Goal: Task Accomplishment & Management: Manage account settings

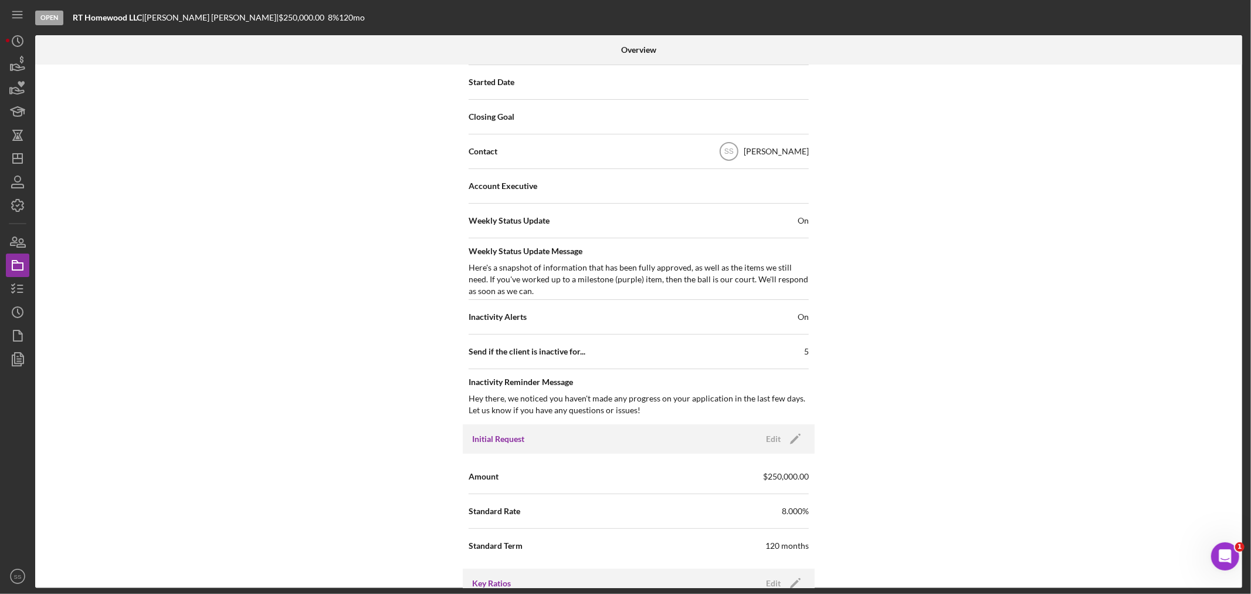
scroll to position [456, 0]
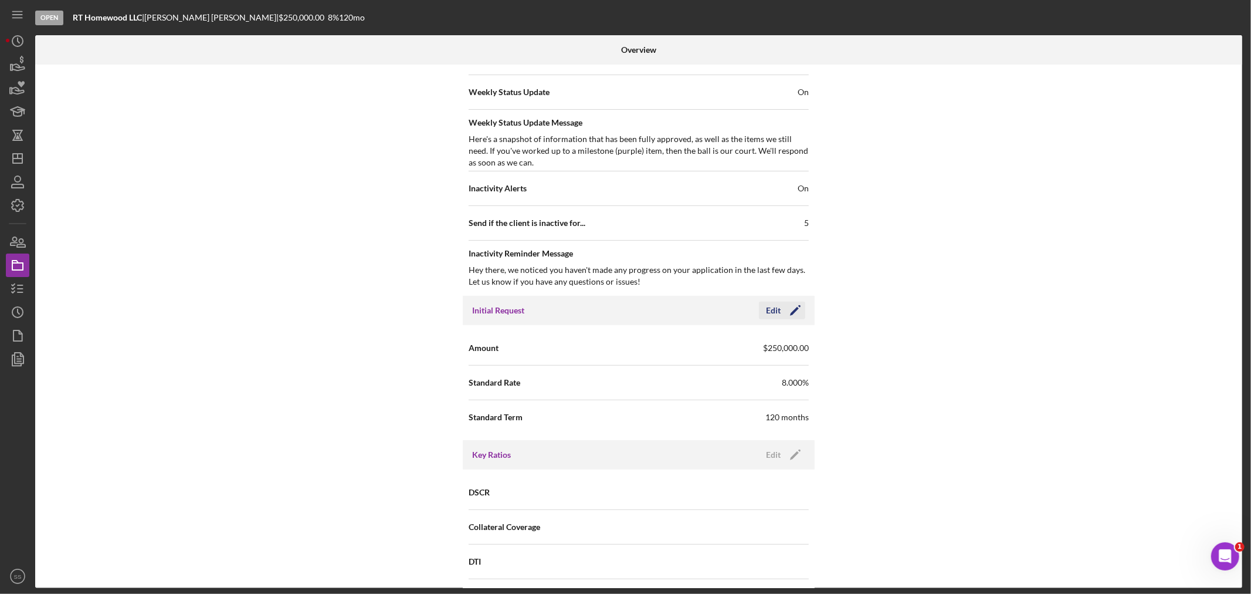
click at [794, 312] on icon "Icon/Edit" at bounding box center [795, 310] width 29 height 29
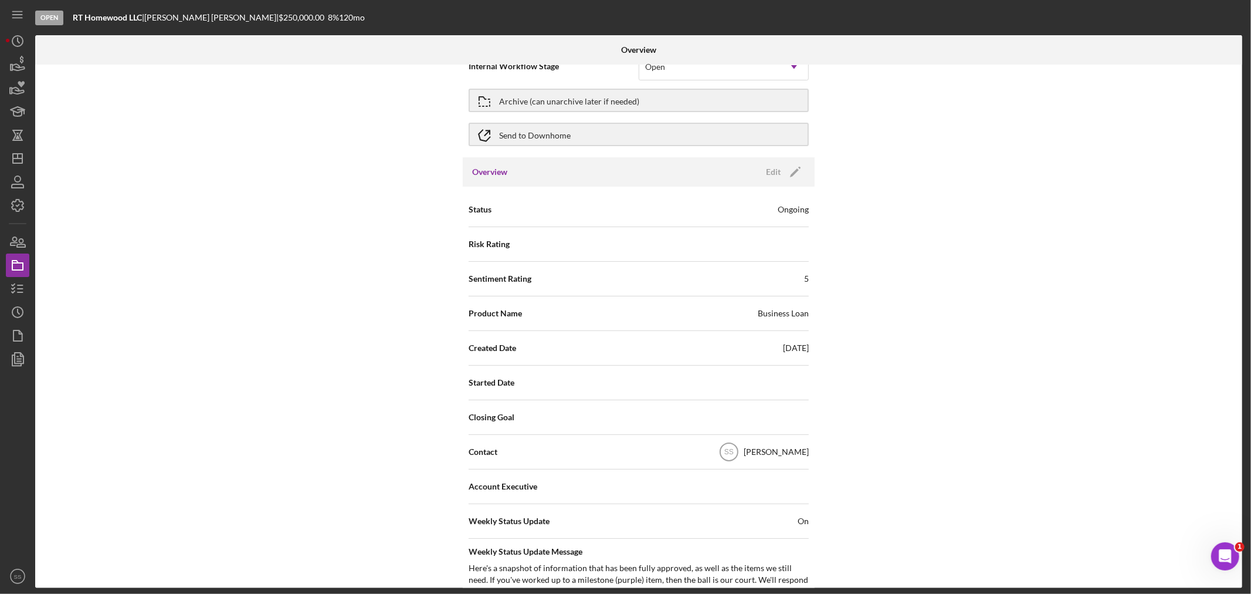
scroll to position [0, 0]
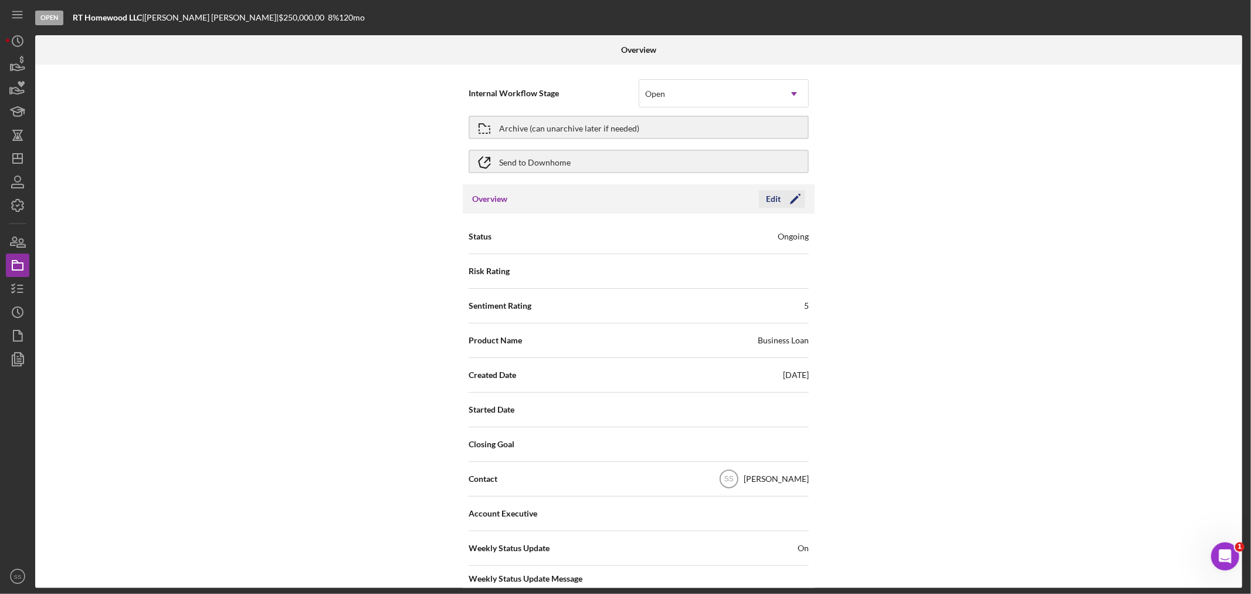
click at [790, 201] on polygon "button" at bounding box center [794, 199] width 9 height 9
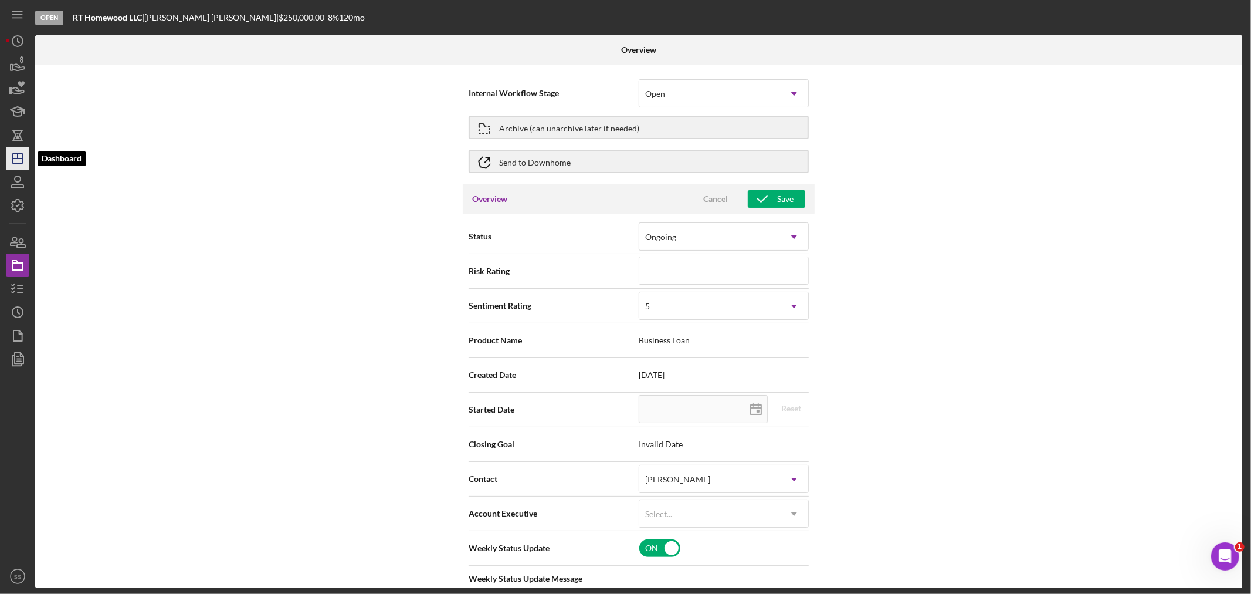
click at [16, 163] on polygon "button" at bounding box center [17, 158] width 9 height 9
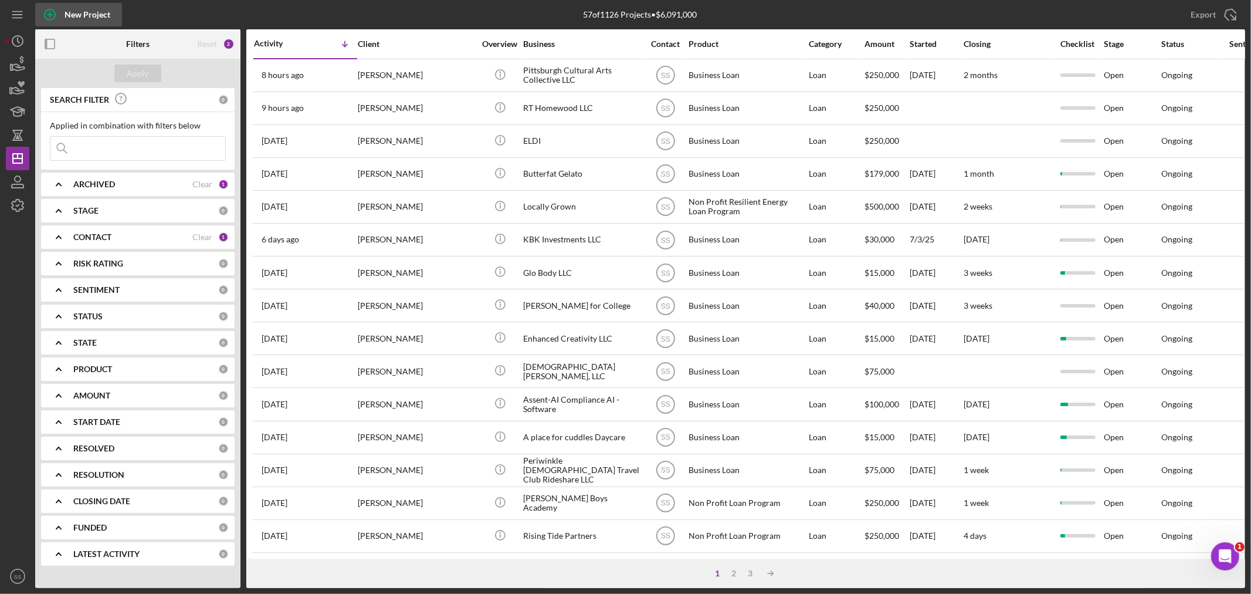
click at [49, 15] on icon "button" at bounding box center [50, 15] width 6 height 6
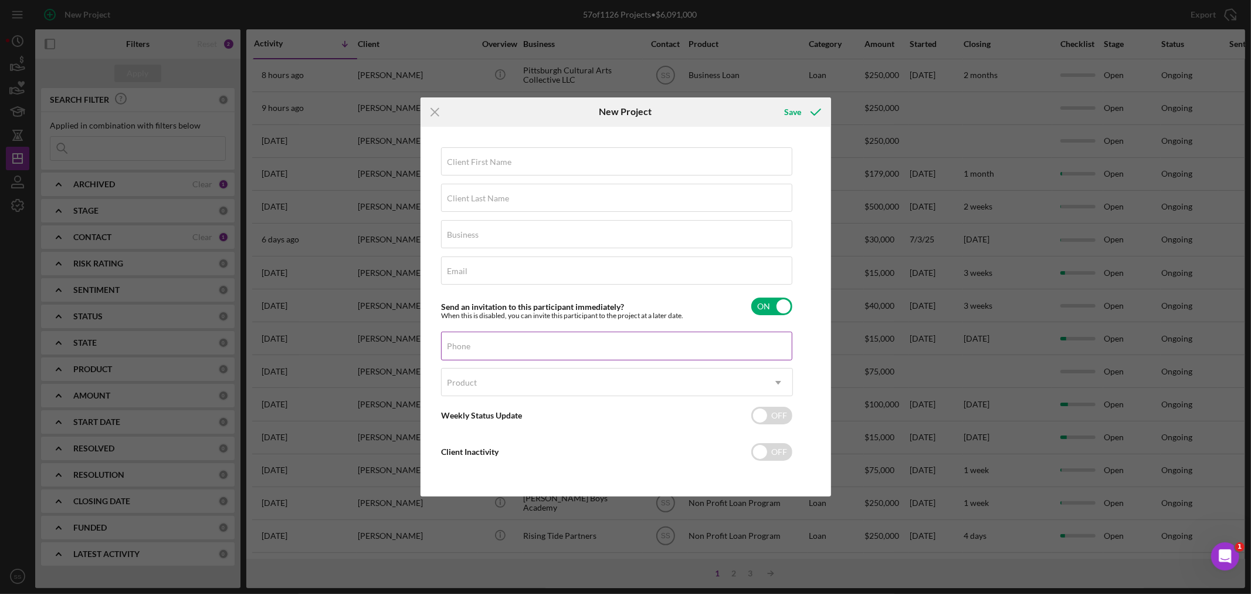
click at [501, 340] on div "Phone" at bounding box center [617, 345] width 352 height 29
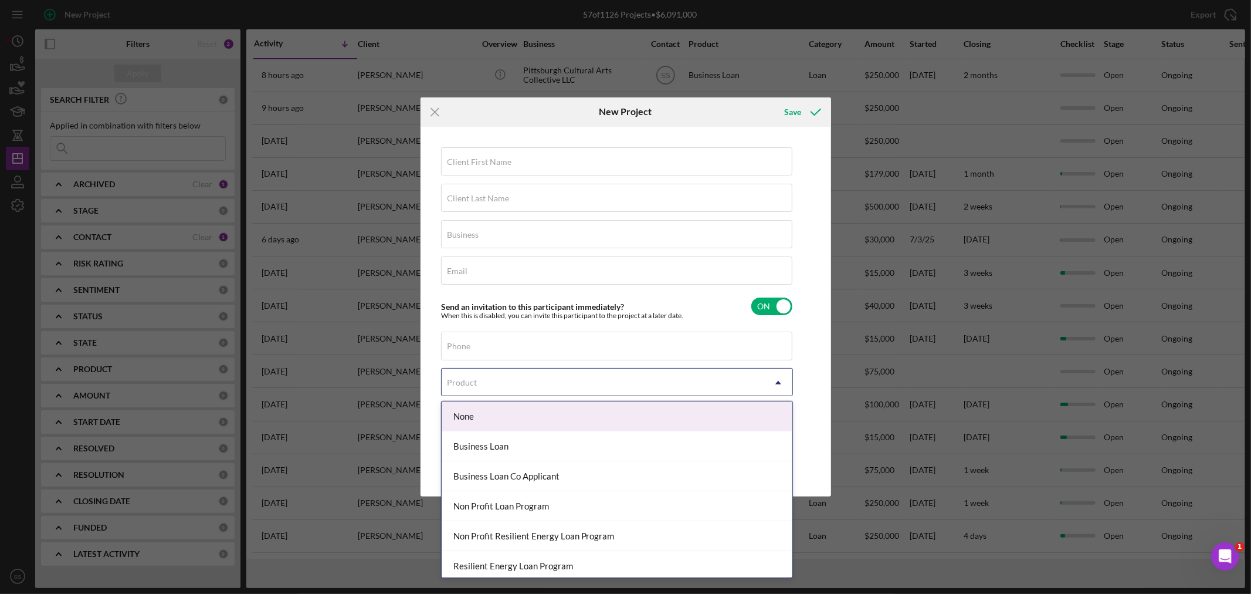
click at [467, 385] on div "Product" at bounding box center [463, 382] width 30 height 9
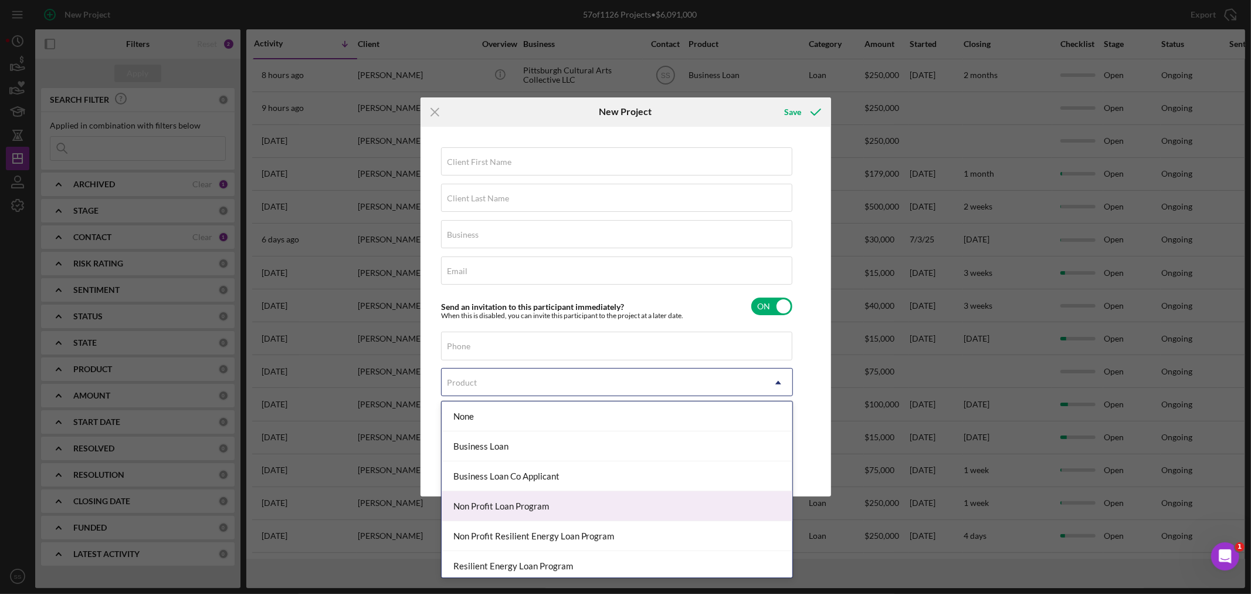
click at [496, 509] on div "Non Profit Loan Program" at bounding box center [617, 506] width 351 height 30
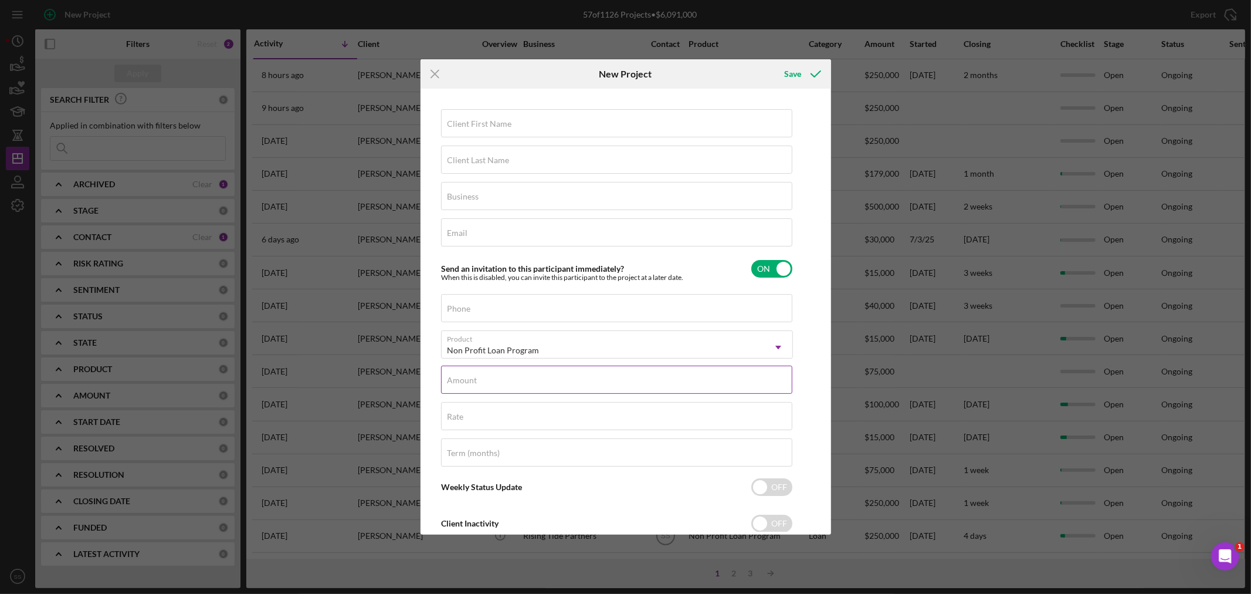
click at [476, 378] on label "Amount" at bounding box center [463, 379] width 30 height 9
click at [476, 378] on input "Amount" at bounding box center [616, 379] width 351 height 28
type input "$500,000"
click at [461, 406] on div "Rate" at bounding box center [617, 416] width 352 height 29
type input "8.500%"
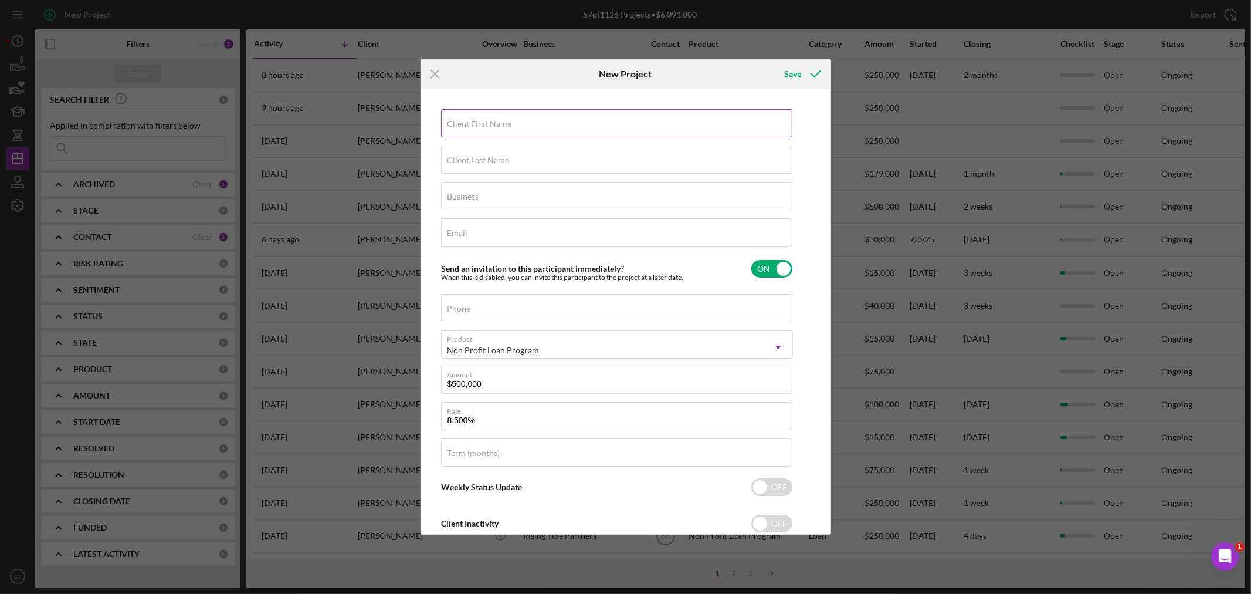
click at [454, 123] on label "Client First Name" at bounding box center [480, 123] width 65 height 9
click at [454, 123] on input "Client First Name" at bounding box center [616, 123] width 351 height 28
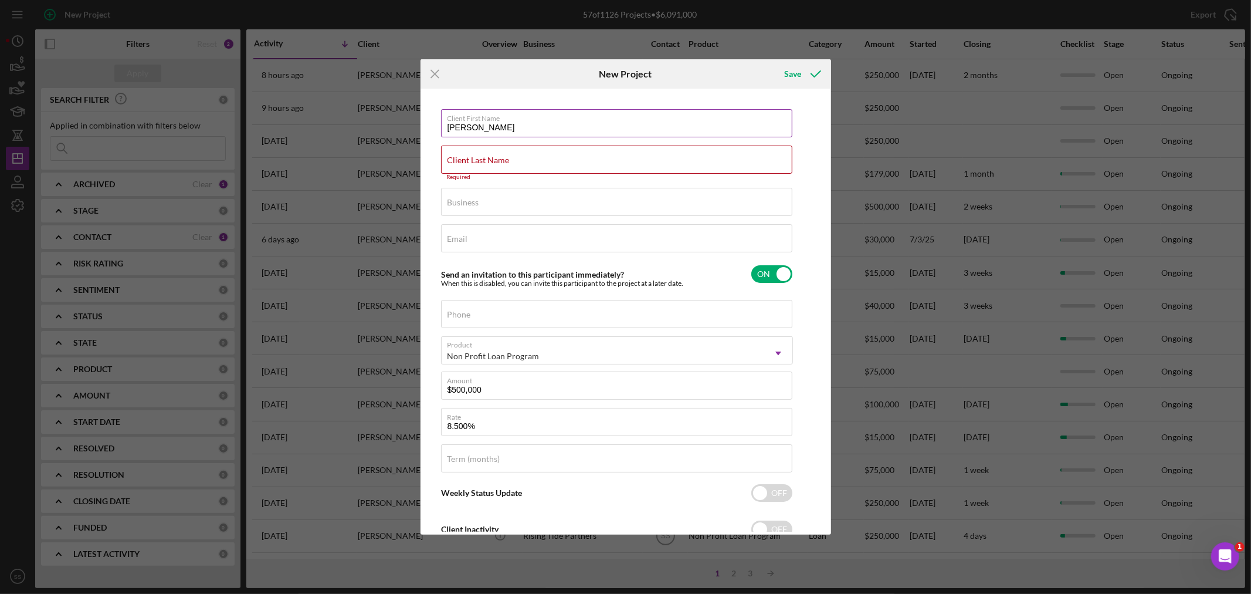
type input "[PERSON_NAME]"
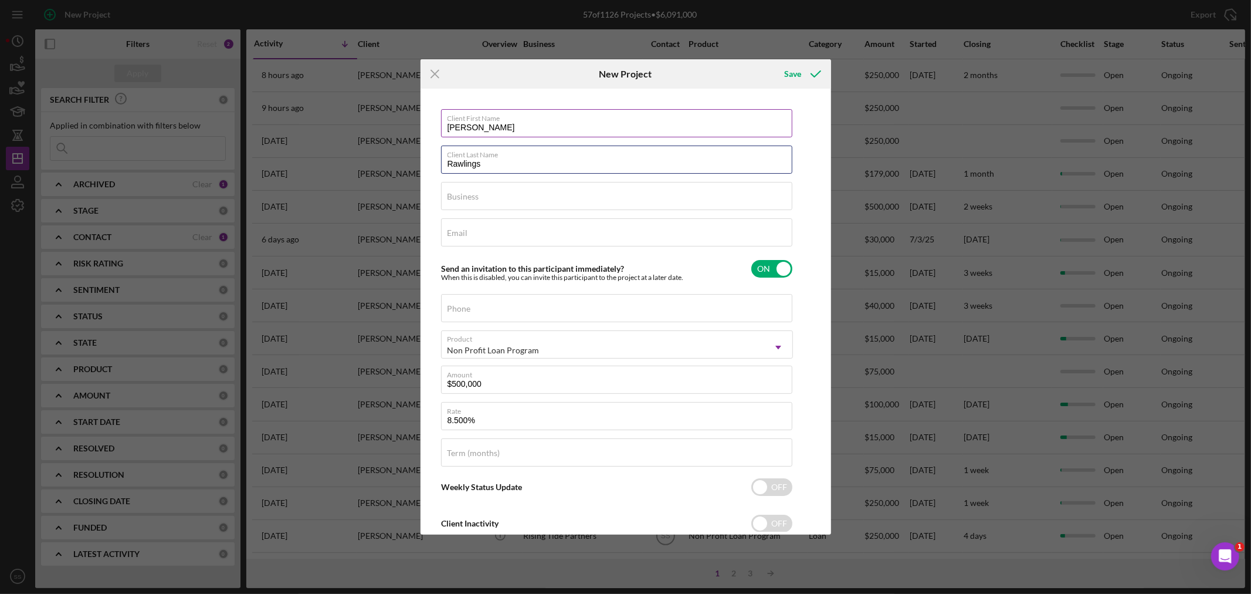
type input "Rawlings"
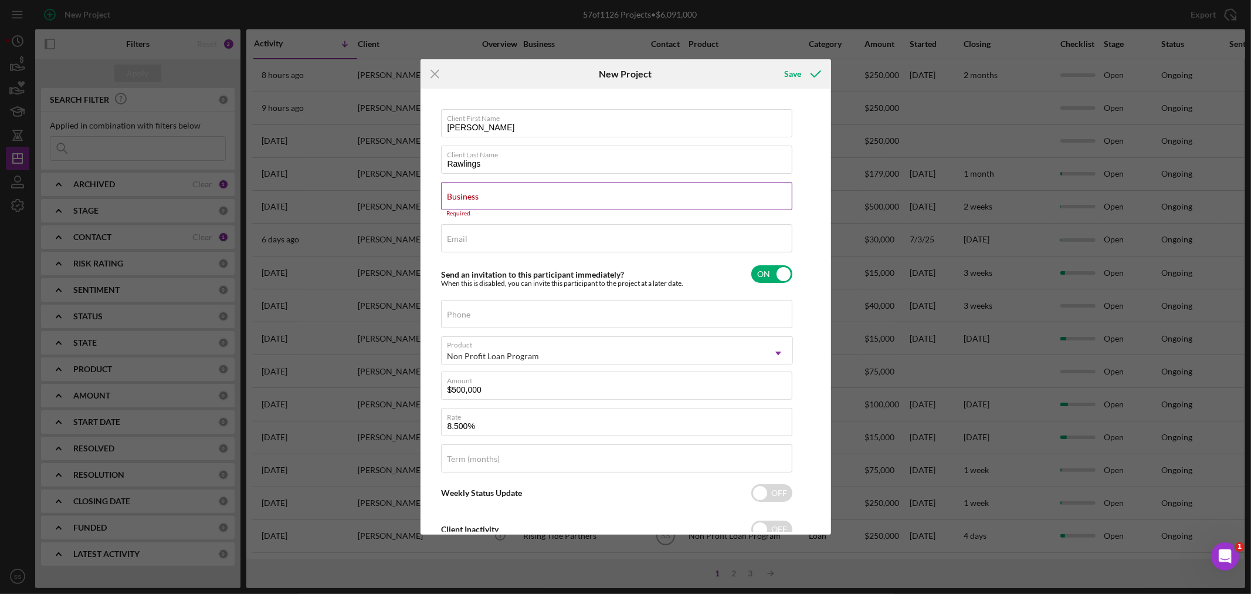
click at [460, 198] on label "Business" at bounding box center [464, 196] width 32 height 9
click at [460, 198] on input "Business" at bounding box center [616, 196] width 351 height 28
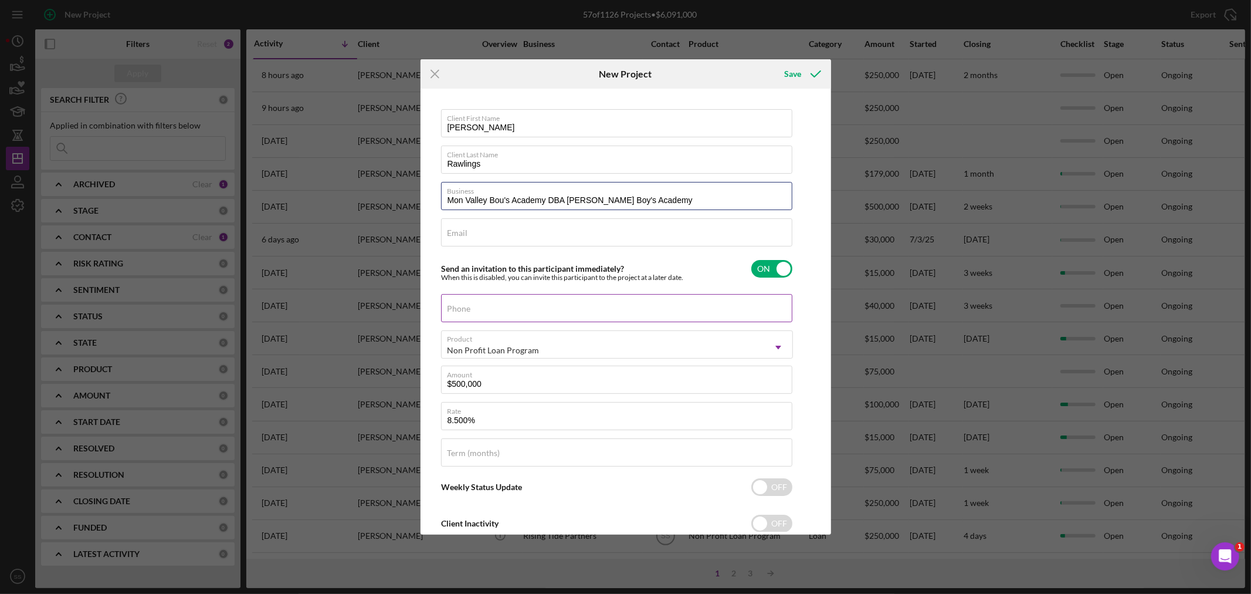
type input "Mon Valley Bou's Academy DBA Tom Johnson Boy's Academy"
click at [477, 314] on input "Phone" at bounding box center [616, 308] width 351 height 28
type input "[PHONE_NUMBER]"
click at [504, 456] on input "Term (months)" at bounding box center [616, 452] width 351 height 28
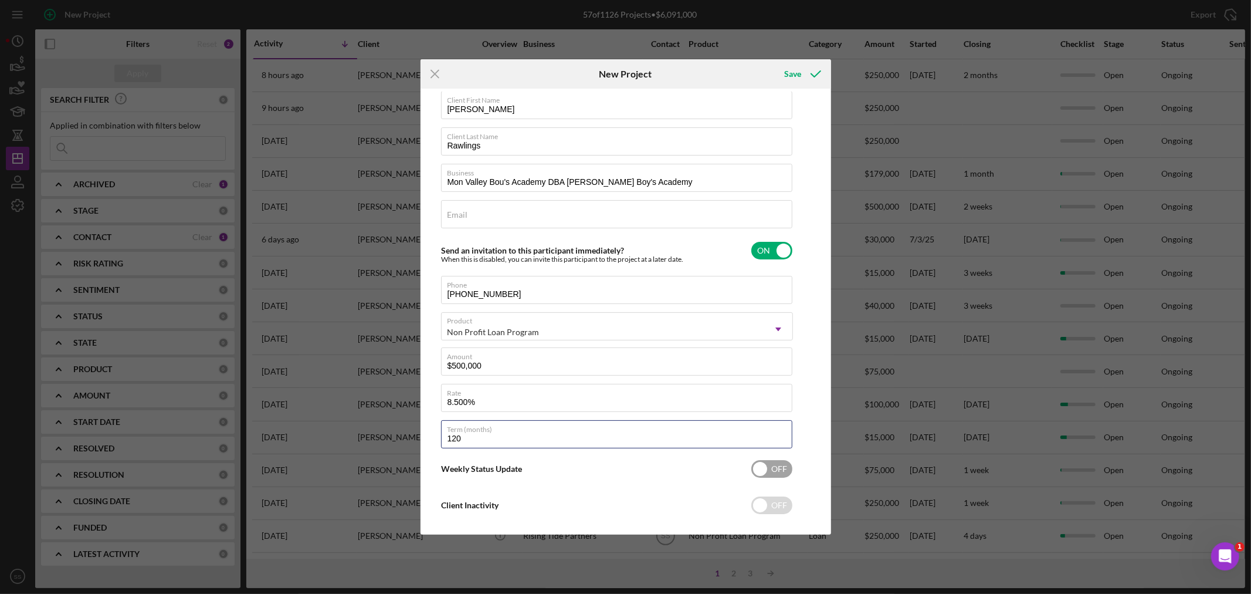
scroll to position [33, 0]
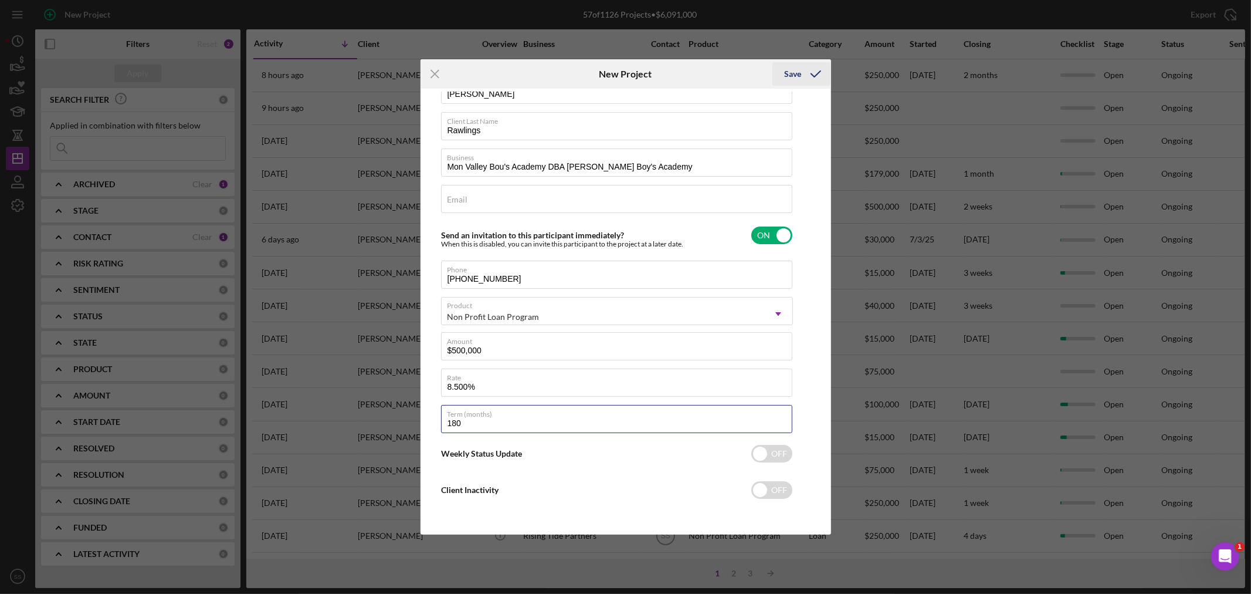
type input "180"
click at [801, 68] on div "Save" at bounding box center [792, 73] width 17 height 23
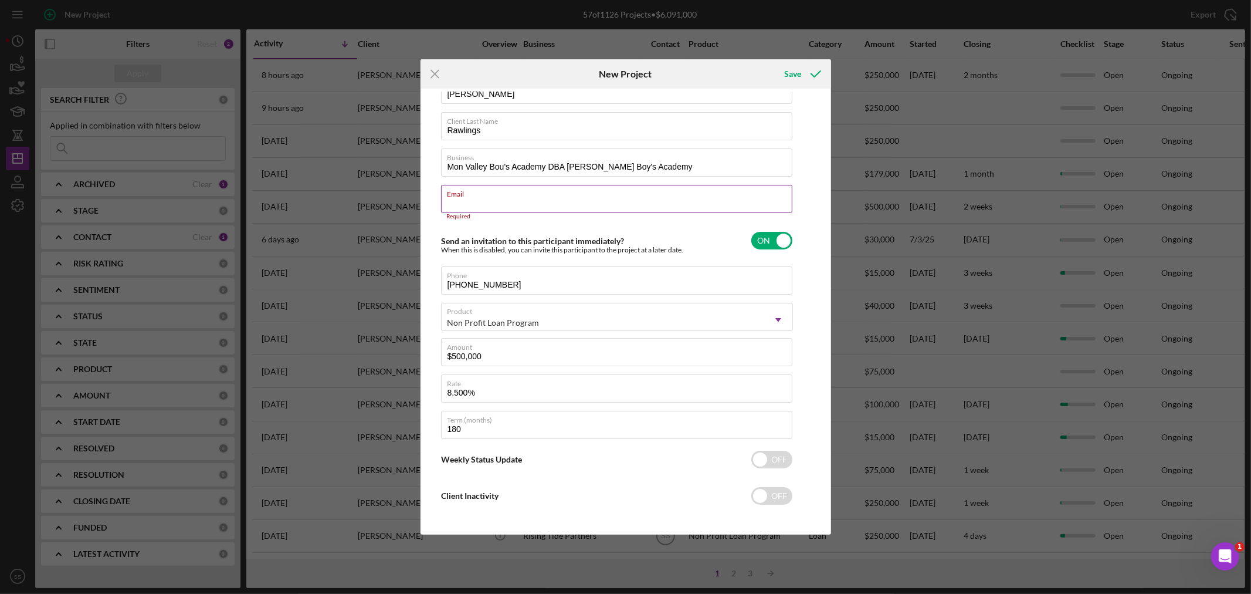
click at [480, 201] on input "Email" at bounding box center [616, 199] width 351 height 28
click at [470, 188] on div "Email Required" at bounding box center [617, 202] width 352 height 35
paste input "[PERSON_NAME][EMAIL_ADDRESS][PERSON_NAME][DOMAIN_NAME]"
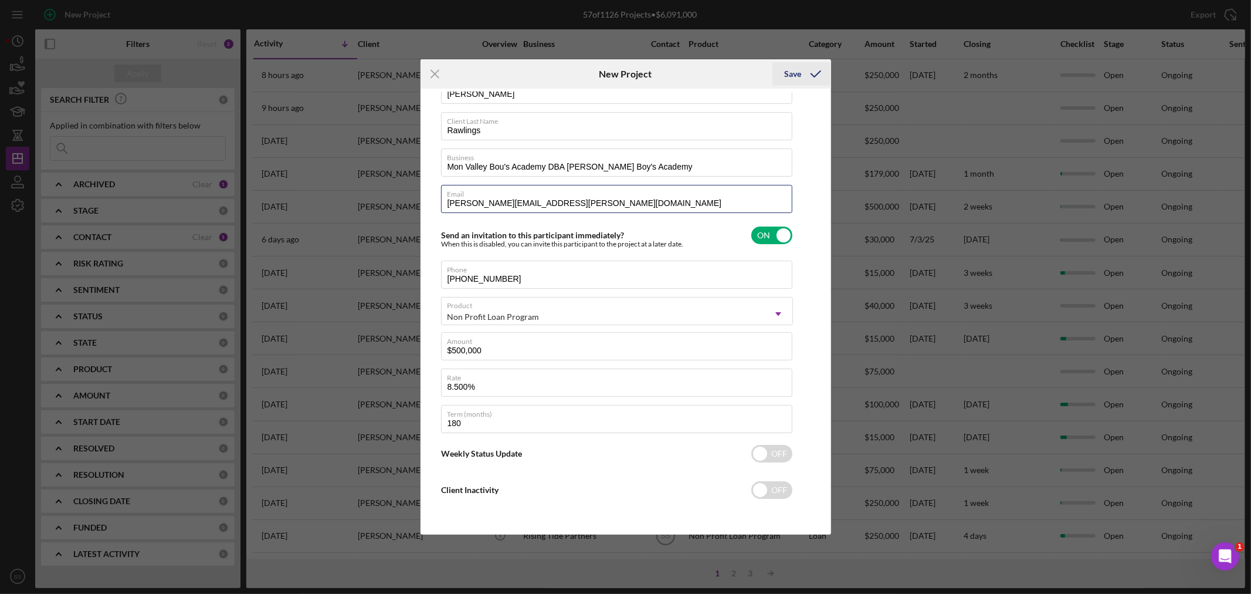
type input "[PERSON_NAME][EMAIL_ADDRESS][PERSON_NAME][DOMAIN_NAME]"
click at [813, 73] on icon "submit" at bounding box center [815, 73] width 29 height 29
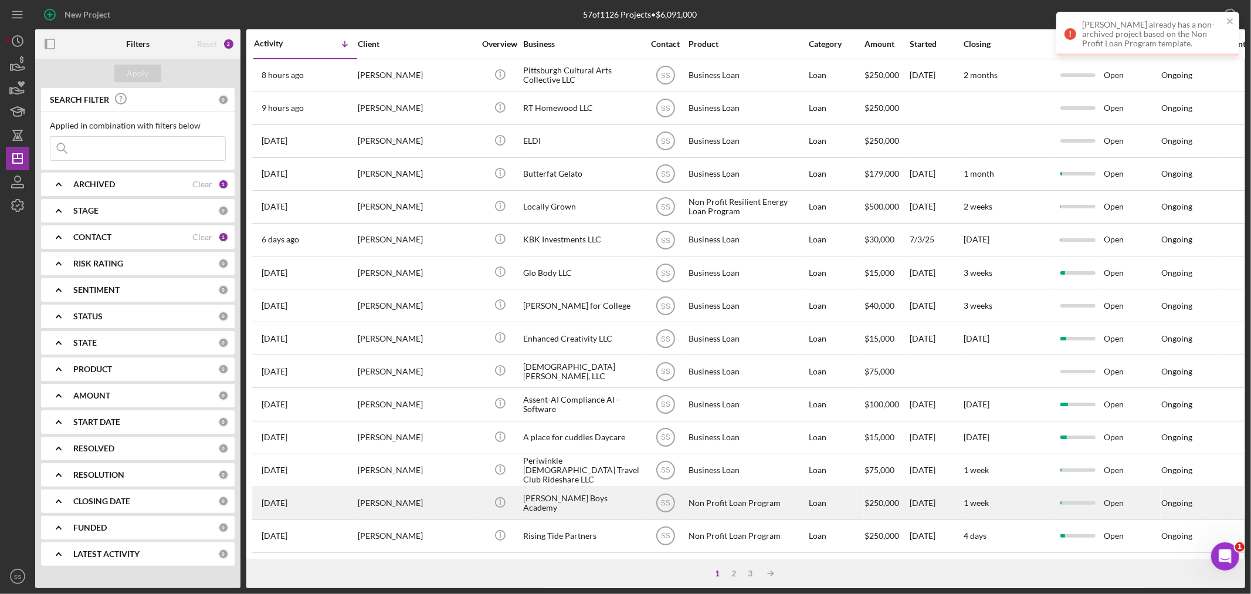
click at [532, 500] on div "[PERSON_NAME] Boys Academy" at bounding box center [581, 502] width 117 height 31
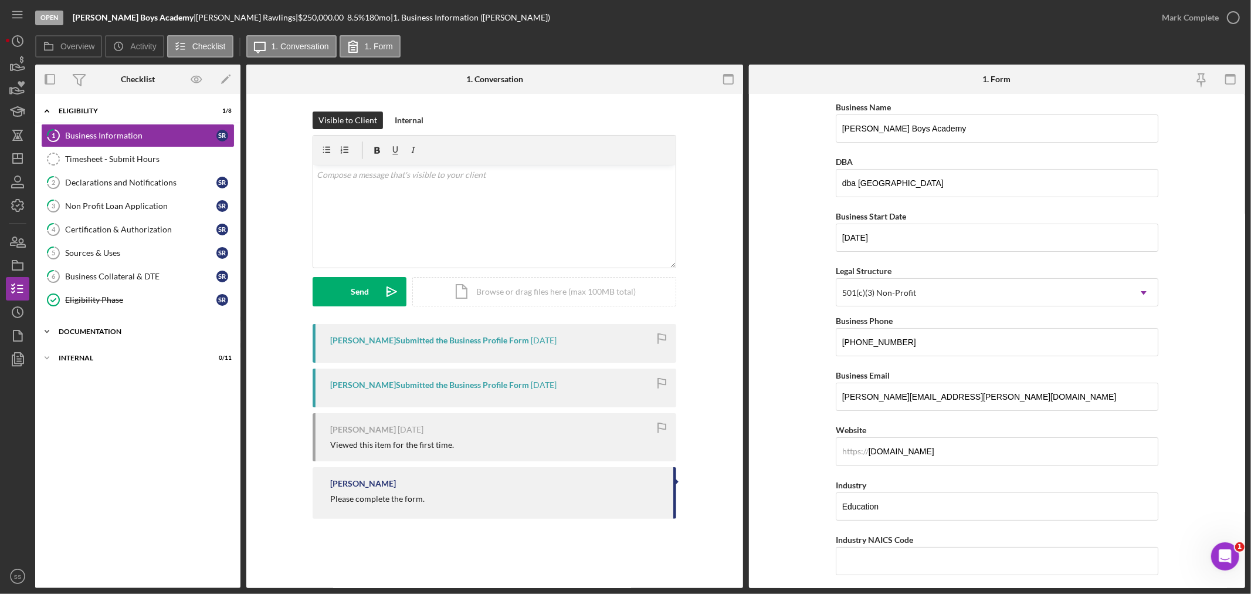
click at [132, 333] on div "Documentation" at bounding box center [142, 331] width 167 height 7
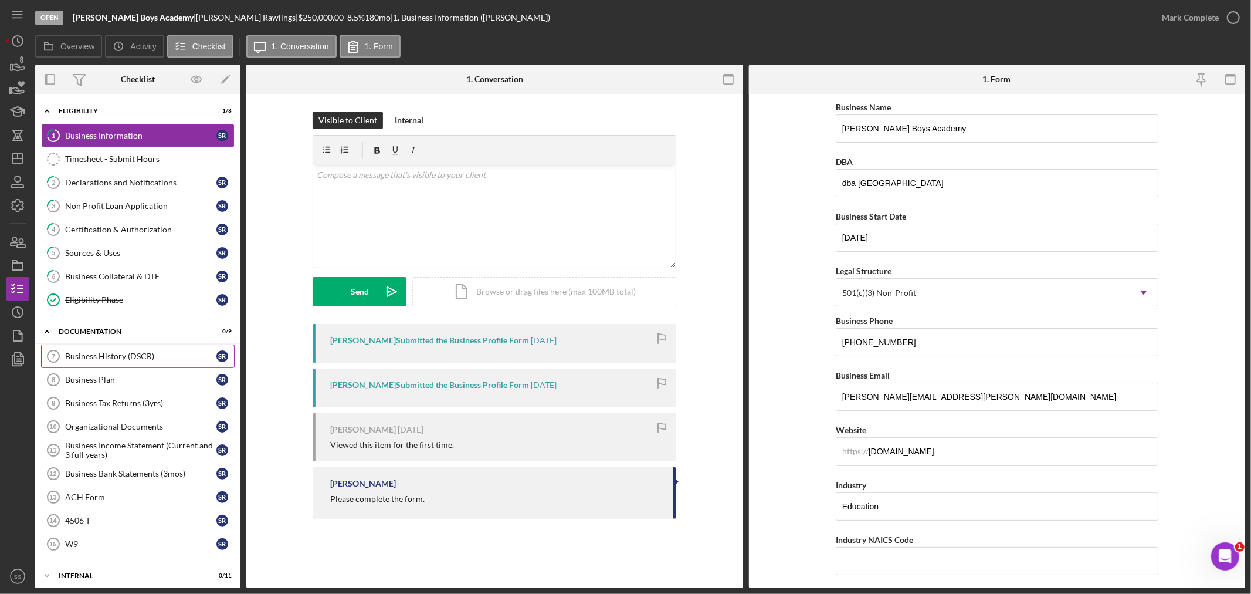
click at [107, 356] on div "Business History (DSCR)" at bounding box center [140, 355] width 151 height 9
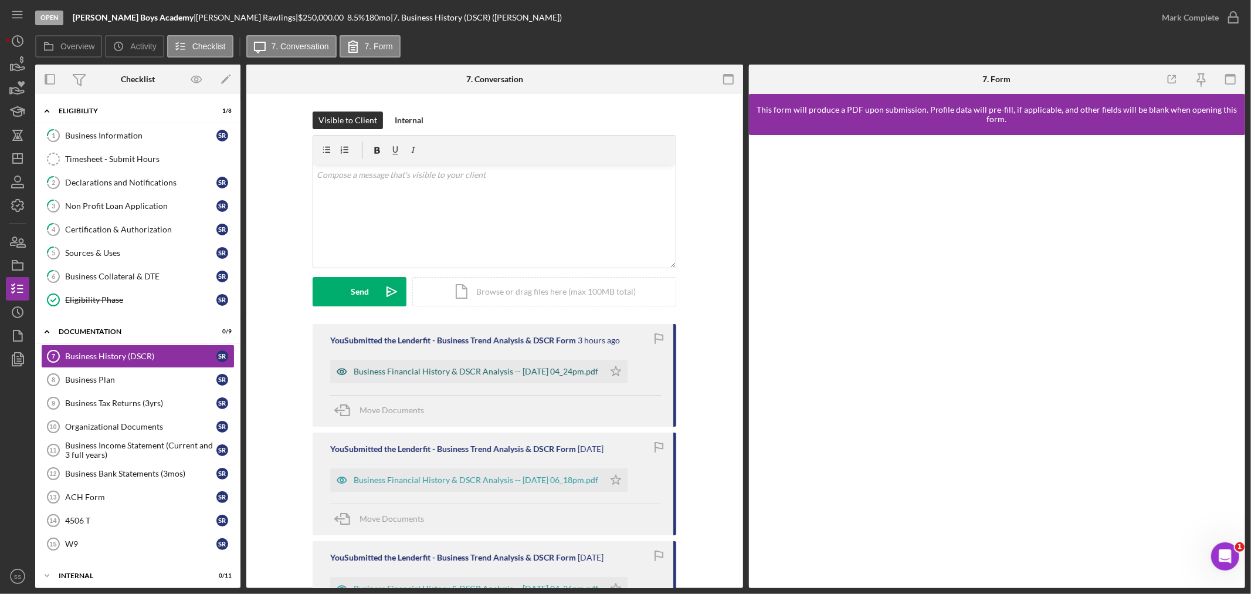
click at [434, 369] on div "Business Financial History & DSCR Analysis -- 2025-08-21 04_24pm.pdf" at bounding box center [476, 371] width 245 height 9
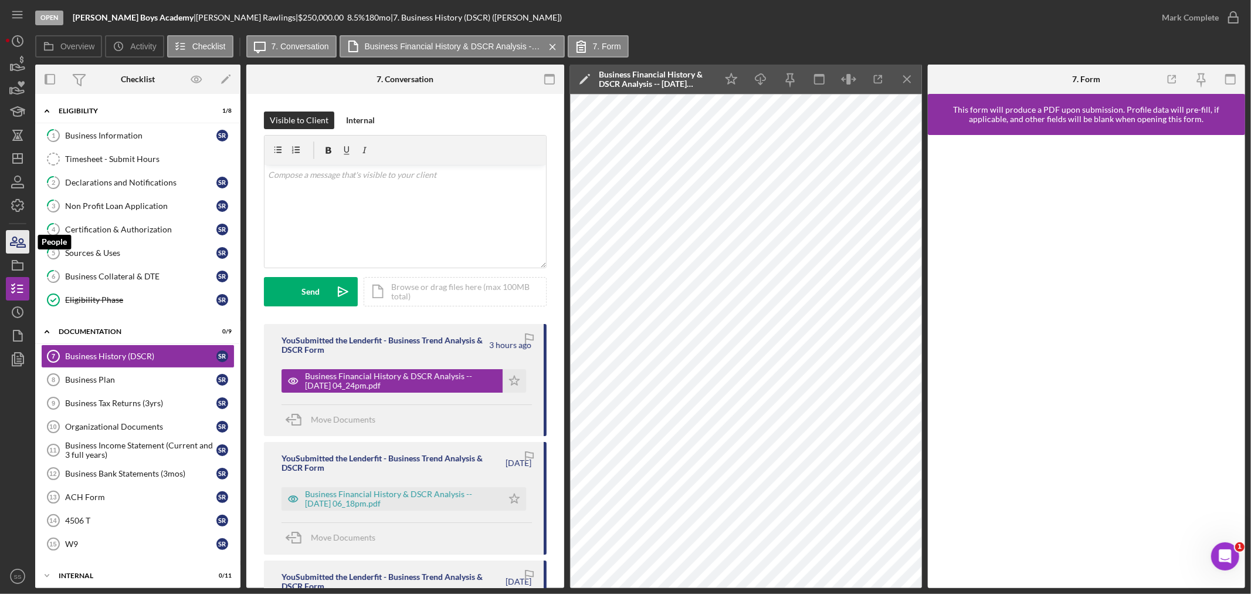
click at [18, 241] on icon "button" at bounding box center [17, 241] width 29 height 29
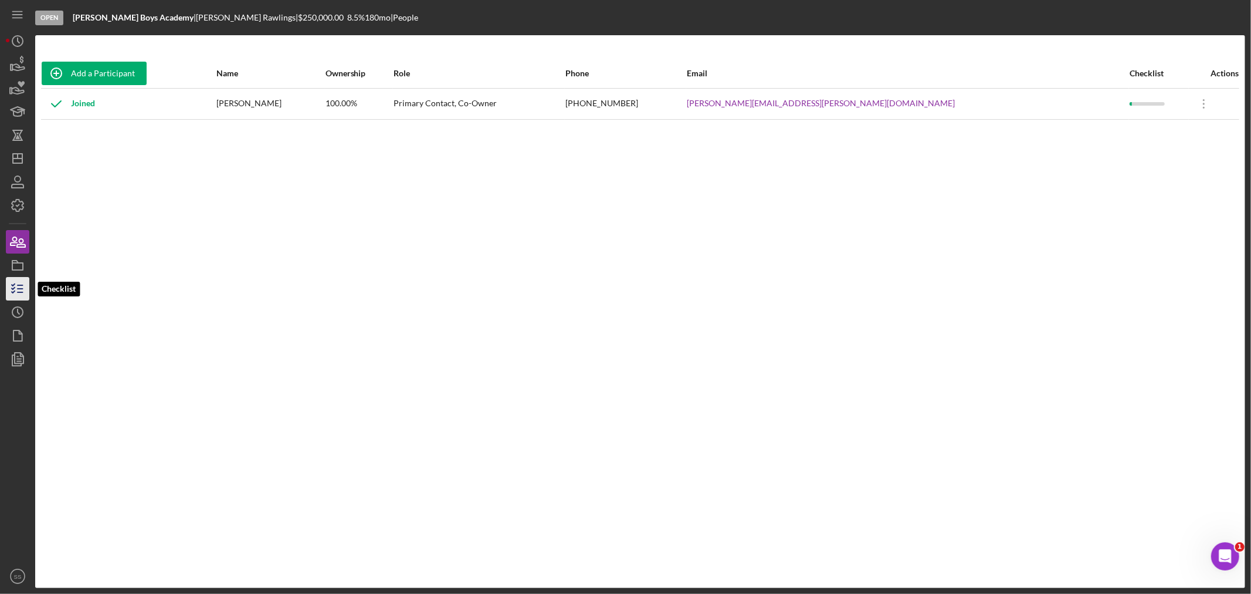
click at [12, 289] on polyline "button" at bounding box center [13, 288] width 3 height 2
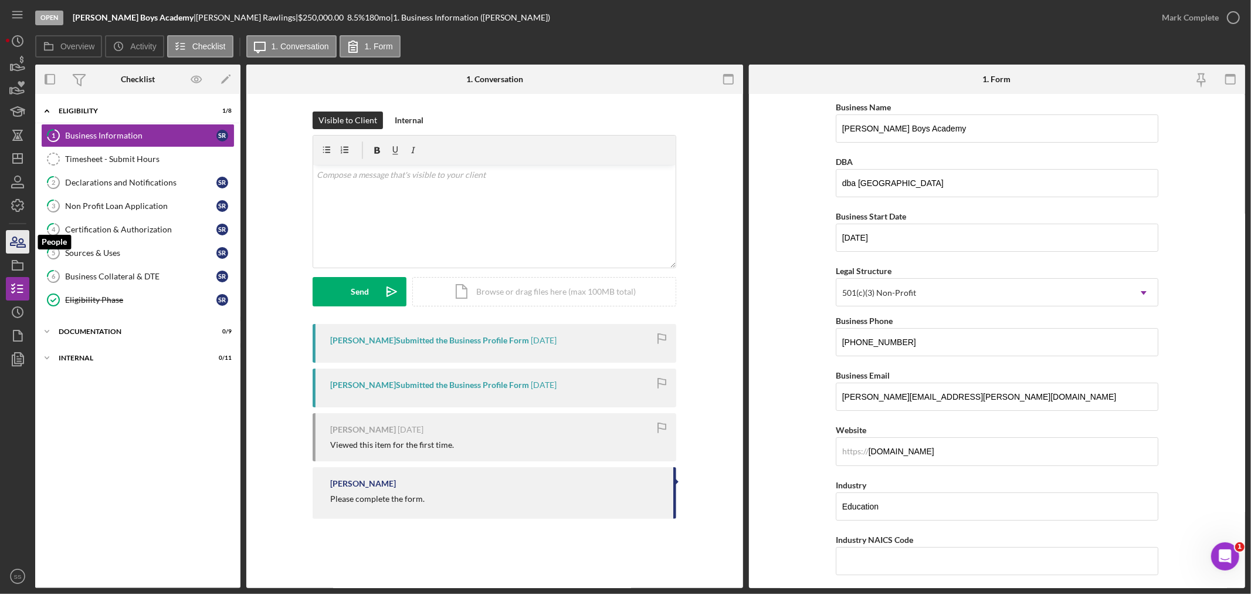
click at [20, 250] on icon "button" at bounding box center [17, 241] width 29 height 29
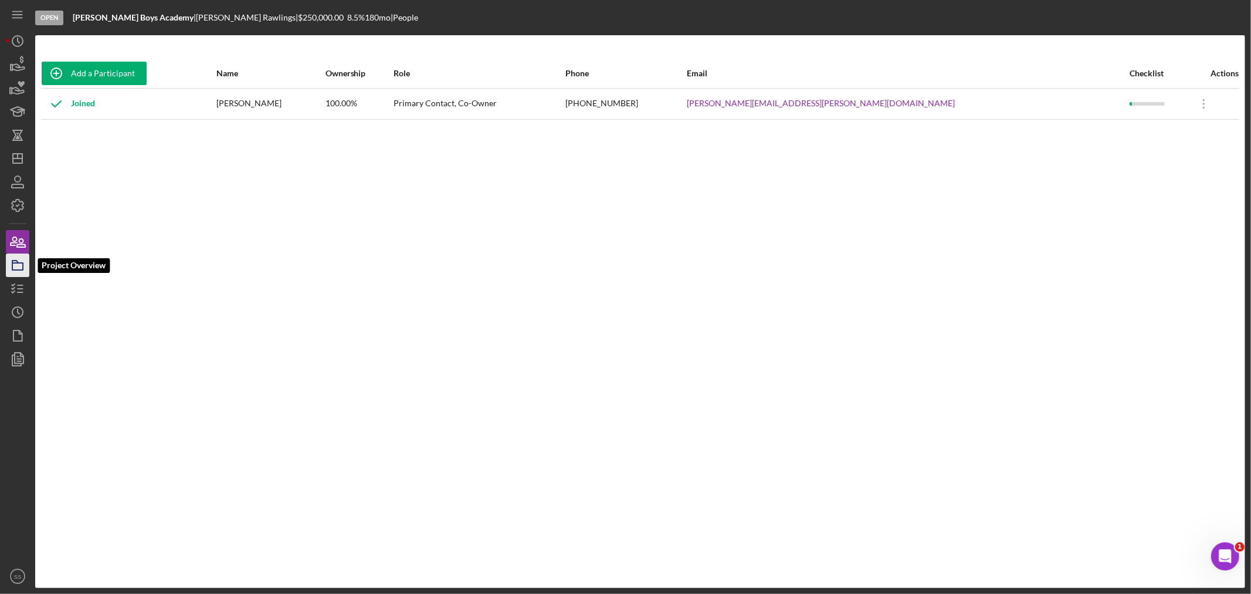
click at [24, 268] on icon "button" at bounding box center [17, 264] width 29 height 29
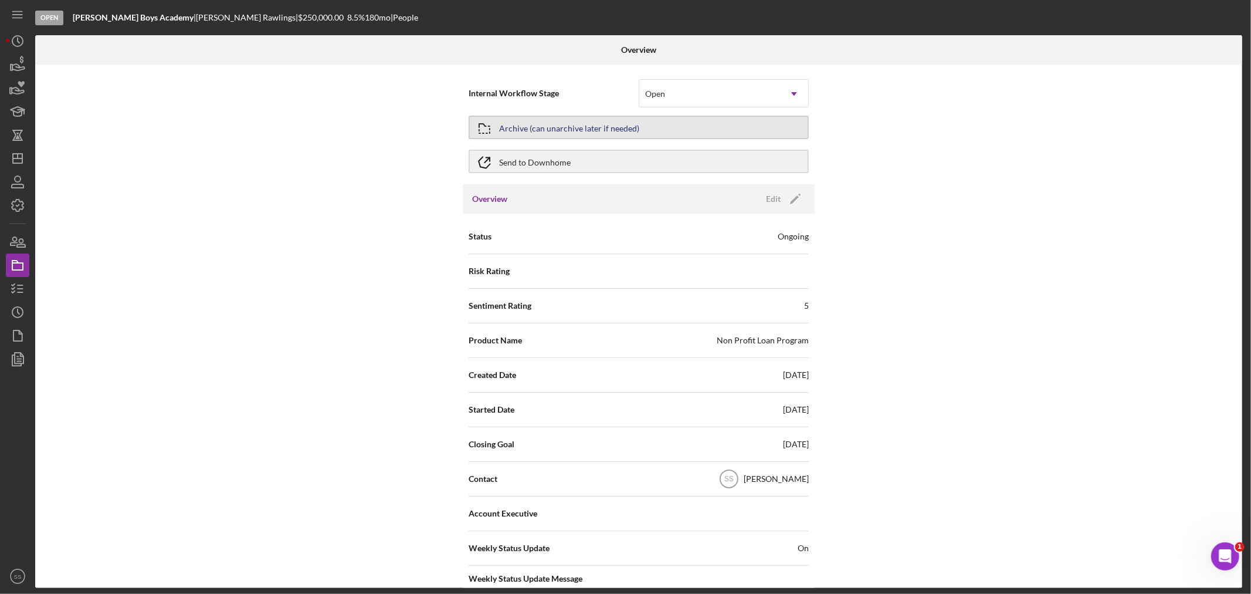
click at [594, 131] on div "Archive (can unarchive later if needed)" at bounding box center [569, 127] width 140 height 21
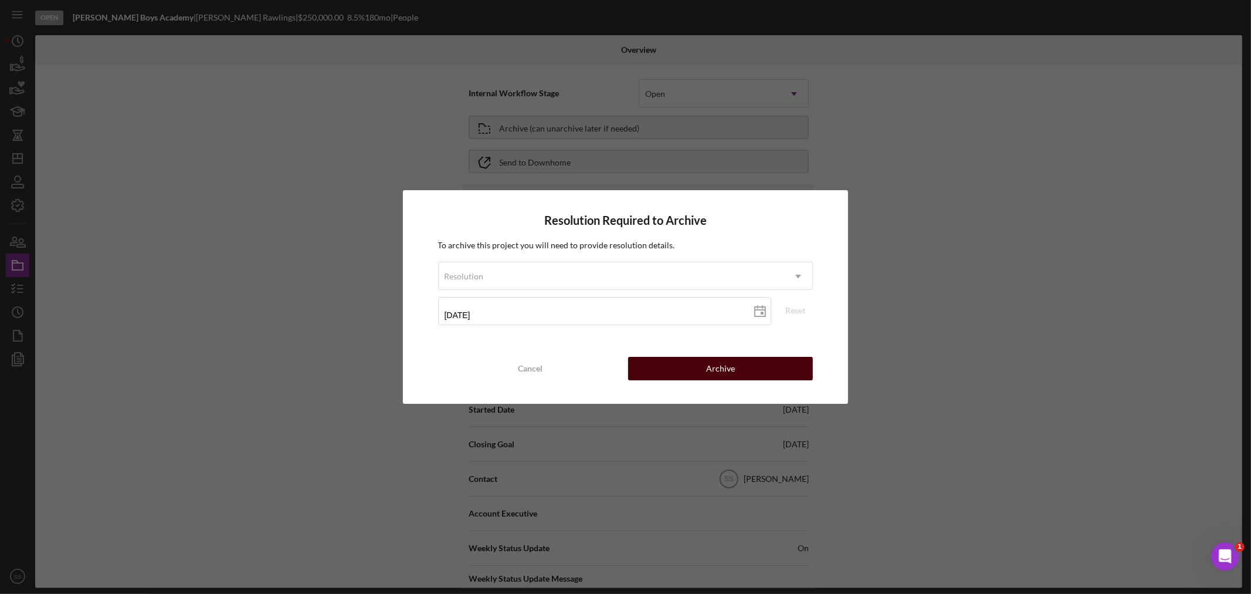
click at [650, 367] on button "Archive" at bounding box center [720, 368] width 185 height 23
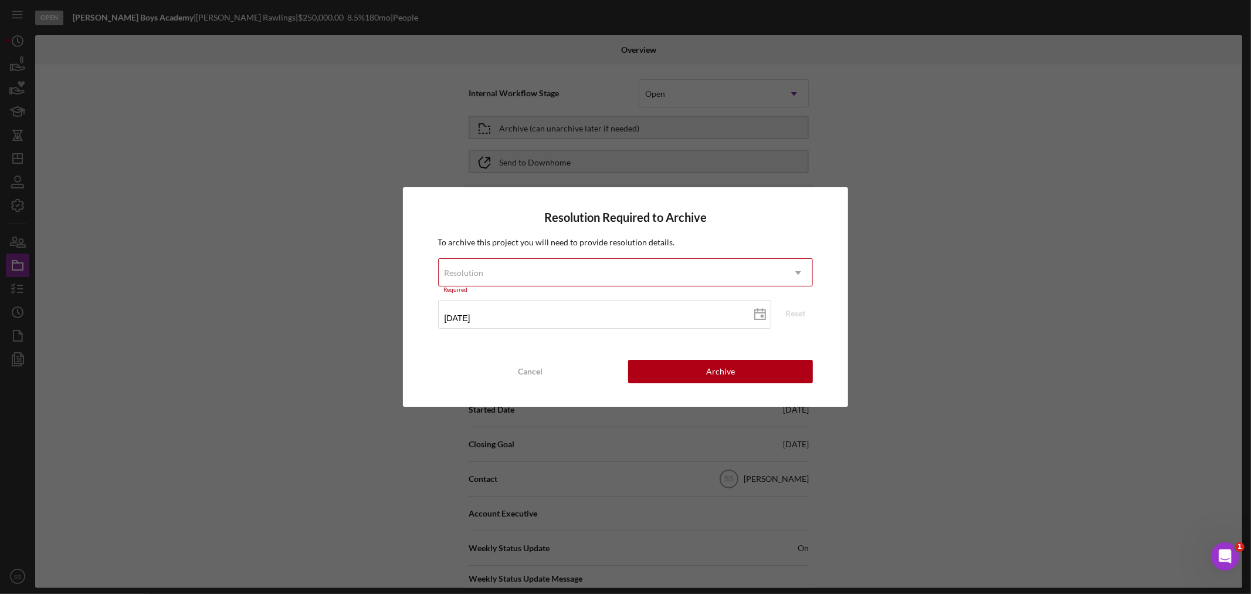
click at [641, 256] on div "To archive this project you will need to provide resolution details. Resolution…" at bounding box center [625, 286] width 375 height 101
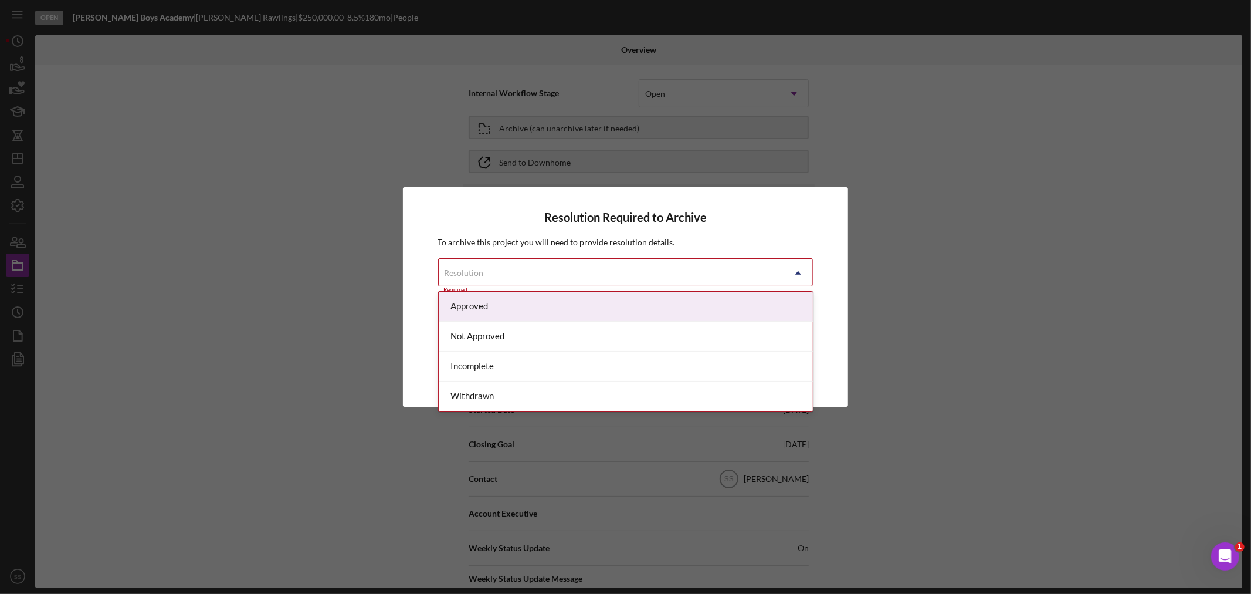
click at [638, 269] on div "Resolution" at bounding box center [612, 272] width 346 height 27
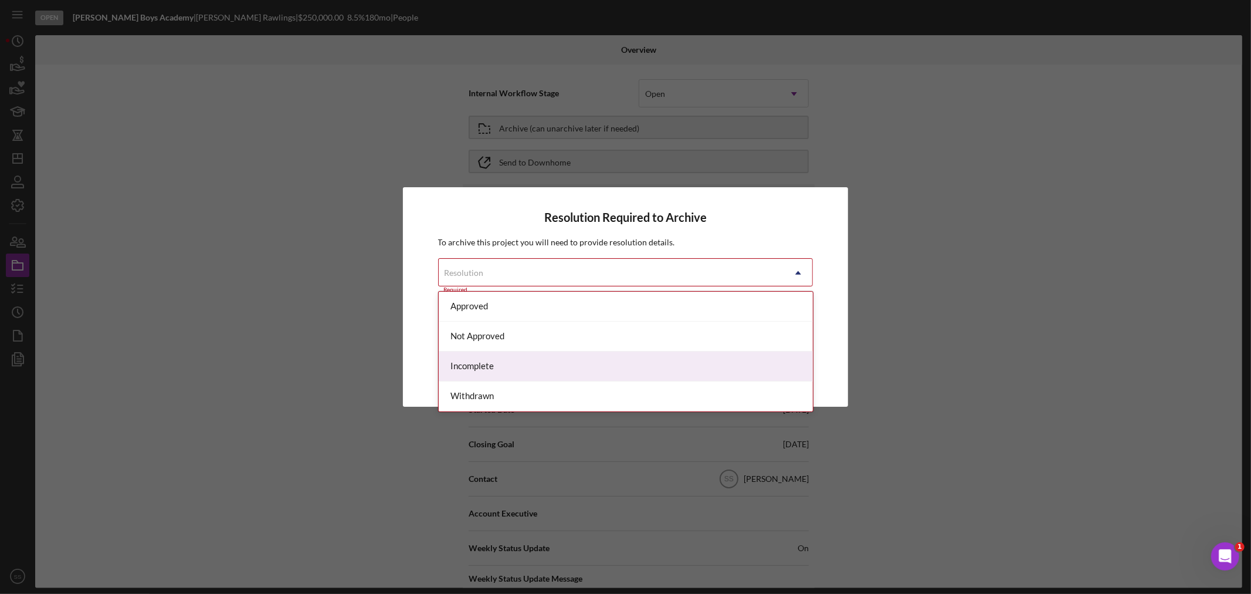
click at [592, 367] on div "Incomplete" at bounding box center [626, 366] width 374 height 30
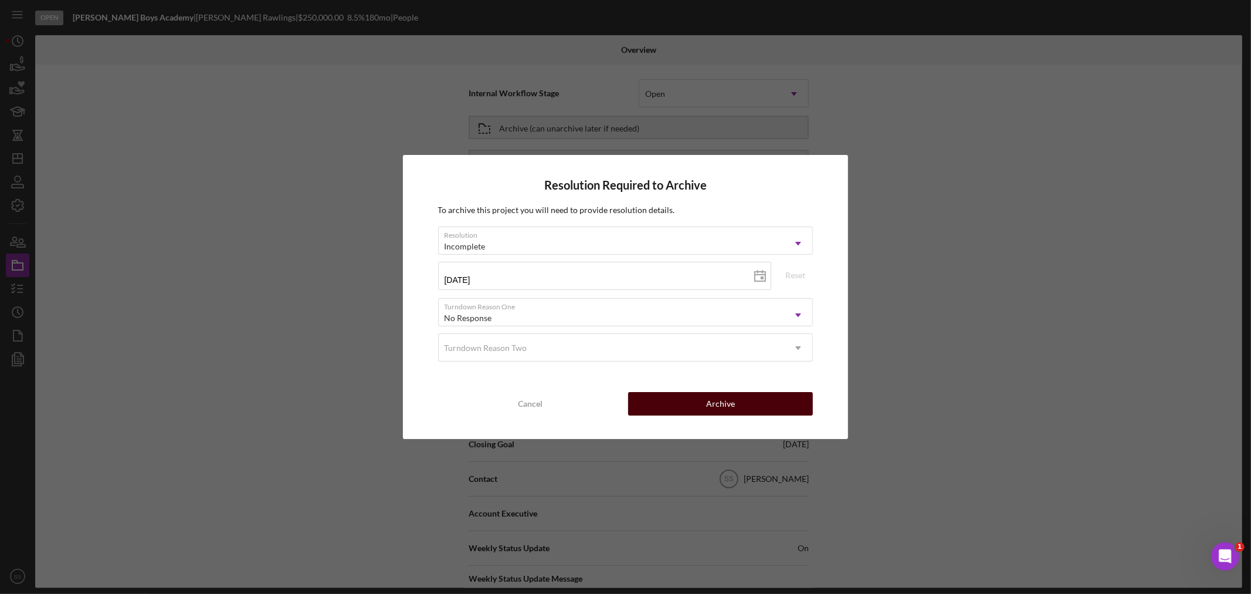
click at [682, 405] on button "Archive" at bounding box center [720, 403] width 185 height 23
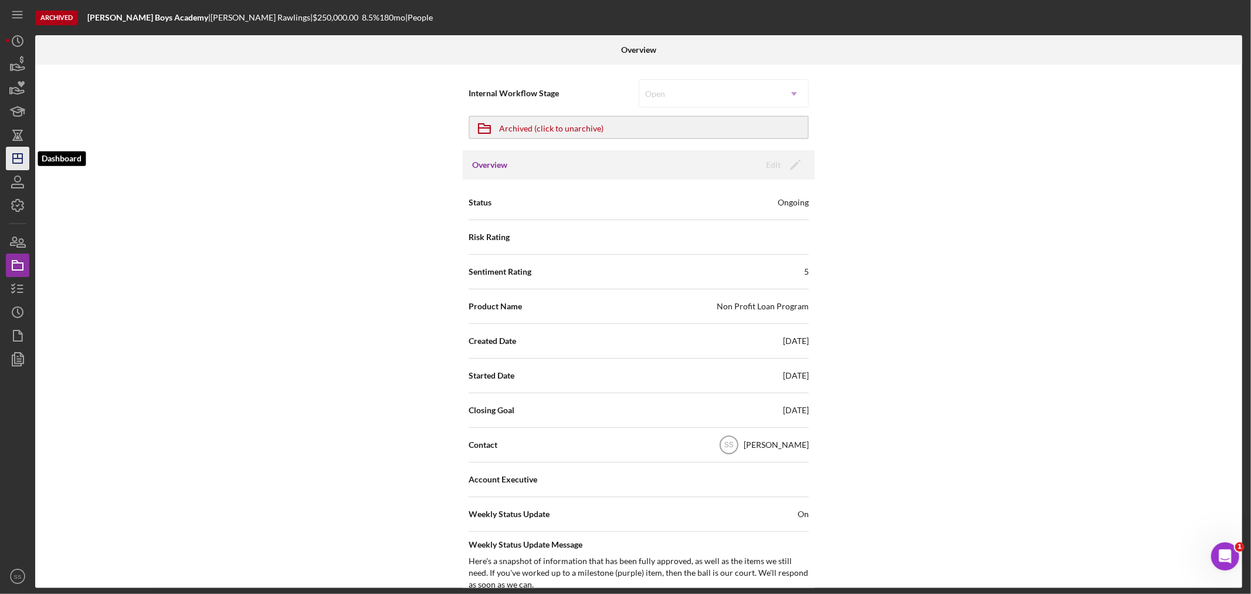
click at [7, 157] on icon "Icon/Dashboard" at bounding box center [17, 158] width 29 height 29
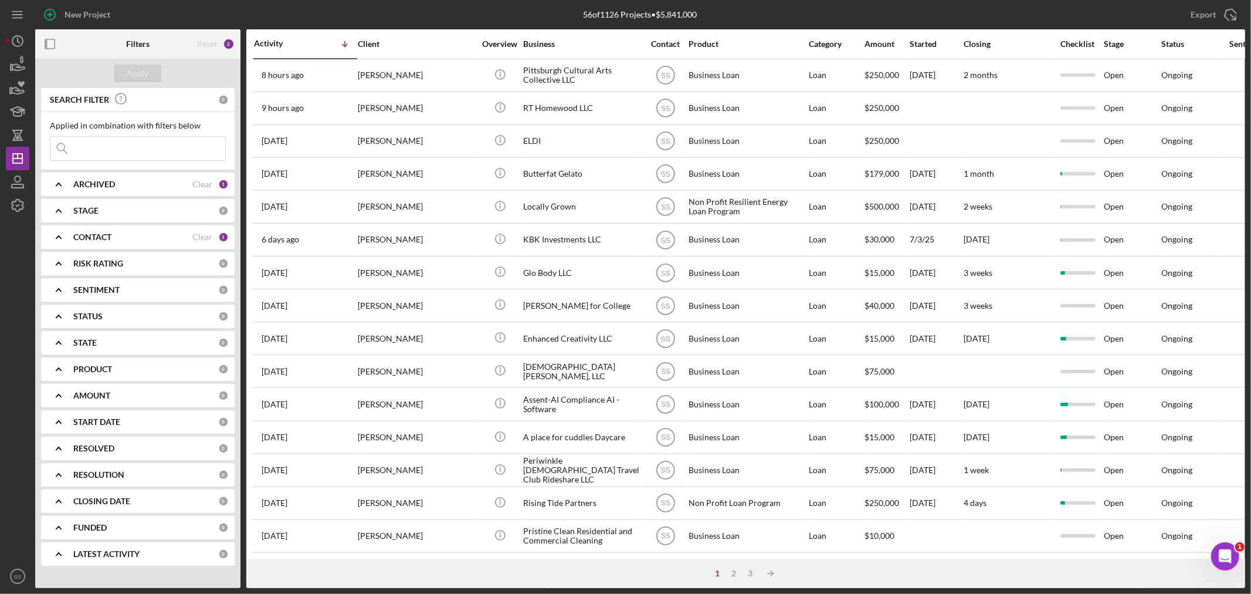
click at [106, 181] on b "ARCHIVED" at bounding box center [94, 183] width 42 height 9
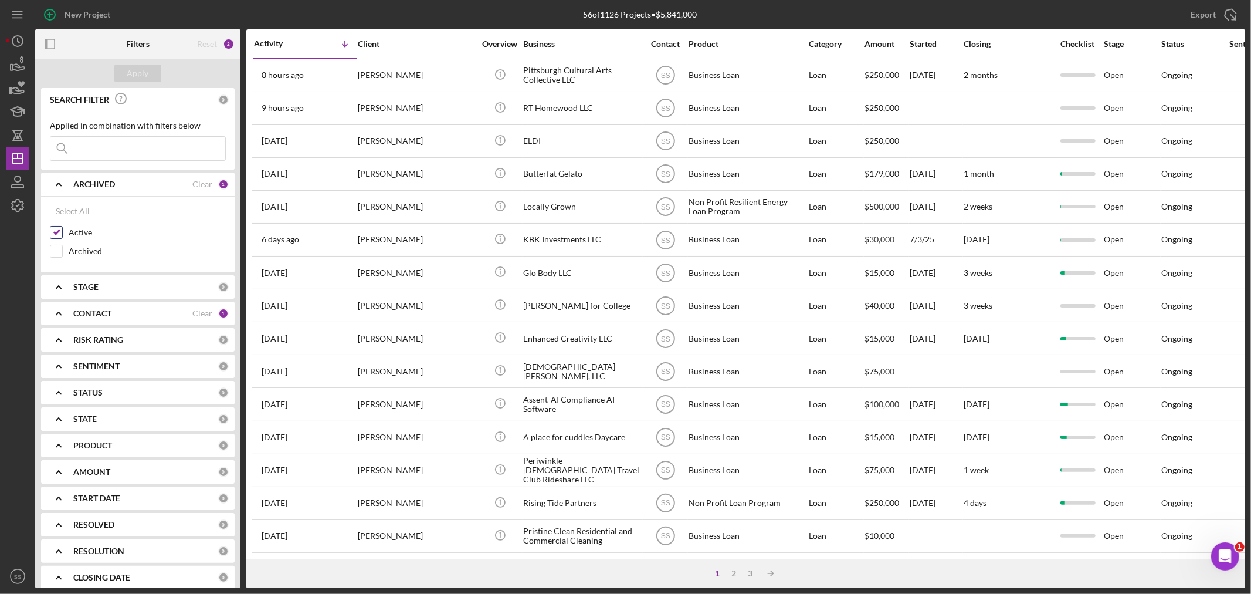
click at [61, 228] on input "Active" at bounding box center [56, 232] width 12 height 12
checkbox input "false"
click at [59, 255] on input "Archived" at bounding box center [56, 251] width 12 height 12
checkbox input "true"
click at [143, 76] on div "Apply" at bounding box center [138, 74] width 22 height 18
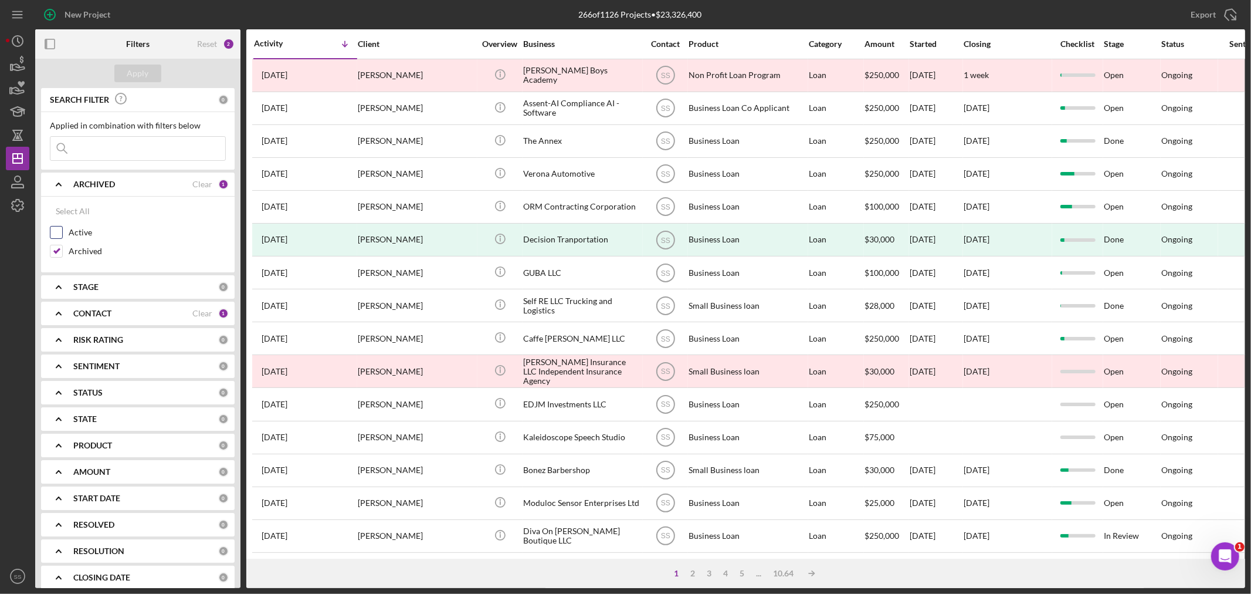
click at [59, 230] on input "Active" at bounding box center [56, 232] width 12 height 12
checkbox input "true"
click at [62, 249] on input "Archived" at bounding box center [56, 251] width 12 height 12
checkbox input "false"
click at [136, 73] on div "Apply" at bounding box center [138, 74] width 22 height 18
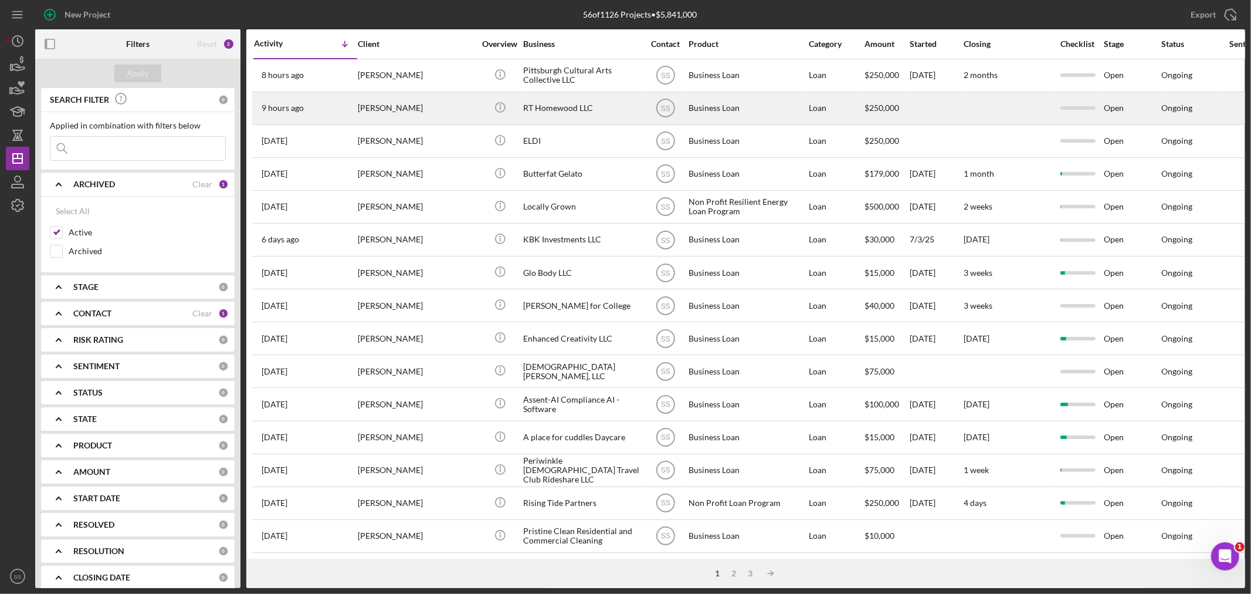
click at [328, 106] on div "9 hours ago Joseph Wingenfeld" at bounding box center [305, 108] width 103 height 31
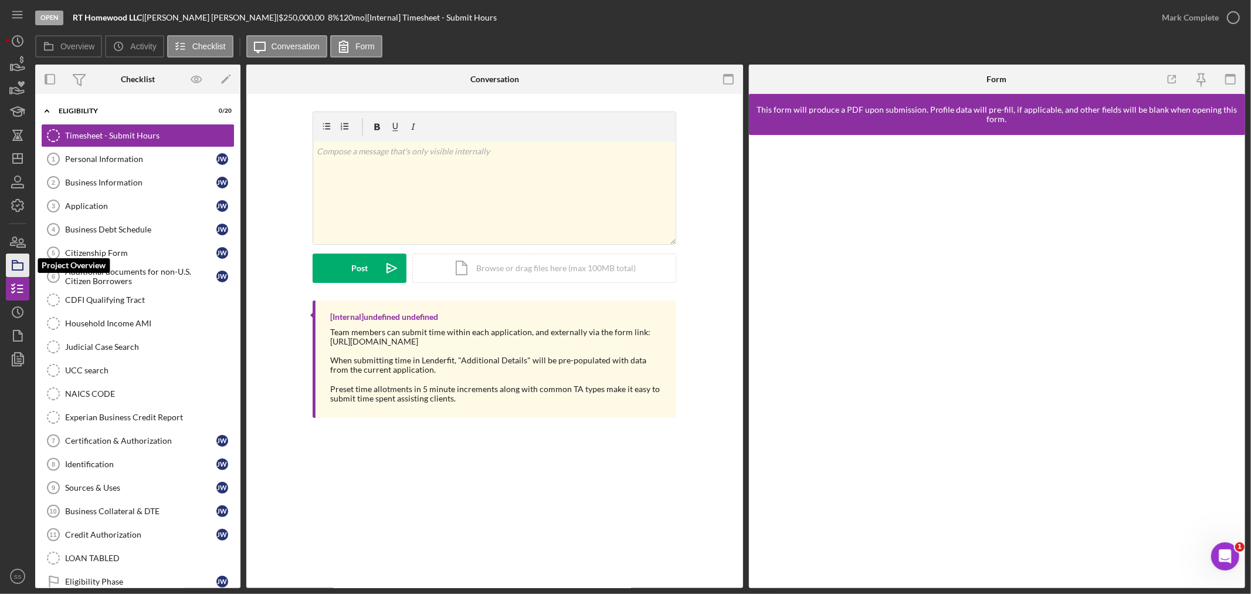
click at [15, 260] on polygon "button" at bounding box center [15, 261] width 6 height 2
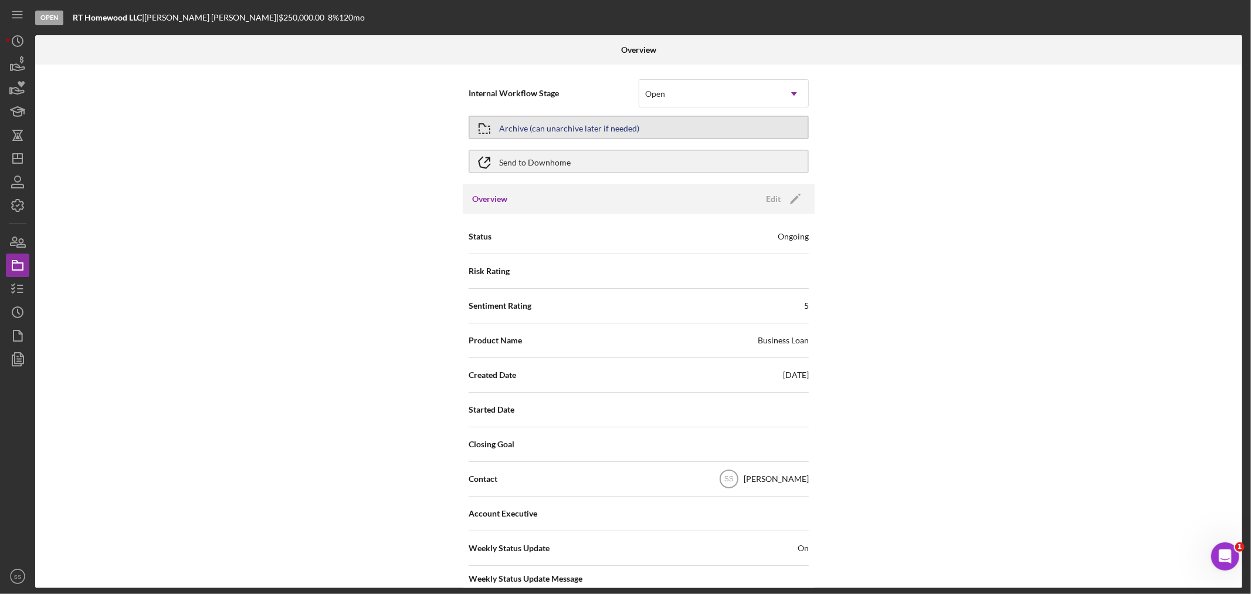
click at [639, 130] on button "Archive (can unarchive later if needed)" at bounding box center [639, 127] width 340 height 23
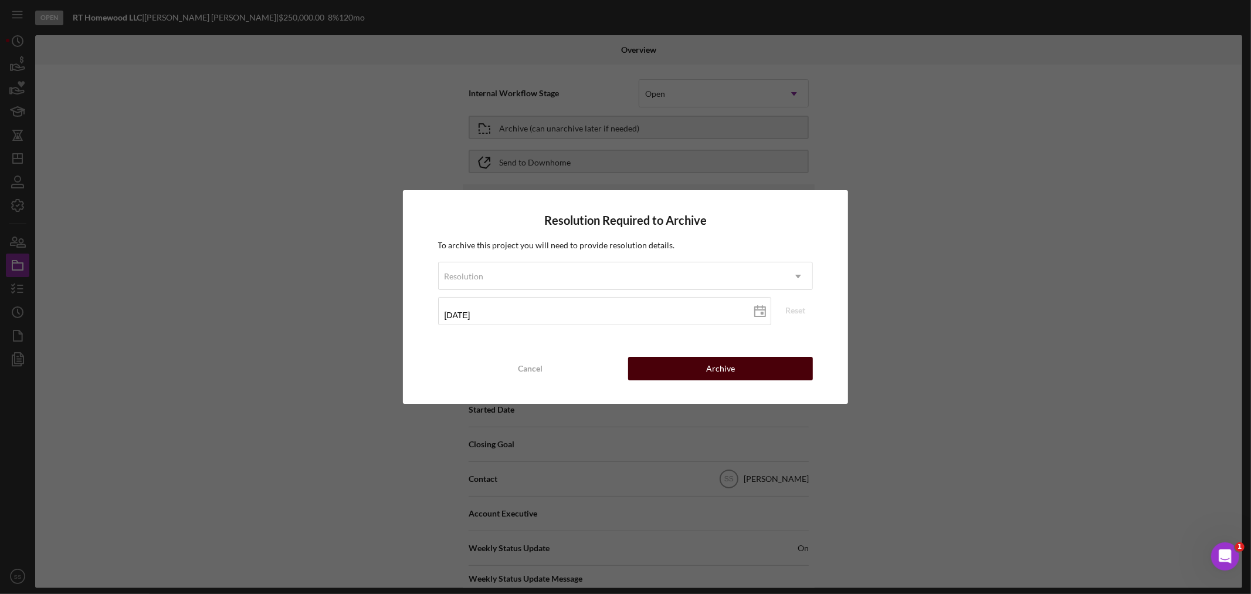
click at [690, 361] on button "Archive" at bounding box center [720, 368] width 185 height 23
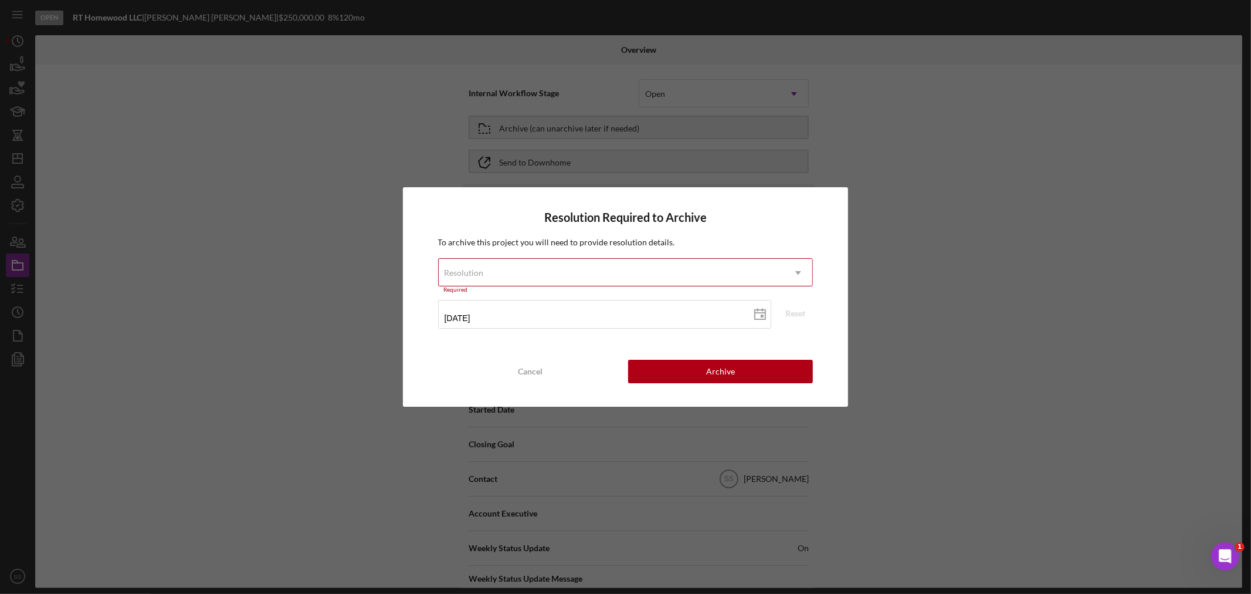
click at [567, 266] on div "Resolution" at bounding box center [612, 272] width 346 height 27
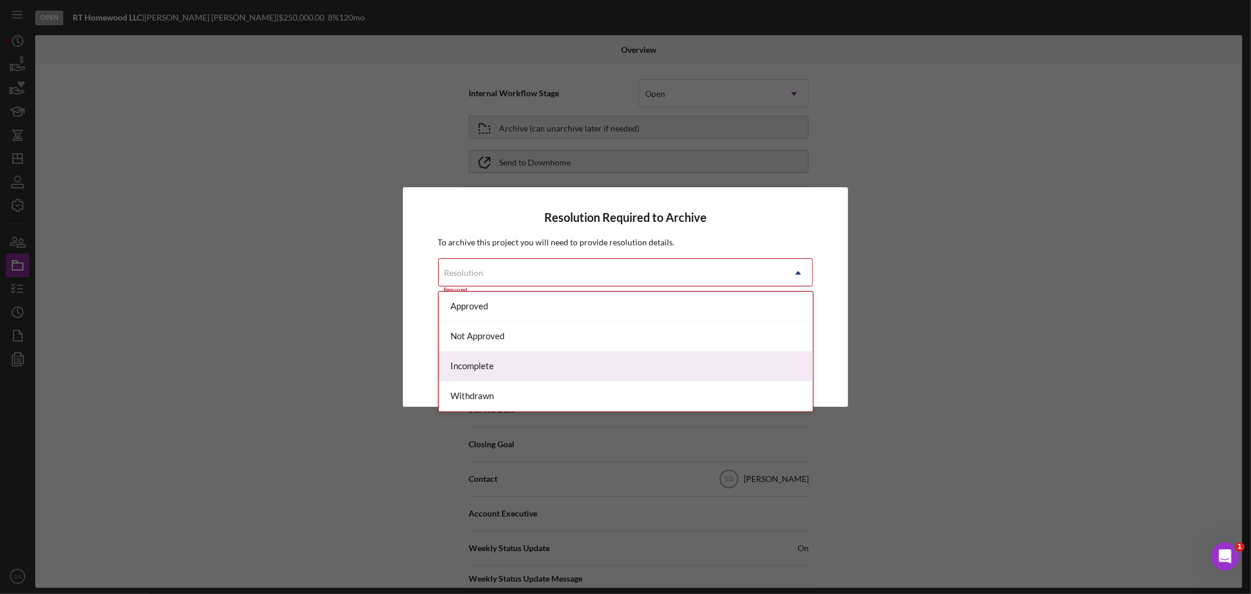
click at [524, 368] on div "Incomplete" at bounding box center [626, 366] width 374 height 30
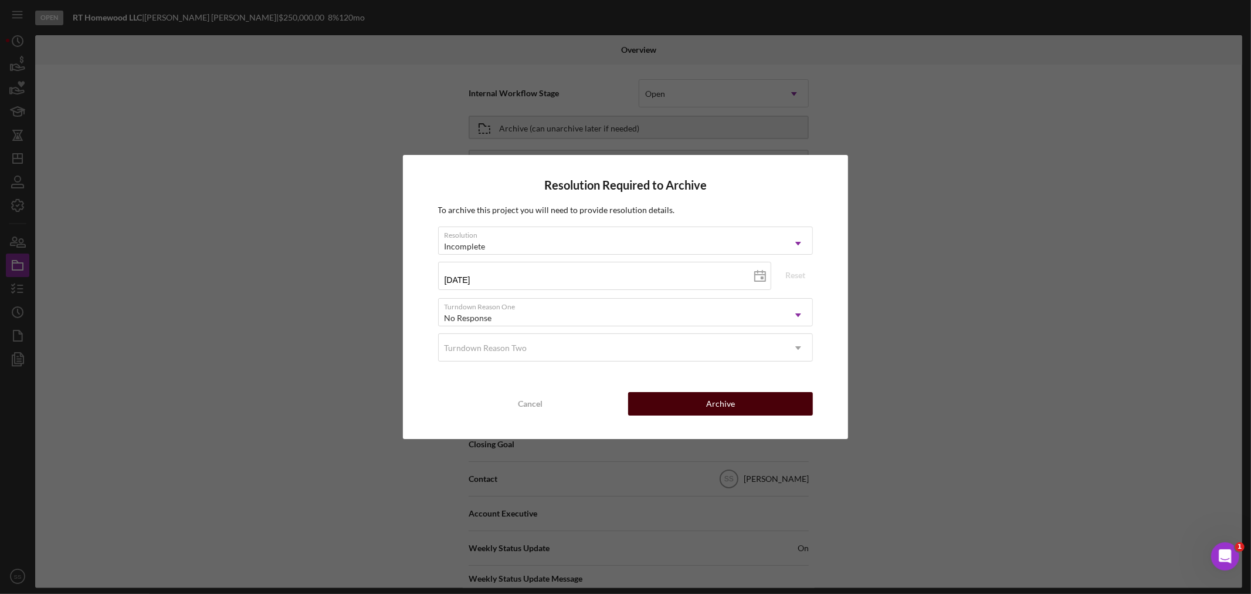
click at [669, 402] on button "Archive" at bounding box center [720, 403] width 185 height 23
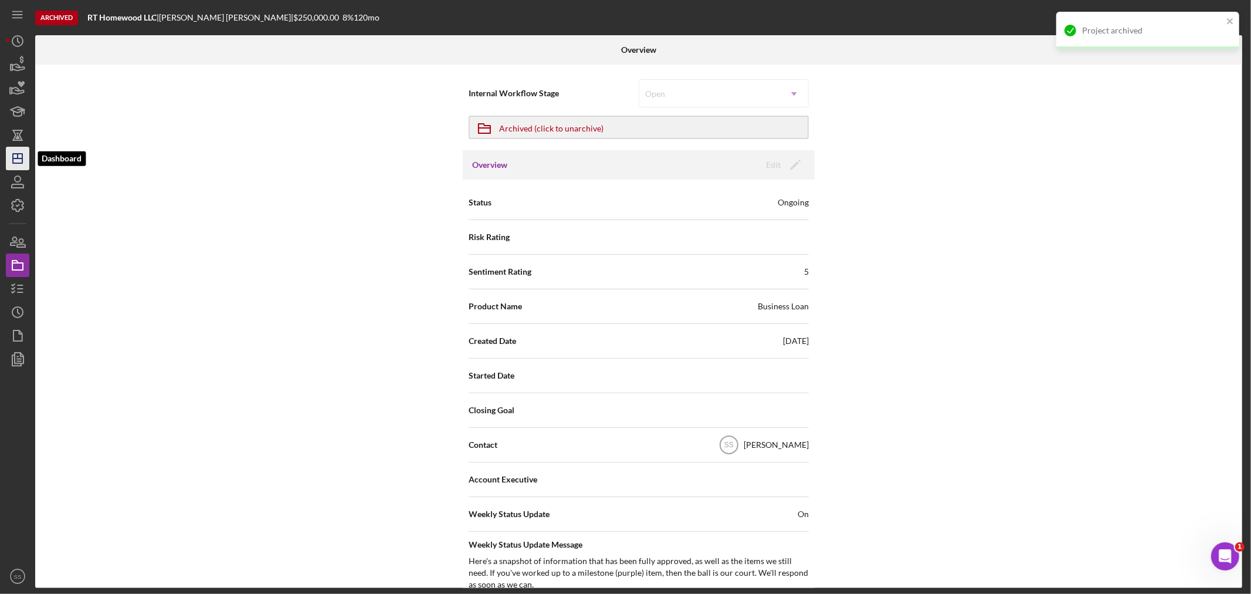
click at [19, 152] on icon "Icon/Dashboard" at bounding box center [17, 158] width 29 height 29
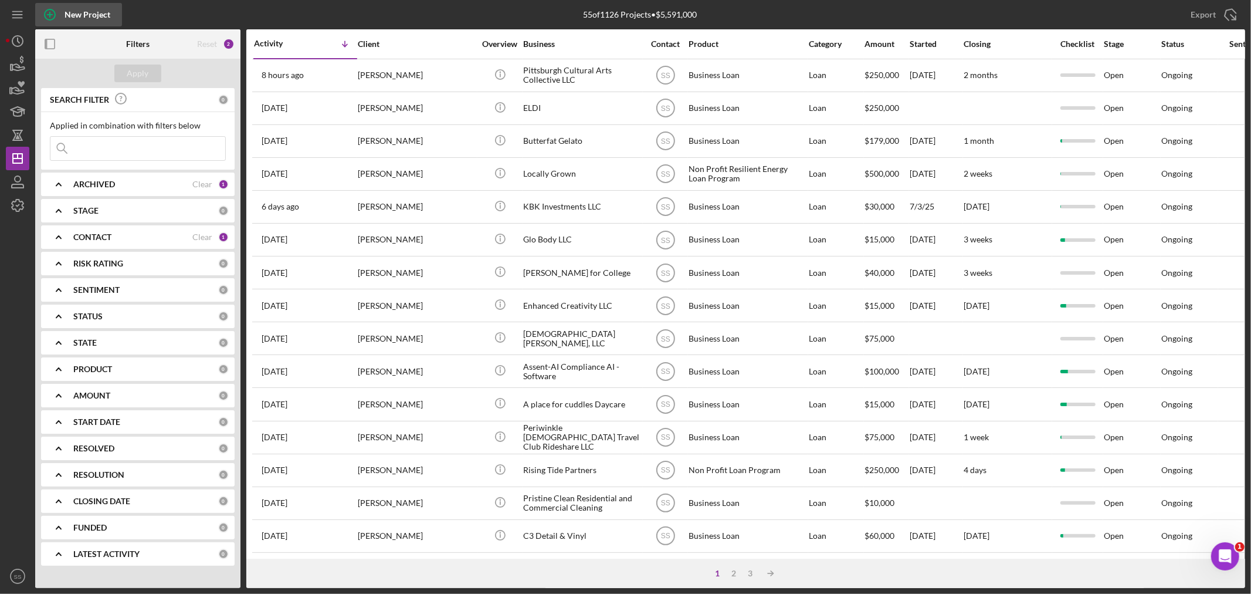
click at [49, 15] on icon "button" at bounding box center [49, 14] width 29 height 29
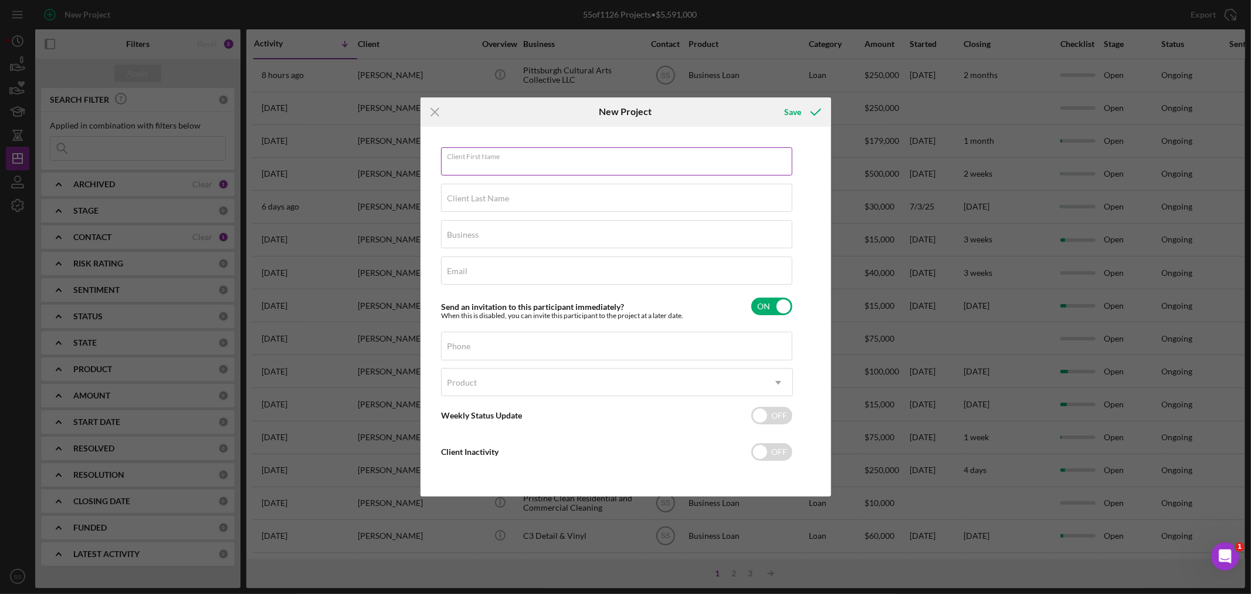
click at [487, 171] on input "Client First Name" at bounding box center [616, 161] width 351 height 28
type input "[PERSON_NAME]"
type input "Rawlings"
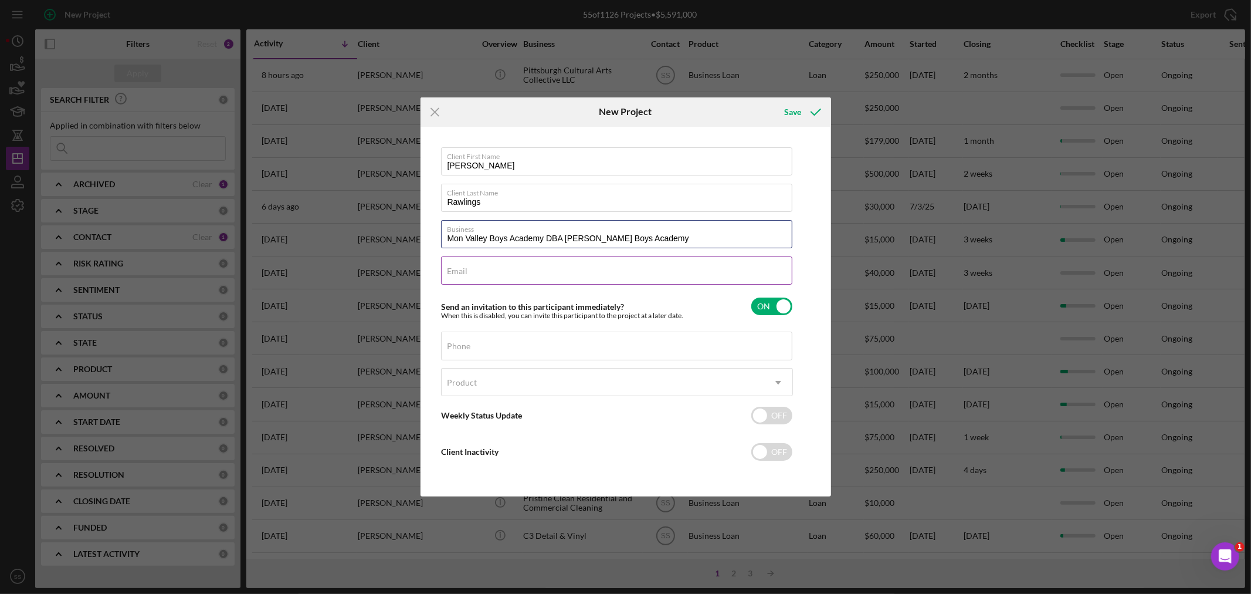
type input "Mon Valley Boys Academy DBA Tom Johnson Boys Academy"
click at [471, 265] on div "Email Required" at bounding box center [617, 270] width 352 height 29
paste input "[PERSON_NAME][EMAIL_ADDRESS][PERSON_NAME][DOMAIN_NAME]"
type input "[PERSON_NAME][EMAIL_ADDRESS][PERSON_NAME][DOMAIN_NAME]"
click at [470, 354] on input "Phone" at bounding box center [616, 345] width 351 height 28
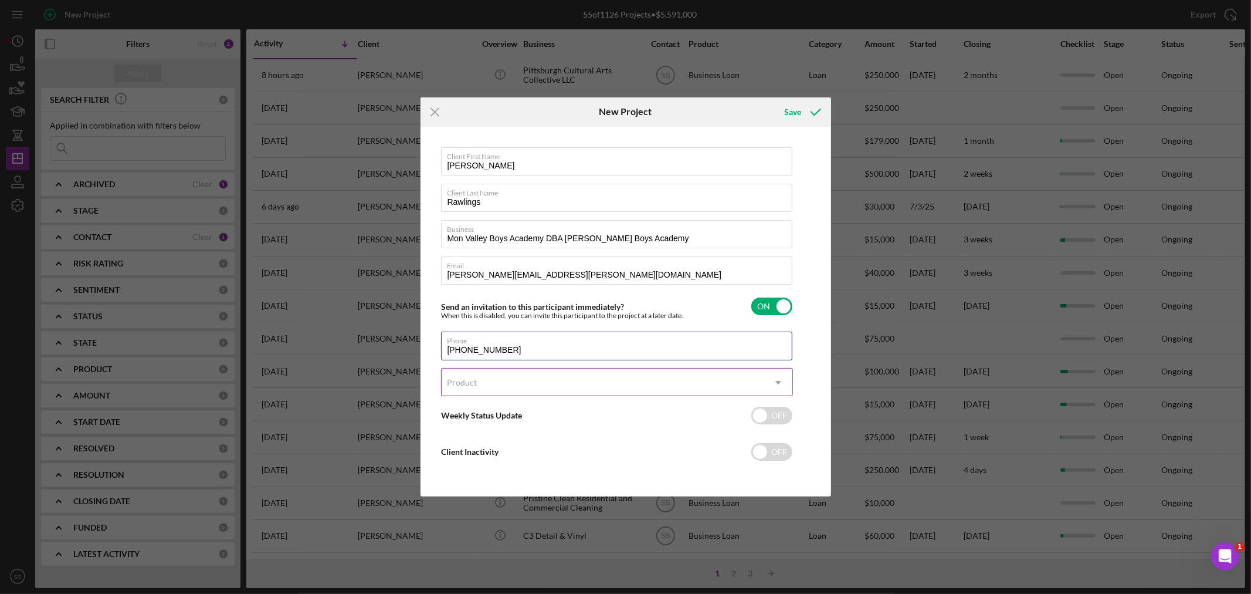
type input "[PHONE_NUMBER]"
click at [489, 386] on div "Product" at bounding box center [603, 382] width 323 height 27
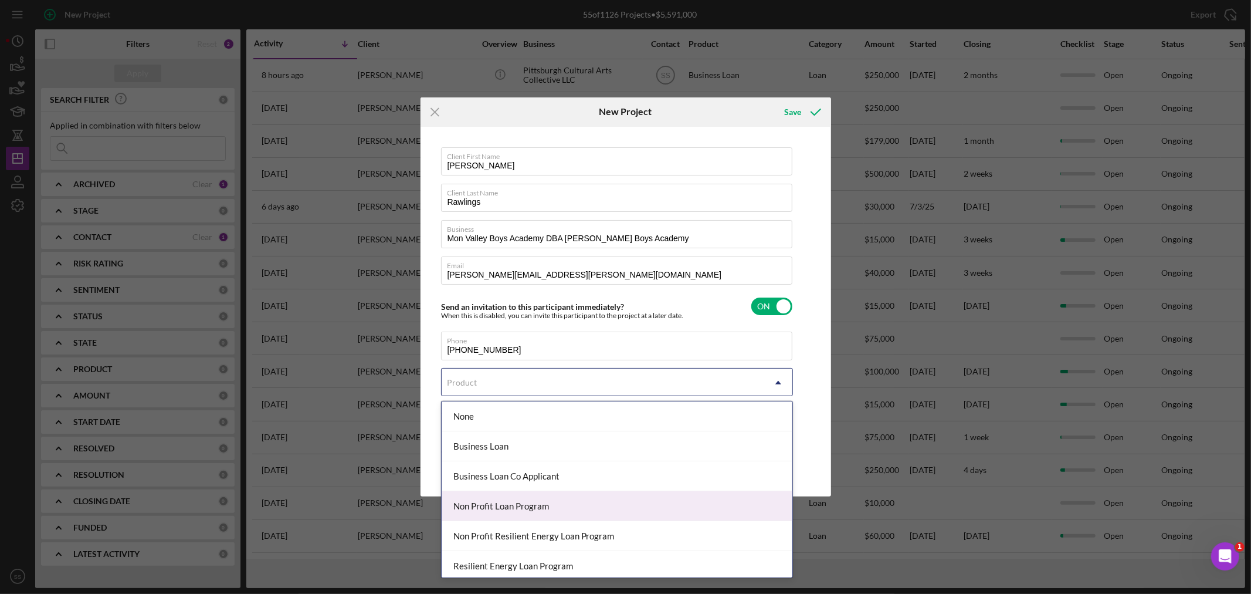
click at [503, 514] on div "Non Profit Loan Program" at bounding box center [617, 506] width 351 height 30
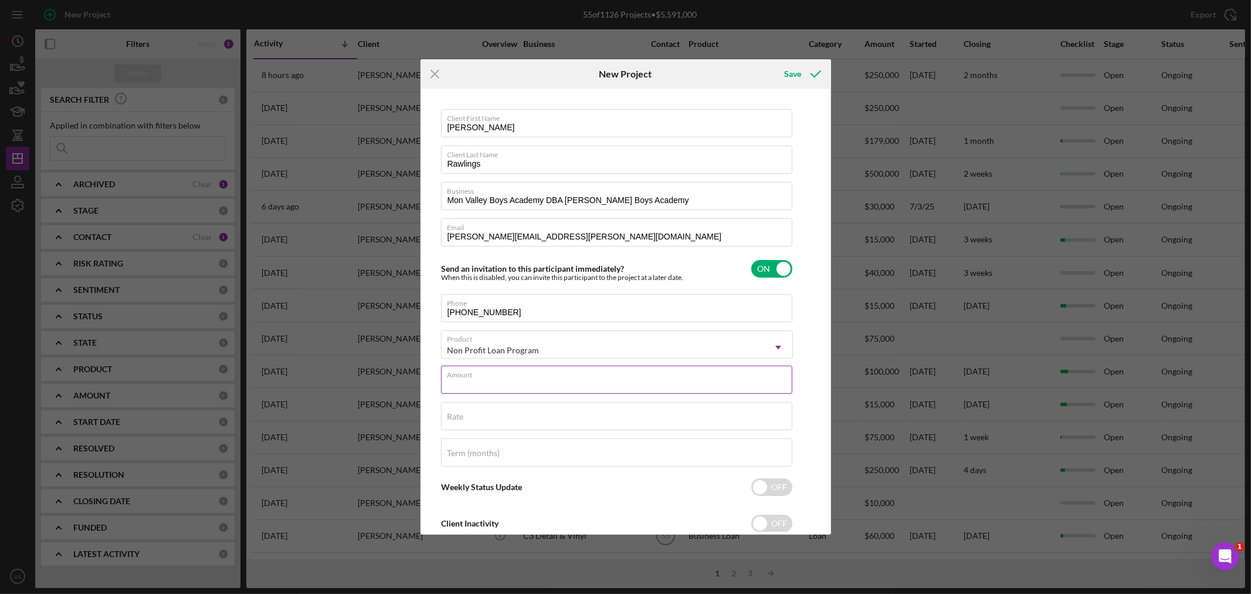
click at [483, 384] on input "Amount" at bounding box center [616, 379] width 351 height 28
type input "$500,000"
click at [463, 412] on label "Rate" at bounding box center [456, 416] width 16 height 9
click at [463, 412] on input "Rate" at bounding box center [616, 416] width 351 height 28
type input "8.500%"
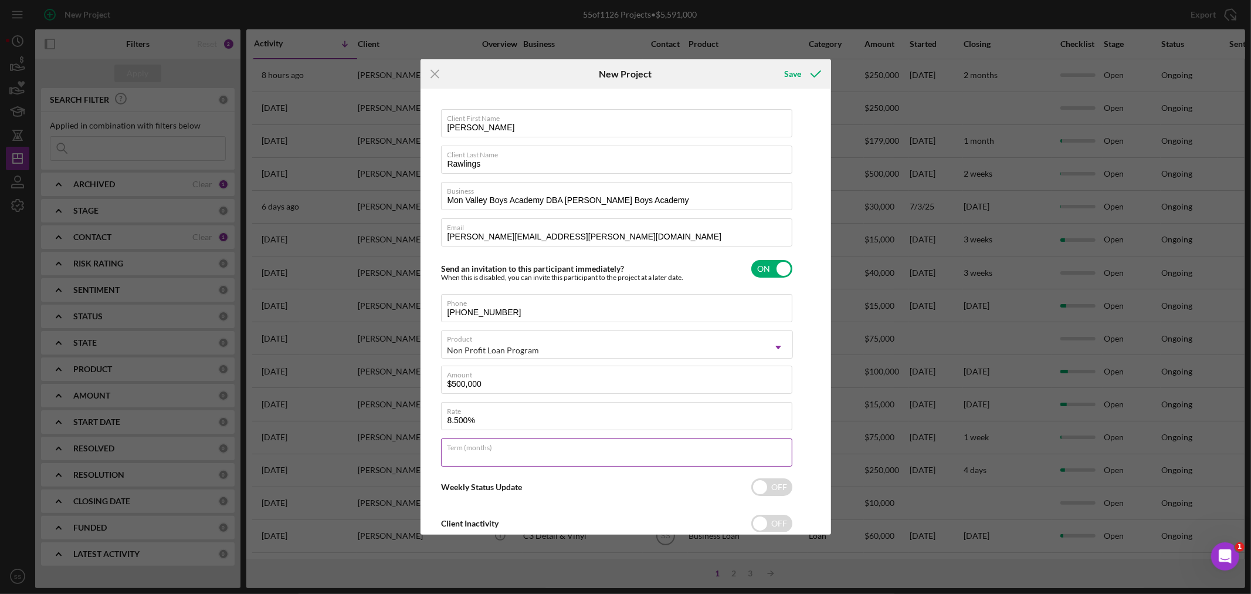
click at [470, 459] on input "Term (months)" at bounding box center [616, 452] width 351 height 28
type input "180"
click at [816, 74] on polyline "submit" at bounding box center [815, 74] width 9 height 6
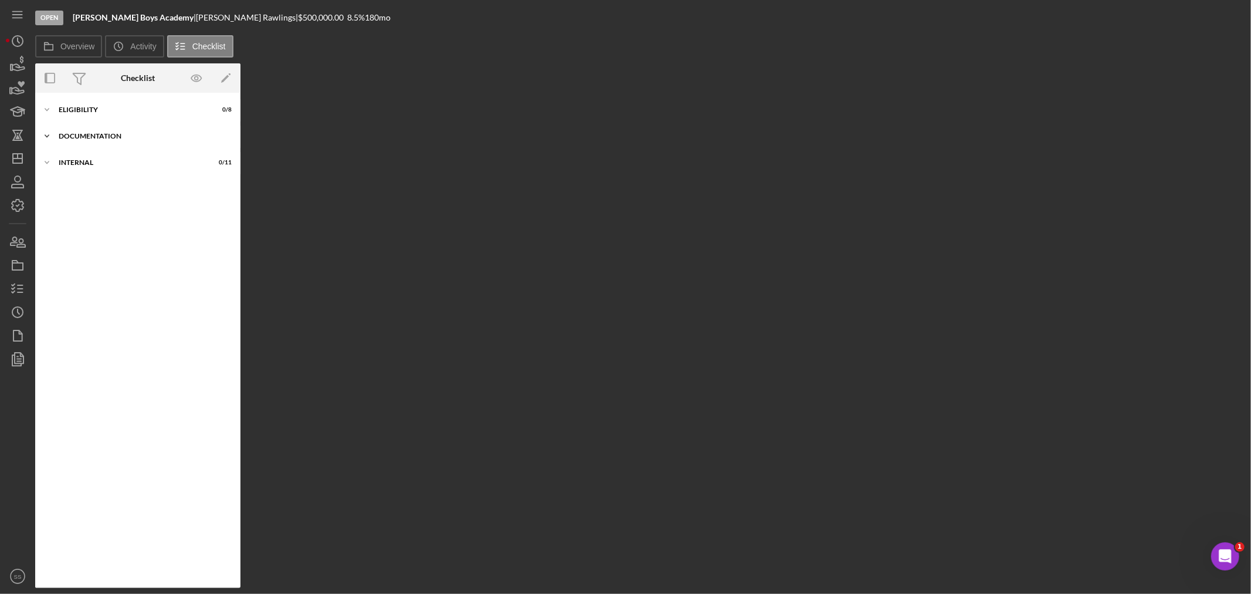
click at [53, 139] on icon "Icon/Expander" at bounding box center [46, 135] width 23 height 23
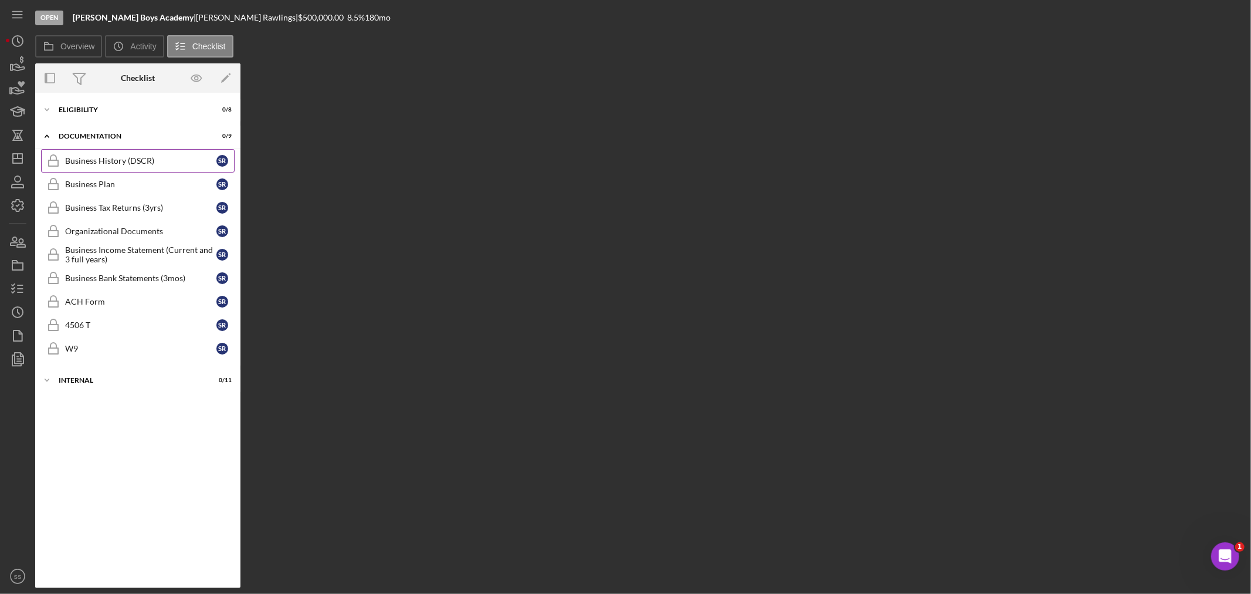
click at [65, 160] on div "Business History (DSCR)" at bounding box center [140, 160] width 151 height 9
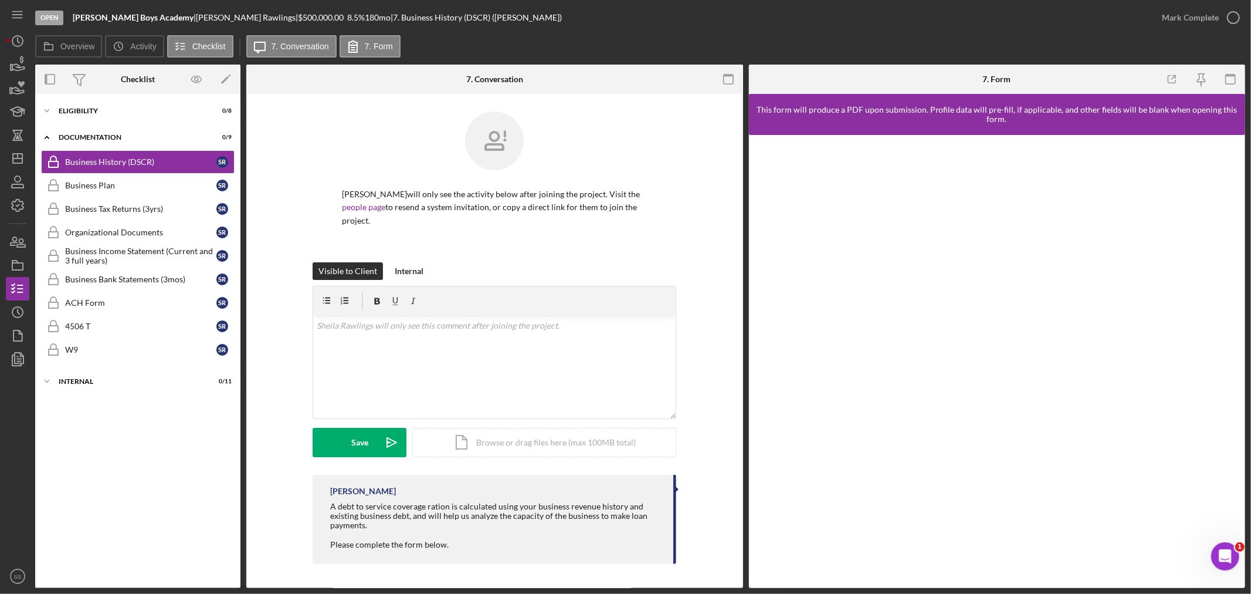
click at [528, 544] on div "A debt to service coverage ration is calculated using your business revenue his…" at bounding box center [495, 524] width 331 height 47
click at [90, 177] on link "Business Plan Business Plan S R" at bounding box center [138, 185] width 194 height 23
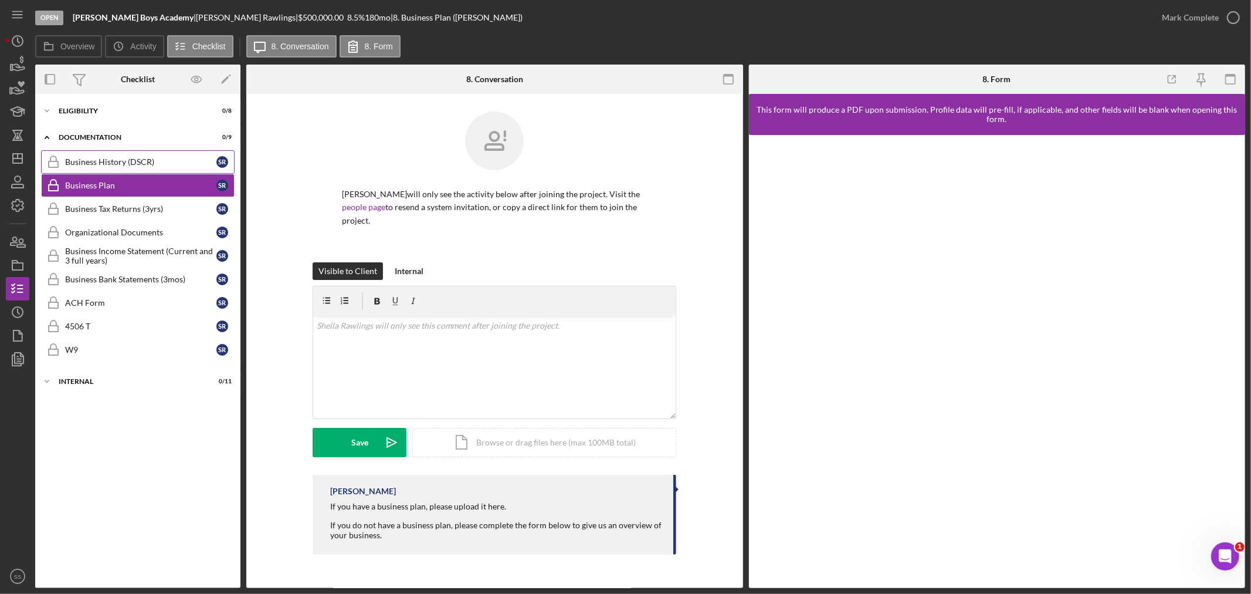
click at [91, 157] on div "Business History (DSCR)" at bounding box center [140, 161] width 151 height 9
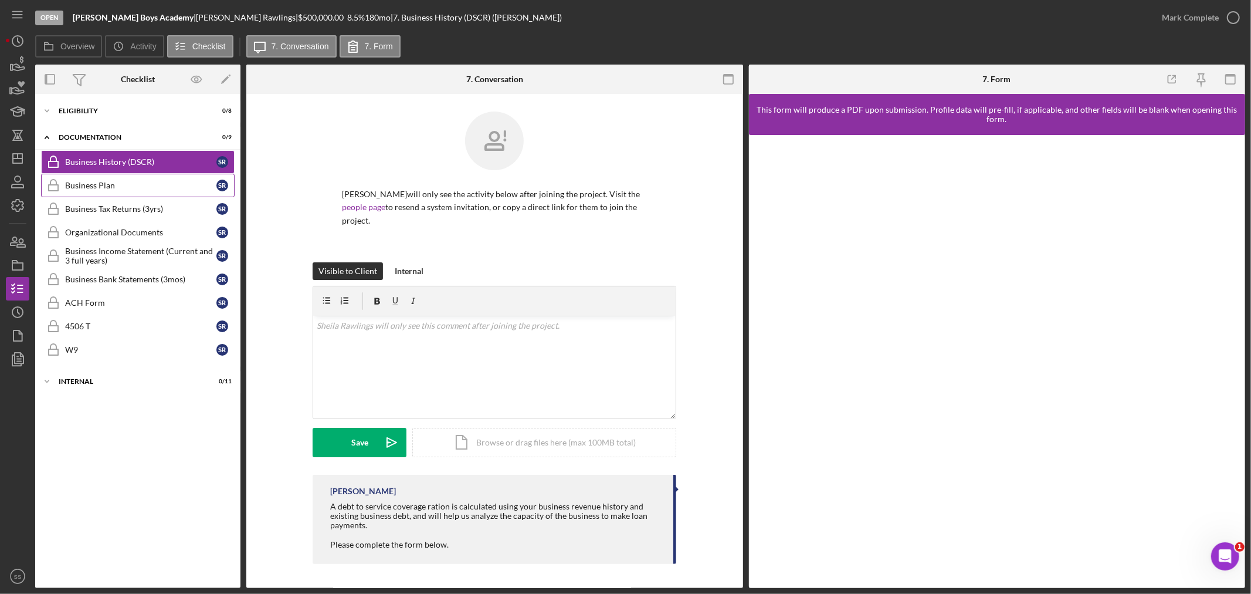
click at [96, 174] on link "Business Plan Business Plan S R" at bounding box center [138, 185] width 194 height 23
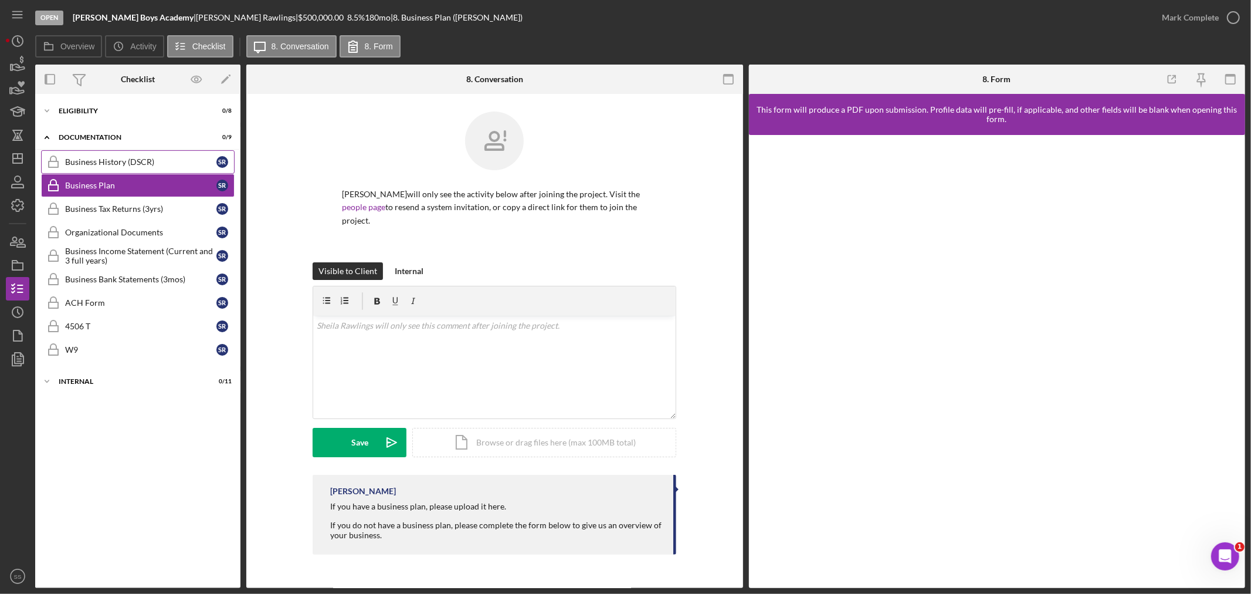
click at [97, 164] on div "Business History (DSCR)" at bounding box center [140, 161] width 151 height 9
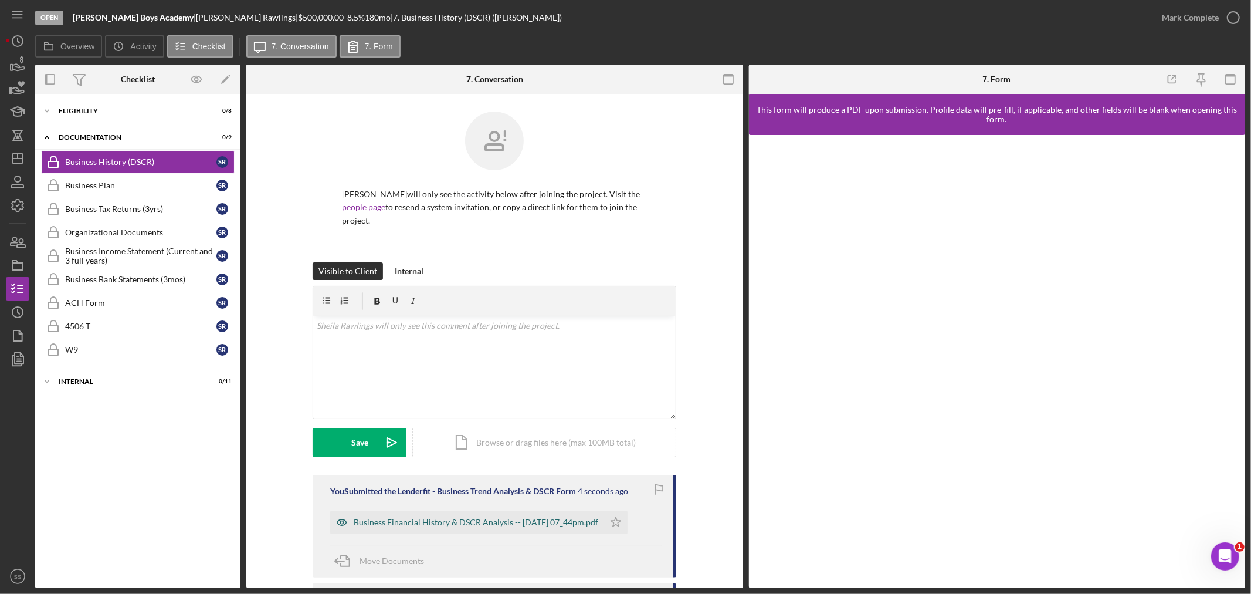
click at [511, 522] on div "Business Financial History & DSCR Analysis -- 2025-08-21 07_44pm.pdf" at bounding box center [476, 521] width 245 height 9
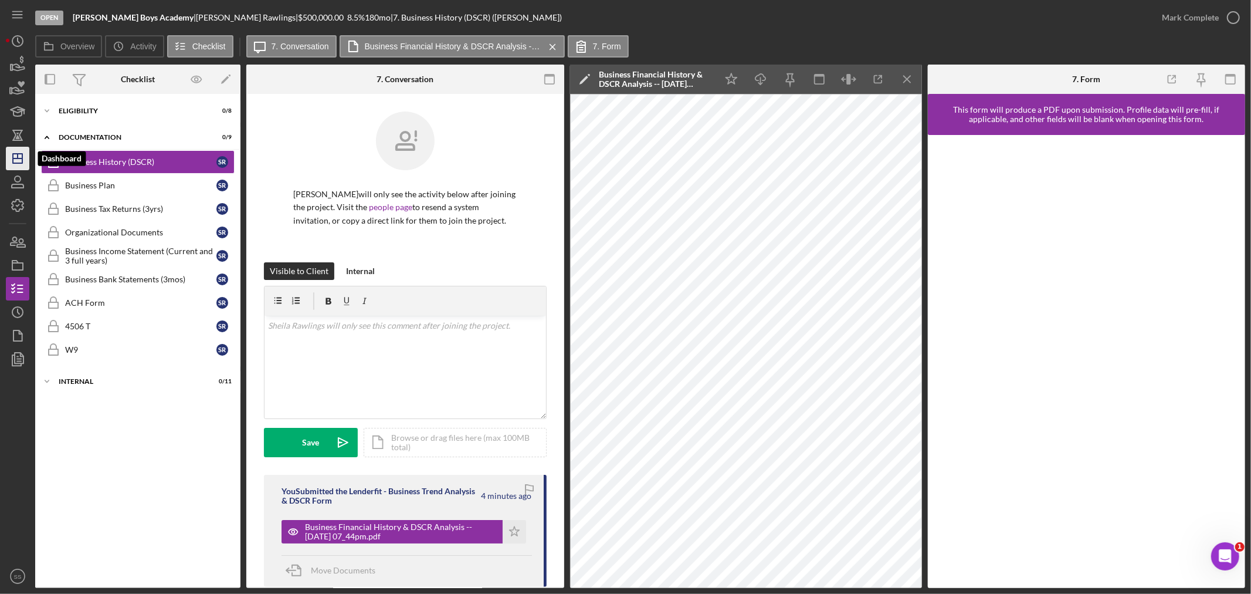
click at [9, 162] on icon "Icon/Dashboard" at bounding box center [17, 158] width 29 height 29
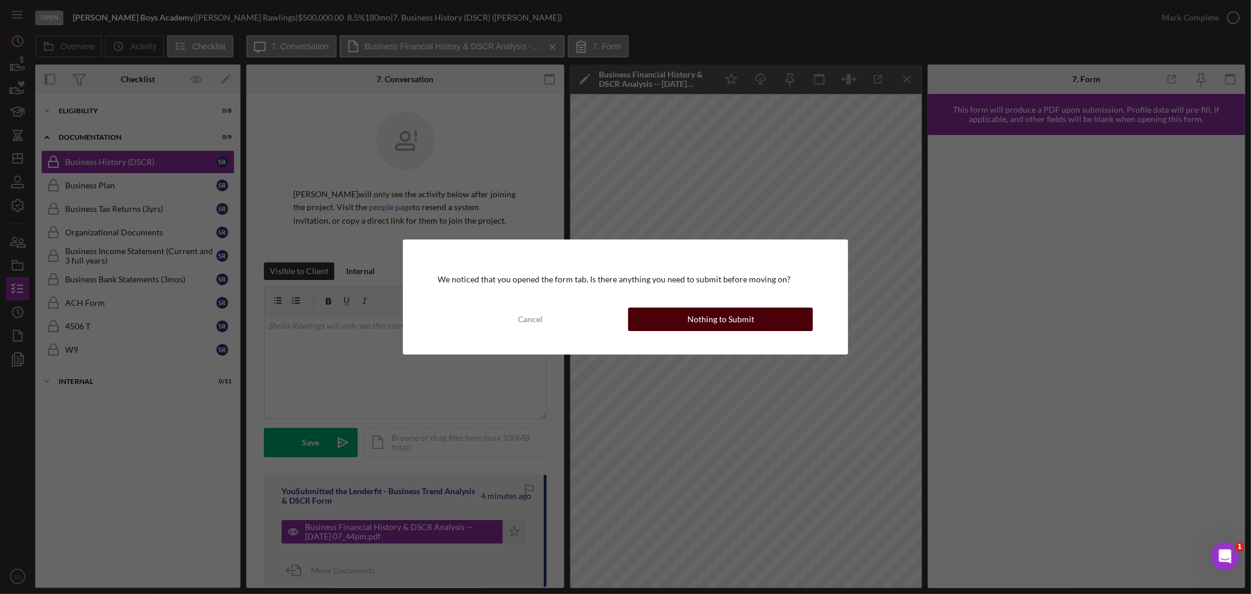
click at [679, 327] on button "Nothing to Submit" at bounding box center [720, 318] width 185 height 23
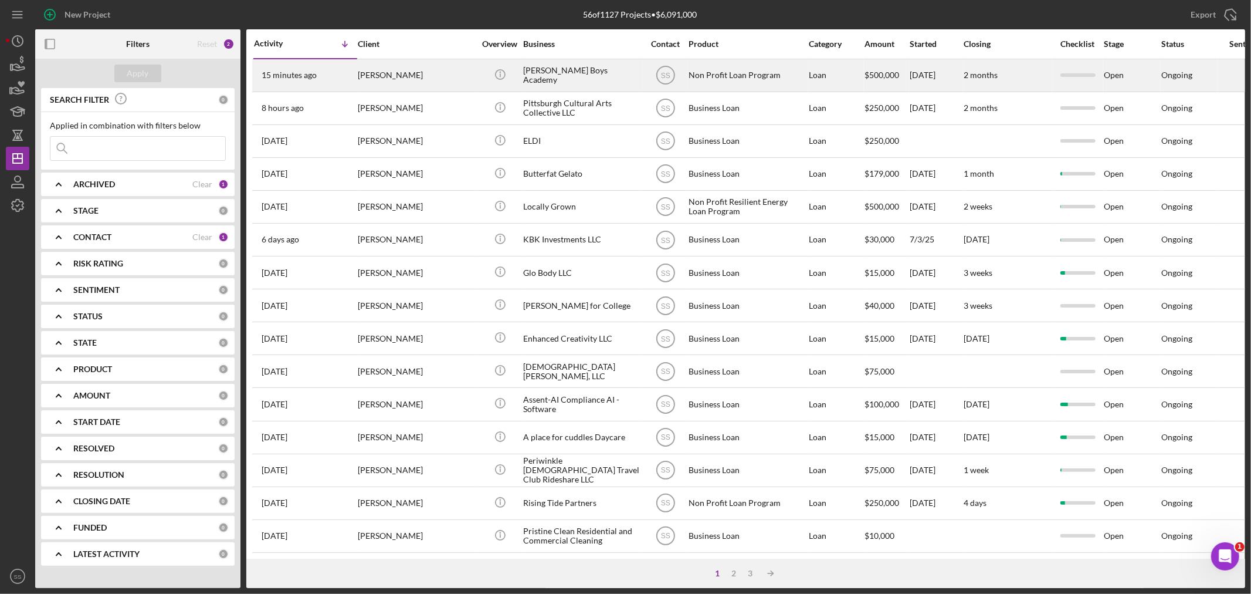
click at [472, 79] on div "[PERSON_NAME]" at bounding box center [416, 75] width 117 height 31
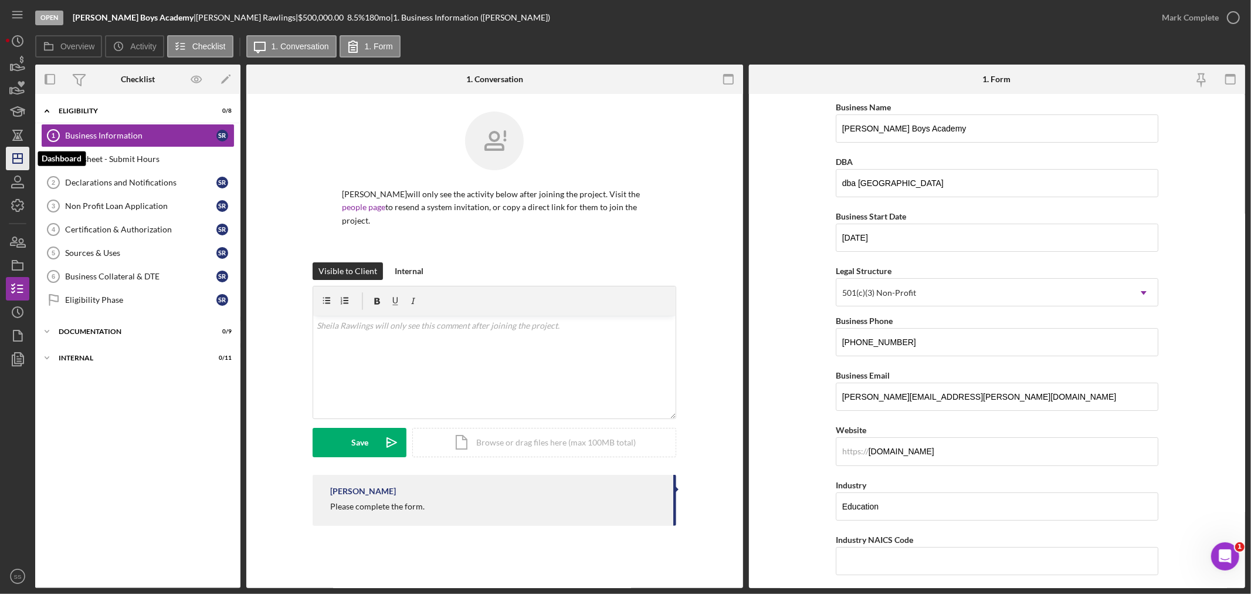
click at [11, 150] on icon "Icon/Dashboard" at bounding box center [17, 158] width 29 height 29
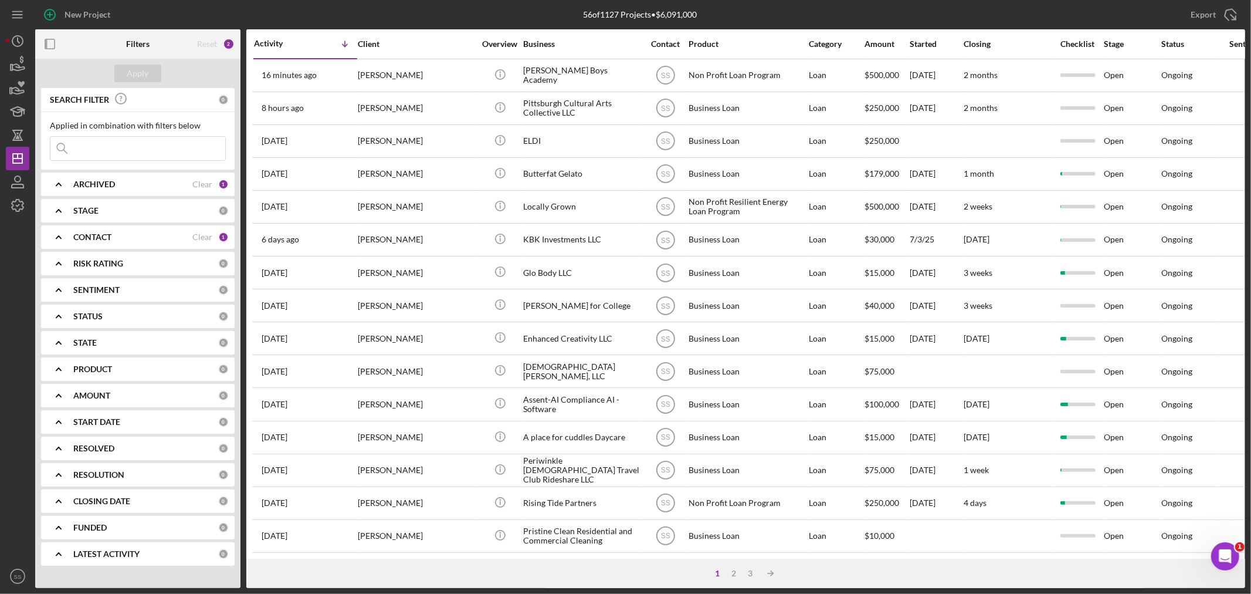
click at [127, 179] on div "ARCHIVED" at bounding box center [132, 183] width 119 height 9
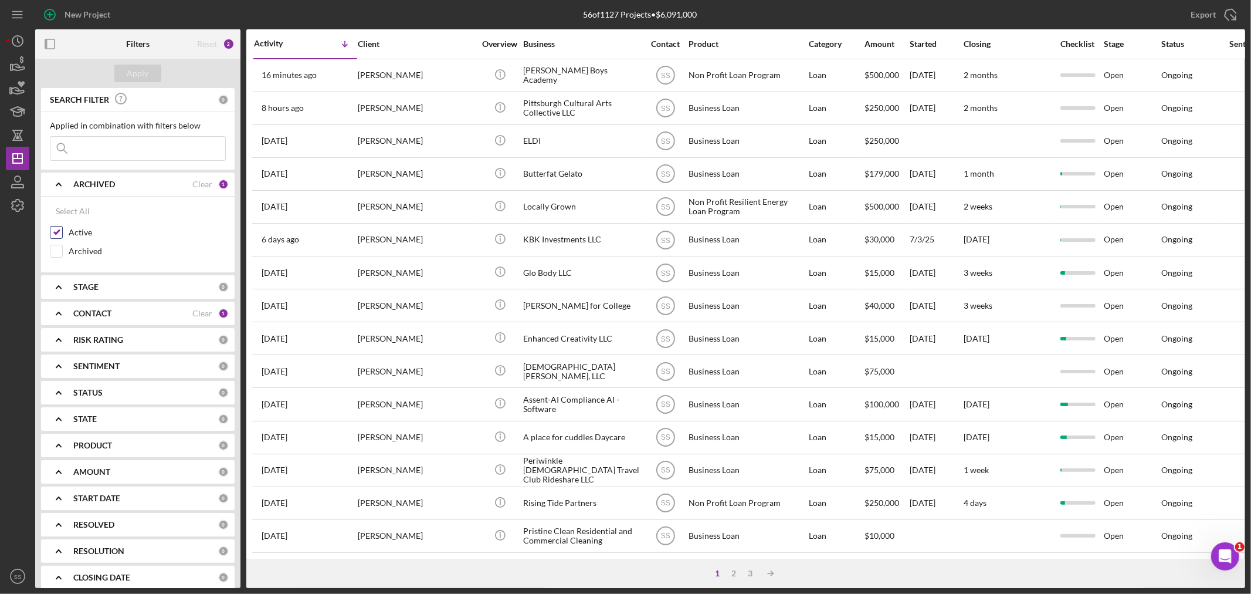
click at [61, 233] on input "Active" at bounding box center [56, 232] width 12 height 12
checkbox input "false"
click at [61, 249] on input "Archived" at bounding box center [56, 251] width 12 height 12
checkbox input "true"
click at [142, 74] on div "Apply" at bounding box center [138, 74] width 22 height 18
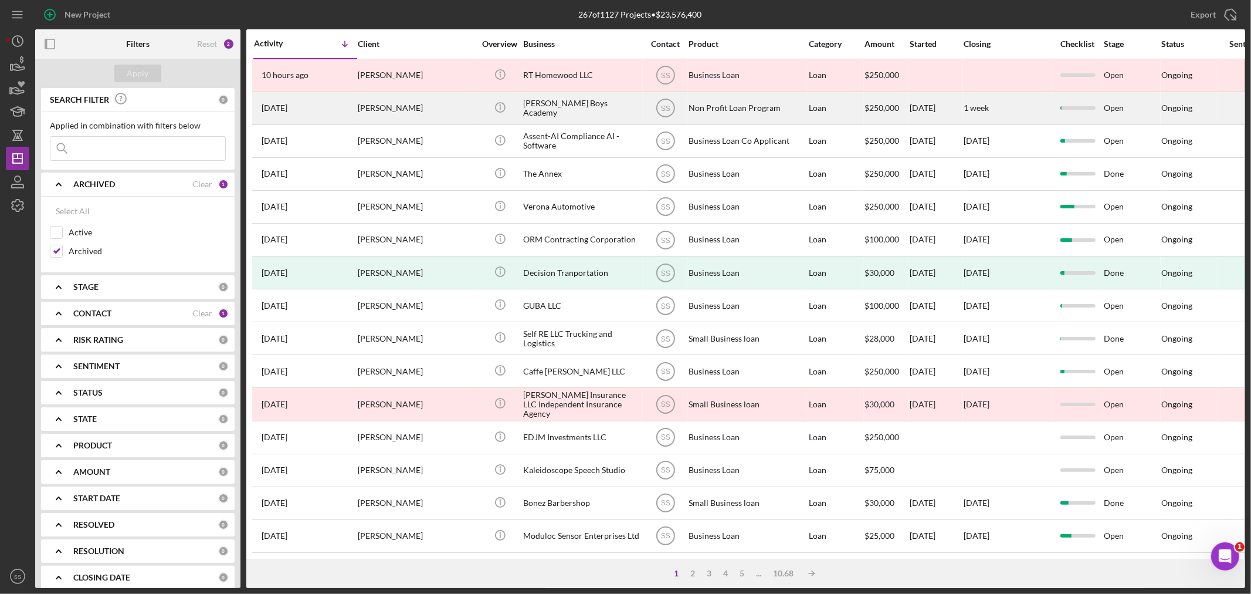
click at [406, 113] on div "[PERSON_NAME]" at bounding box center [416, 108] width 117 height 31
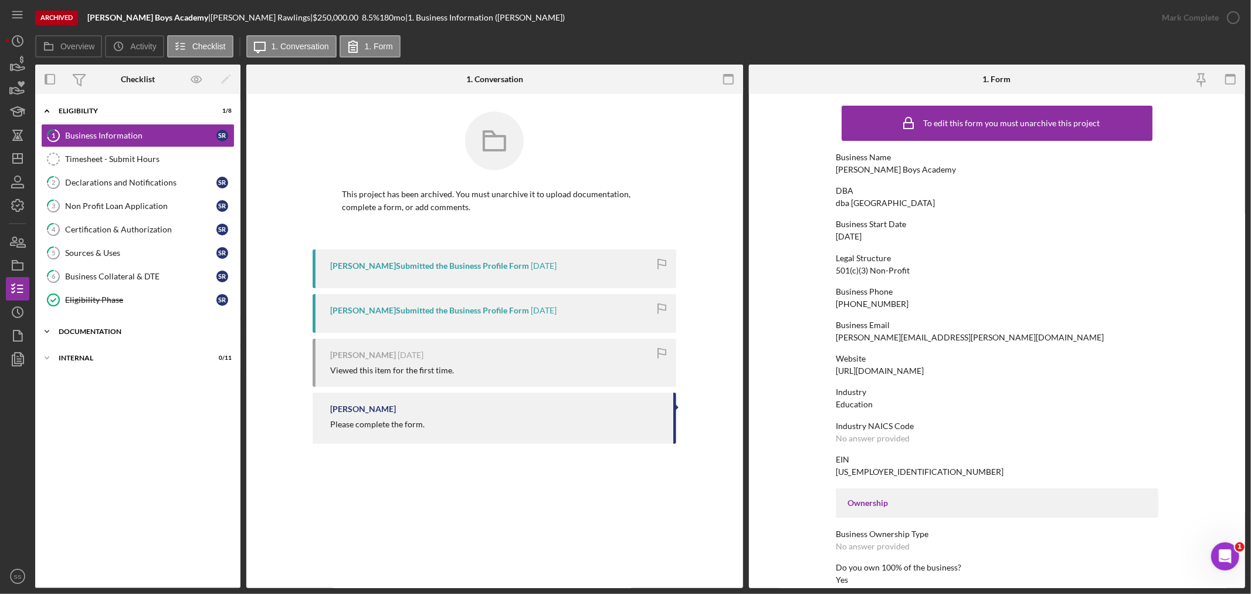
click at [60, 333] on div "Documentation" at bounding box center [142, 331] width 167 height 7
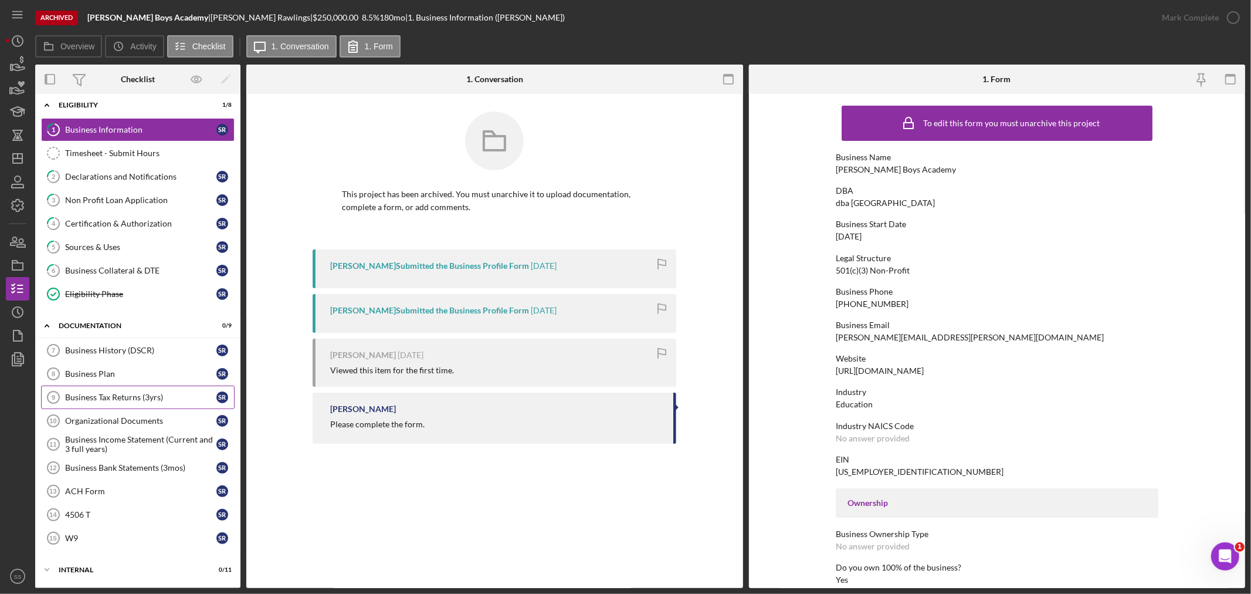
scroll to position [8, 0]
click at [84, 568] on div "Internal" at bounding box center [142, 569] width 167 height 7
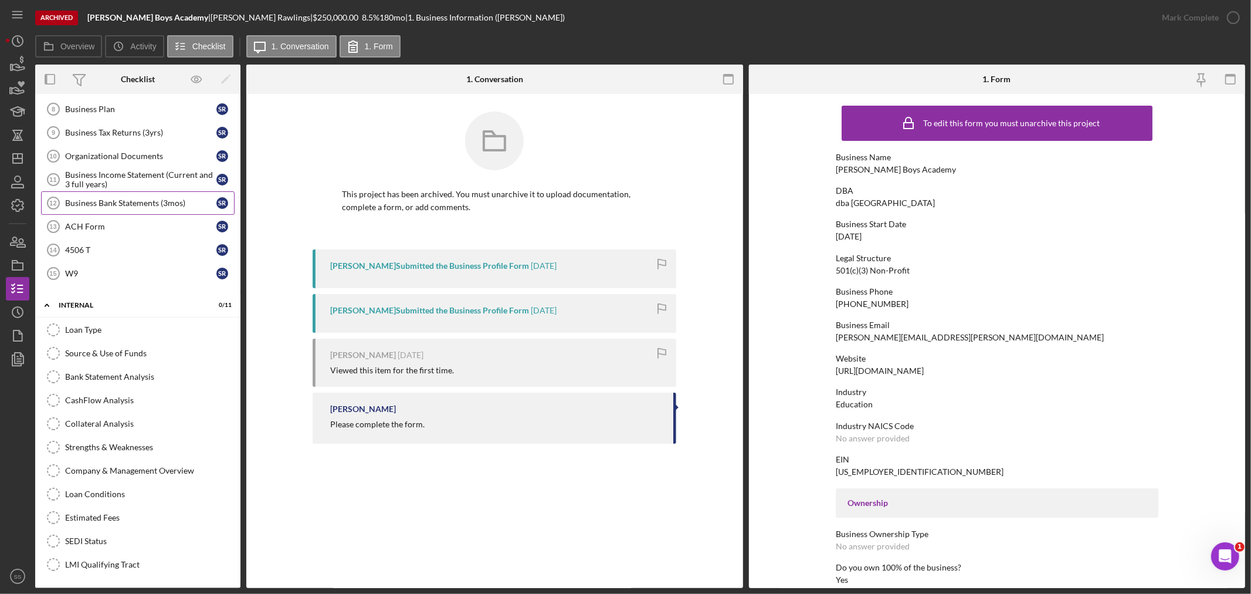
scroll to position [273, 0]
click at [98, 330] on div "Loan Type" at bounding box center [149, 329] width 169 height 9
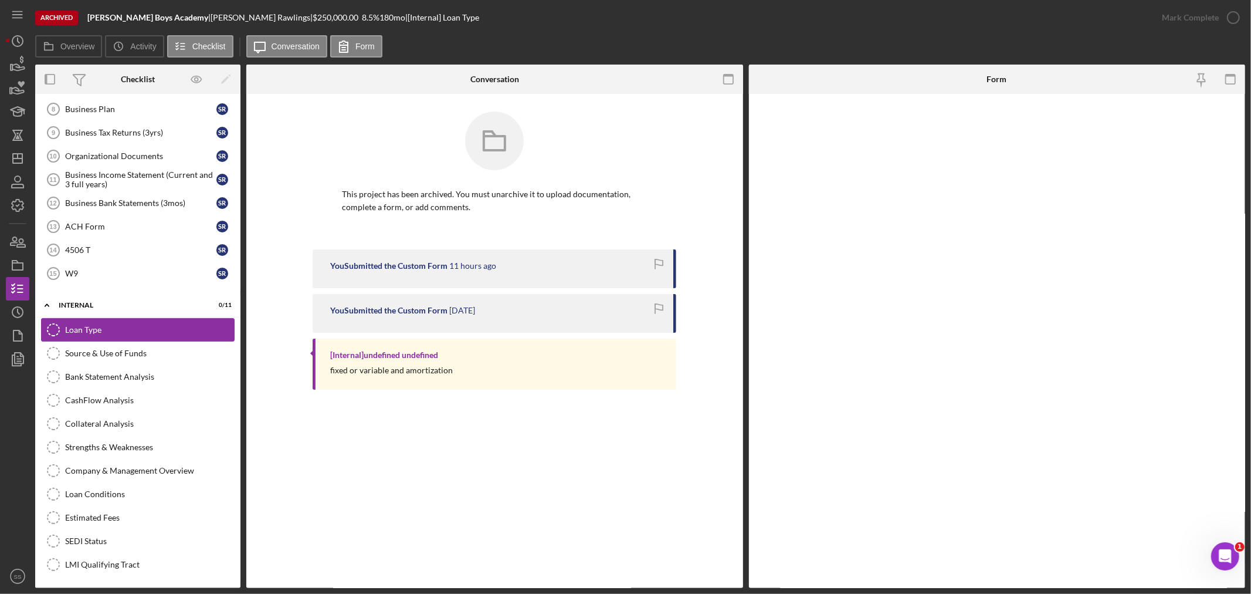
scroll to position [273, 0]
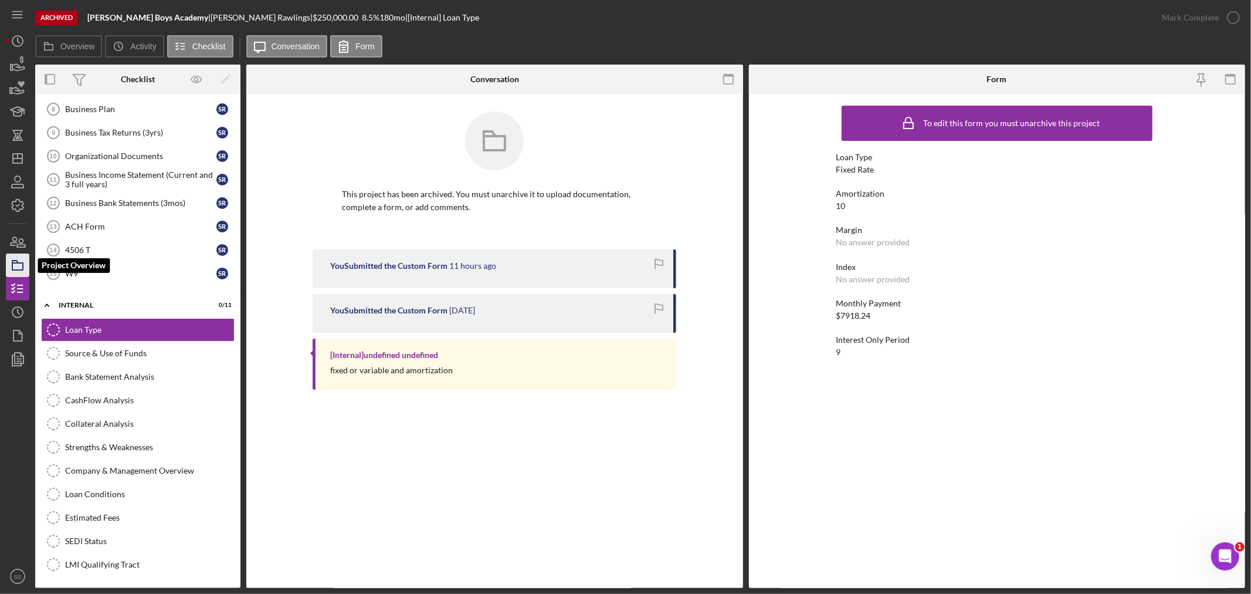
click at [12, 264] on rect "button" at bounding box center [17, 266] width 11 height 7
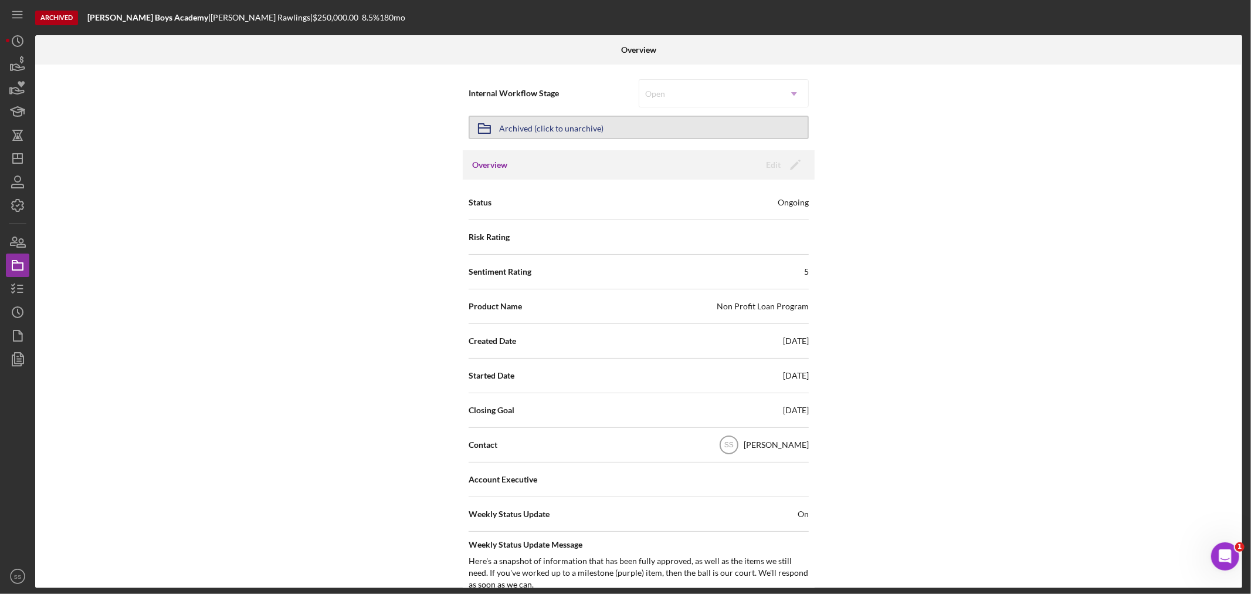
click at [547, 130] on div "Archived (click to unarchive)" at bounding box center [551, 127] width 104 height 21
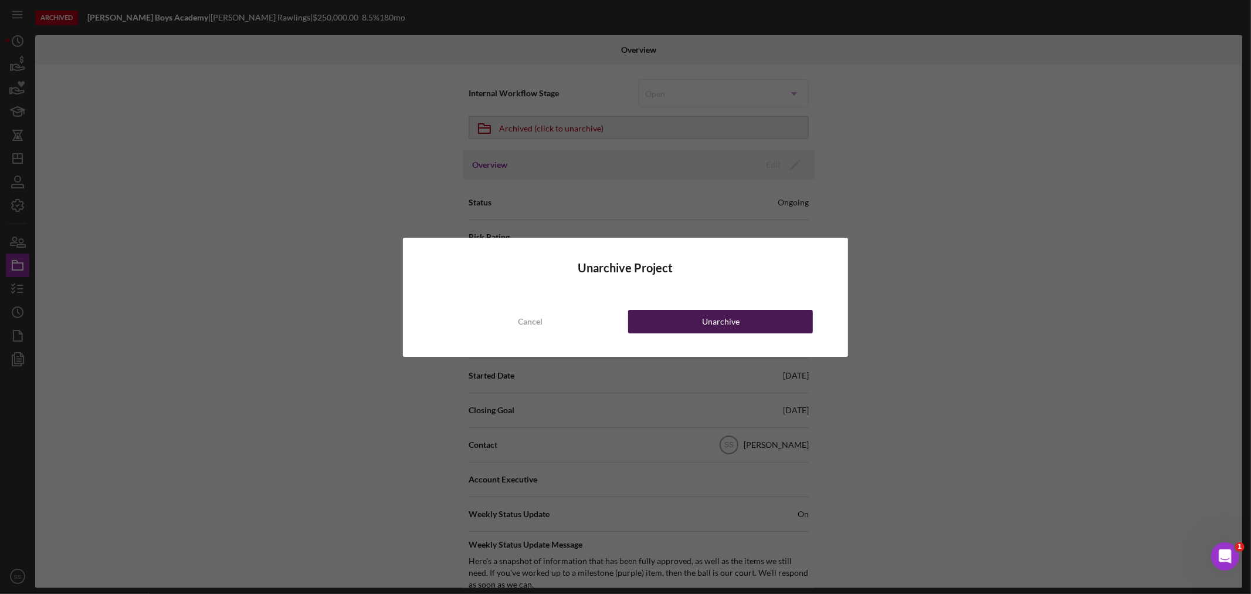
click at [689, 327] on button "Unarchive" at bounding box center [720, 321] width 185 height 23
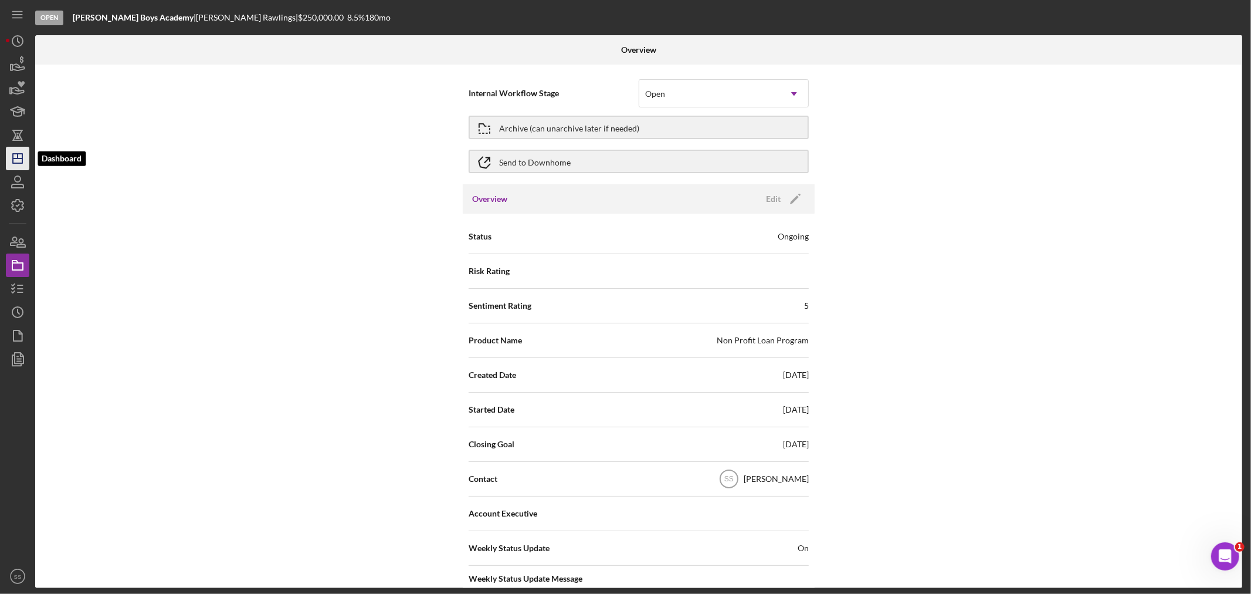
click at [14, 161] on icon "Icon/Dashboard" at bounding box center [17, 158] width 29 height 29
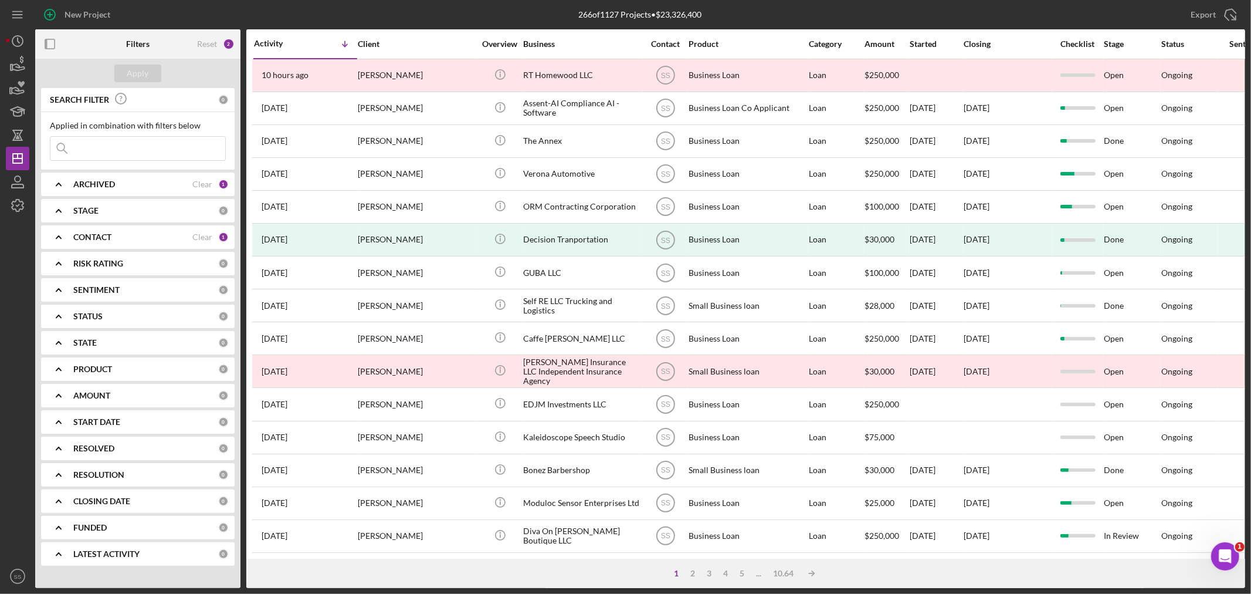
click at [89, 179] on b "ARCHIVED" at bounding box center [94, 183] width 42 height 9
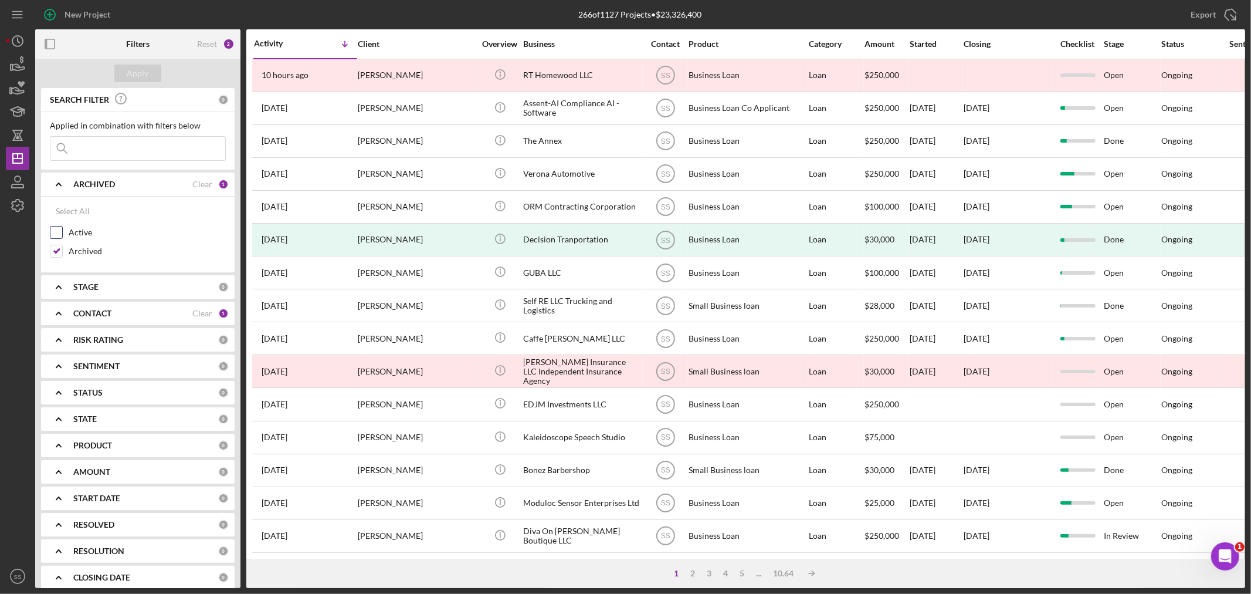
click at [60, 232] on input "Active" at bounding box center [56, 232] width 12 height 12
checkbox input "true"
click at [57, 251] on input "Archived" at bounding box center [56, 251] width 12 height 12
checkbox input "false"
click at [131, 74] on div "Apply" at bounding box center [138, 74] width 22 height 18
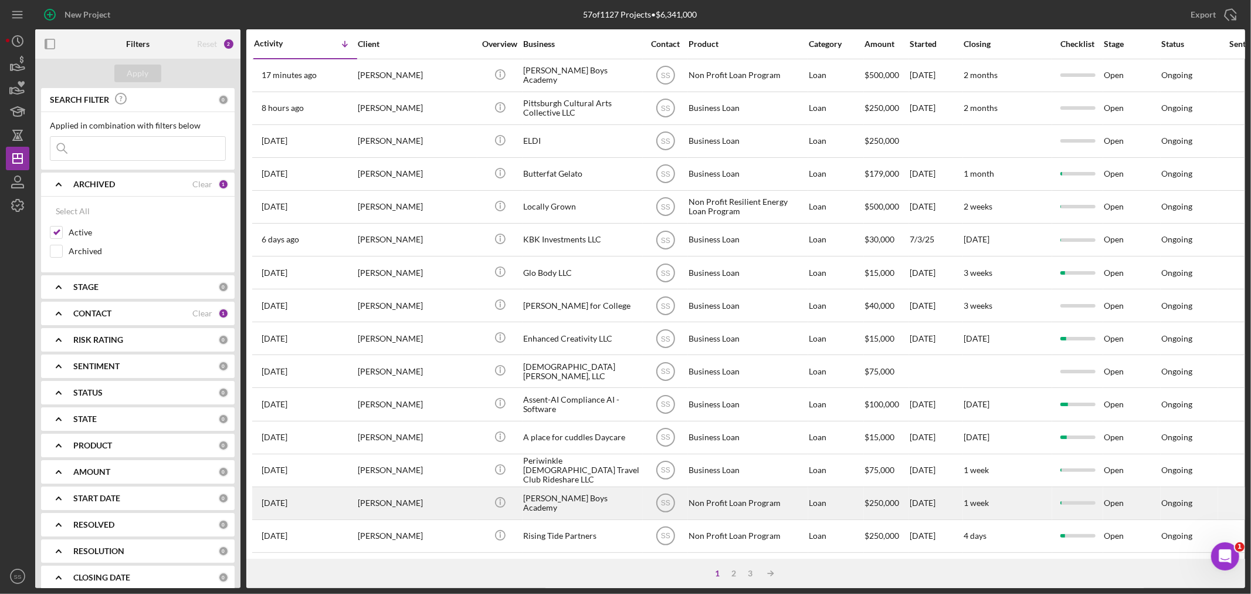
click at [438, 510] on div "[PERSON_NAME]" at bounding box center [416, 502] width 117 height 31
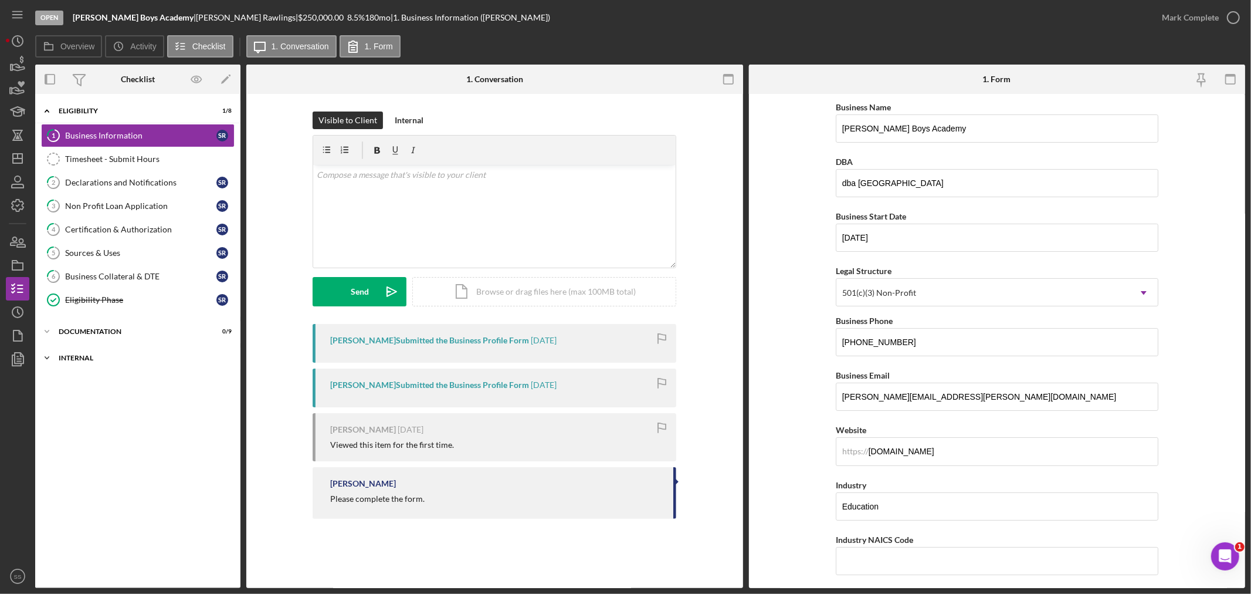
click at [103, 350] on div "Icon/Expander Internal 0 / 11" at bounding box center [137, 357] width 205 height 23
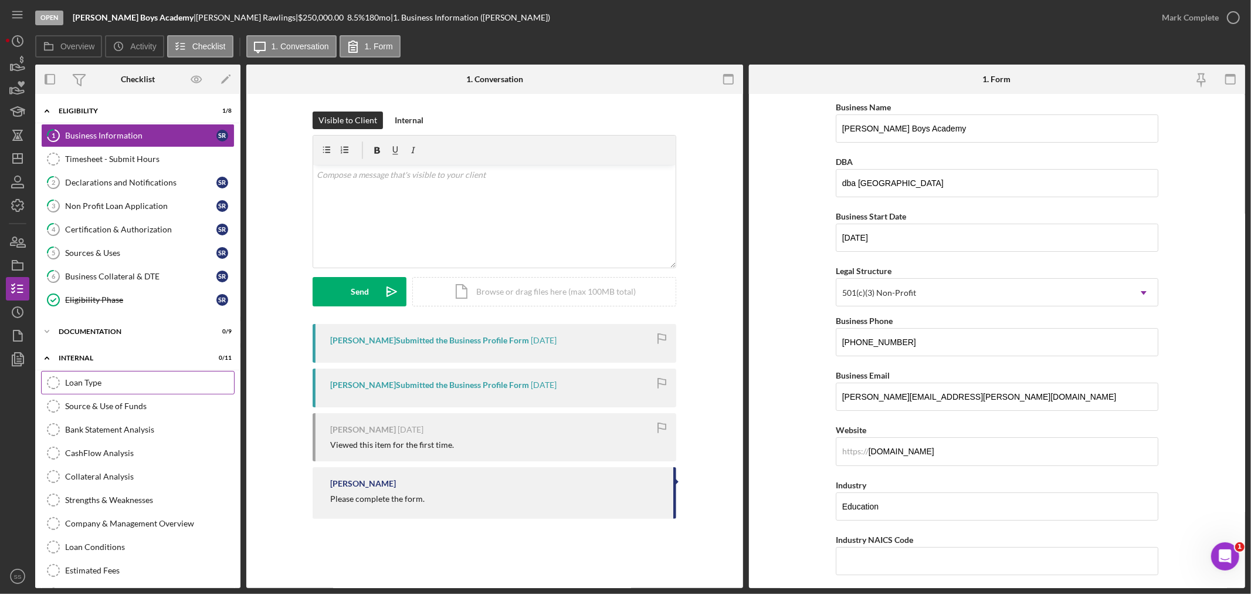
click at [102, 376] on link "Loan Type Loan Type" at bounding box center [138, 382] width 194 height 23
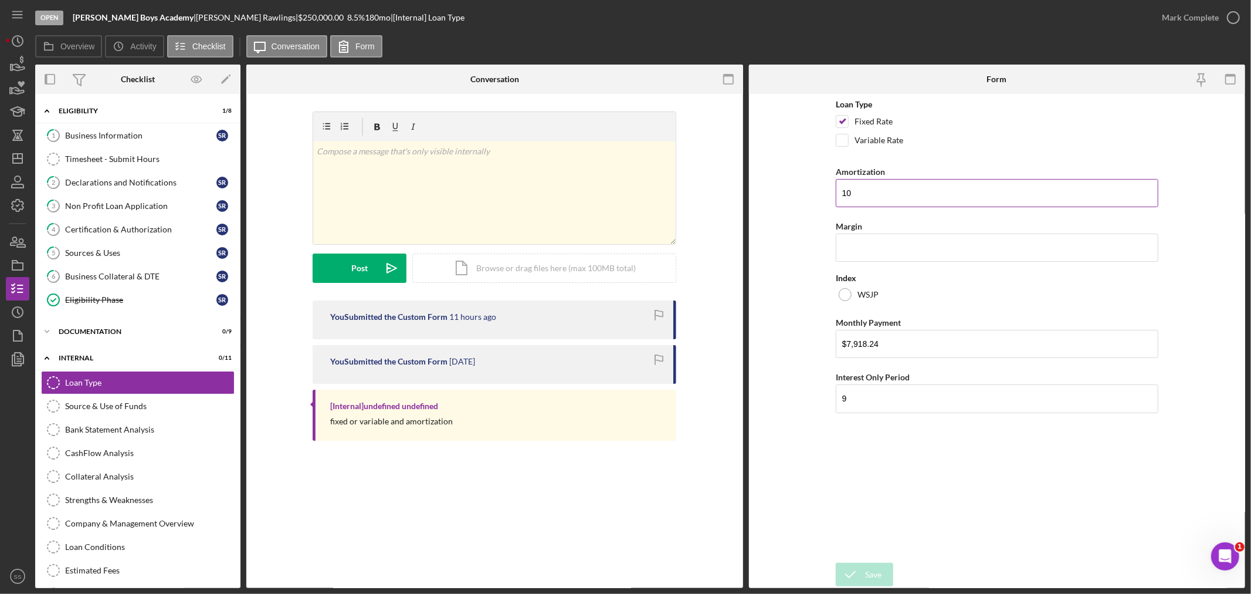
drag, startPoint x: 853, startPoint y: 191, endPoint x: 835, endPoint y: 191, distance: 17.6
click at [836, 191] on input "10" at bounding box center [997, 193] width 323 height 28
type input "15"
drag, startPoint x: 893, startPoint y: 345, endPoint x: 824, endPoint y: 348, distance: 69.3
click at [824, 348] on form "Loan Type Fixed Rate Variable Rate Amortization 15 Margin Index WSJP Monthly Pa…" at bounding box center [997, 341] width 497 height 494
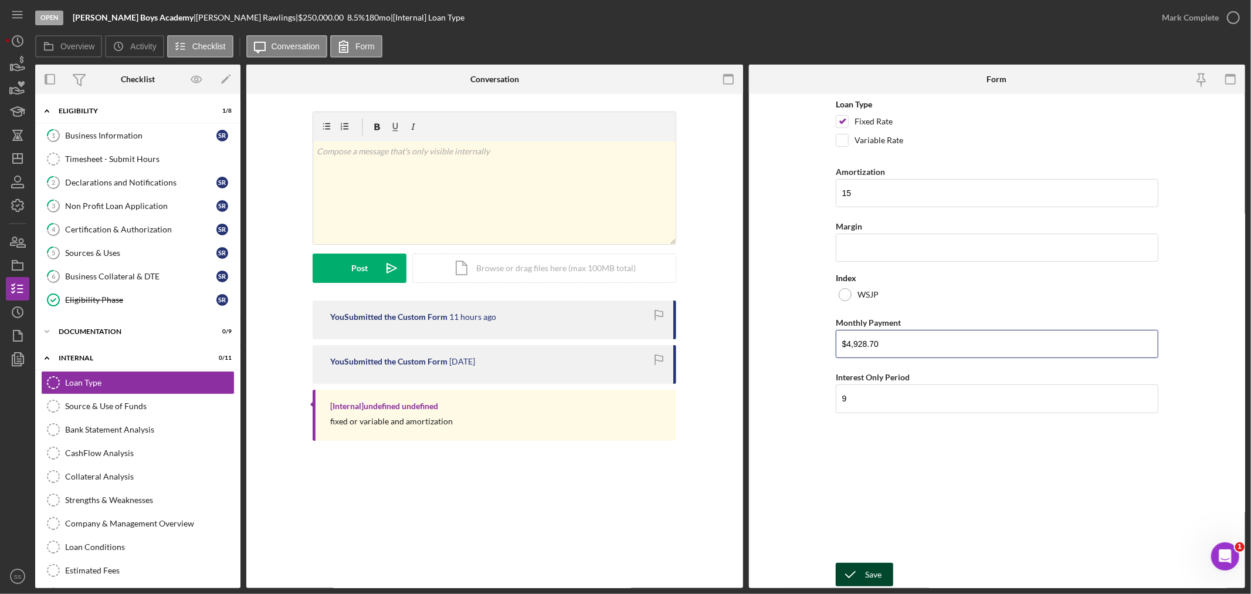
type input "$4,928.70"
click at [867, 570] on div "Save" at bounding box center [873, 573] width 16 height 23
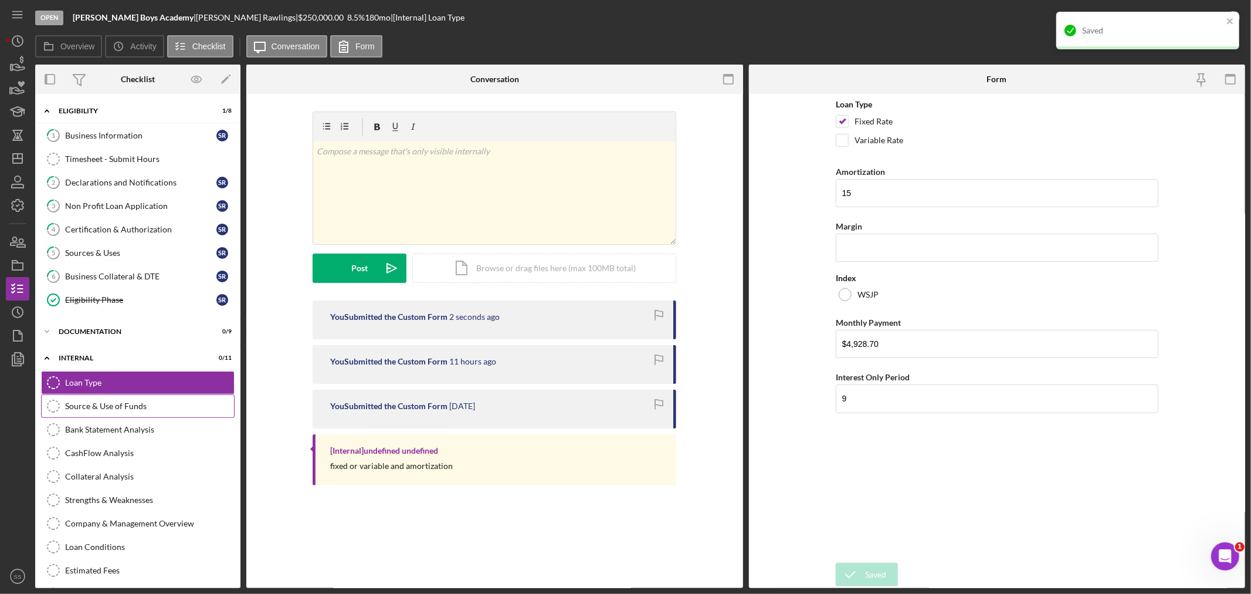
click at [83, 409] on div "Source & Use of Funds" at bounding box center [149, 405] width 169 height 9
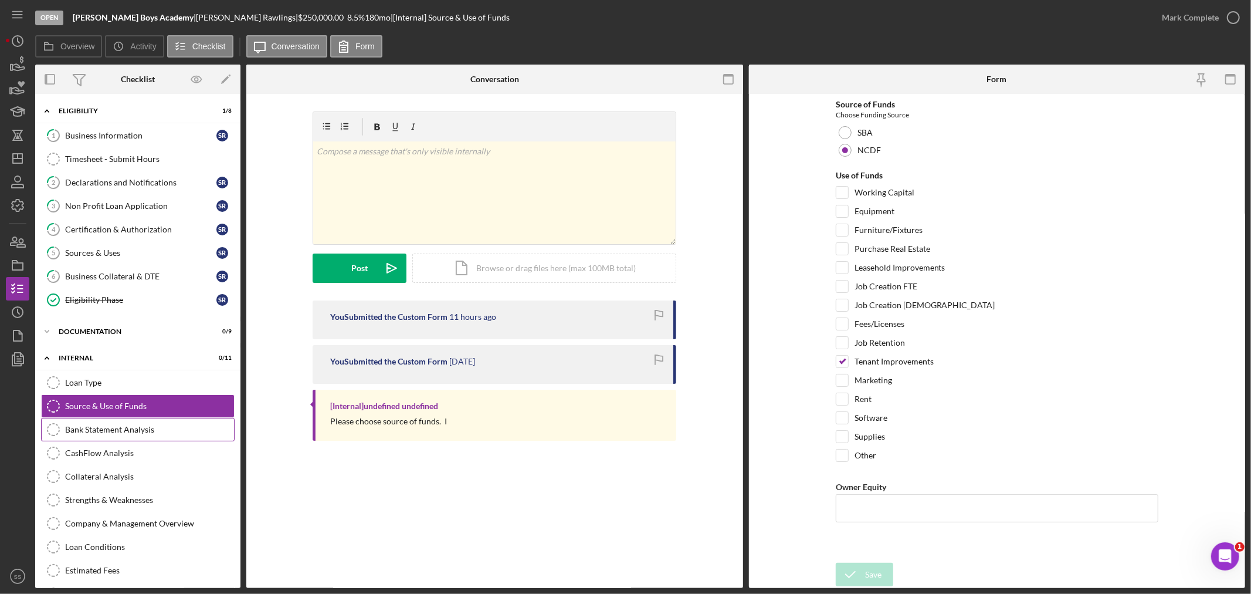
click at [106, 429] on div "Bank Statement Analysis" at bounding box center [149, 429] width 169 height 9
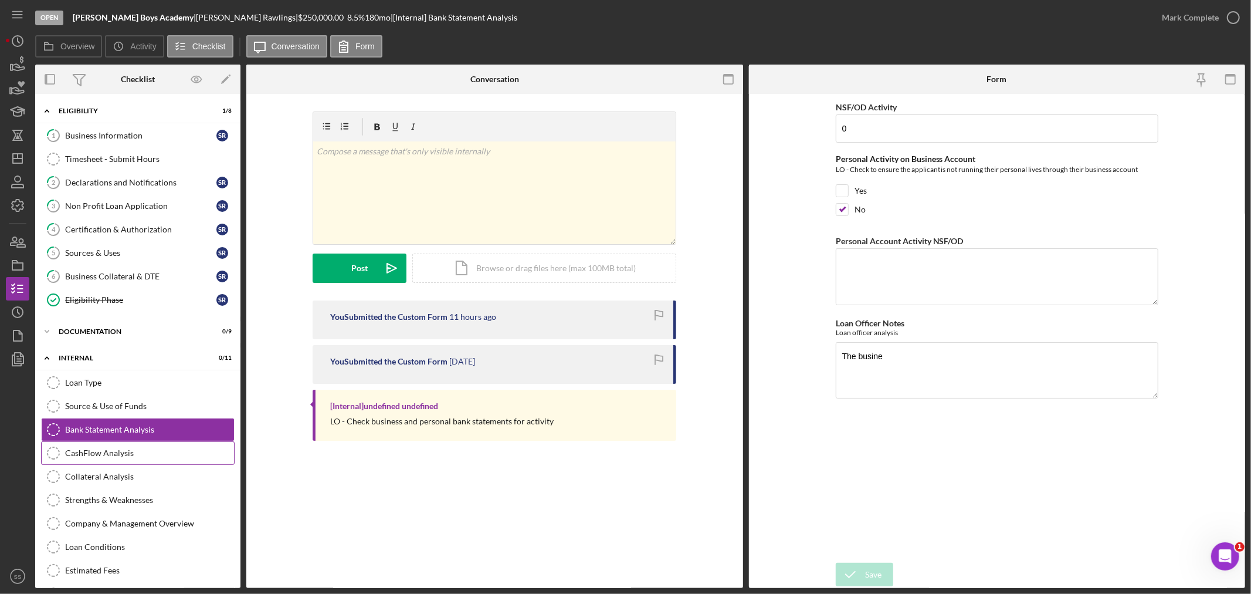
click at [84, 454] on div "CashFlow Analysis" at bounding box center [149, 452] width 169 height 9
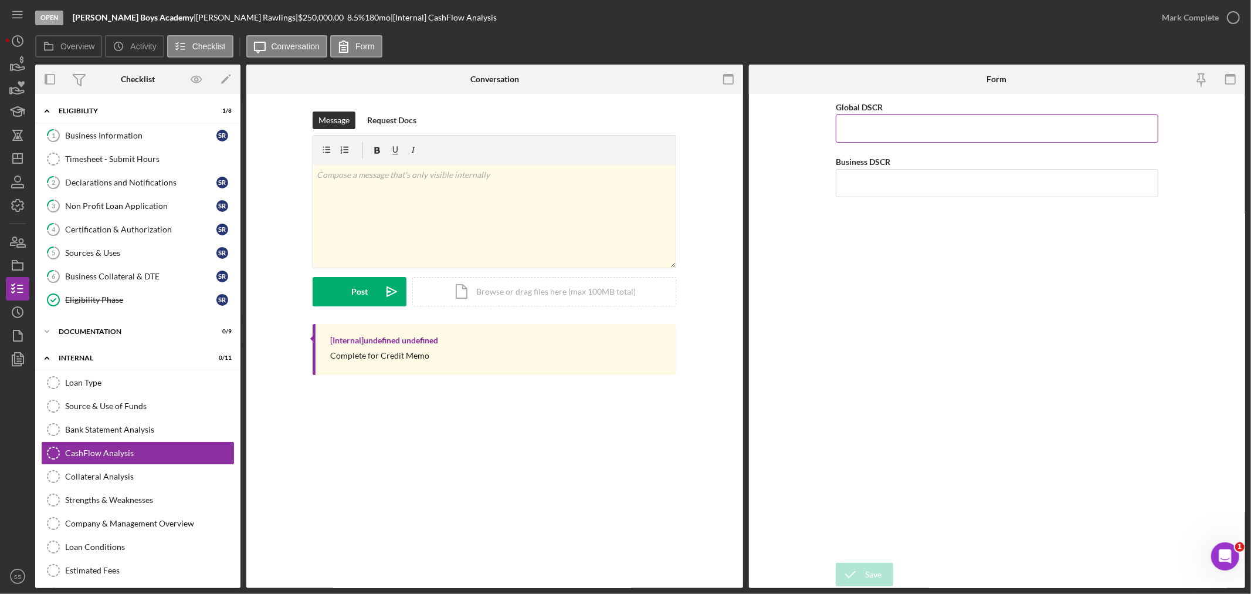
click at [893, 135] on input "Global DSCR" at bounding box center [997, 128] width 323 height 28
drag, startPoint x: 877, startPoint y: 130, endPoint x: 829, endPoint y: 128, distance: 48.2
click at [829, 128] on form "Global DSCR 2,978 Business DSCR Save Save" at bounding box center [997, 341] width 497 height 494
type input "2,978"
click at [861, 180] on input "Business DSCR" at bounding box center [997, 183] width 323 height 28
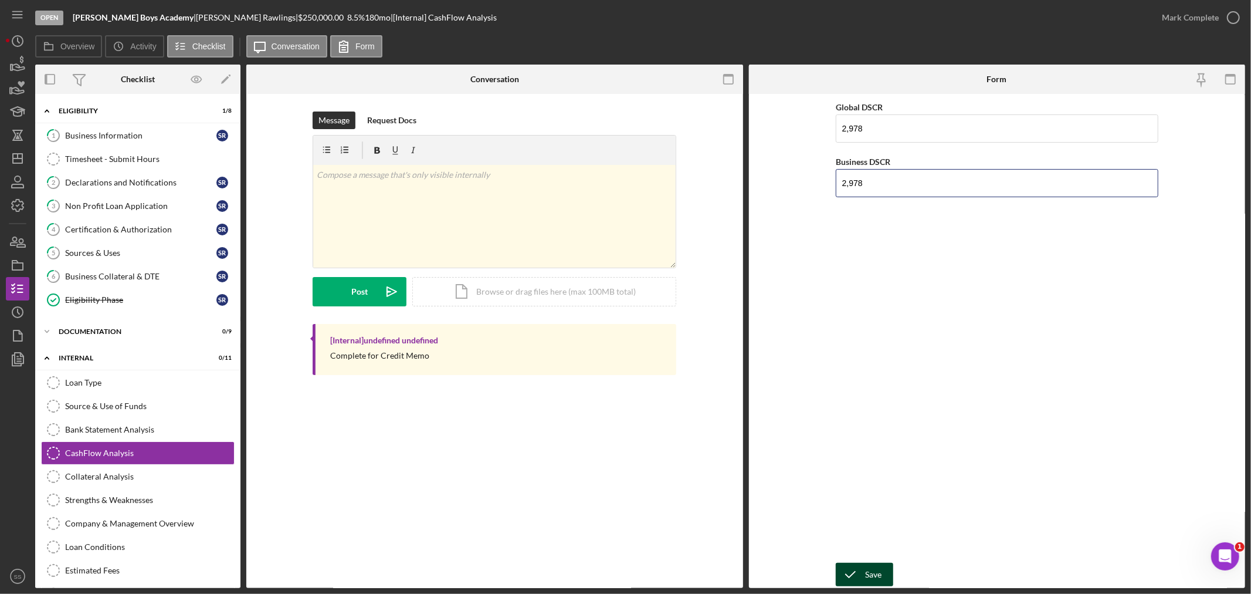
type input "2,978"
click at [857, 562] on div "Save Save" at bounding box center [997, 574] width 323 height 25
click at [859, 572] on icon "submit" at bounding box center [850, 574] width 29 height 29
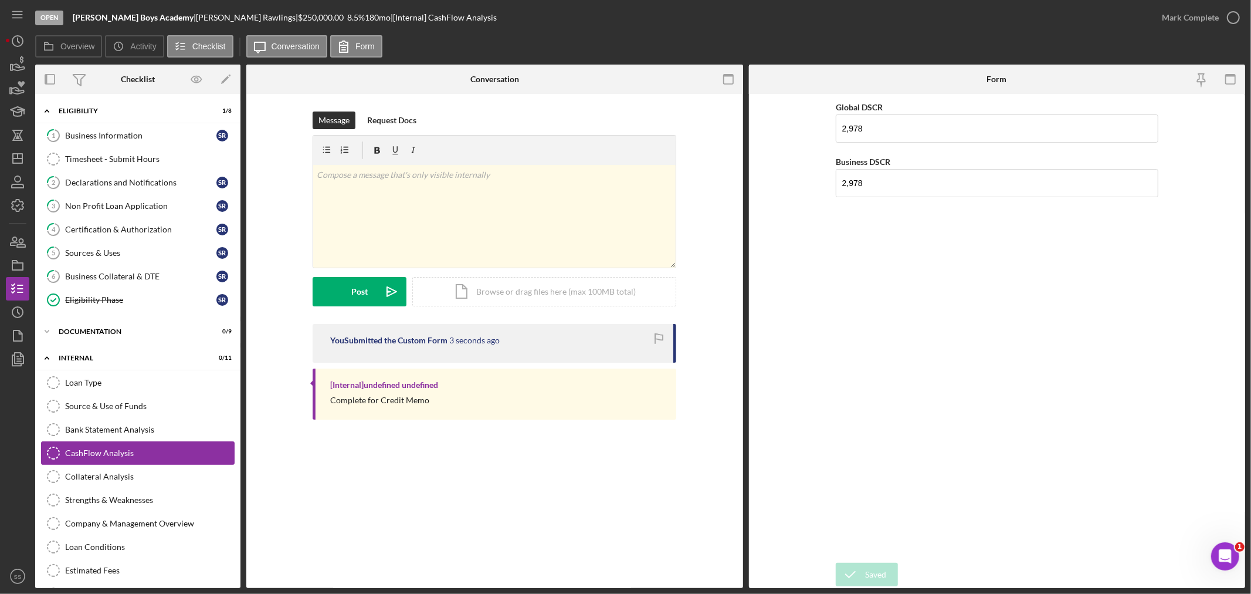
click at [114, 450] on div "CashFlow Analysis" at bounding box center [149, 452] width 169 height 9
click at [526, 506] on div "CashFlow Analysis CashFlow Analysis Message Request Docs v Color teal Color pin…" at bounding box center [494, 341] width 497 height 494
click at [96, 479] on div "Collateral Analysis" at bounding box center [149, 476] width 169 height 9
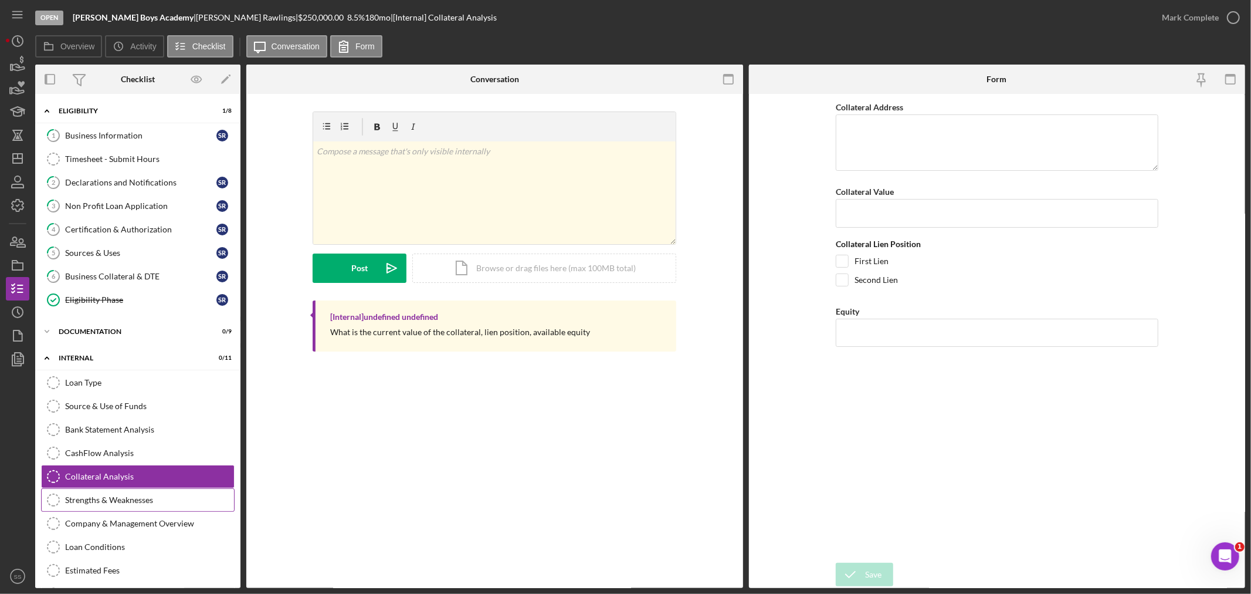
click at [100, 503] on div "Strengths & Weaknesses" at bounding box center [149, 499] width 169 height 9
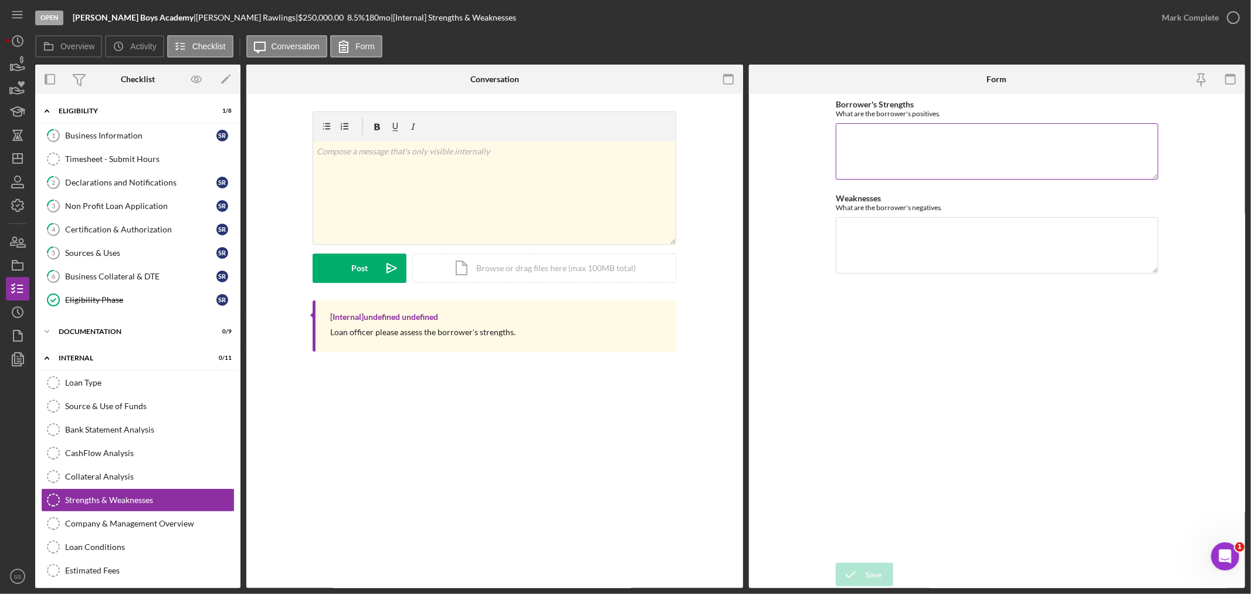
click at [848, 132] on textarea "Borrower's Strengths" at bounding box center [997, 151] width 323 height 56
paste textarea "The [PERSON_NAME] Boys Academy has demonstrated strong financial support, raisi…"
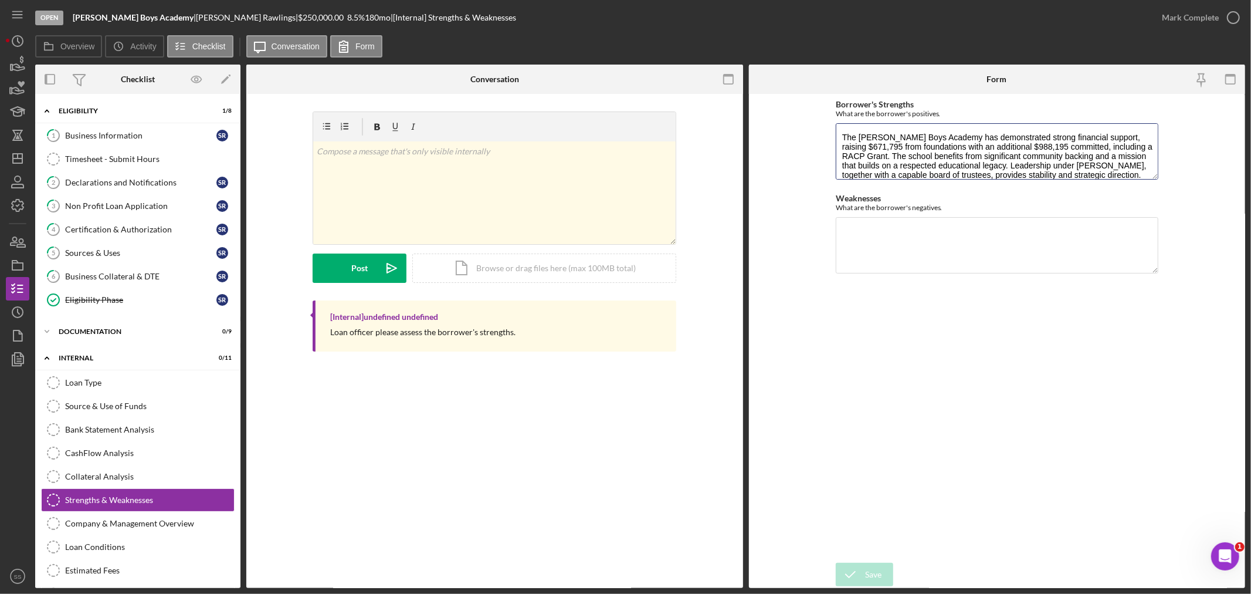
scroll to position [19, 0]
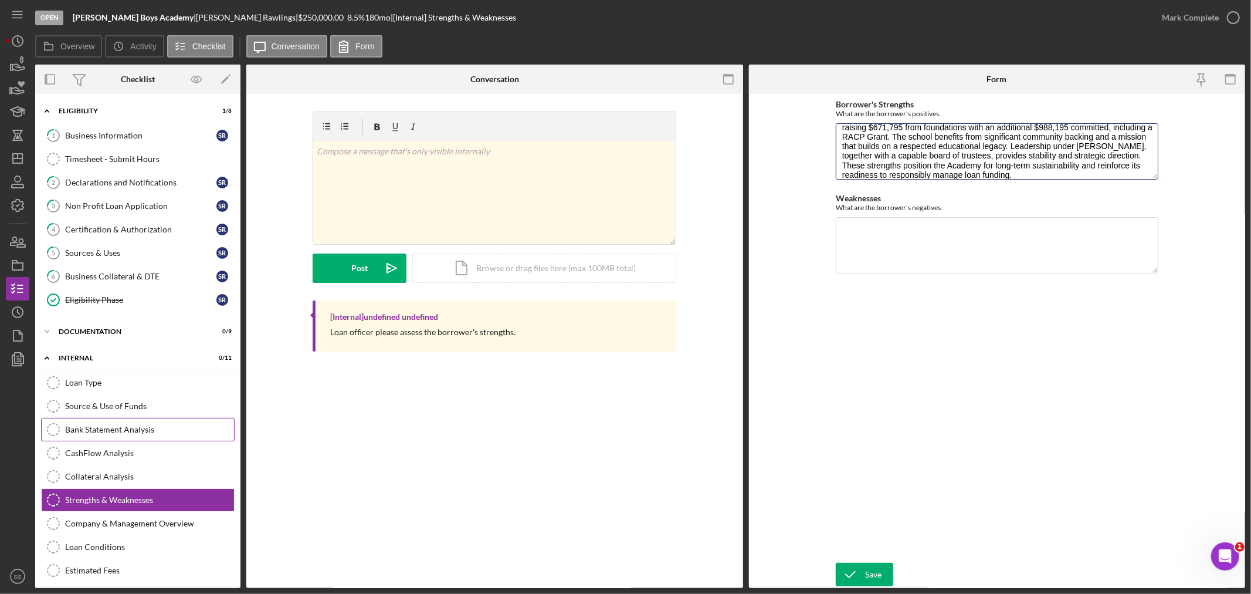
type textarea "The [PERSON_NAME] Boys Academy has demonstrated strong financial support, raisi…"
click at [877, 235] on textarea "Weaknesses" at bounding box center [997, 245] width 323 height 56
paste textarea "The Academy does not have real estate to pledge as collateral, which limits the…"
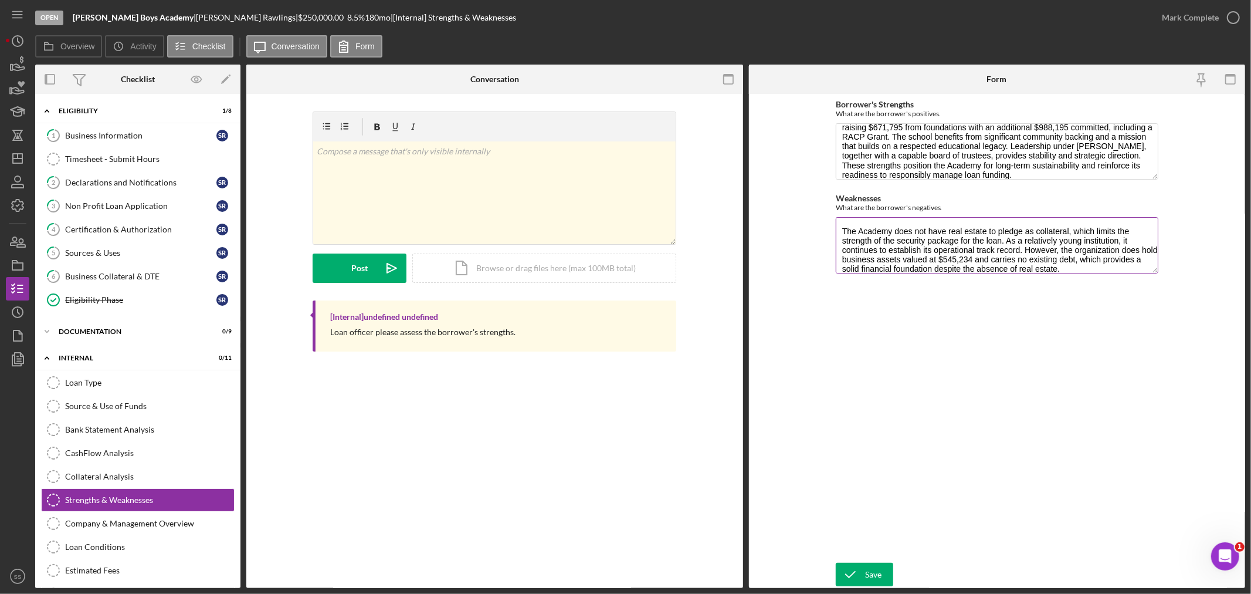
scroll to position [1, 0]
type textarea "The Academy does not have real estate to pledge as collateral, which limits the…"
click at [864, 571] on icon "submit" at bounding box center [850, 574] width 29 height 29
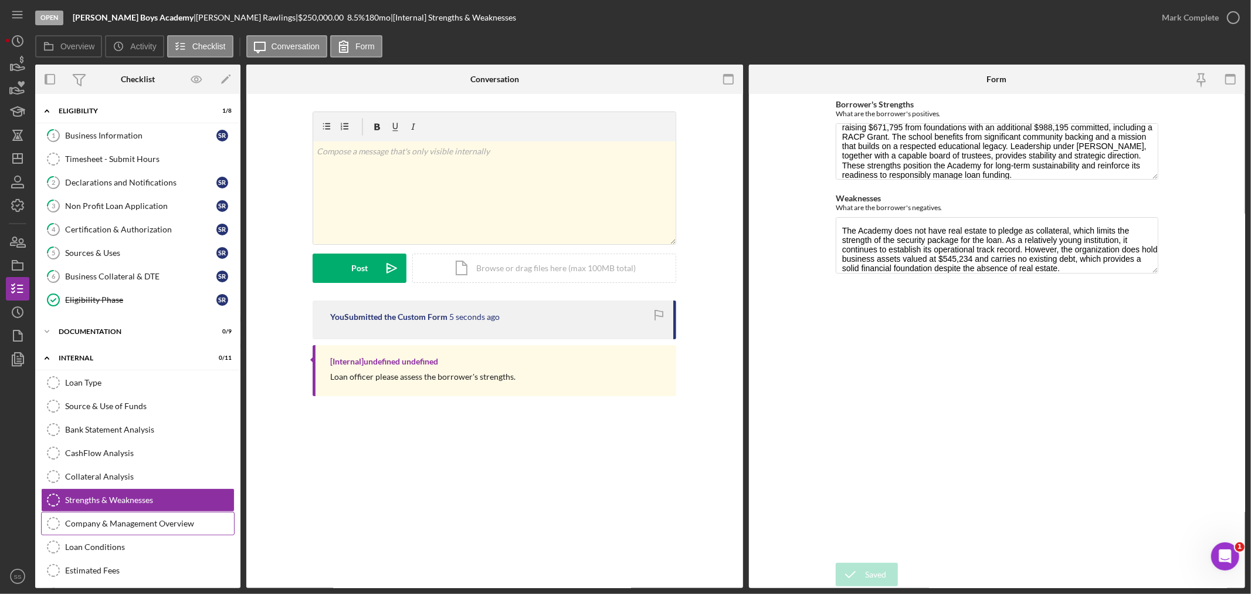
click at [122, 524] on div "Company & Management Overview" at bounding box center [149, 522] width 169 height 9
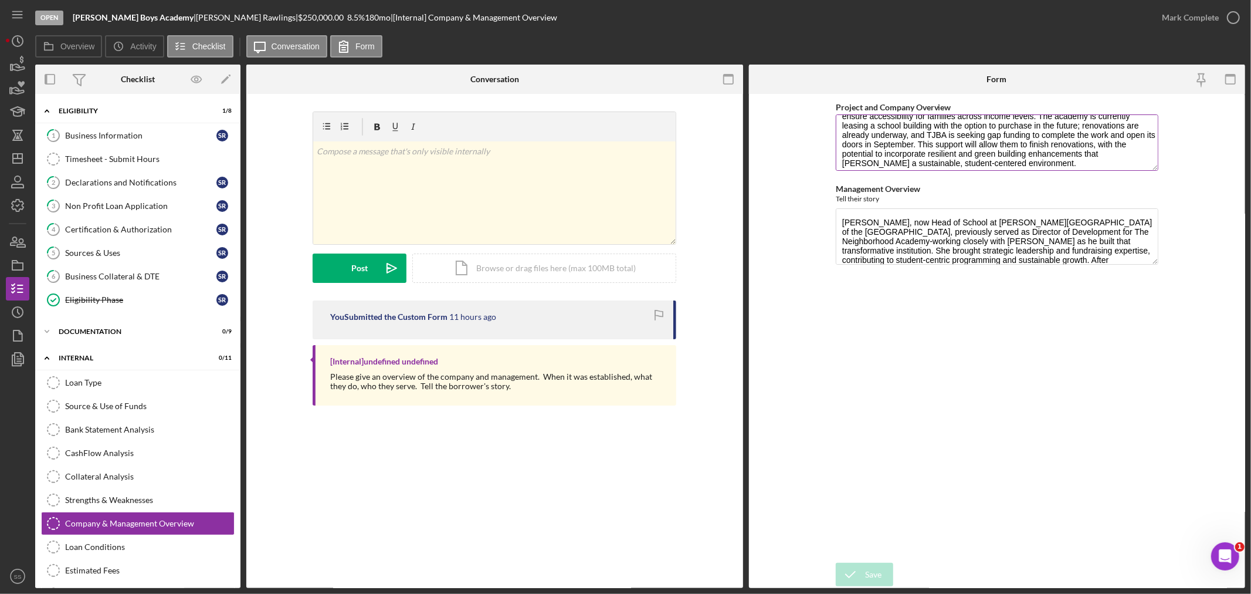
scroll to position [75, 0]
drag, startPoint x: 839, startPoint y: 126, endPoint x: 957, endPoint y: 161, distance: 123.0
click at [957, 161] on textarea "The Tom Johnson Boys’ Academy of the Mon Valley (TJBA) is a new independent, fa…" at bounding box center [997, 142] width 323 height 56
paste textarea "was established in 2022 by the late Rev. Thomas E. Johnson Jr., co-founder of T…"
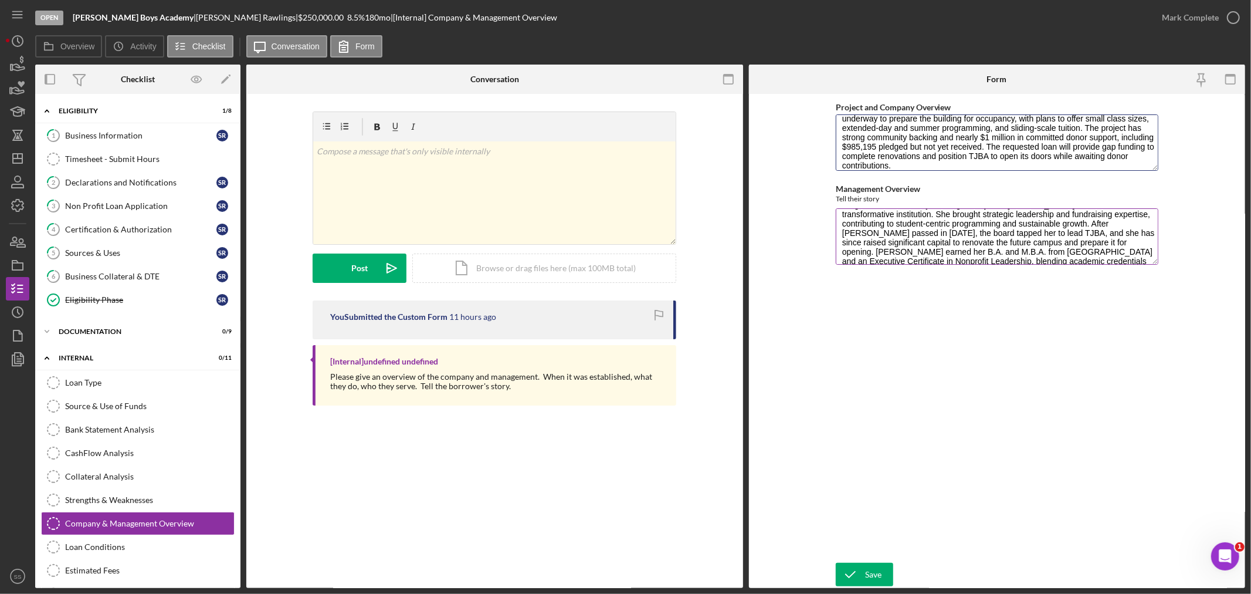
scroll to position [56, 0]
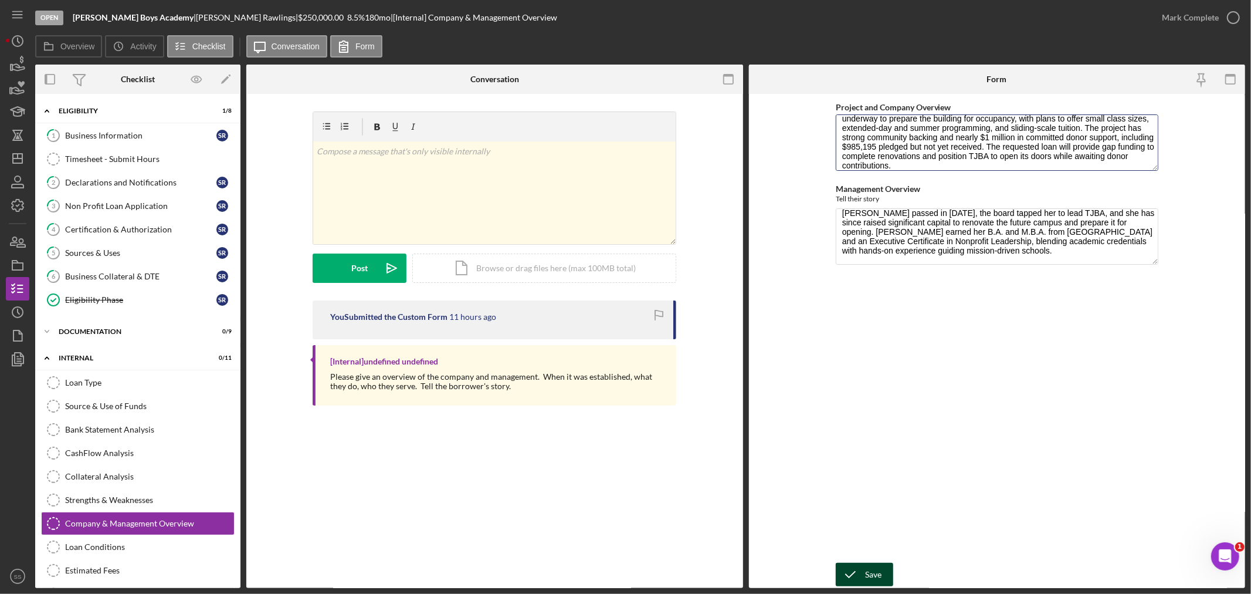
type textarea "The [PERSON_NAME] Boys’ Academy of the Mon Valley (TJBA) was established in [DA…"
click at [857, 571] on icon "submit" at bounding box center [850, 574] width 29 height 29
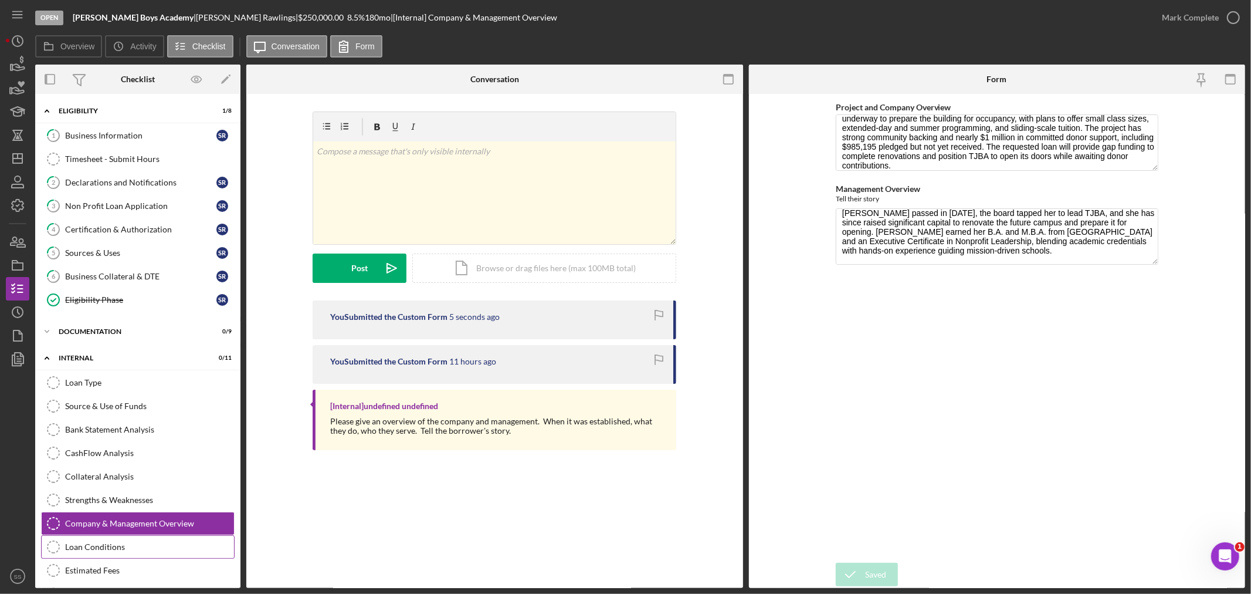
click at [108, 548] on div "Loan Conditions" at bounding box center [149, 546] width 169 height 9
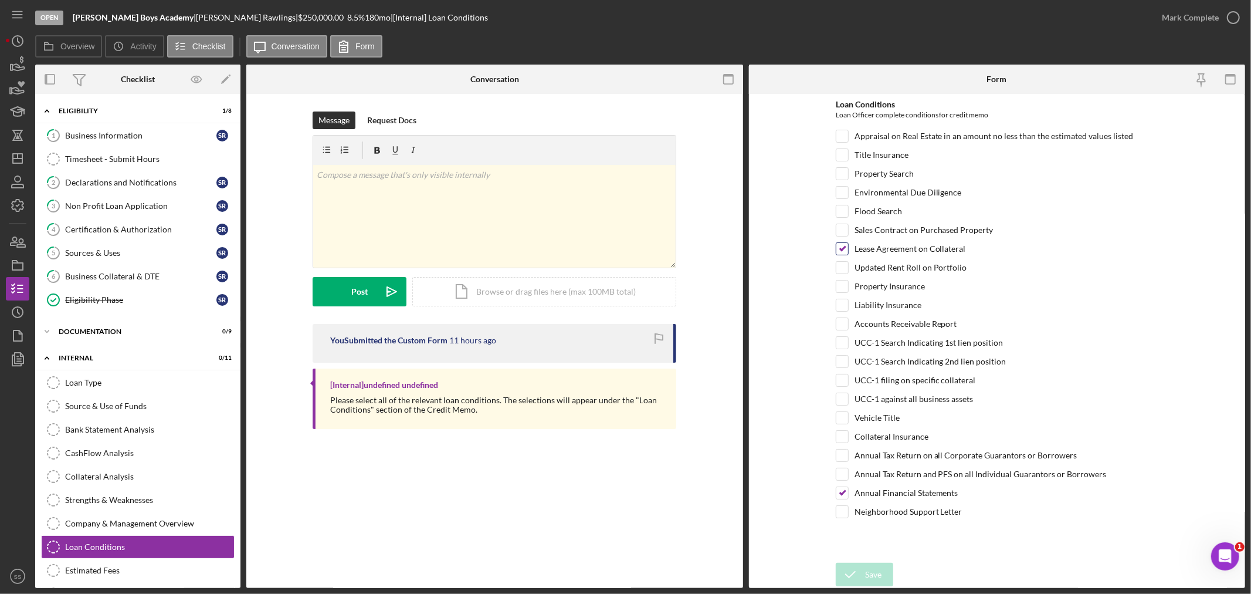
click at [845, 249] on input "Lease Agreement on Collateral" at bounding box center [842, 249] width 12 height 12
checkbox input "false"
click at [845, 347] on input "UCC-1 Search Indicating 1st lien position" at bounding box center [842, 343] width 12 height 12
checkbox input "true"
click at [856, 573] on icon "submit" at bounding box center [850, 574] width 29 height 29
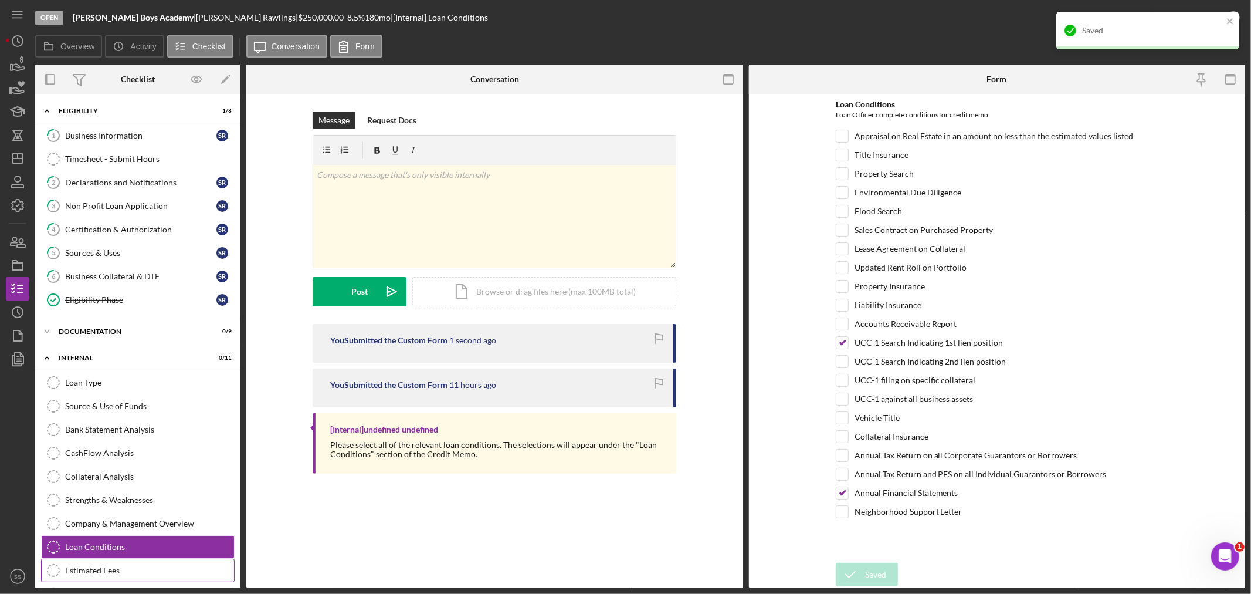
click at [81, 572] on div "Estimated Fees" at bounding box center [149, 569] width 169 height 9
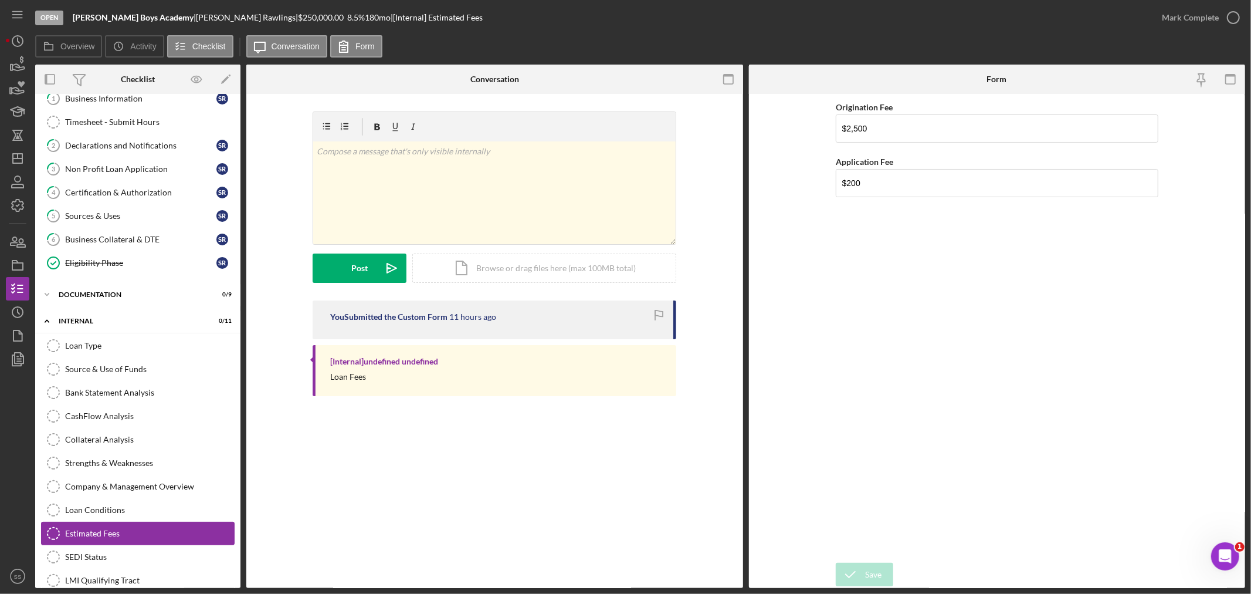
scroll to position [55, 0]
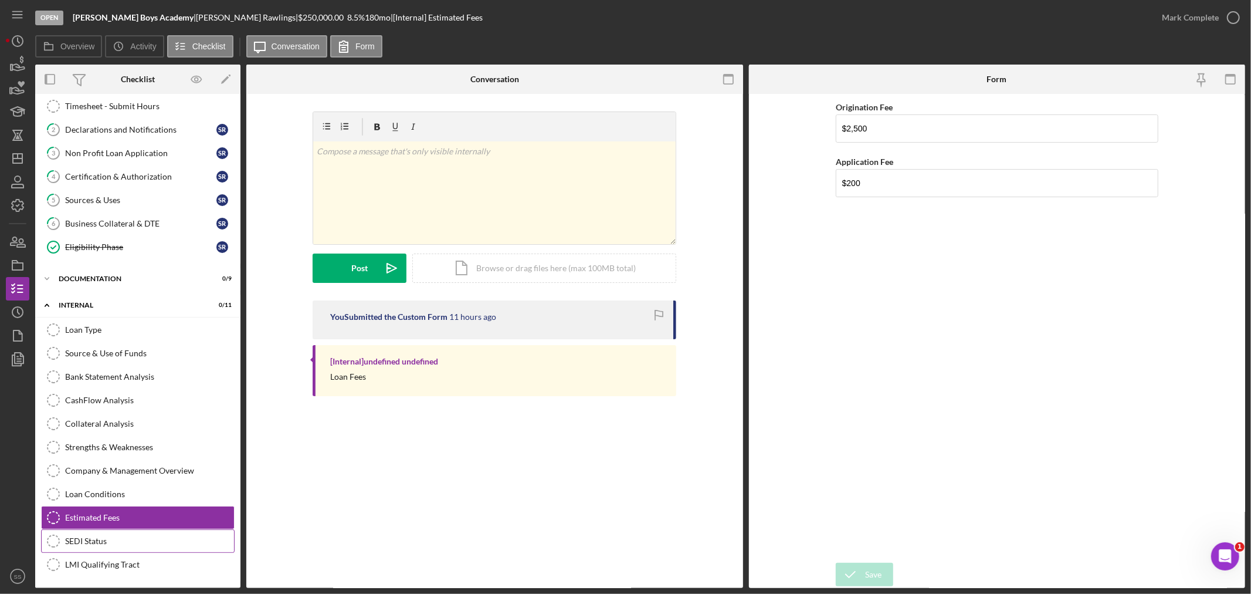
click at [94, 534] on link "SEDI Status SEDI Status" at bounding box center [138, 540] width 194 height 23
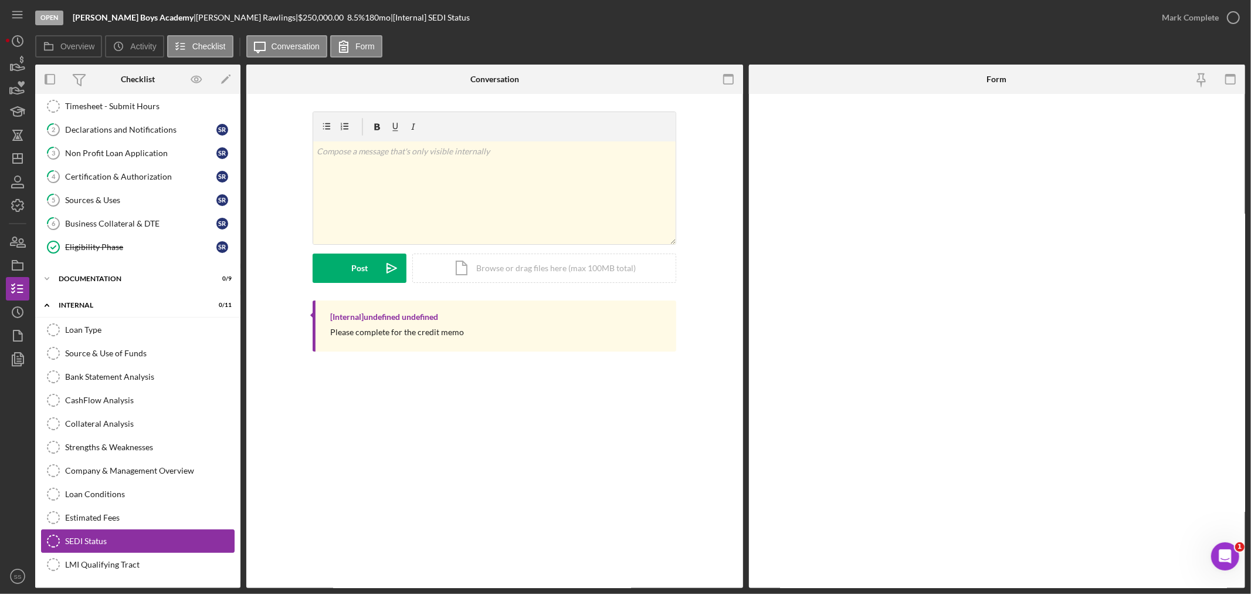
scroll to position [55, 0]
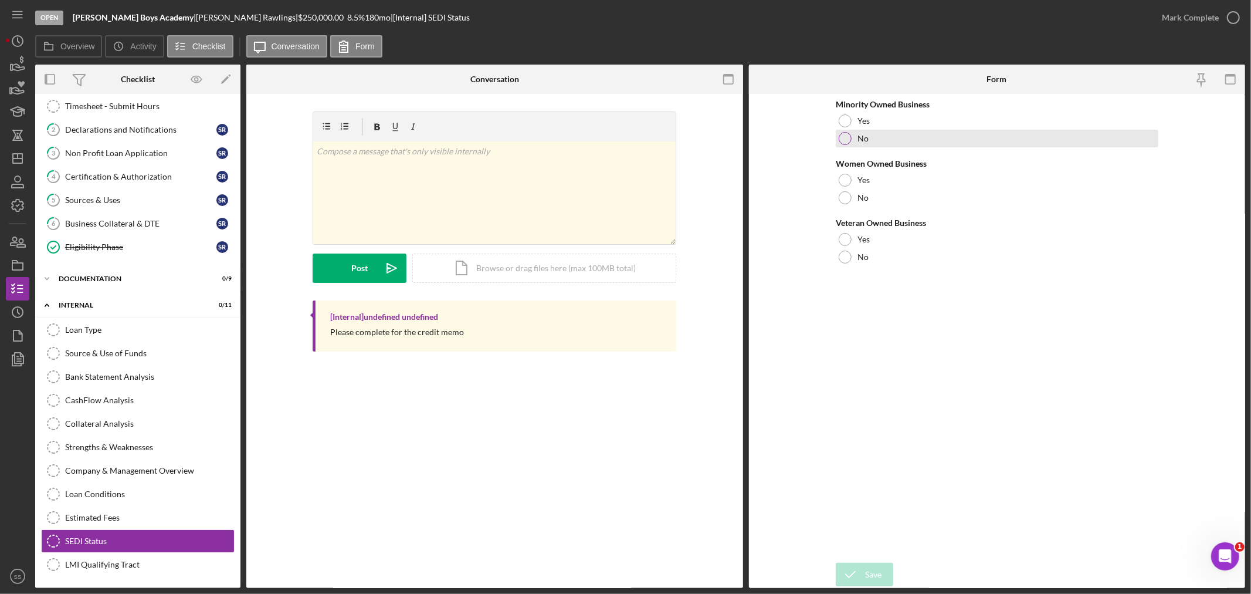
click at [843, 141] on div at bounding box center [845, 138] width 13 height 13
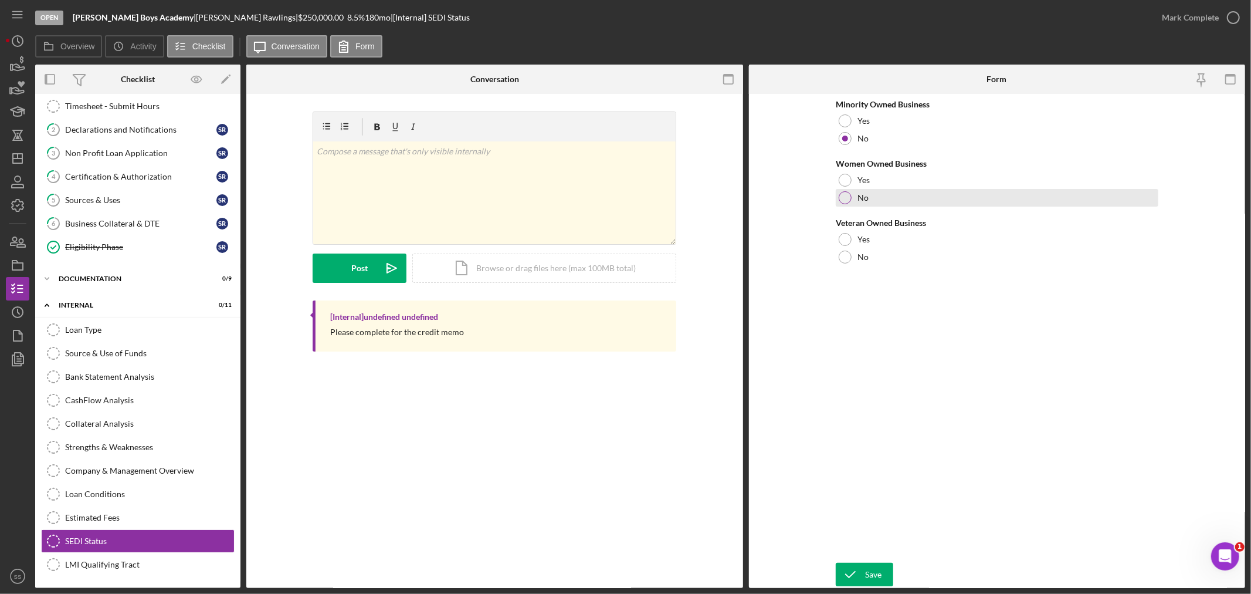
click at [842, 198] on div at bounding box center [845, 197] width 13 height 13
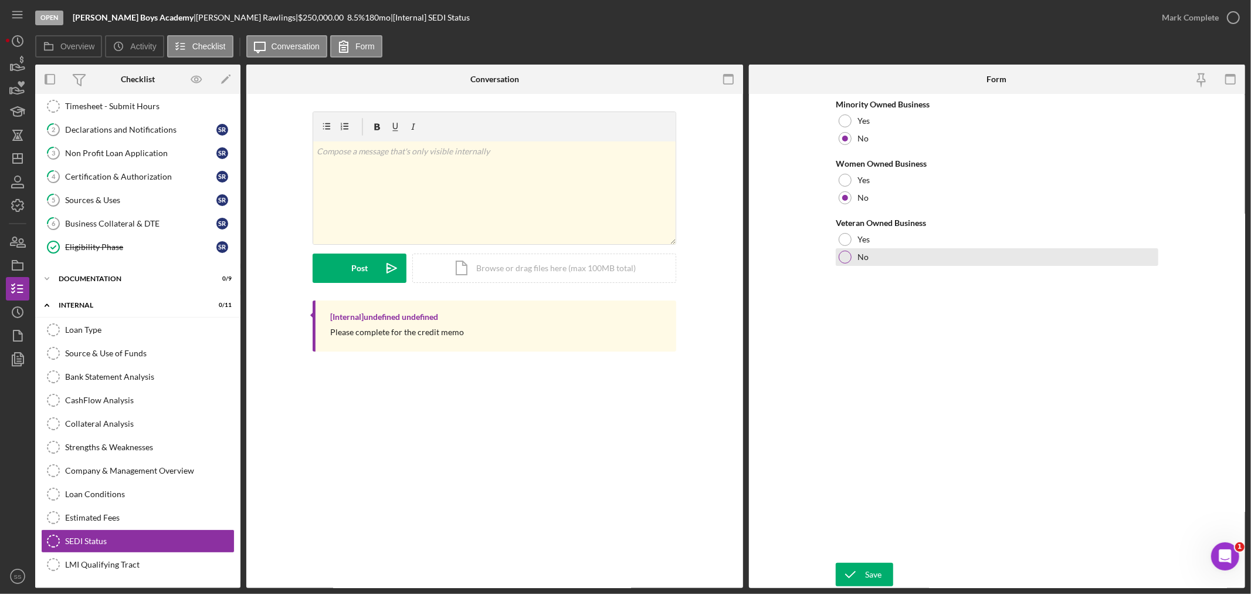
click at [840, 263] on div "No" at bounding box center [997, 257] width 323 height 18
click at [116, 562] on div "LMI Qualifying Tract" at bounding box center [149, 564] width 169 height 9
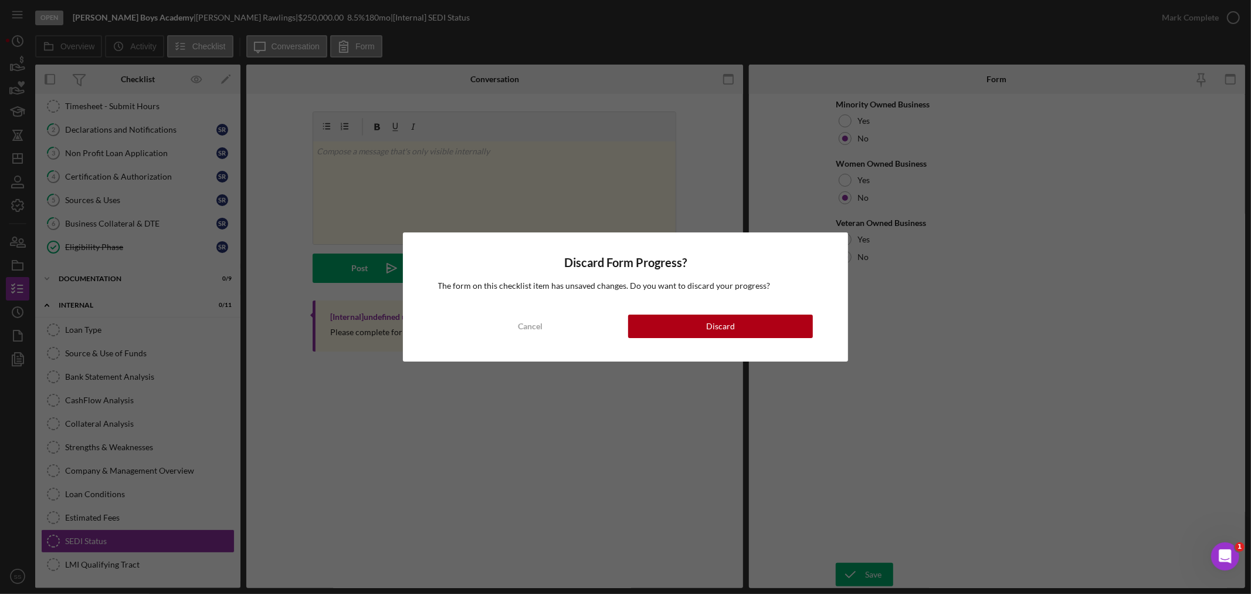
drag, startPoint x: 526, startPoint y: 327, endPoint x: 781, endPoint y: 550, distance: 338.8
click at [529, 334] on div "Cancel" at bounding box center [530, 325] width 25 height 23
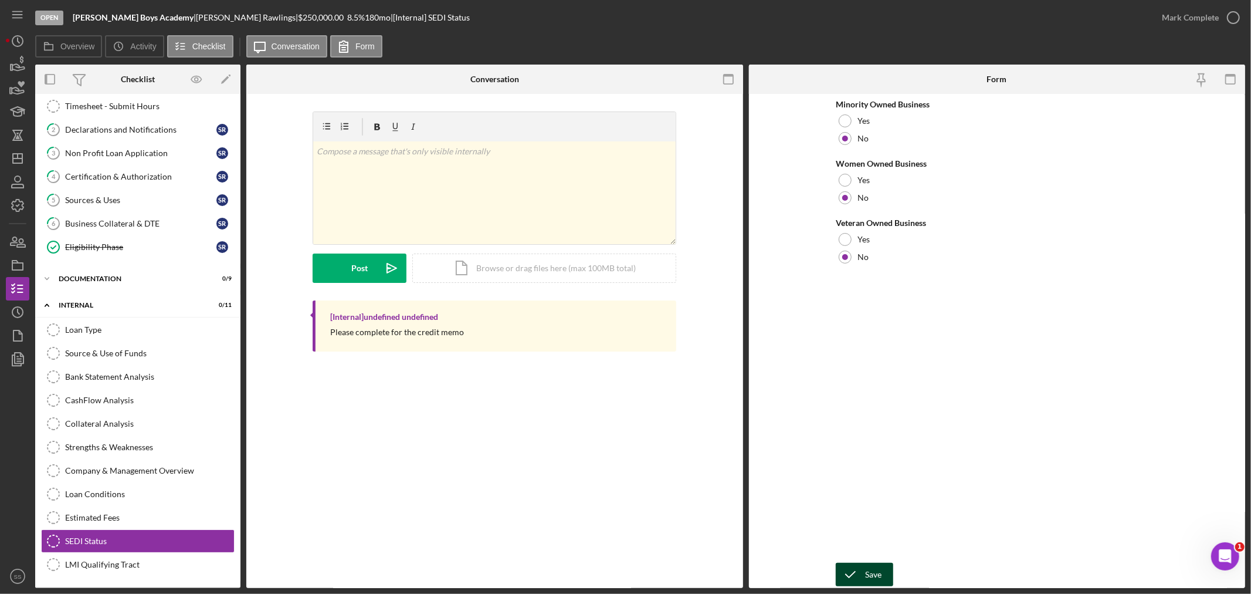
click at [878, 573] on div "Save" at bounding box center [873, 573] width 16 height 23
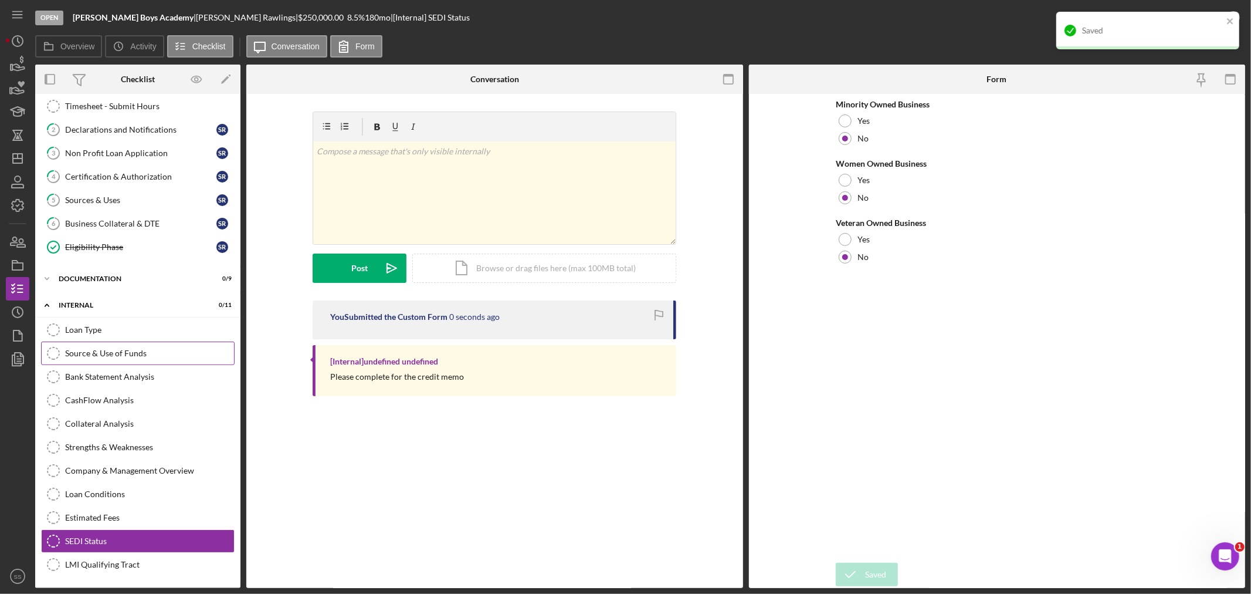
click at [139, 354] on div "Source & Use of Funds" at bounding box center [149, 352] width 169 height 9
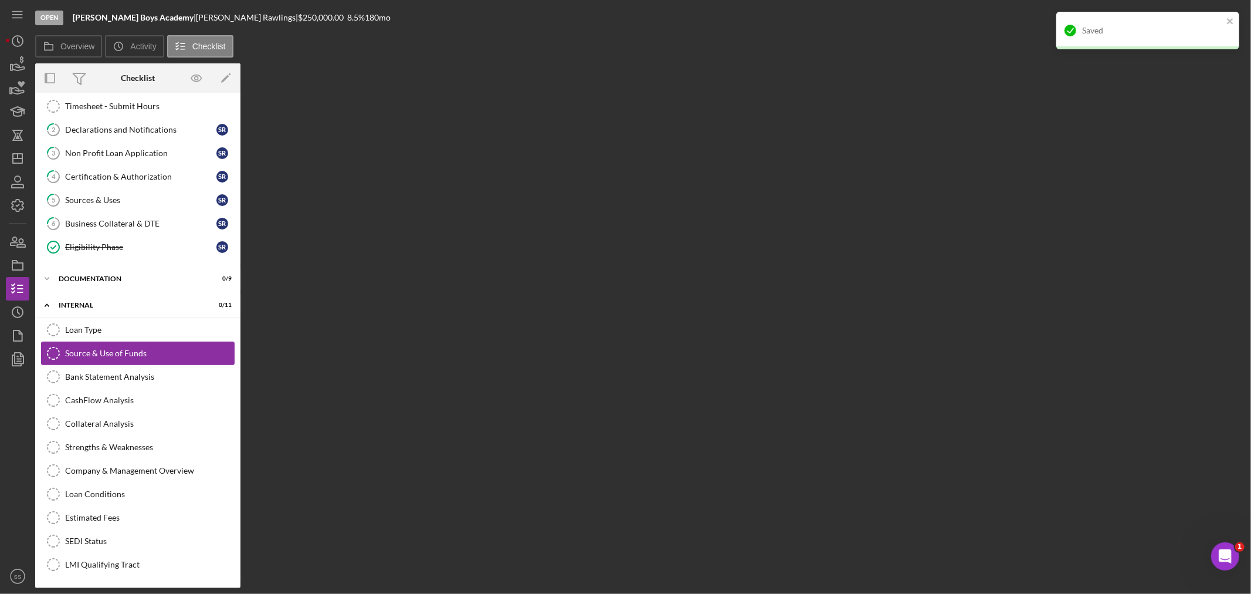
scroll to position [55, 0]
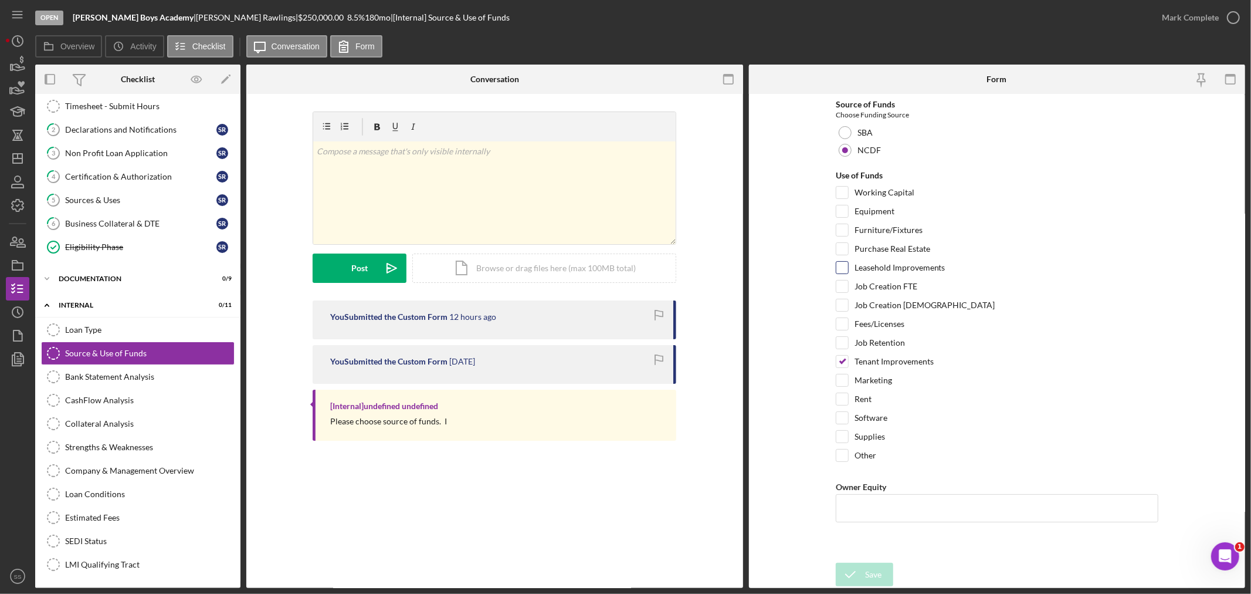
click at [841, 270] on input "Leasehold Improvements" at bounding box center [842, 268] width 12 height 12
checkbox input "true"
click at [111, 377] on div "Bank Statement Analysis" at bounding box center [149, 376] width 169 height 9
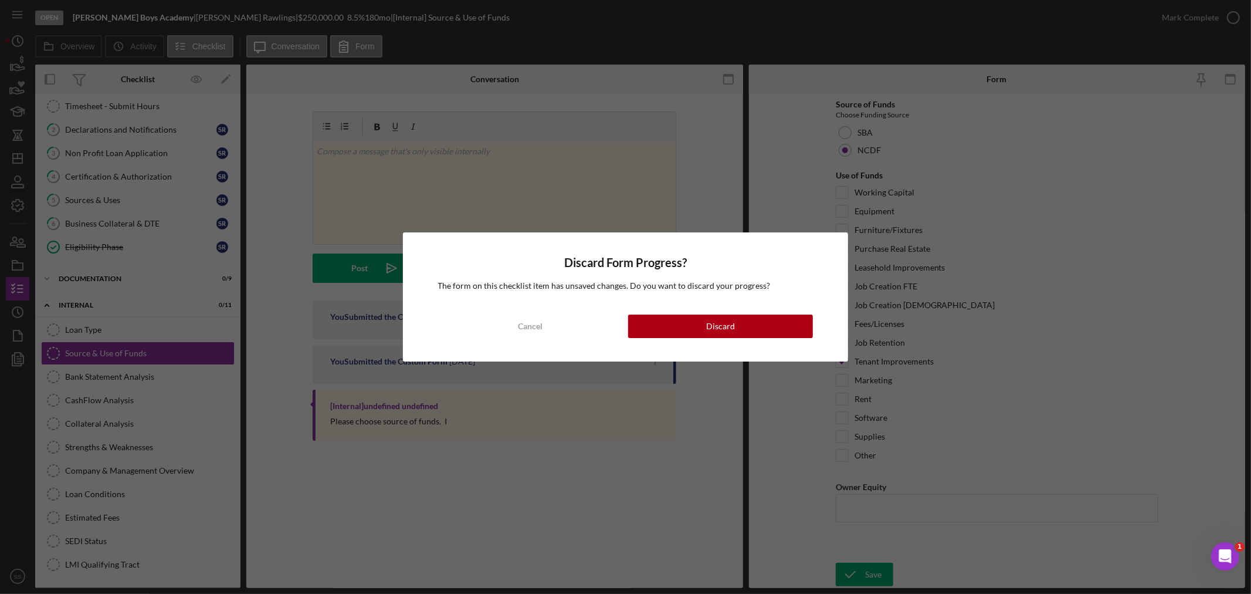
drag, startPoint x: 523, startPoint y: 331, endPoint x: 747, endPoint y: 514, distance: 288.9
click at [524, 335] on div "Cancel" at bounding box center [530, 325] width 25 height 23
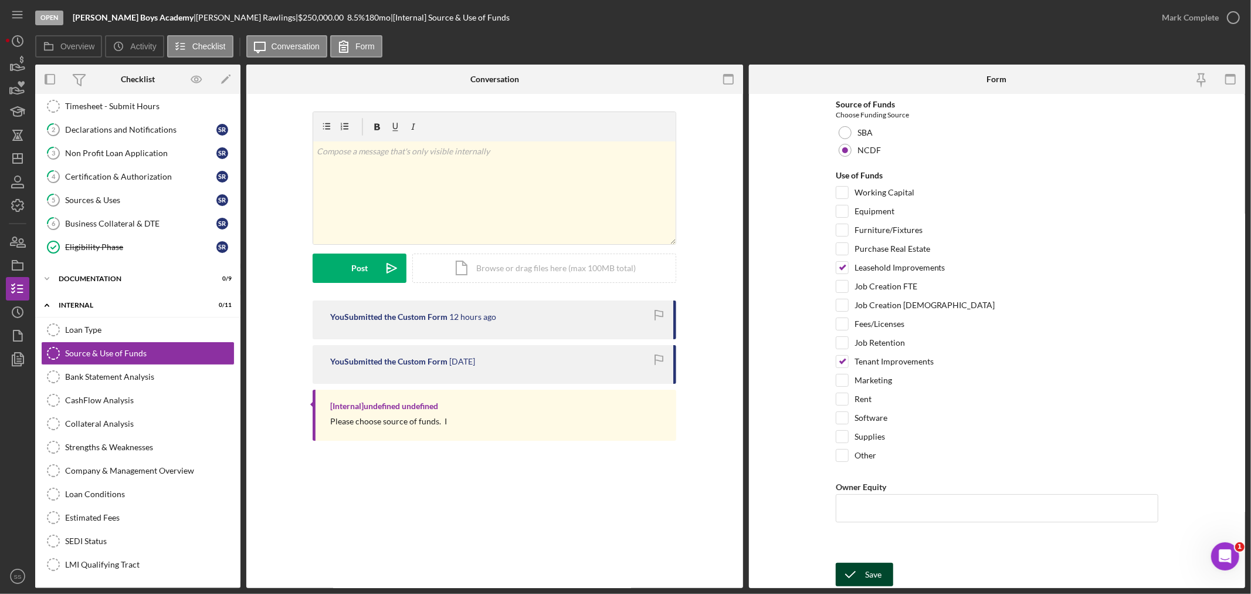
click at [859, 570] on icon "submit" at bounding box center [850, 574] width 29 height 29
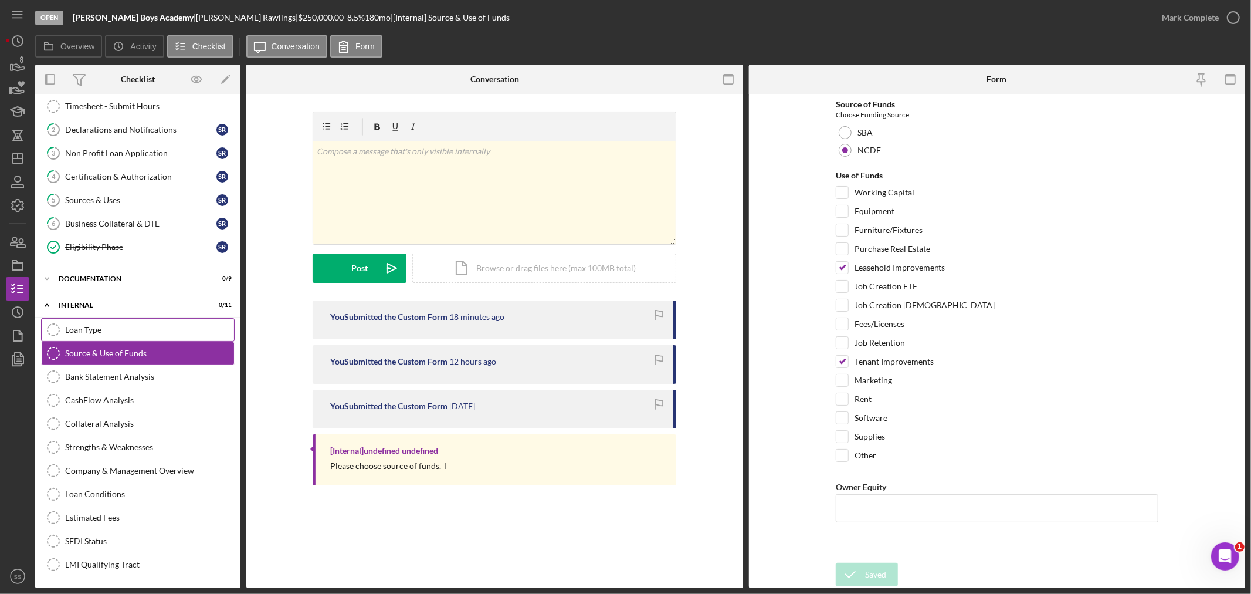
click at [83, 325] on div "Loan Type" at bounding box center [149, 329] width 169 height 9
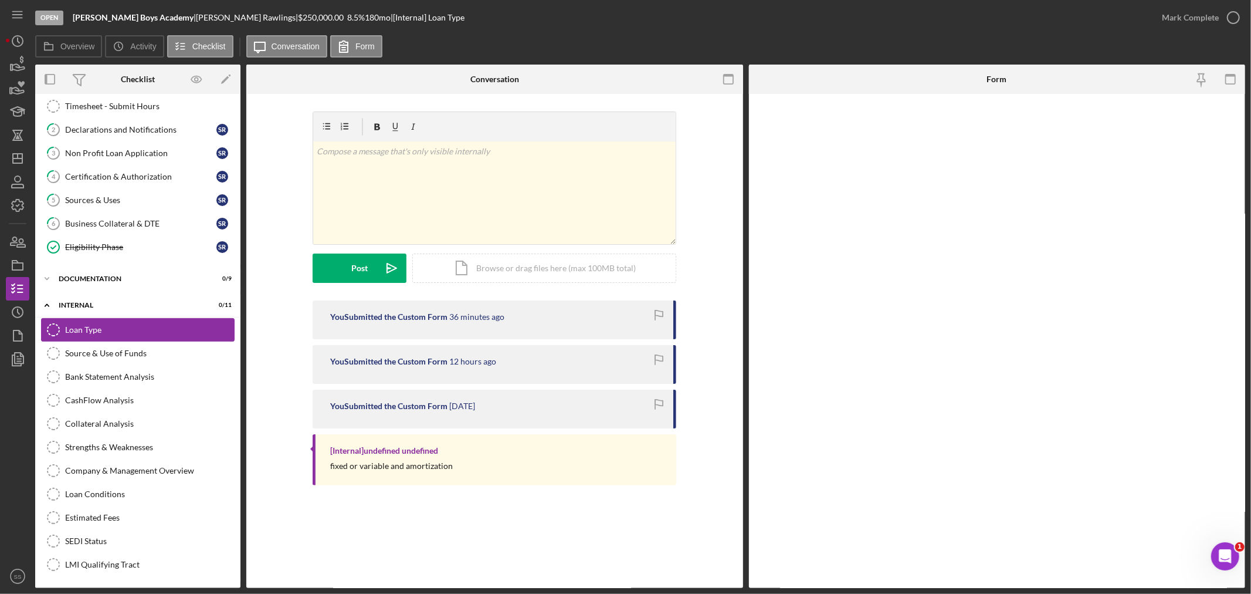
scroll to position [55, 0]
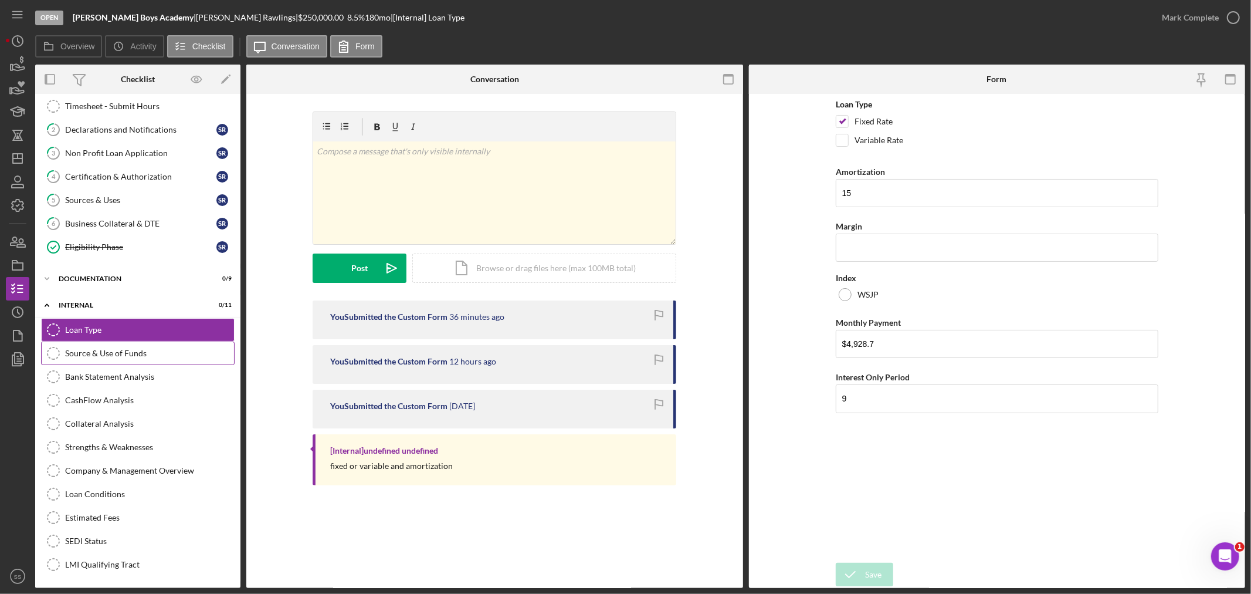
click at [91, 348] on div "Source & Use of Funds" at bounding box center [149, 352] width 169 height 9
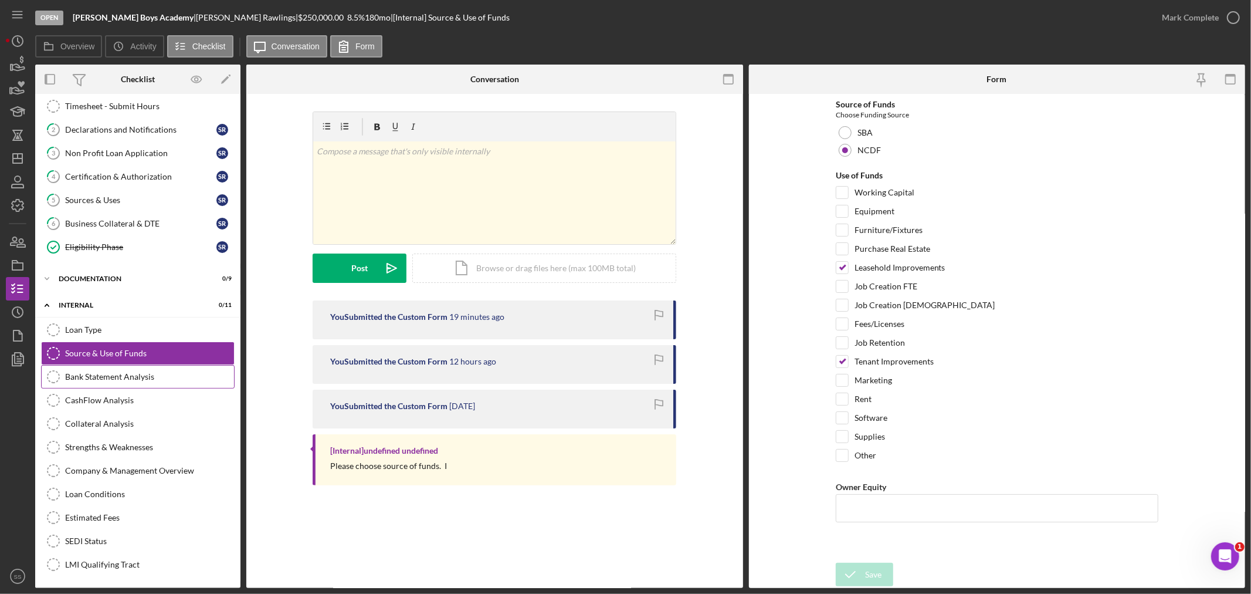
click at [89, 374] on div "Bank Statement Analysis" at bounding box center [149, 376] width 169 height 9
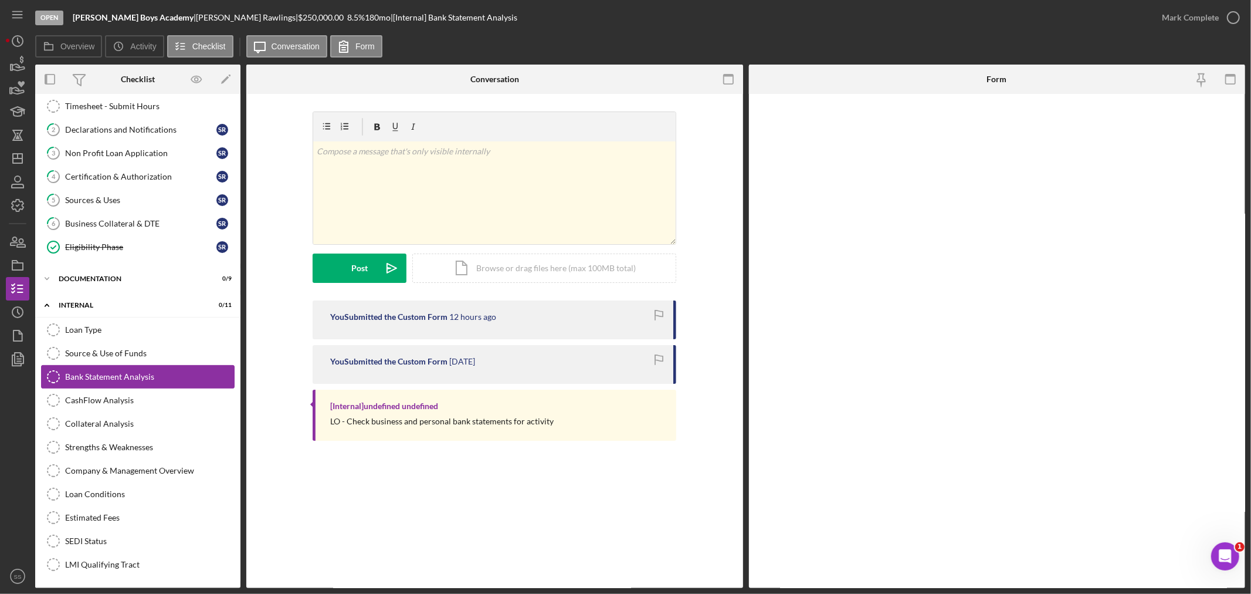
scroll to position [55, 0]
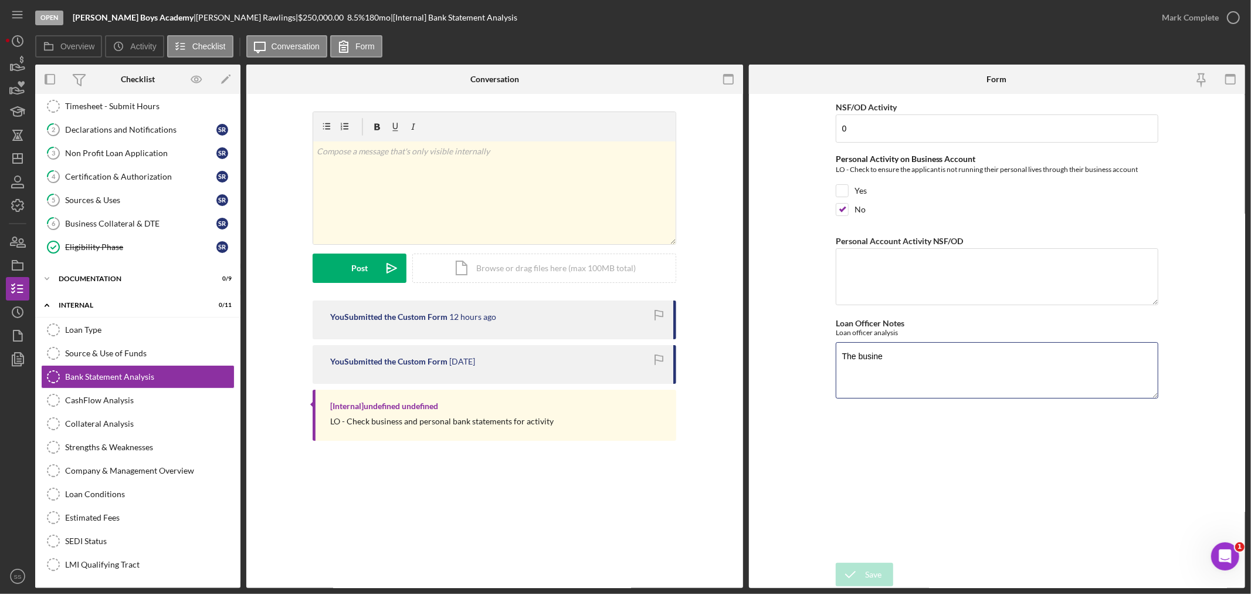
drag, startPoint x: 898, startPoint y: 356, endPoint x: 831, endPoint y: 353, distance: 66.9
click at [831, 353] on form "NSF/OD Activity 0 Personal Activity on Business Account LO - Check to ensure th…" at bounding box center [997, 341] width 497 height 494
click at [101, 188] on link "5 Sources & Uses S R" at bounding box center [138, 199] width 194 height 23
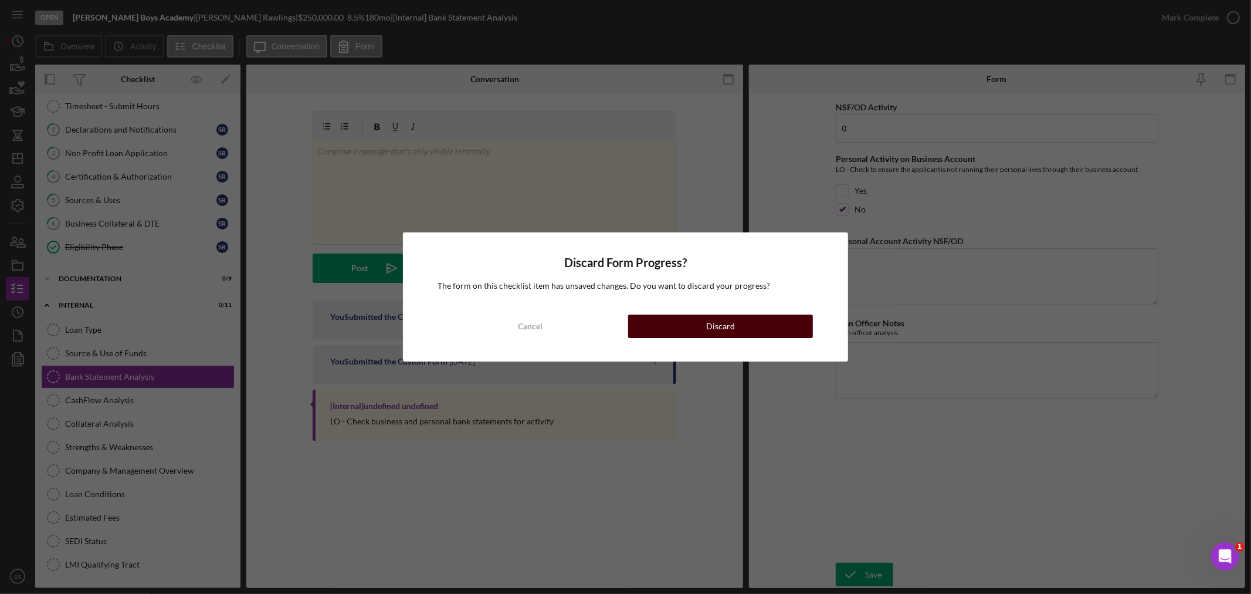
click at [711, 321] on div "Discard" at bounding box center [720, 325] width 29 height 23
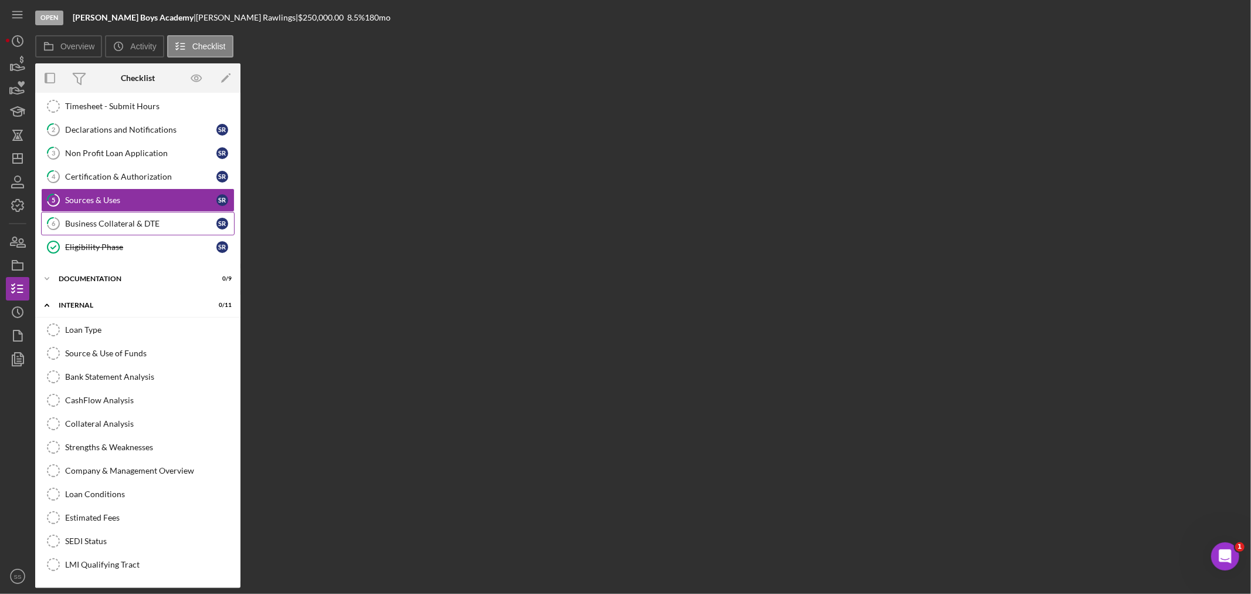
scroll to position [55, 0]
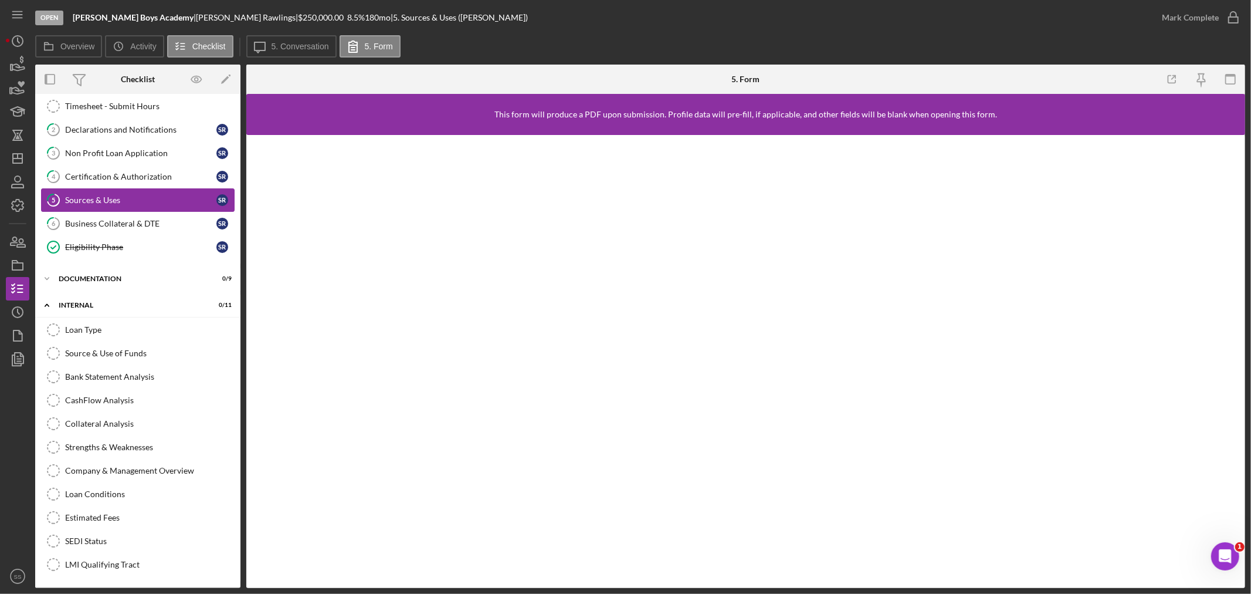
click at [104, 202] on div "Sources & Uses" at bounding box center [140, 199] width 151 height 9
click at [266, 40] on icon "Icon/Message" at bounding box center [259, 46] width 29 height 29
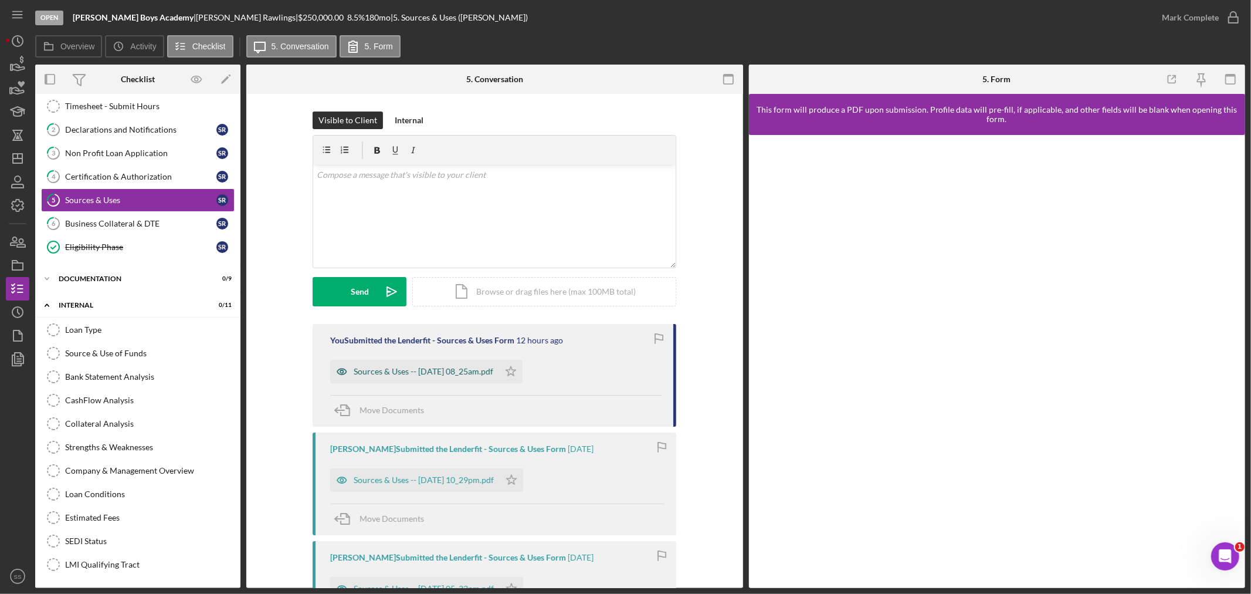
click at [469, 368] on div "Sources & Uses -- [DATE] 08_25am.pdf" at bounding box center [424, 371] width 140 height 9
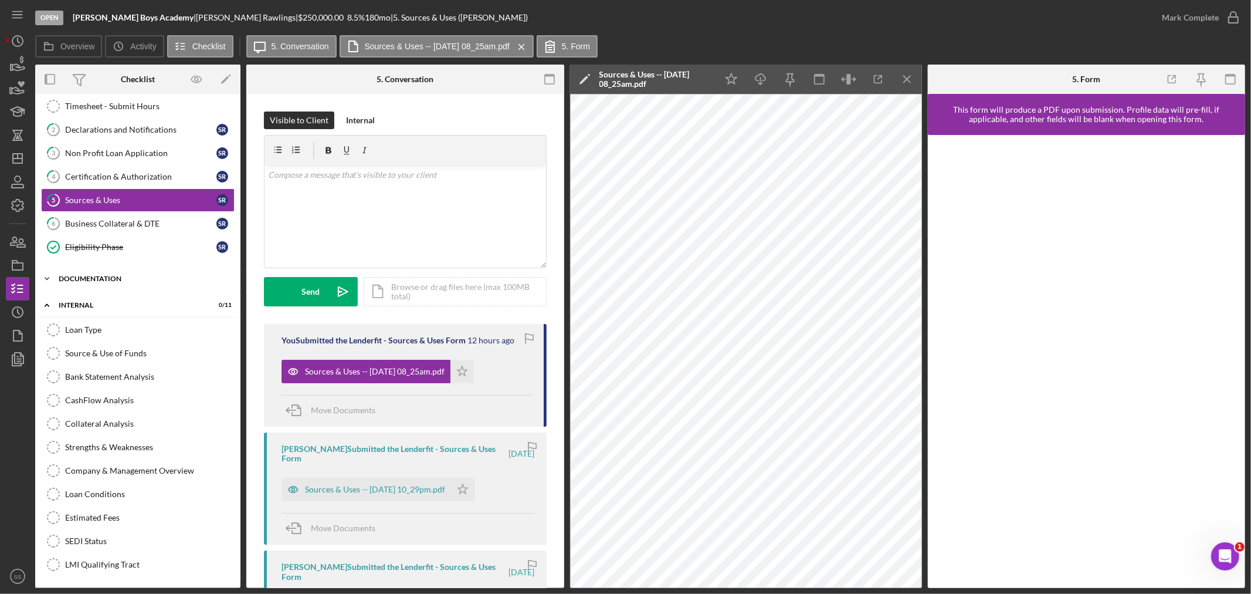
click at [100, 272] on div "Icon/Expander Documentation 0 / 9" at bounding box center [137, 278] width 205 height 23
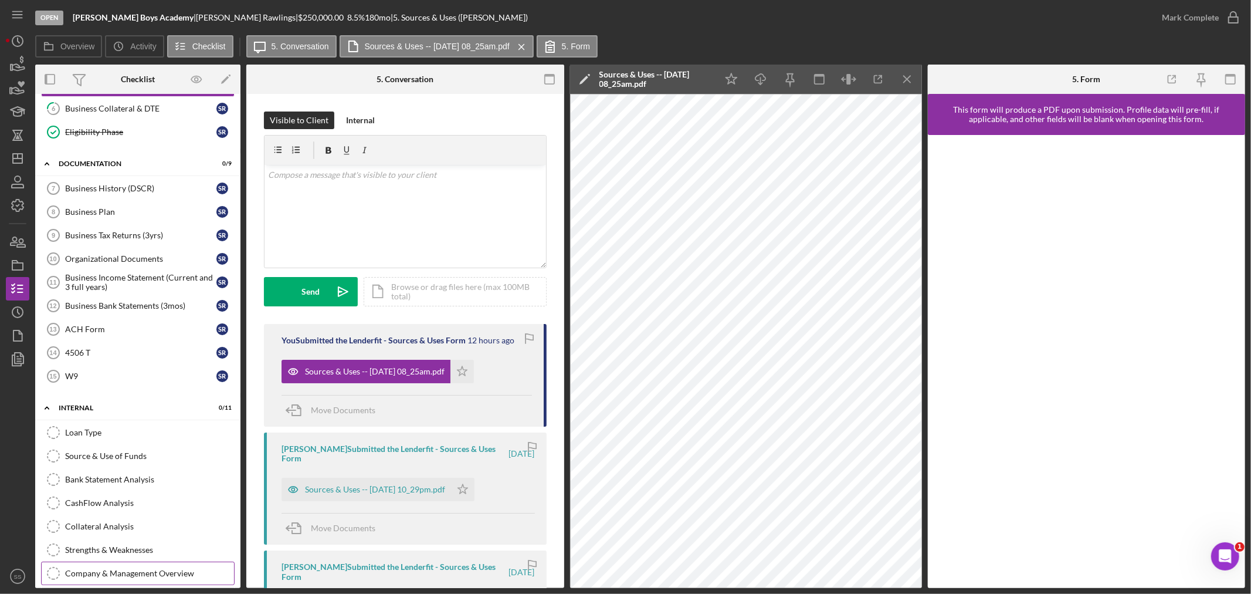
scroll to position [273, 0]
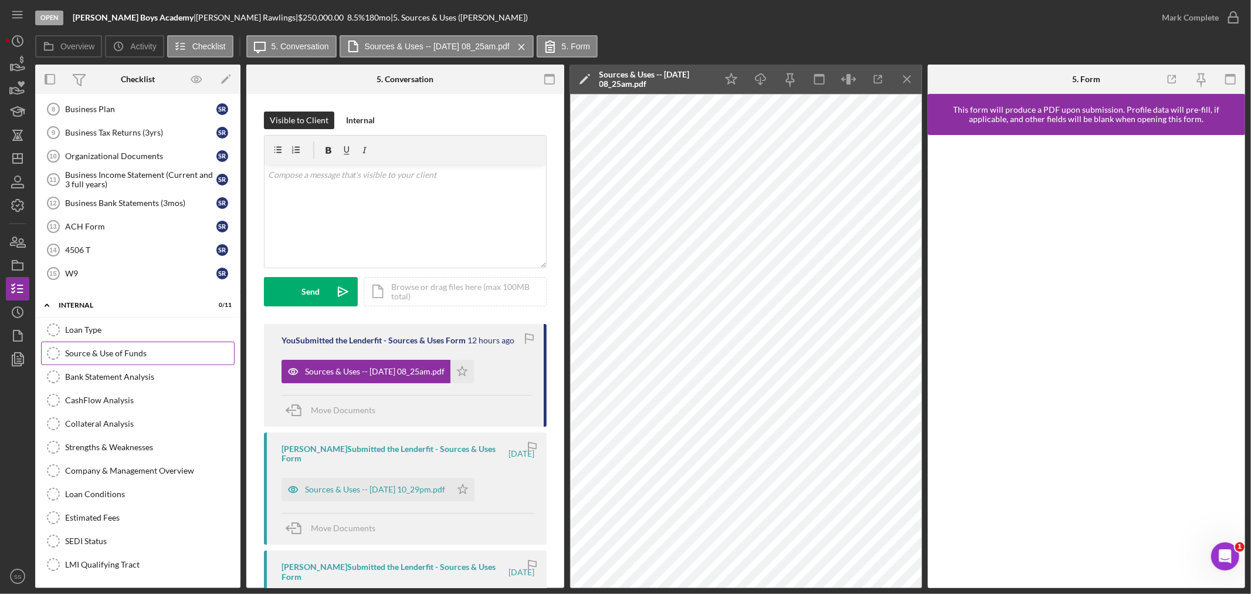
click at [114, 349] on div "Source & Use of Funds" at bounding box center [149, 352] width 169 height 9
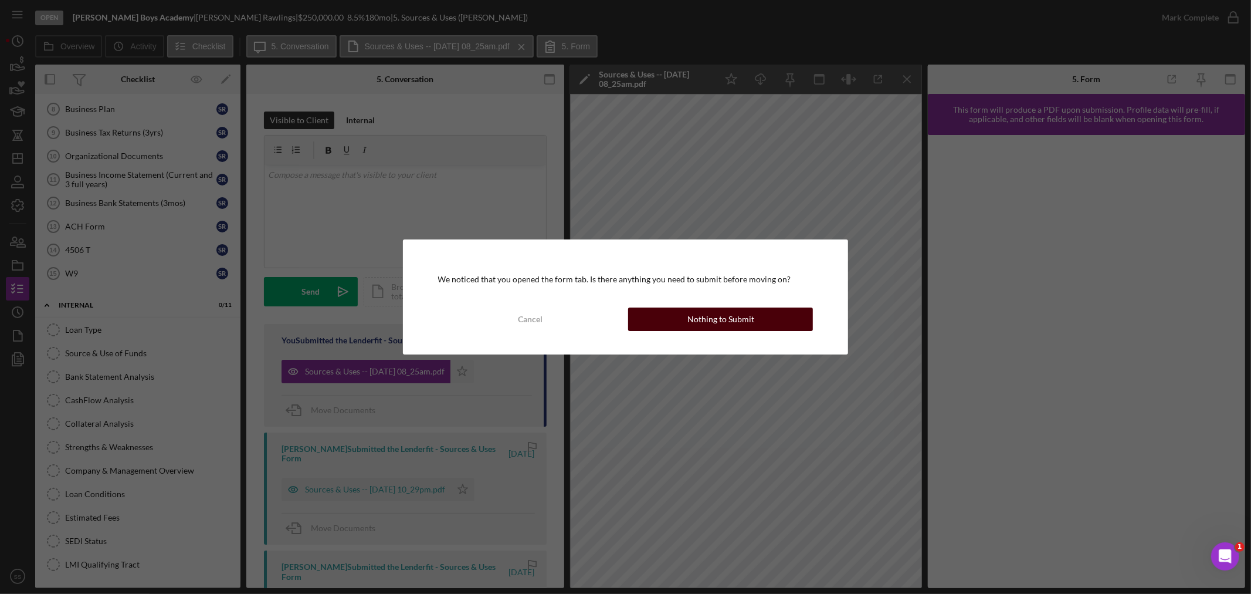
click at [769, 317] on button "Nothing to Submit" at bounding box center [720, 318] width 185 height 23
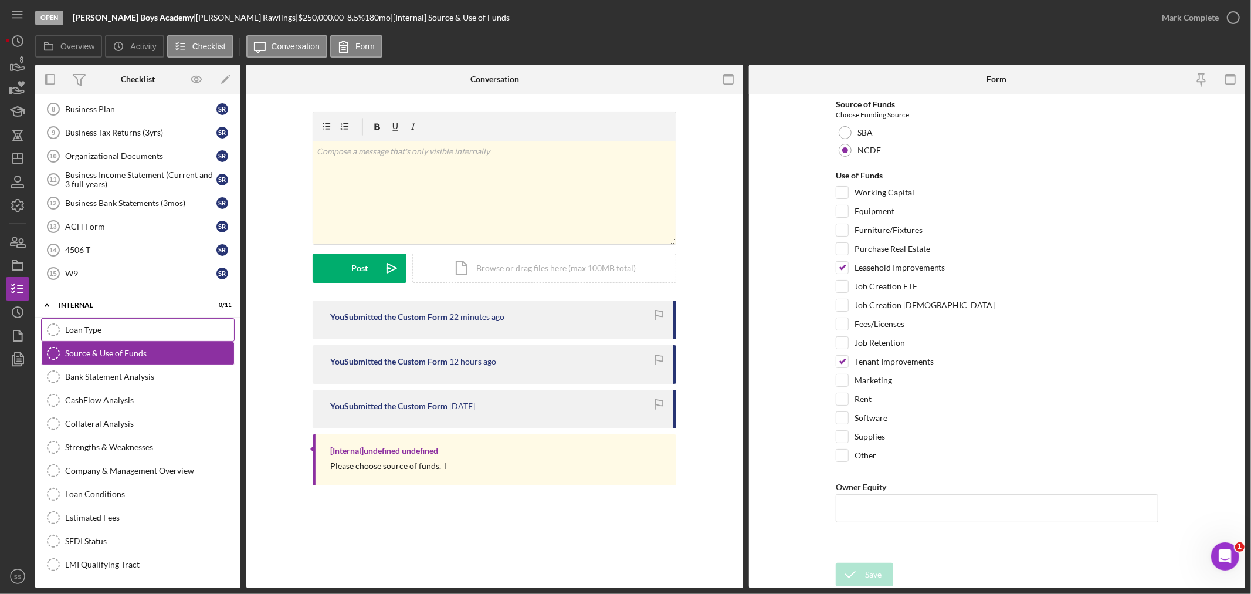
click at [113, 327] on div "Loan Type" at bounding box center [149, 329] width 169 height 9
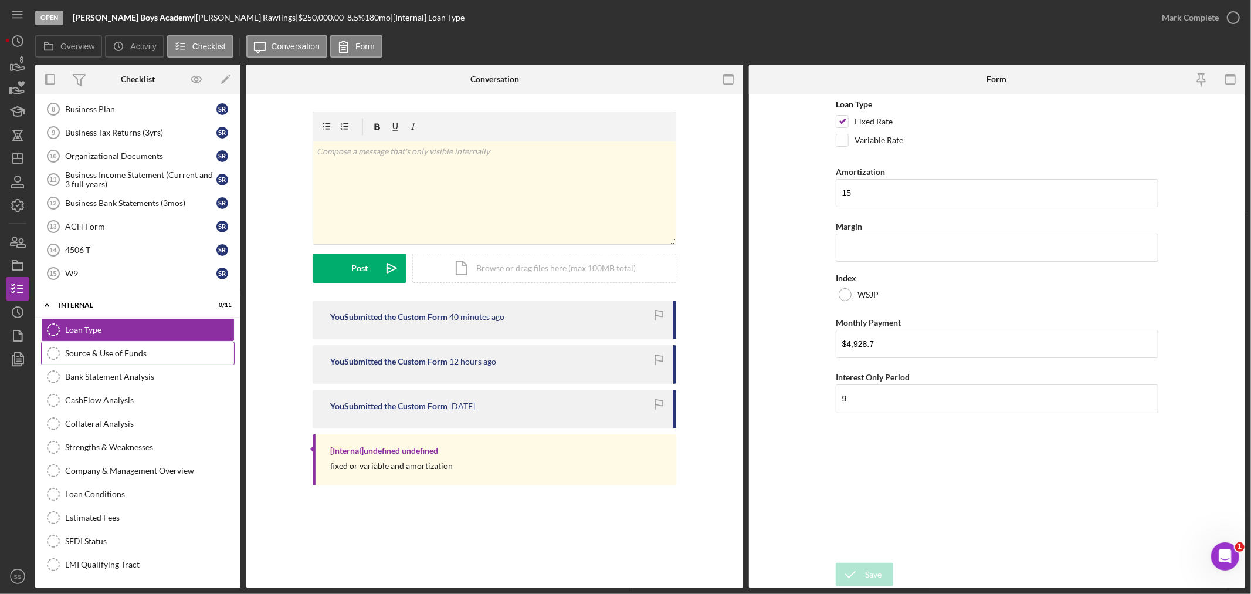
click at [135, 357] on link "Source & Use of Funds Source & Use of Funds" at bounding box center [138, 352] width 194 height 23
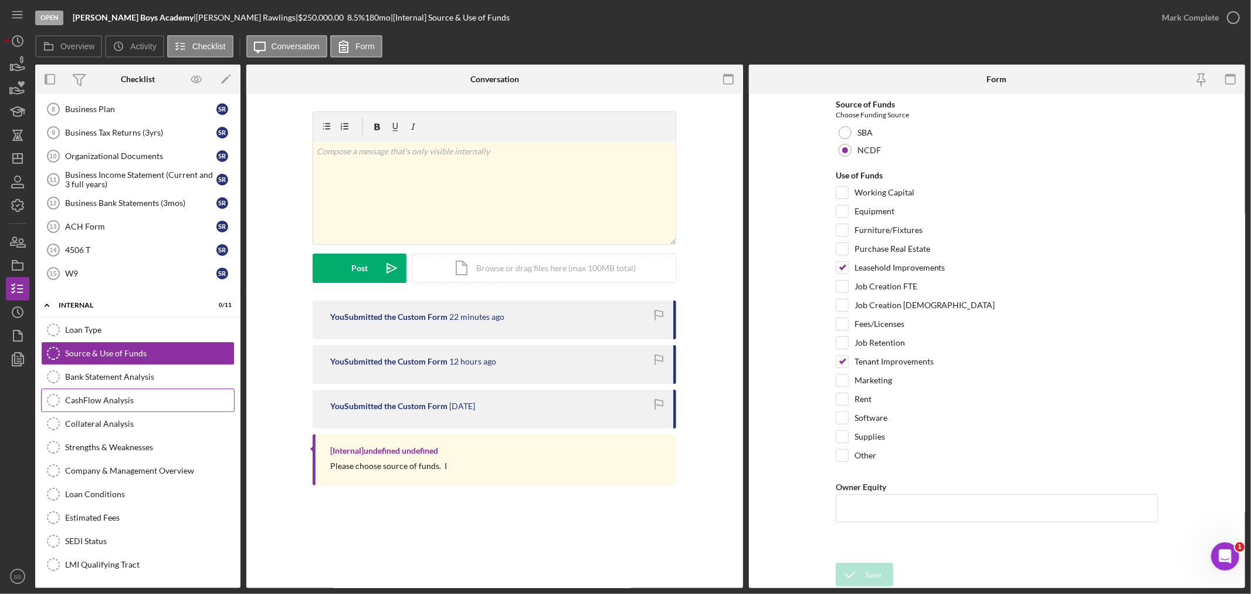
click at [124, 399] on div "CashFlow Analysis" at bounding box center [149, 399] width 169 height 9
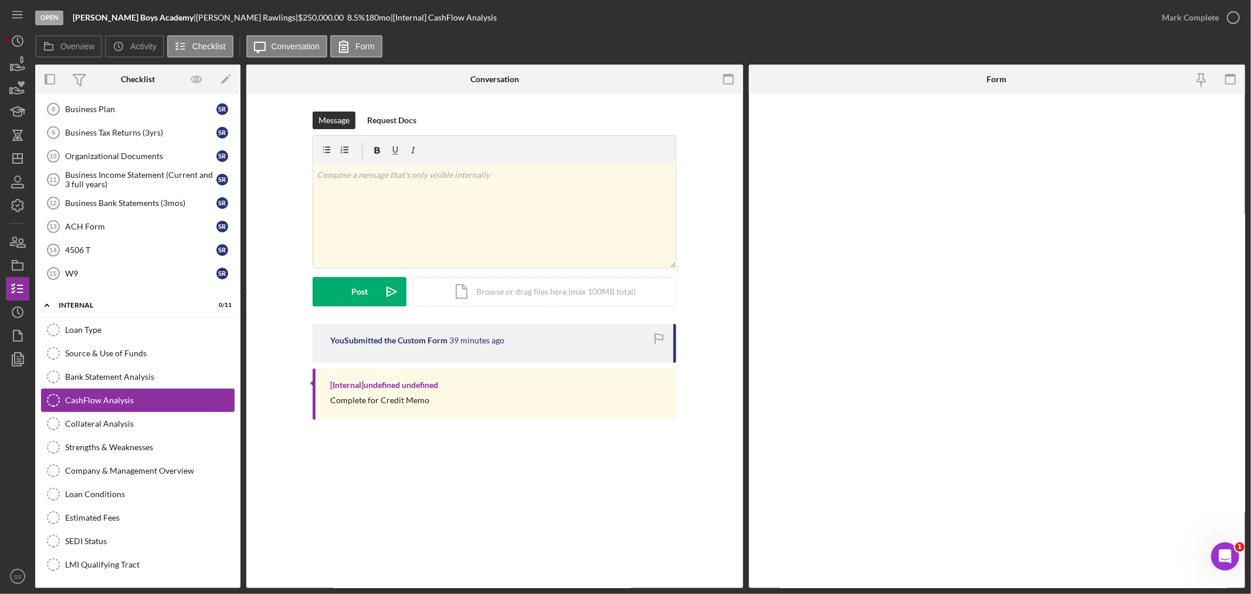
scroll to position [273, 0]
click at [115, 426] on div "Collateral Analysis" at bounding box center [149, 423] width 169 height 9
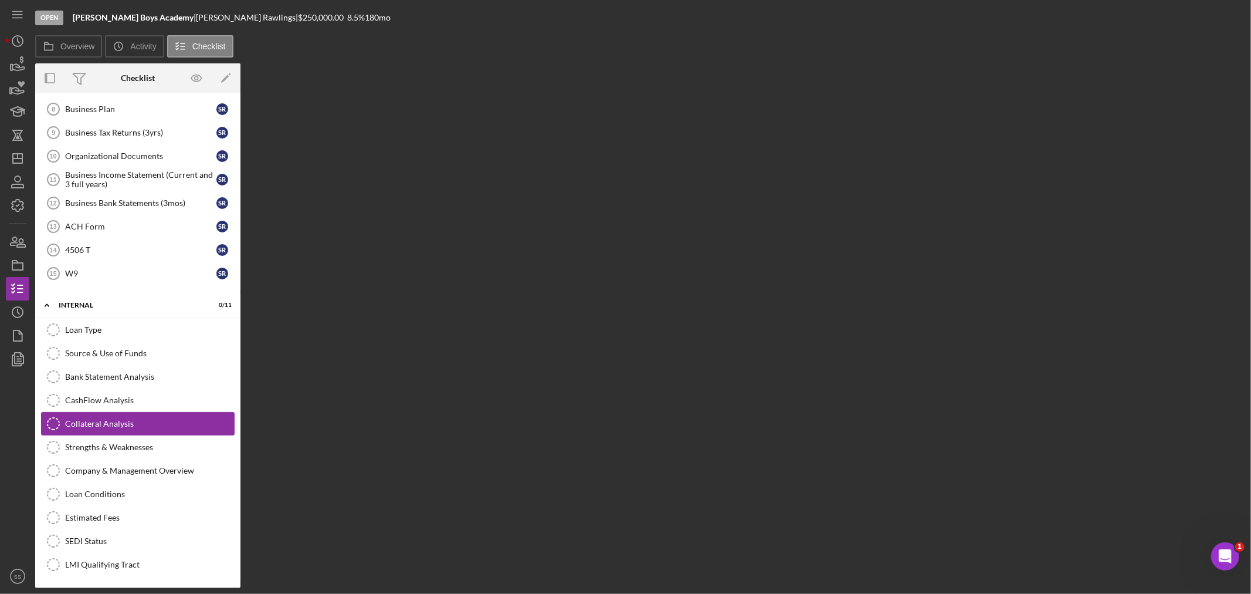
scroll to position [273, 0]
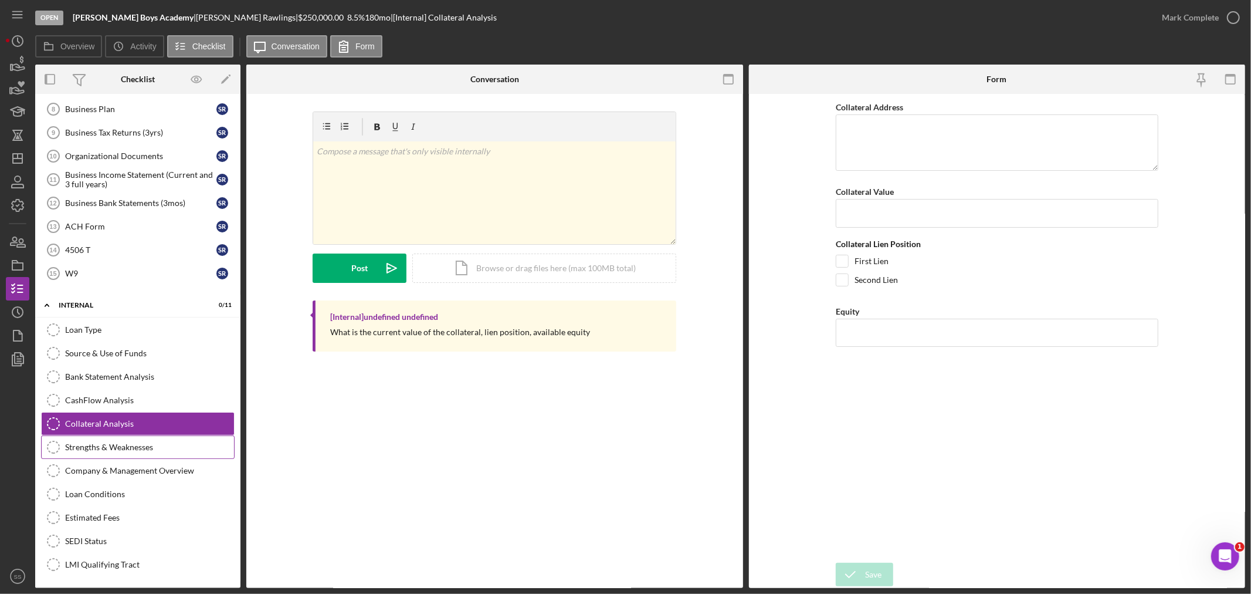
click at [113, 442] on div "Strengths & Weaknesses" at bounding box center [149, 446] width 169 height 9
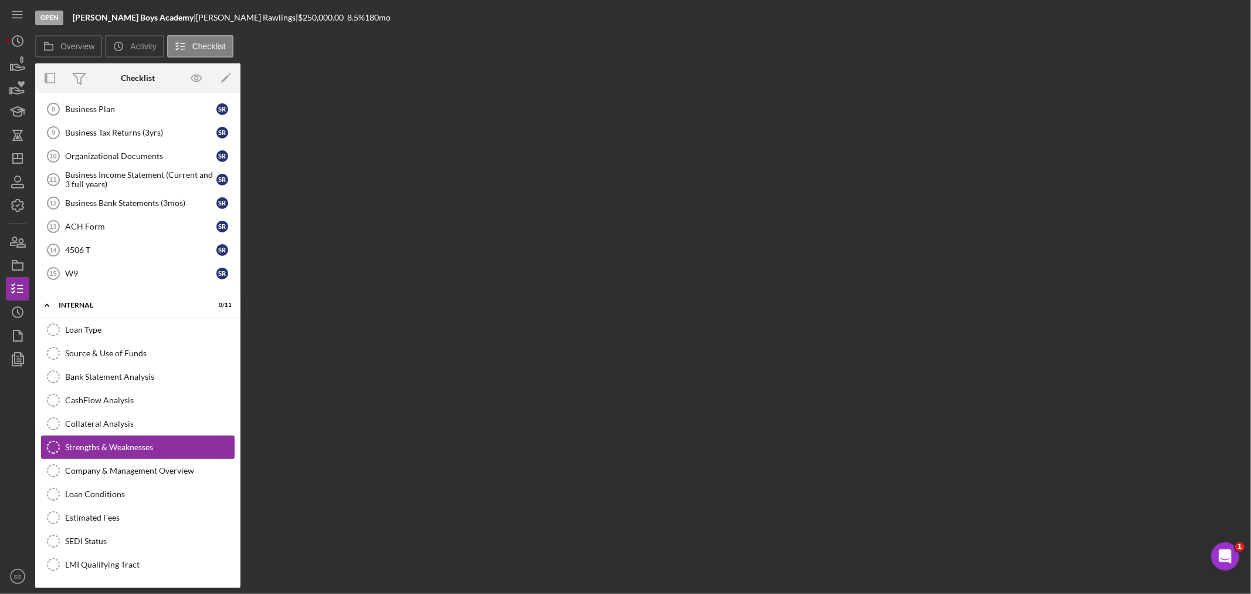
scroll to position [273, 0]
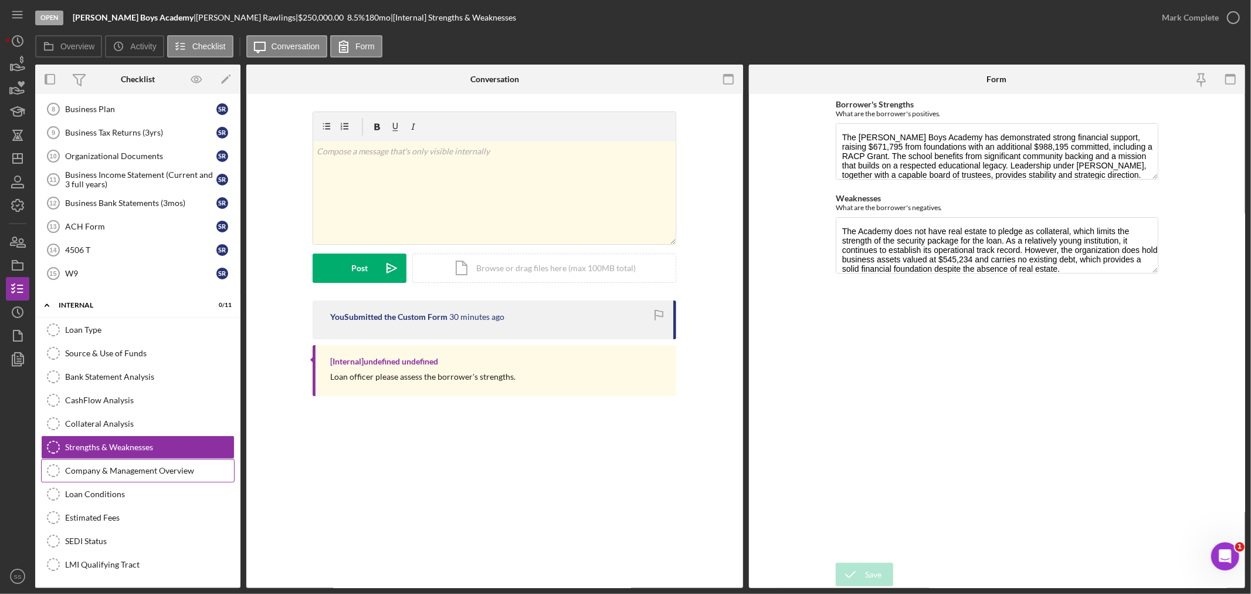
click at [107, 473] on div "Company & Management Overview" at bounding box center [149, 470] width 169 height 9
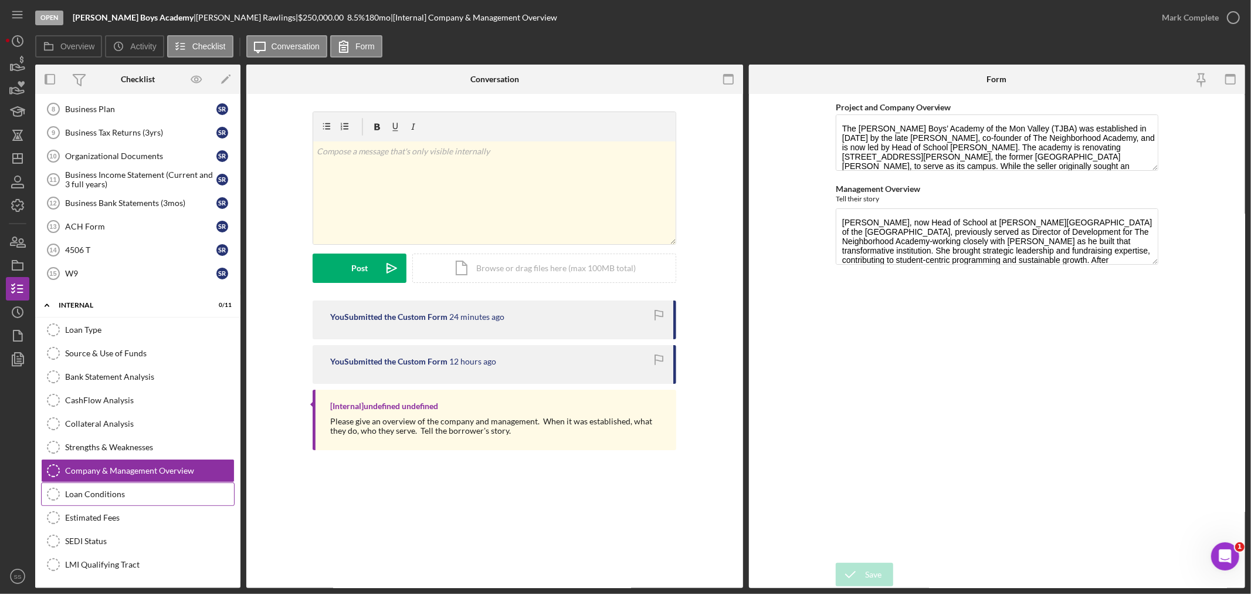
click at [106, 494] on div "Loan Conditions" at bounding box center [149, 493] width 169 height 9
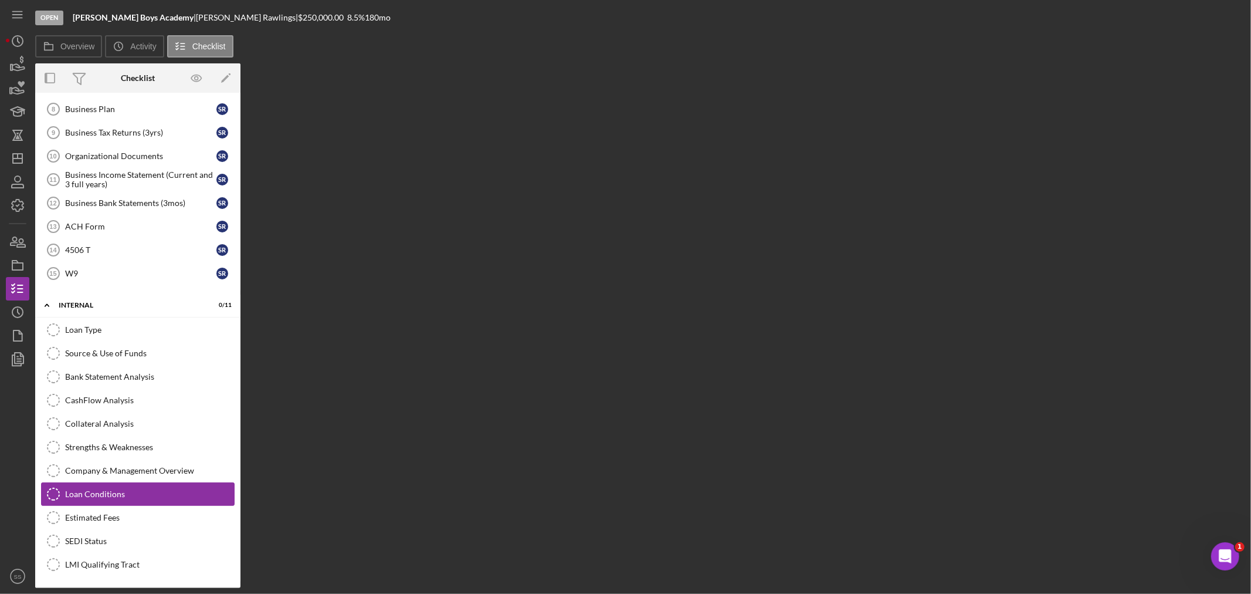
scroll to position [273, 0]
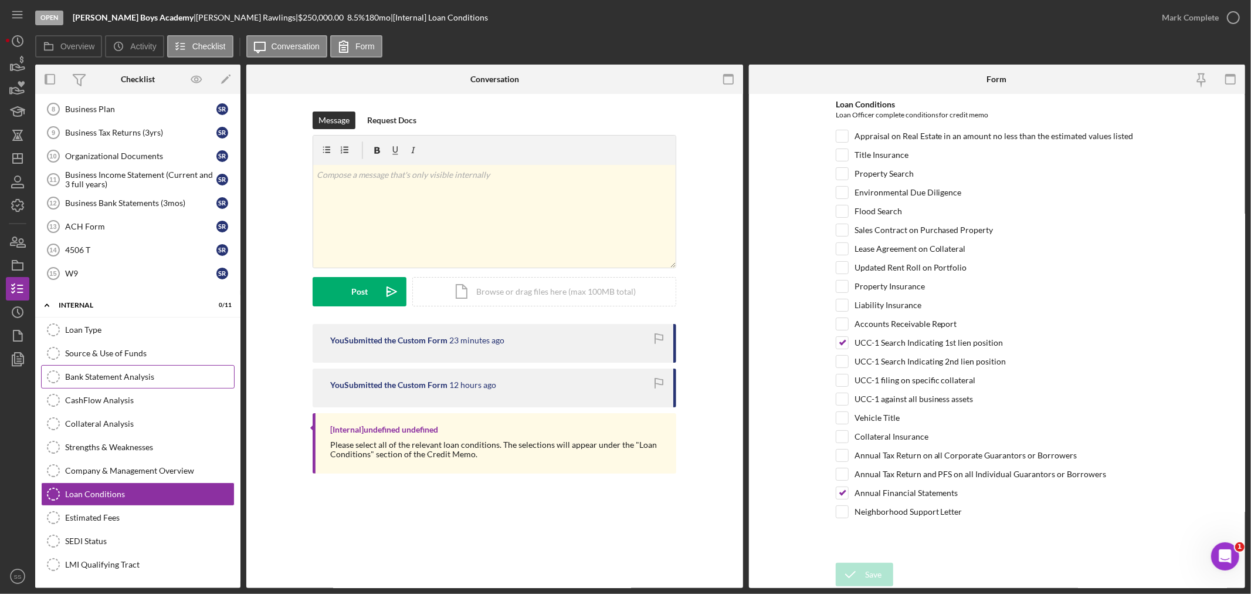
click at [113, 374] on div "Bank Statement Analysis" at bounding box center [149, 376] width 169 height 9
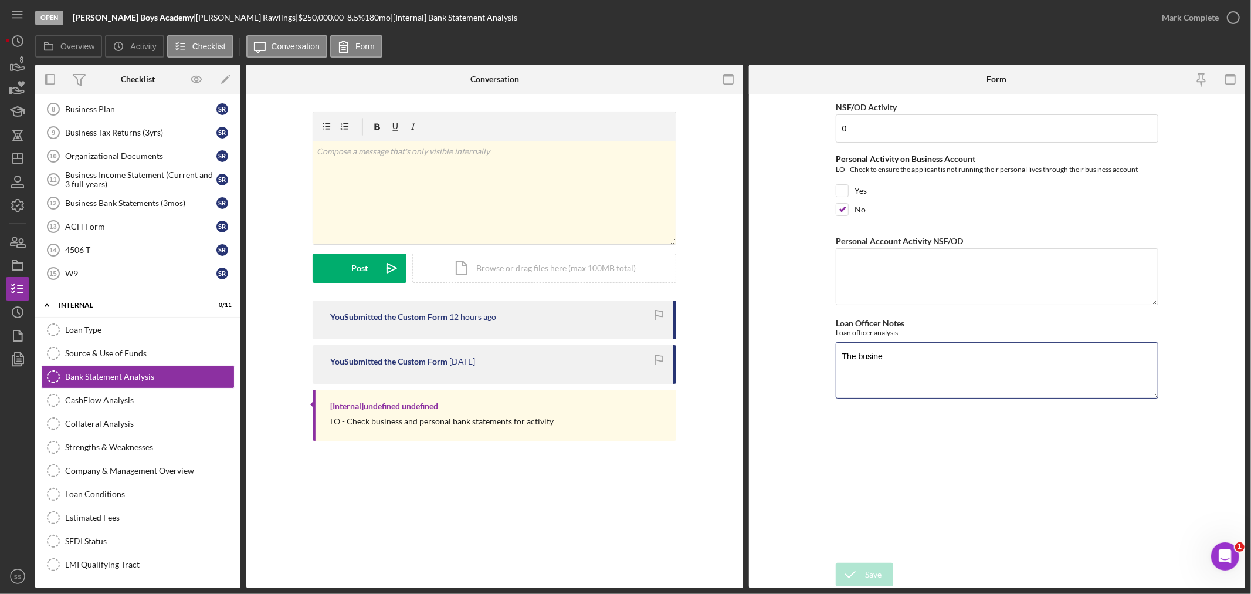
drag, startPoint x: 902, startPoint y: 358, endPoint x: 824, endPoint y: 356, distance: 78.0
click at [824, 356] on form "NSF/OD Activity 0 Personal Activity on Business Account LO - Check to ensure th…" at bounding box center [997, 341] width 497 height 494
paste textarea "Loan request is for gap funding to complete renovations at [STREET_ADDRESS][PER…"
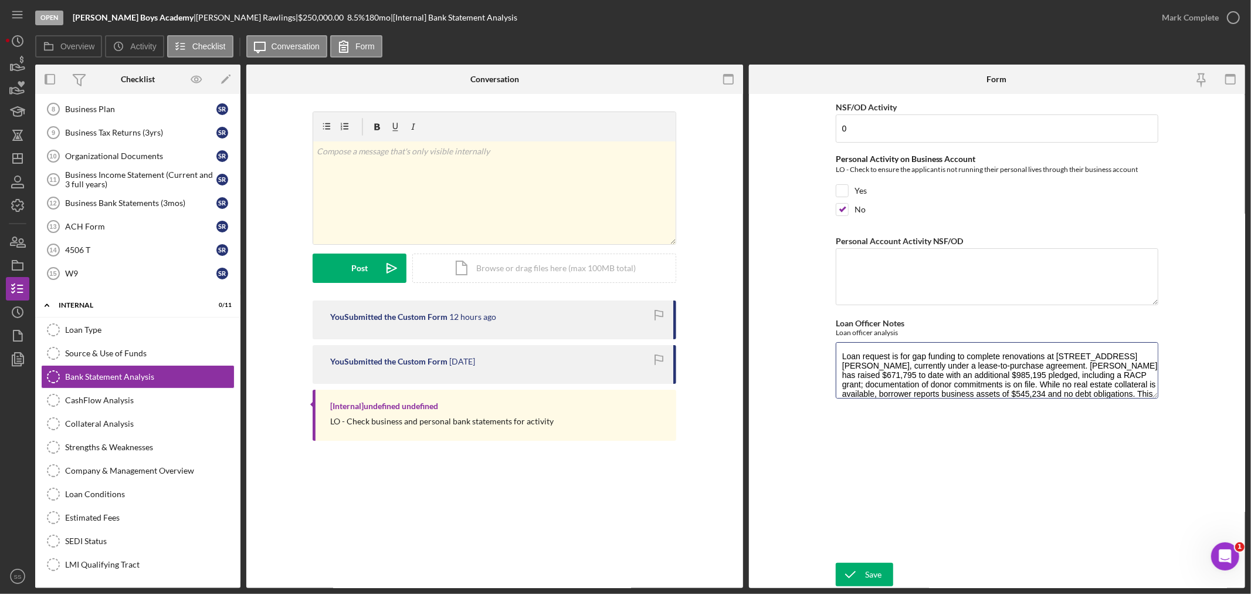
scroll to position [38, 0]
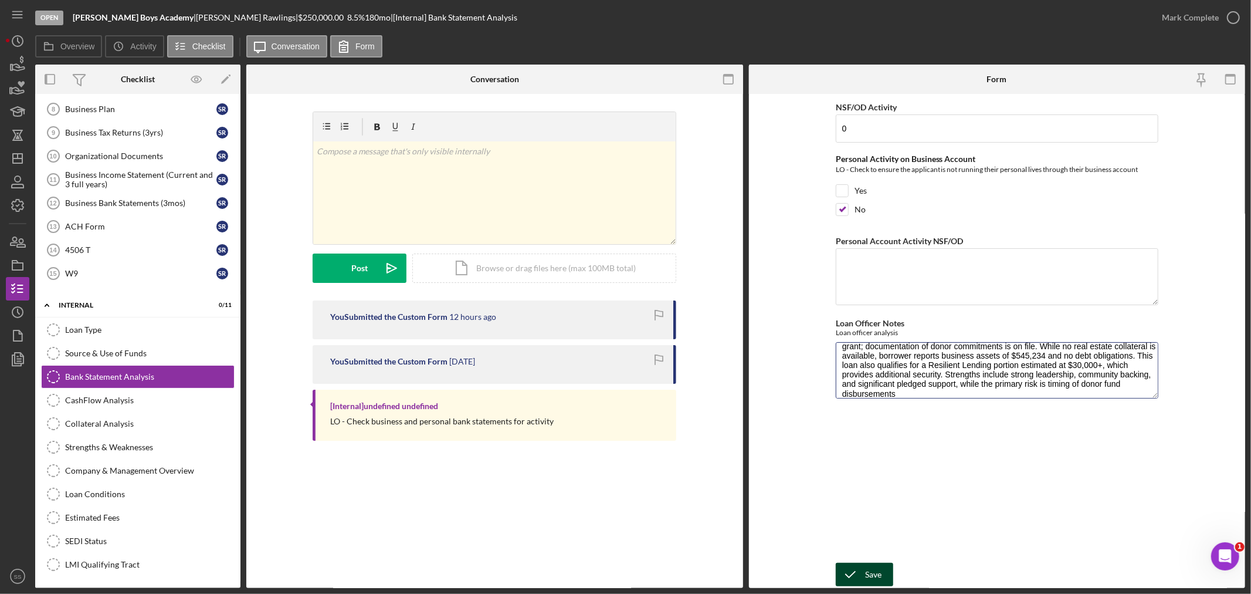
type textarea "Loan request is for gap funding to complete renovations at [STREET_ADDRESS][PER…"
click at [878, 562] on div "Save Save" at bounding box center [997, 574] width 323 height 25
click at [860, 570] on icon "submit" at bounding box center [850, 574] width 29 height 29
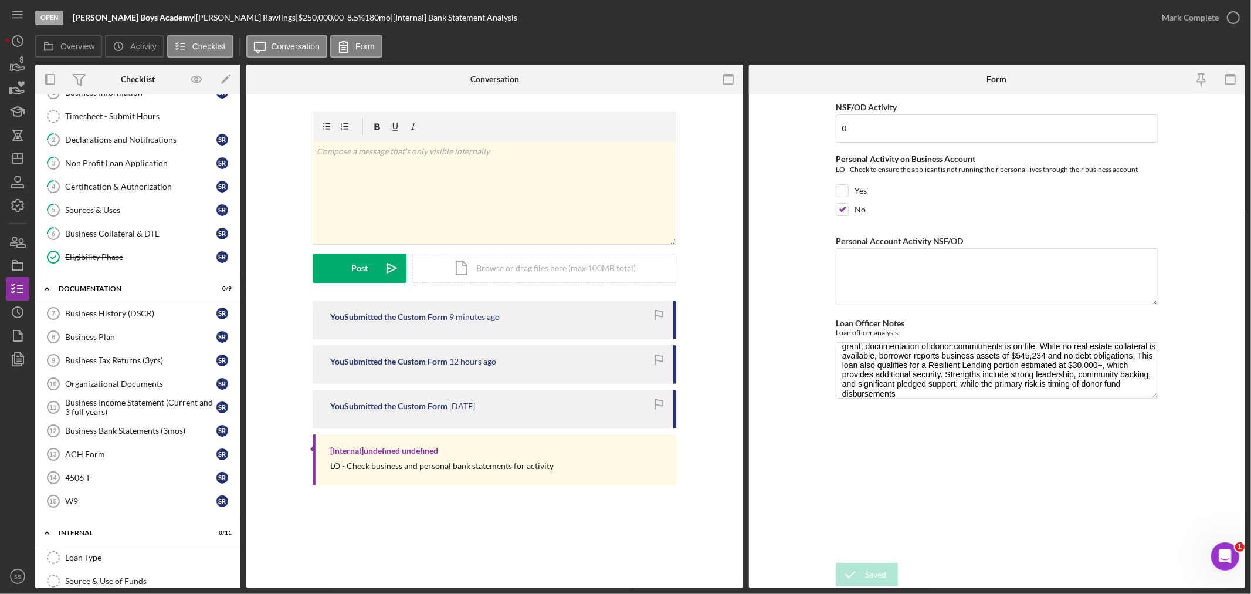
scroll to position [13, 0]
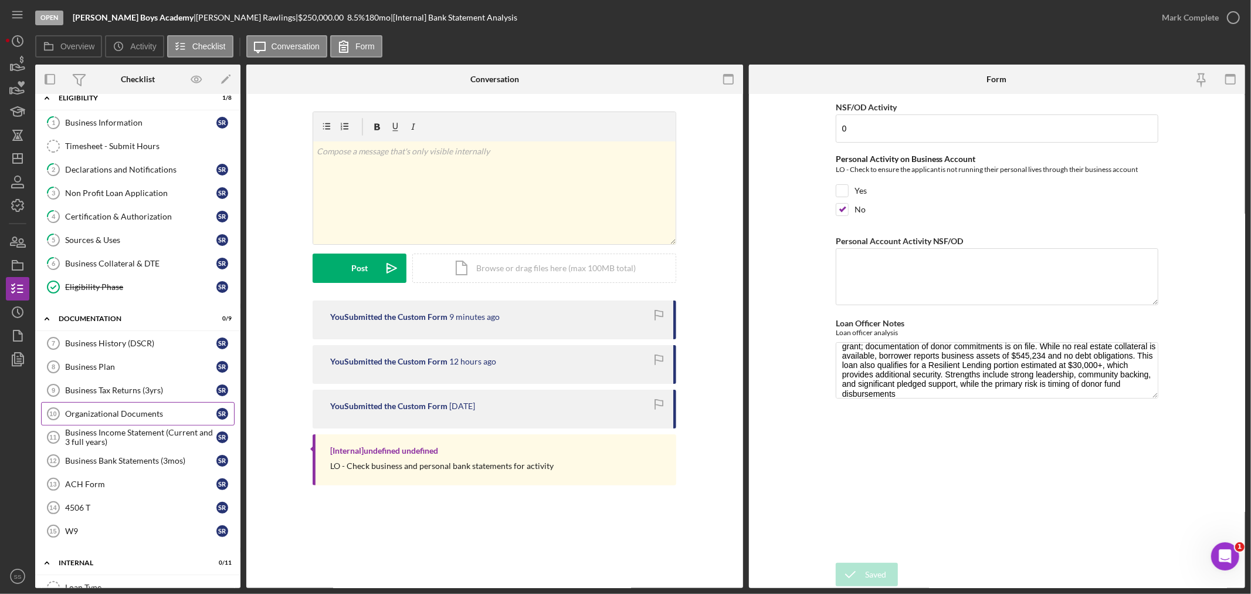
click at [116, 412] on div "Organizational Documents" at bounding box center [140, 413] width 151 height 9
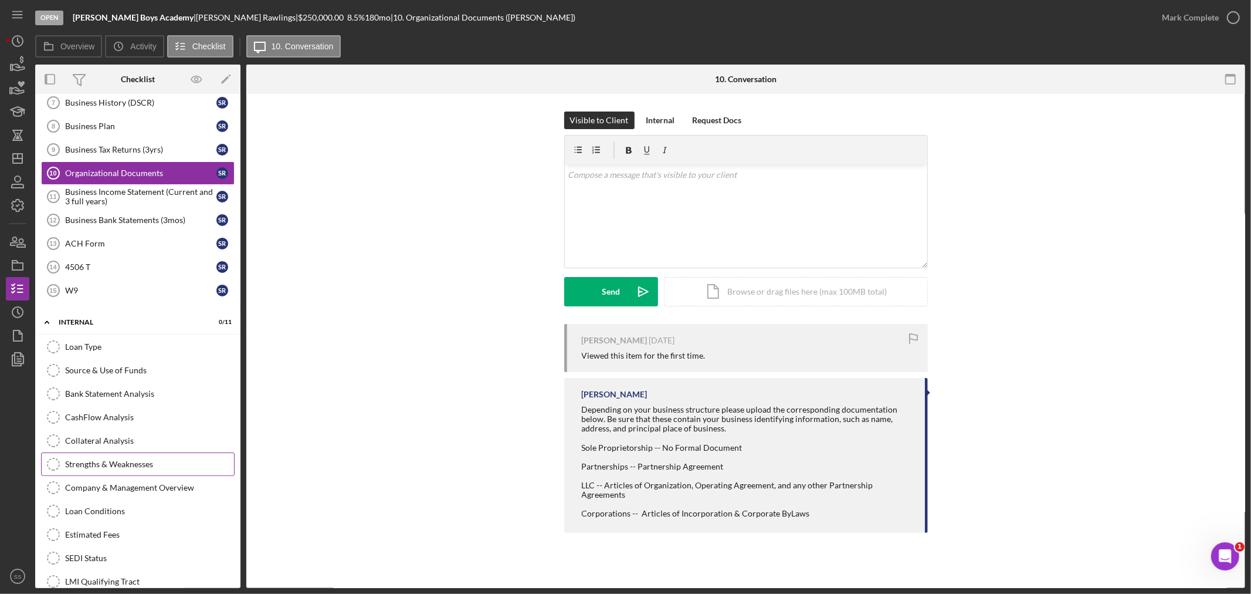
scroll to position [273, 0]
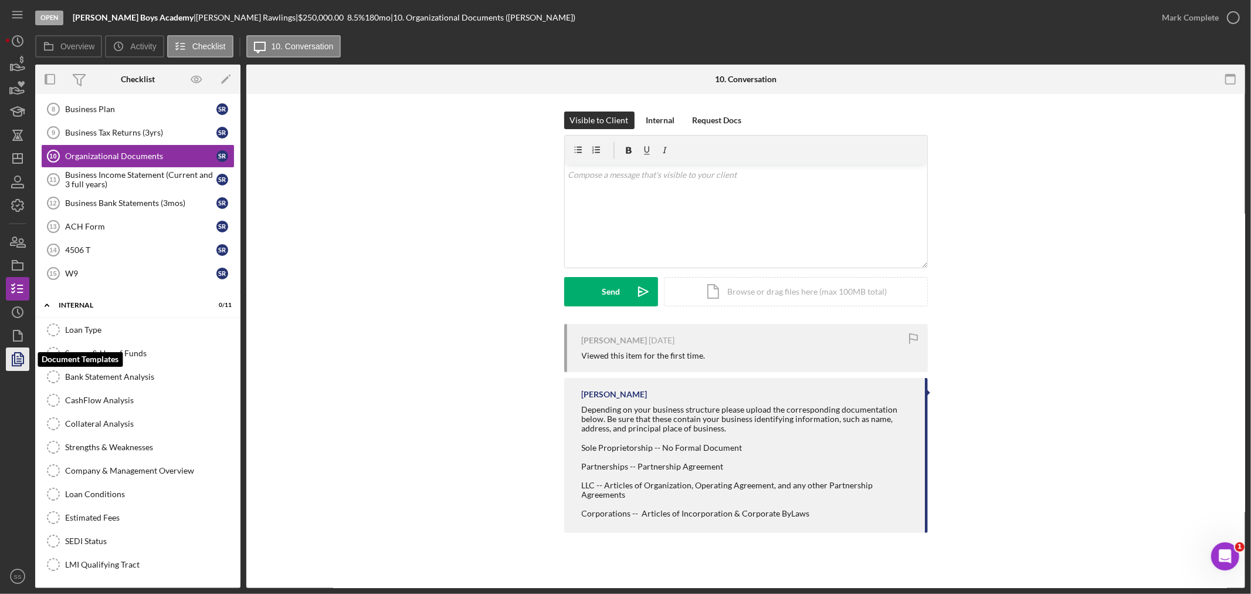
click at [18, 360] on icon "button" at bounding box center [17, 358] width 29 height 29
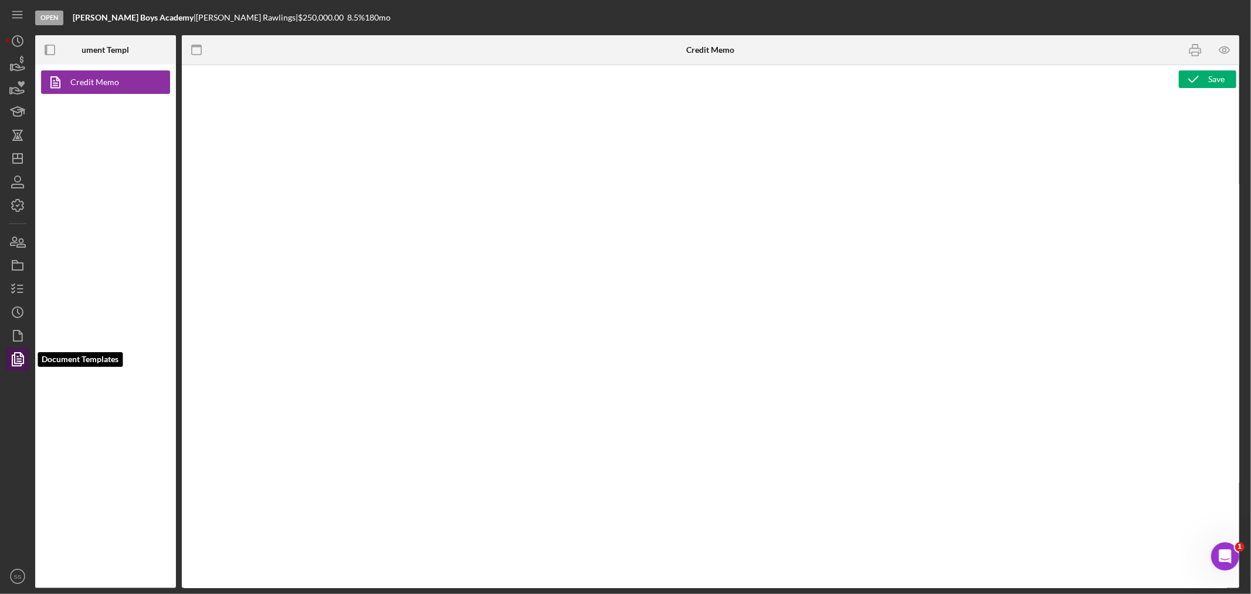
type textarea "<h1>Credit Memo</h1>"
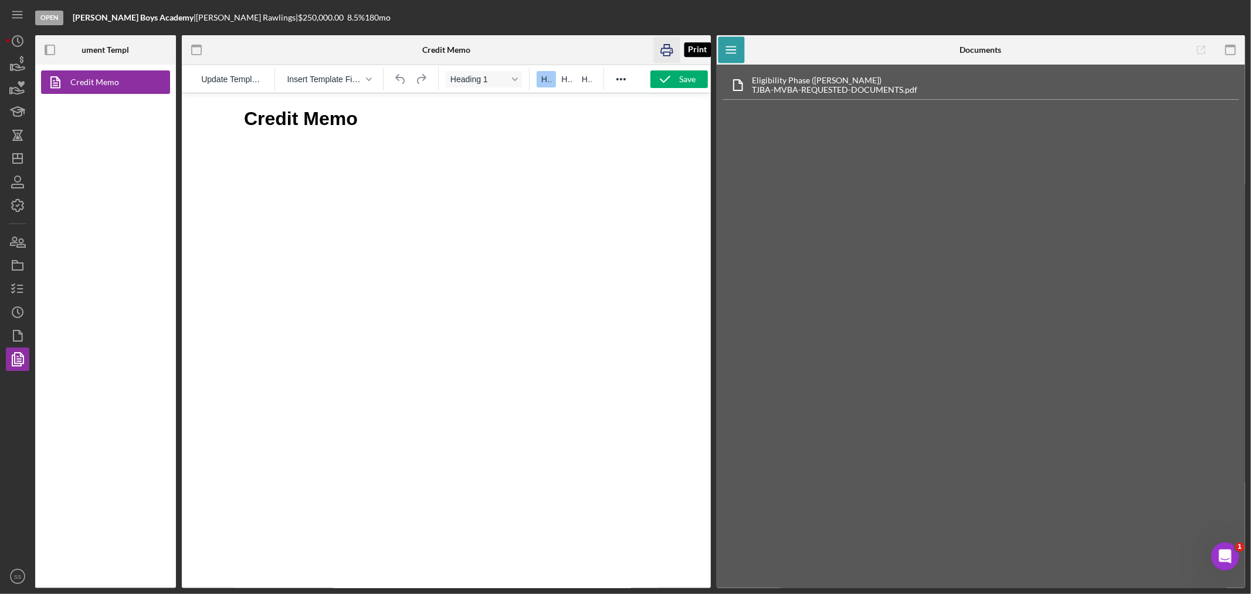
click at [666, 48] on icon "button" at bounding box center [666, 50] width 26 height 26
drag, startPoint x: 670, startPoint y: 48, endPoint x: 1021, endPoint y: 508, distance: 579.1
click at [672, 48] on g "button" at bounding box center [667, 50] width 12 height 11
click at [77, 78] on link "Credit Memo" at bounding box center [102, 81] width 123 height 23
click at [237, 76] on span "Update Template" at bounding box center [232, 78] width 62 height 9
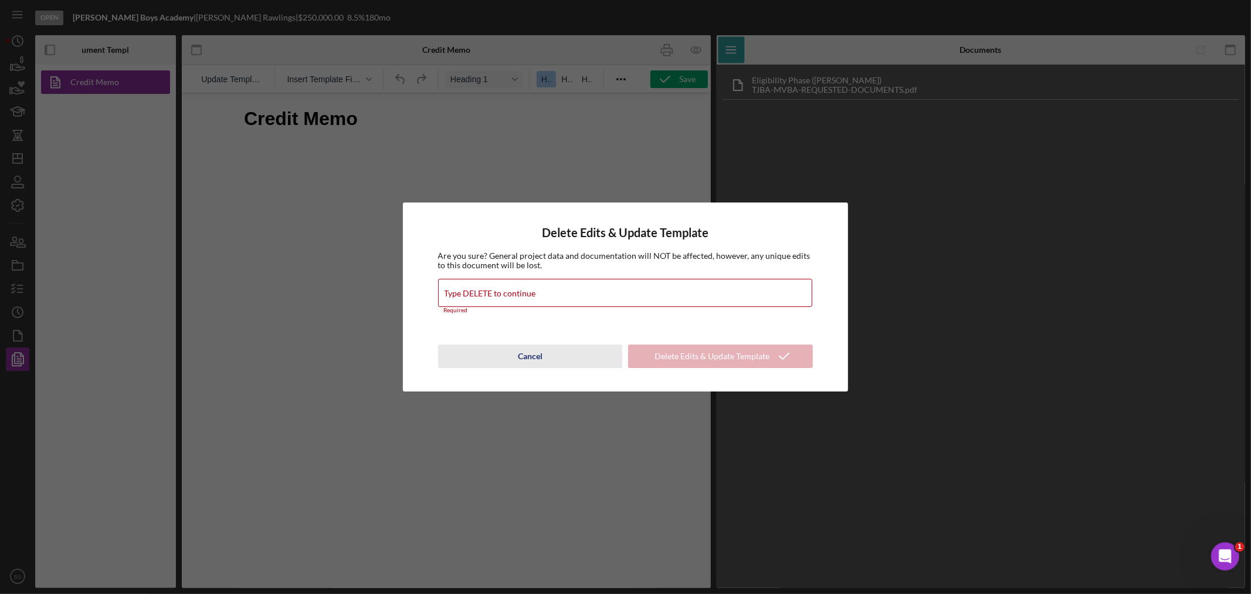
click at [533, 354] on div "Cancel" at bounding box center [530, 355] width 25 height 23
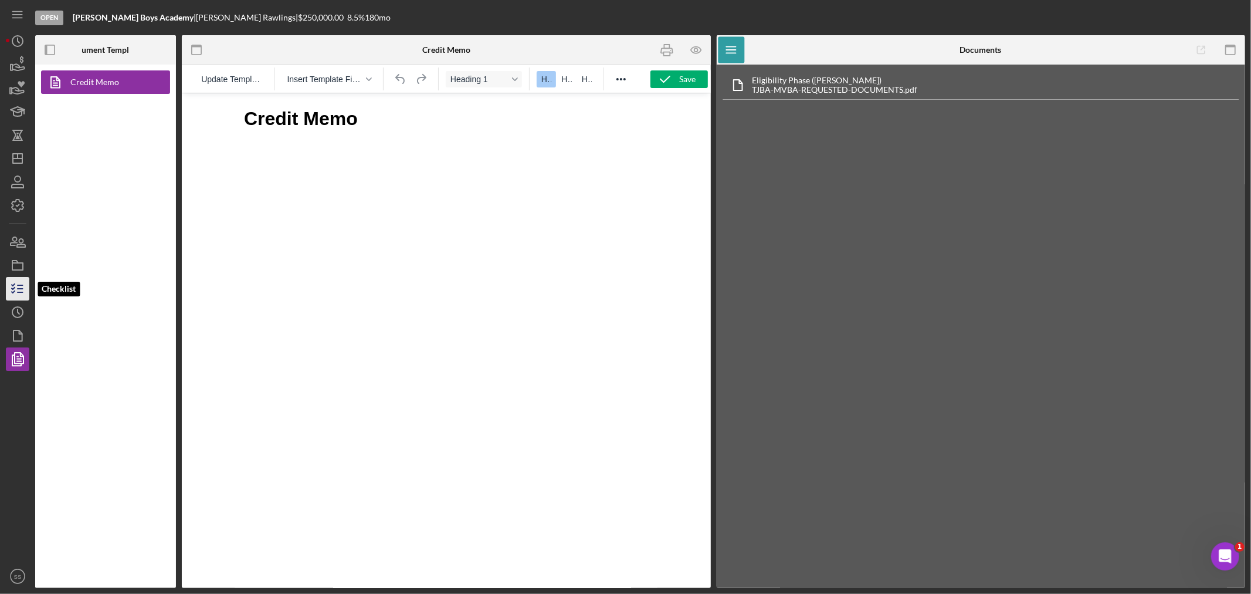
click at [19, 289] on line "button" at bounding box center [20, 289] width 5 height 0
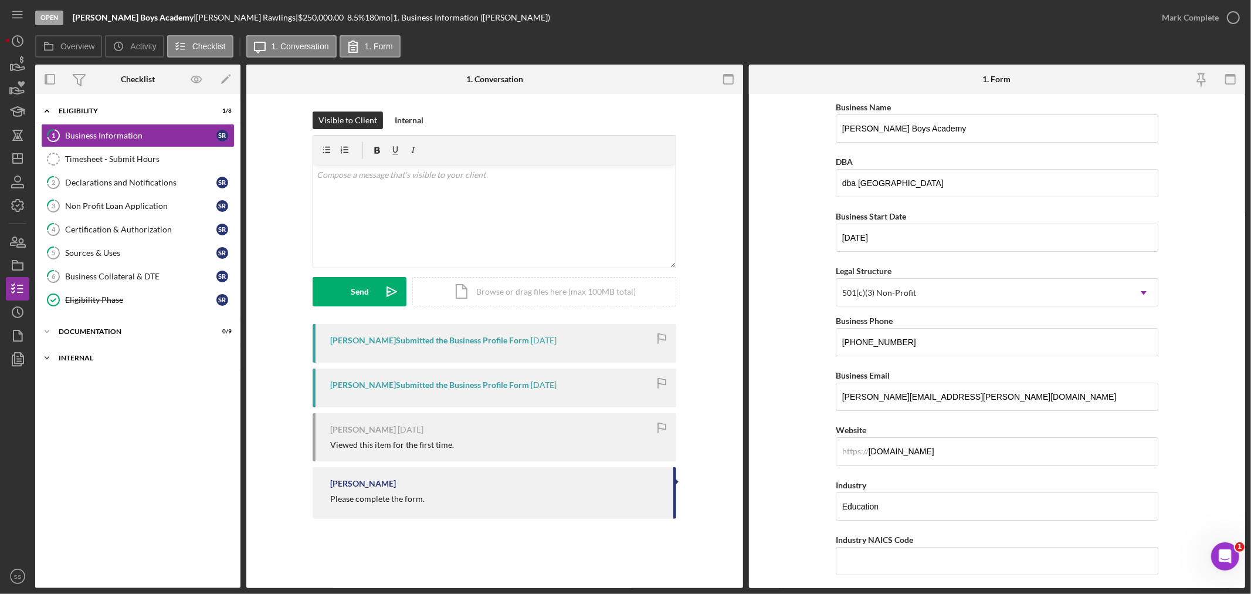
click at [77, 361] on div "Internal" at bounding box center [142, 357] width 167 height 7
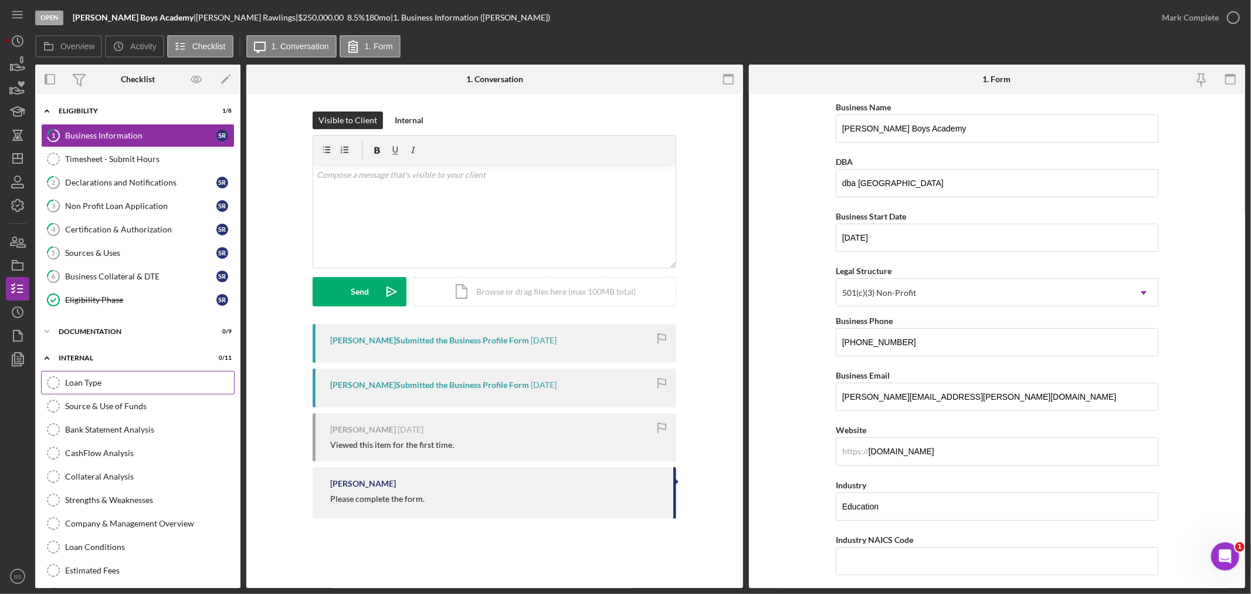
click at [77, 388] on link "Loan Type Loan Type" at bounding box center [138, 382] width 194 height 23
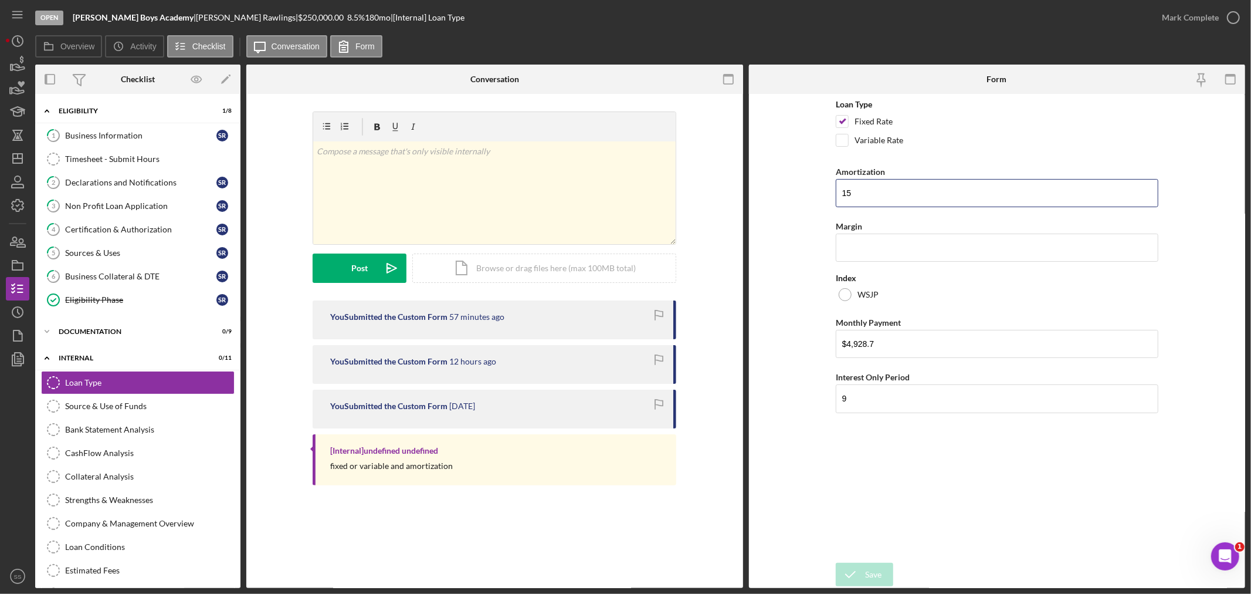
drag, startPoint x: 851, startPoint y: 194, endPoint x: 825, endPoint y: 195, distance: 26.4
click at [825, 195] on form "Loan Type Fixed Rate Variable Rate Amortization 15 Margin Index WSJP Monthly Pa…" at bounding box center [997, 341] width 497 height 494
drag, startPoint x: 892, startPoint y: 346, endPoint x: 776, endPoint y: 323, distance: 118.5
click at [778, 324] on form "Loan Type Fixed Rate Variable Rate Amortization Margin Index WSJP Monthly Payme…" at bounding box center [997, 341] width 497 height 494
type input "$3,541.67"
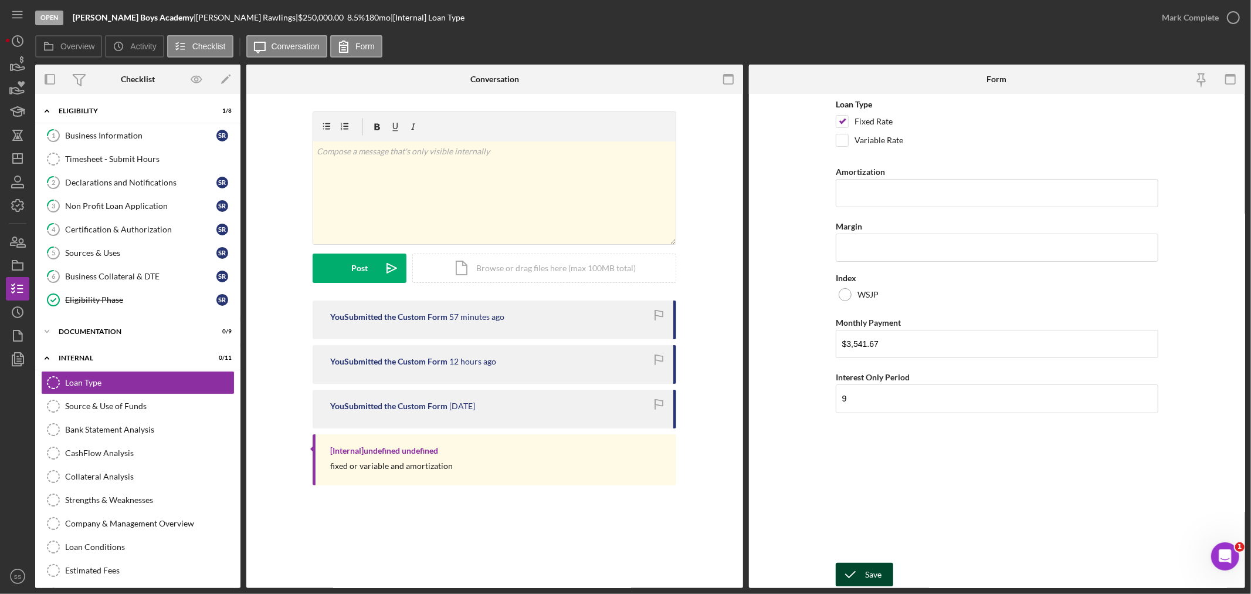
click at [864, 575] on icon "submit" at bounding box center [850, 574] width 29 height 29
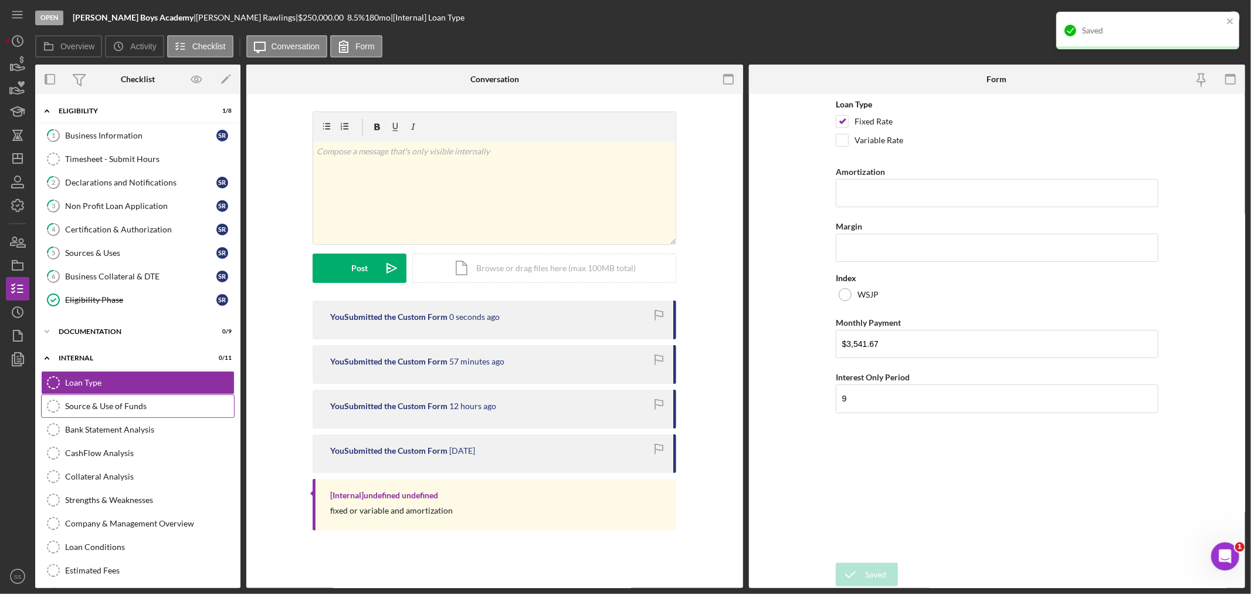
click at [136, 405] on div "Source & Use of Funds" at bounding box center [149, 405] width 169 height 9
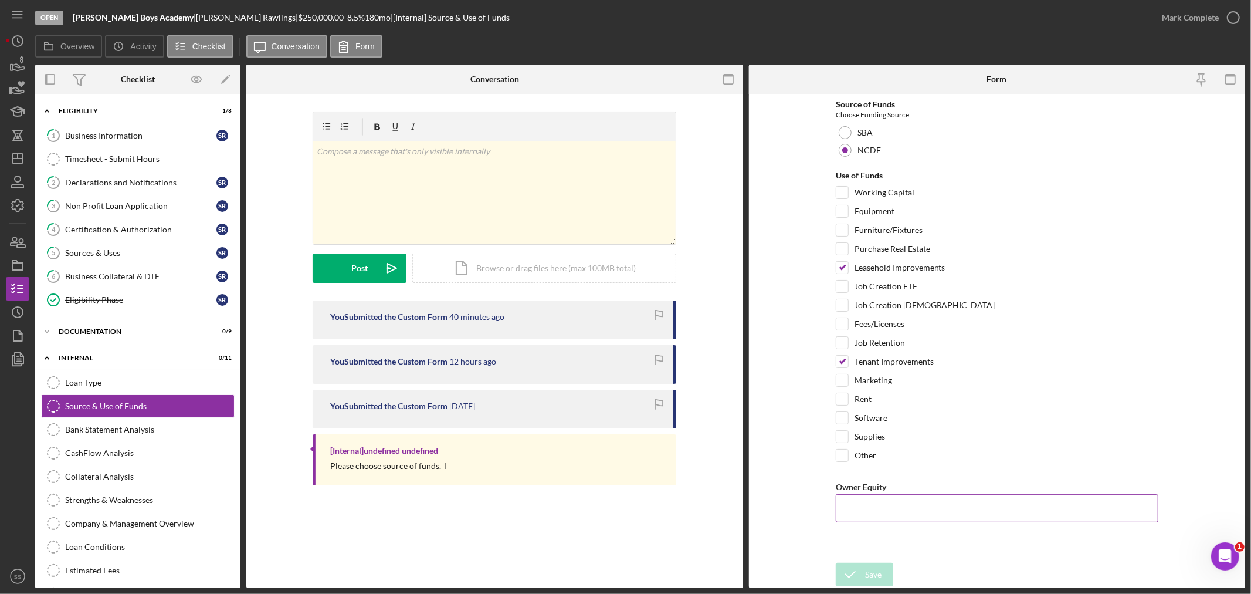
click at [859, 518] on input "Owner Equity" at bounding box center [997, 508] width 323 height 28
type input "$0"
click at [858, 571] on icon "submit" at bounding box center [850, 574] width 29 height 29
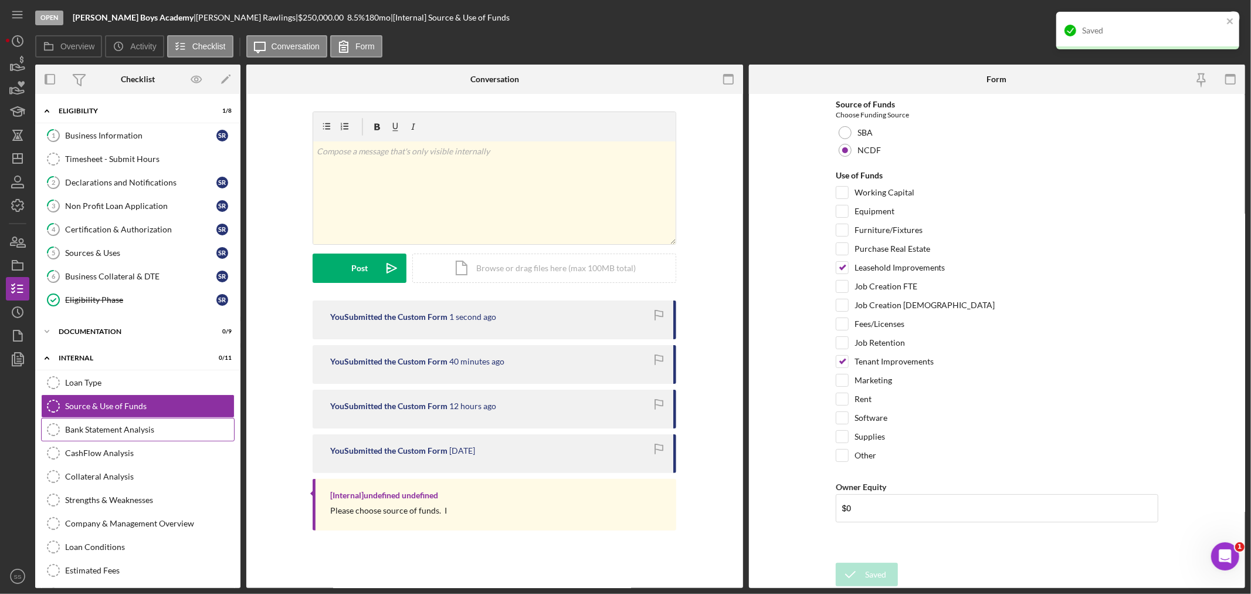
click at [132, 428] on div "Bank Statement Analysis" at bounding box center [149, 429] width 169 height 9
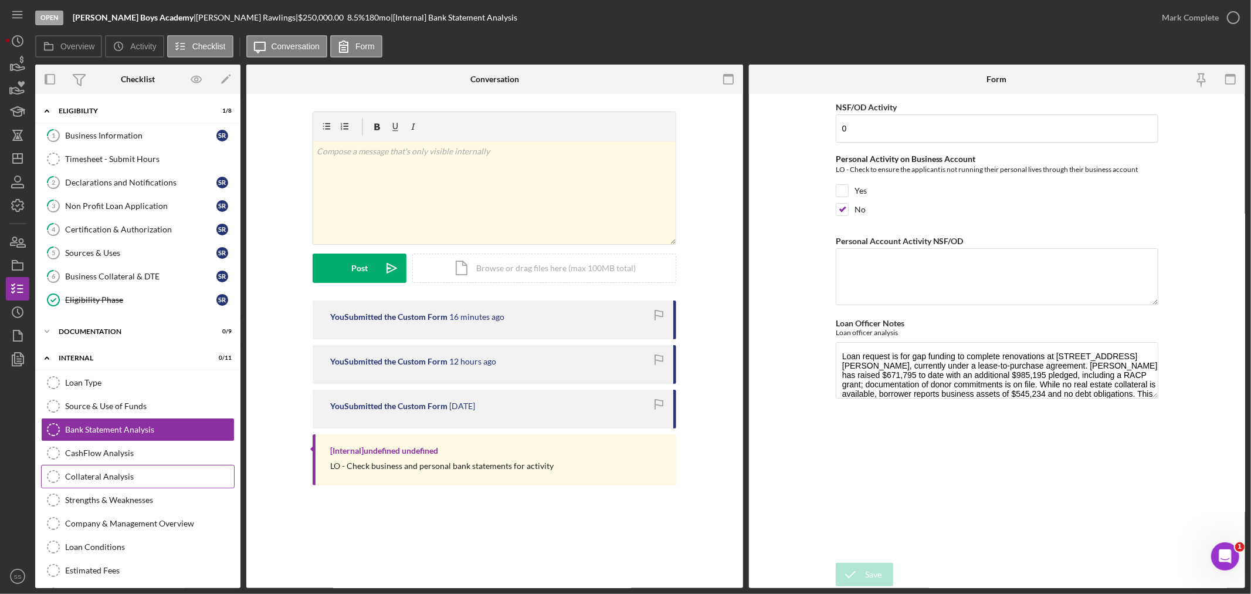
scroll to position [55, 0]
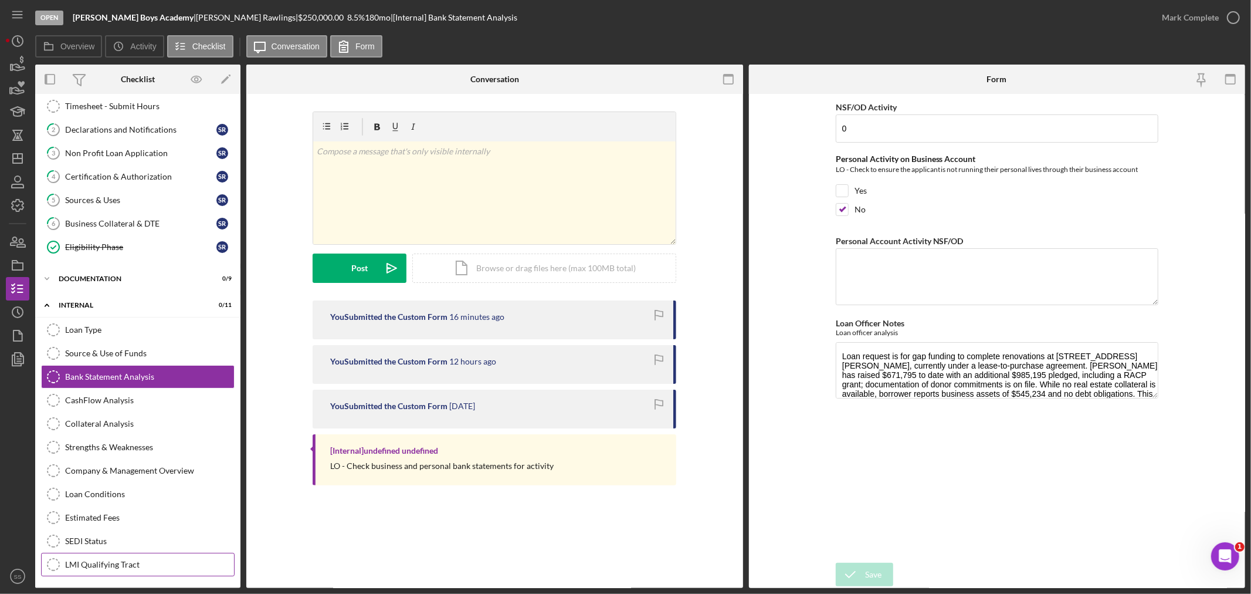
click at [127, 558] on link "LMI Qualifying Tract LMI Qualifying Tract" at bounding box center [138, 563] width 194 height 23
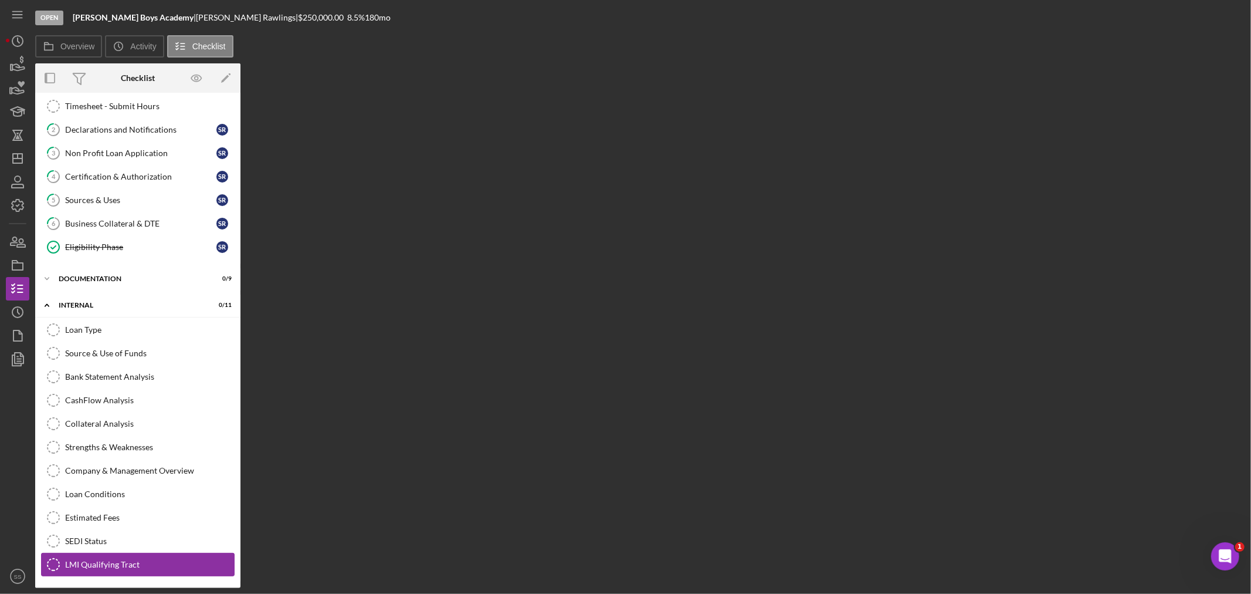
scroll to position [55, 0]
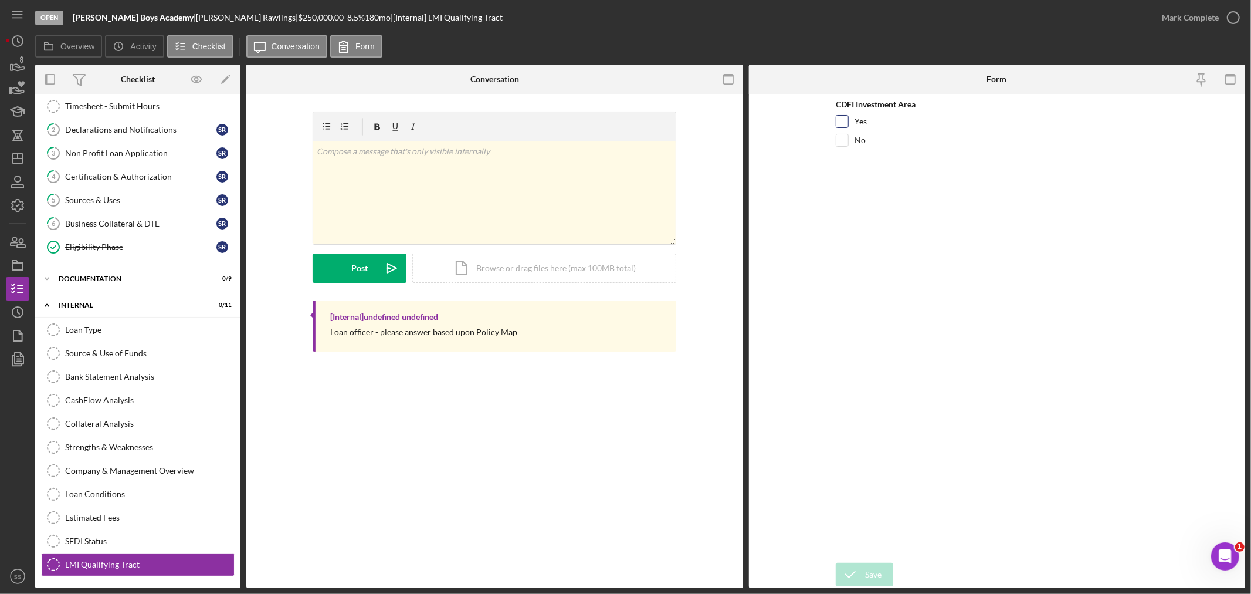
click at [849, 117] on div "Yes" at bounding box center [997, 124] width 323 height 19
click at [848, 118] on input "Yes" at bounding box center [842, 122] width 12 height 12
checkbox input "true"
click at [886, 572] on button "Save" at bounding box center [864, 573] width 57 height 23
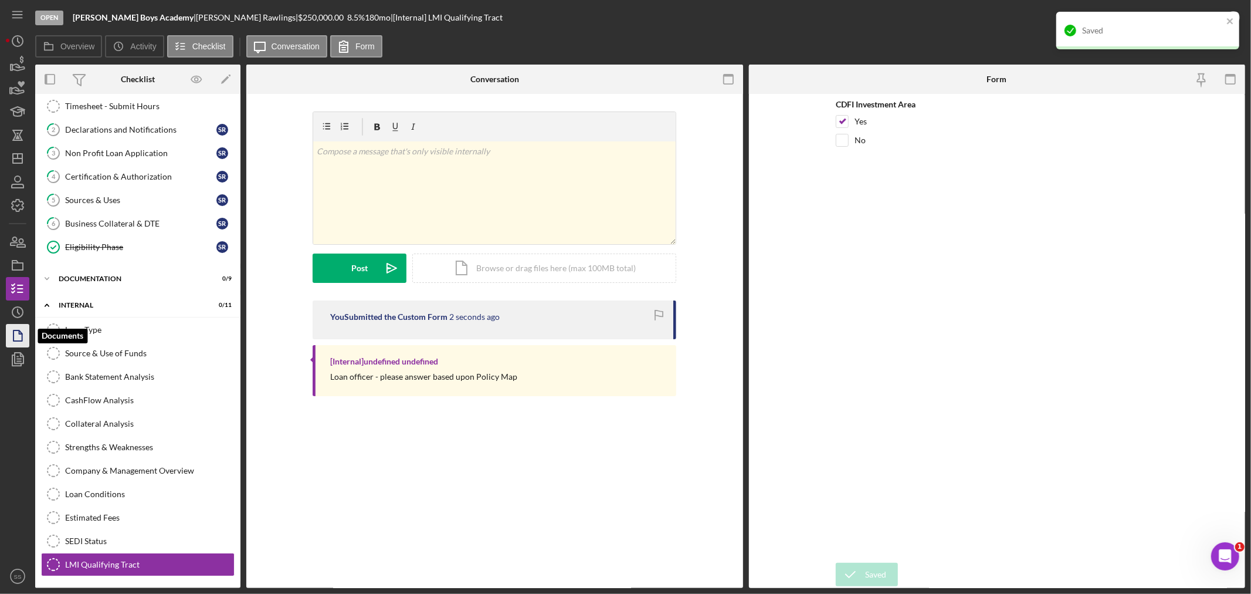
click at [18, 331] on icon "button" at bounding box center [17, 335] width 29 height 29
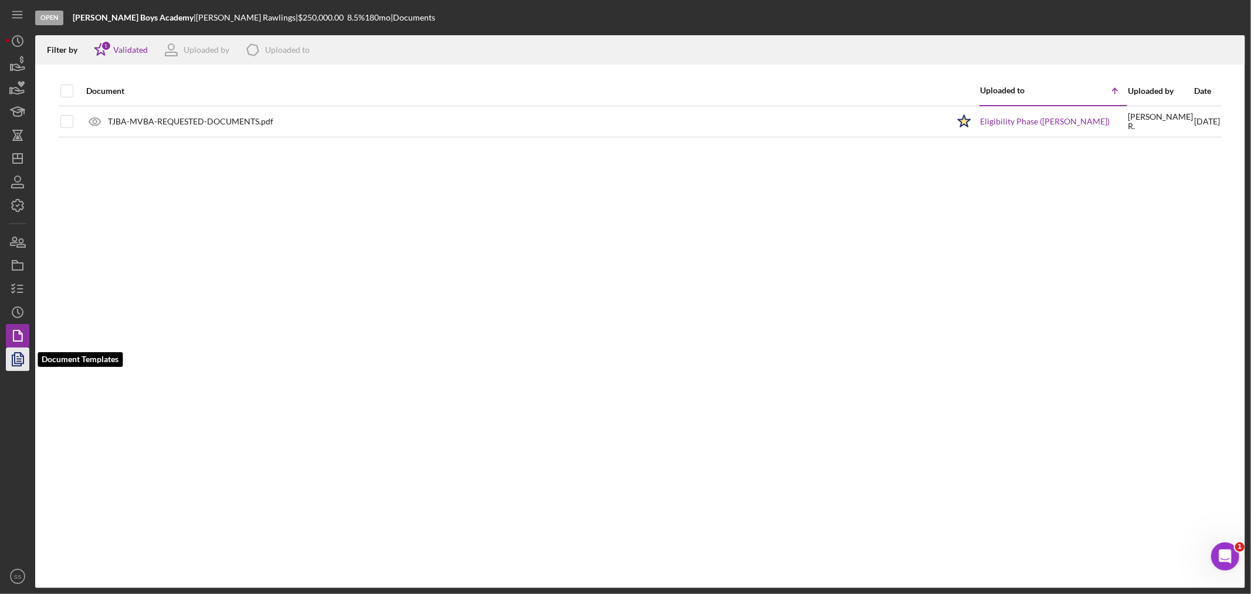
click at [21, 355] on polyline "button" at bounding box center [22, 354] width 3 height 3
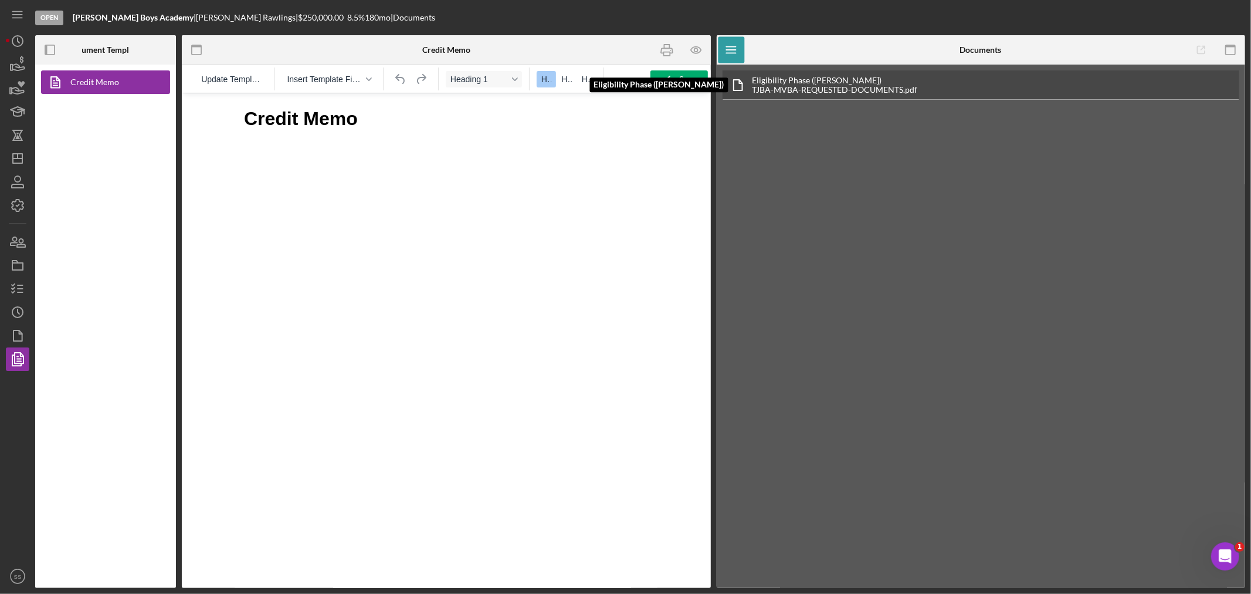
click at [873, 84] on div "Eligibility Phase ([PERSON_NAME])" at bounding box center [834, 80] width 165 height 9
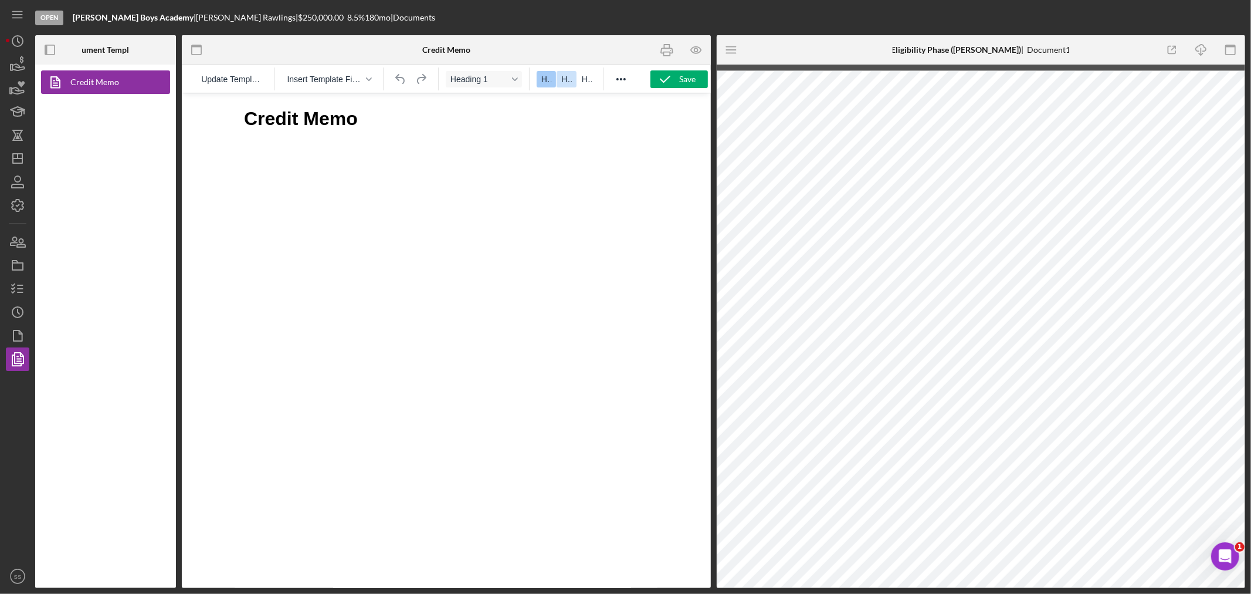
click at [564, 84] on span "H2" at bounding box center [566, 78] width 10 height 9
click at [569, 82] on span "H2" at bounding box center [566, 78] width 10 height 9
click at [545, 81] on span "H1" at bounding box center [546, 78] width 10 height 9
click at [567, 83] on span "H2" at bounding box center [566, 78] width 10 height 9
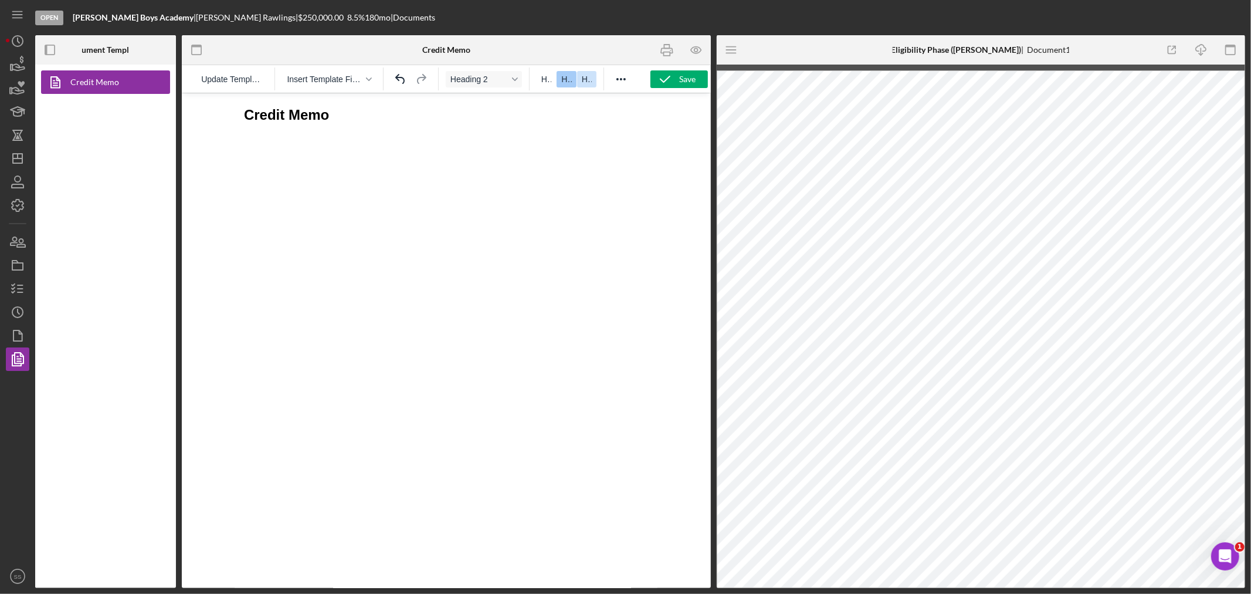
click at [595, 83] on button "H3" at bounding box center [586, 79] width 19 height 16
click at [622, 81] on icon "Reveal or hide additional toolbar items" at bounding box center [621, 79] width 14 height 14
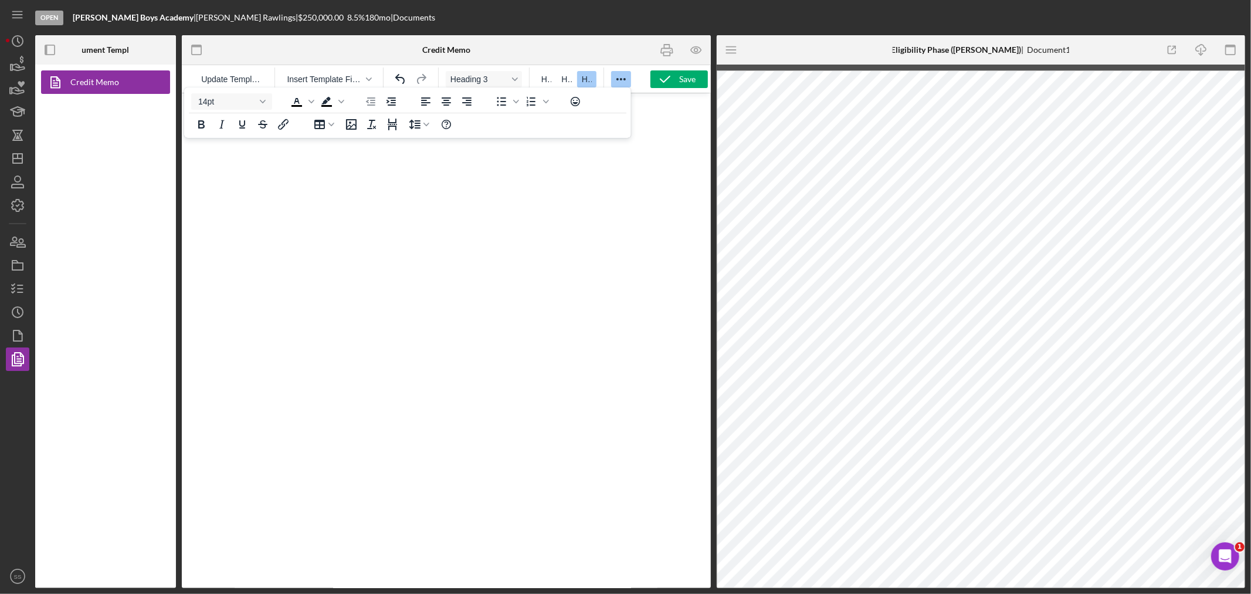
click at [622, 81] on icon "Reveal or hide additional toolbar items" at bounding box center [621, 79] width 14 height 14
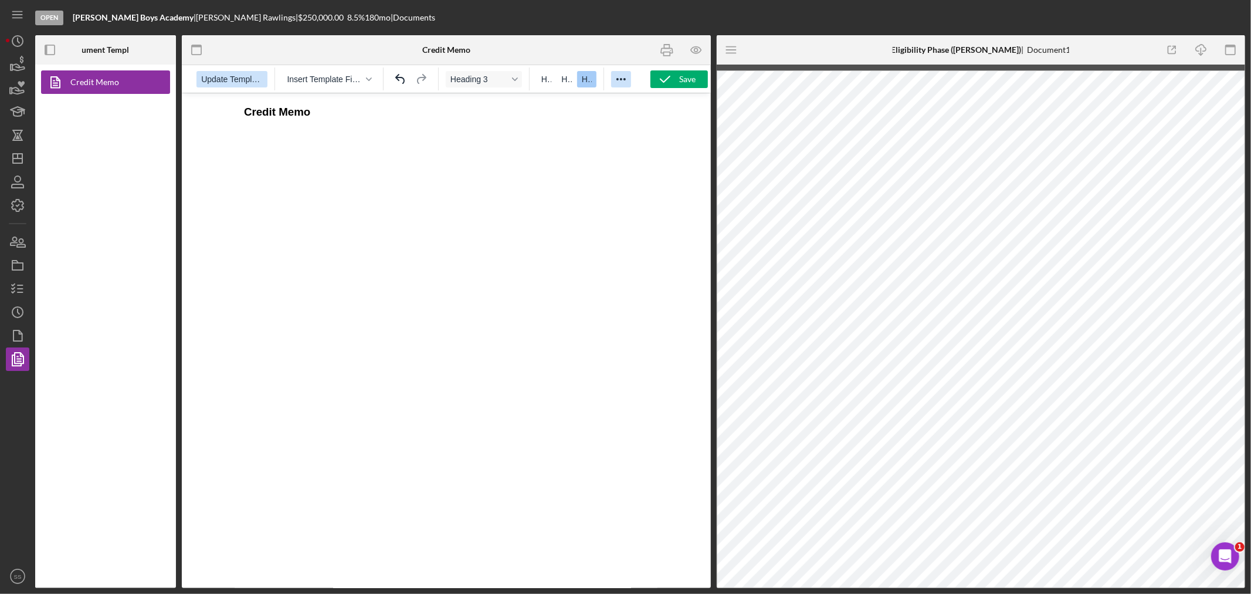
click at [231, 83] on span "Update Template" at bounding box center [232, 78] width 62 height 9
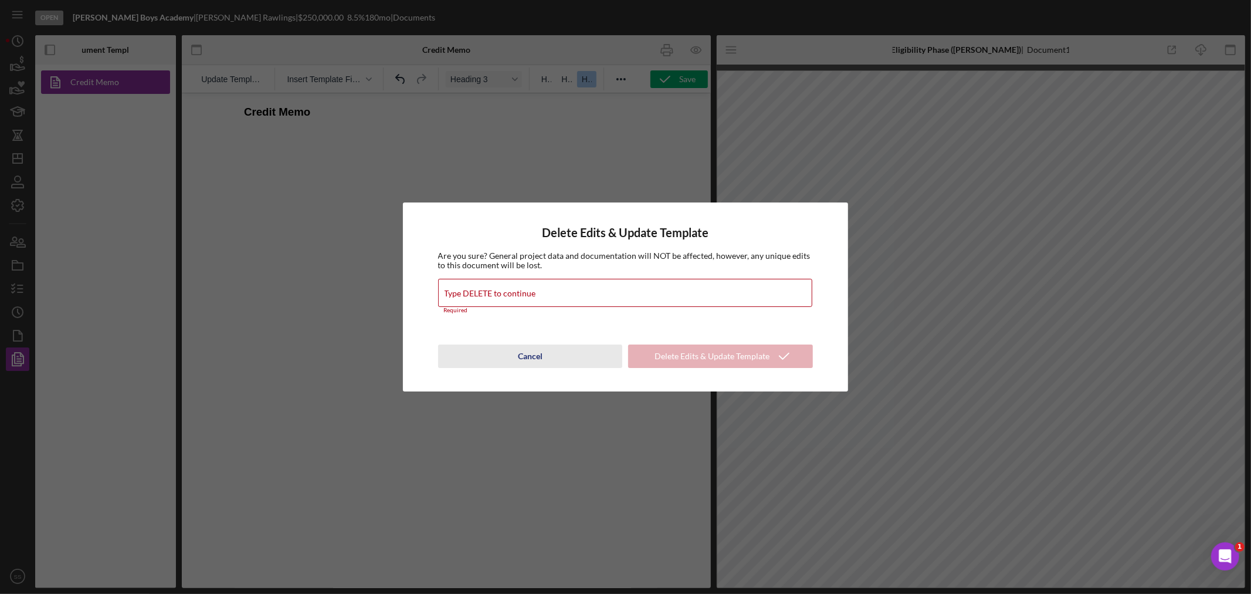
drag, startPoint x: 525, startPoint y: 355, endPoint x: 215, endPoint y: 220, distance: 338.3
click at [525, 355] on div "Cancel" at bounding box center [530, 355] width 25 height 23
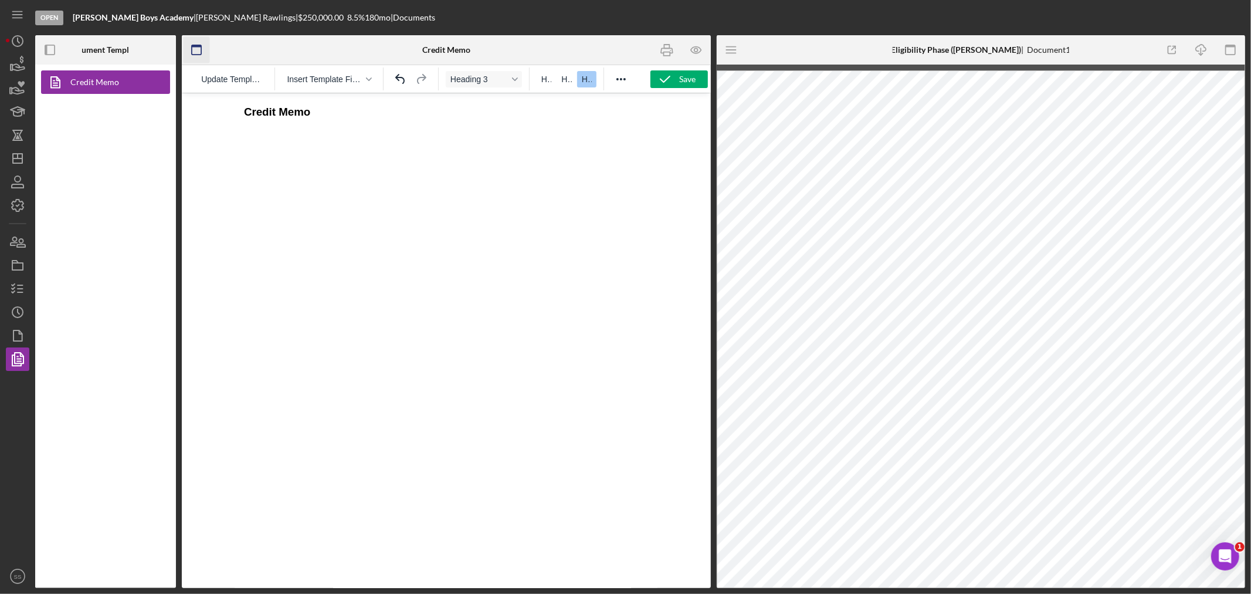
click at [195, 49] on icon "button" at bounding box center [197, 50] width 26 height 26
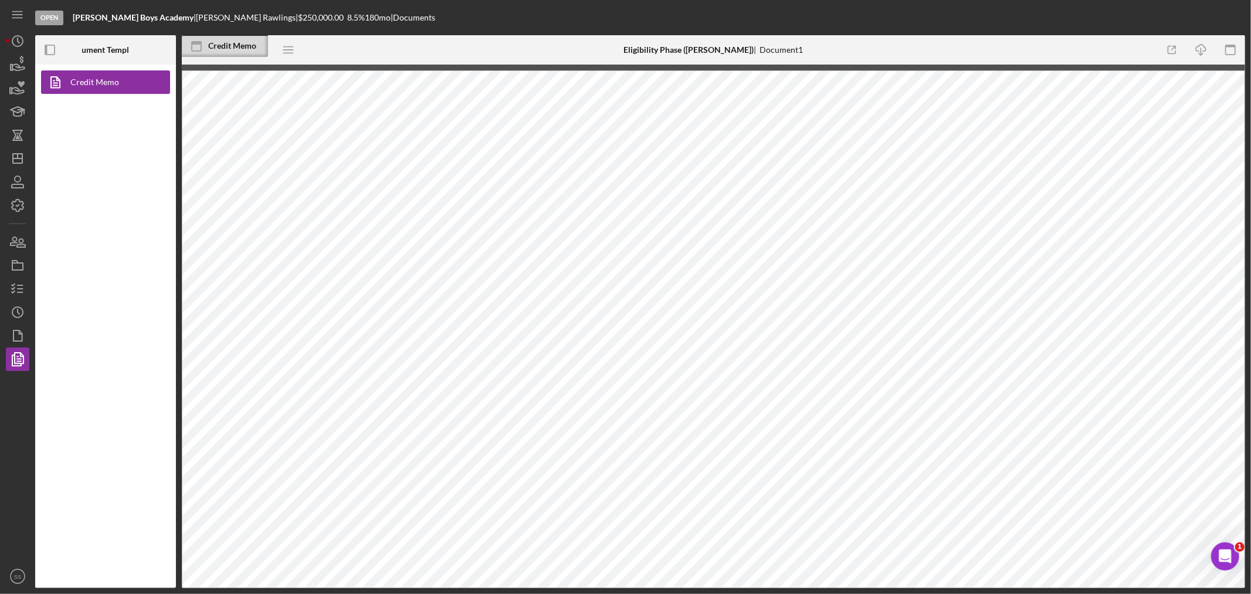
click at [195, 49] on icon at bounding box center [196, 46] width 29 height 29
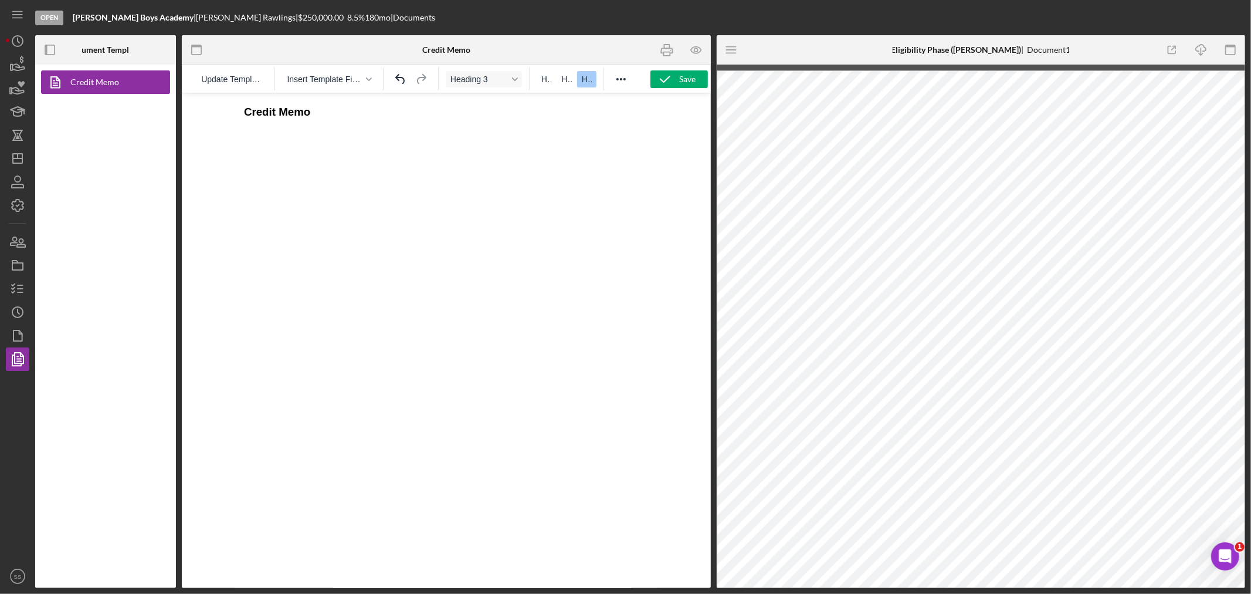
click at [119, 47] on b "Document Templates" at bounding box center [105, 49] width 77 height 9
click at [48, 46] on icon "button" at bounding box center [50, 50] width 26 height 26
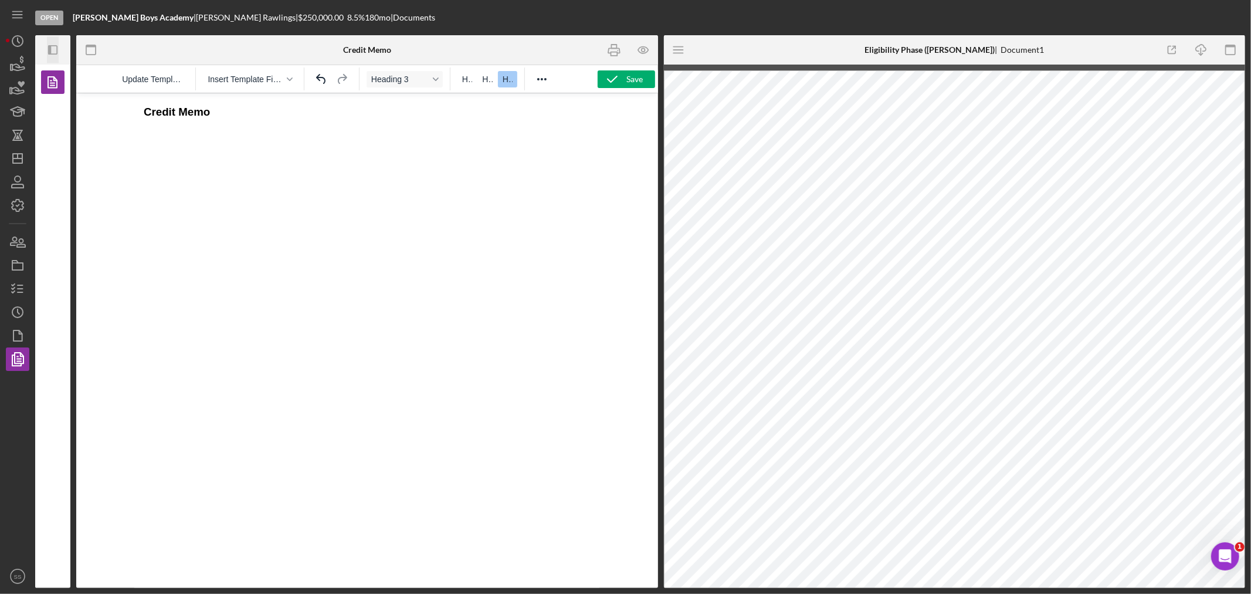
click at [48, 46] on icon "Icon/Panel Side Expand" at bounding box center [53, 50] width 26 height 26
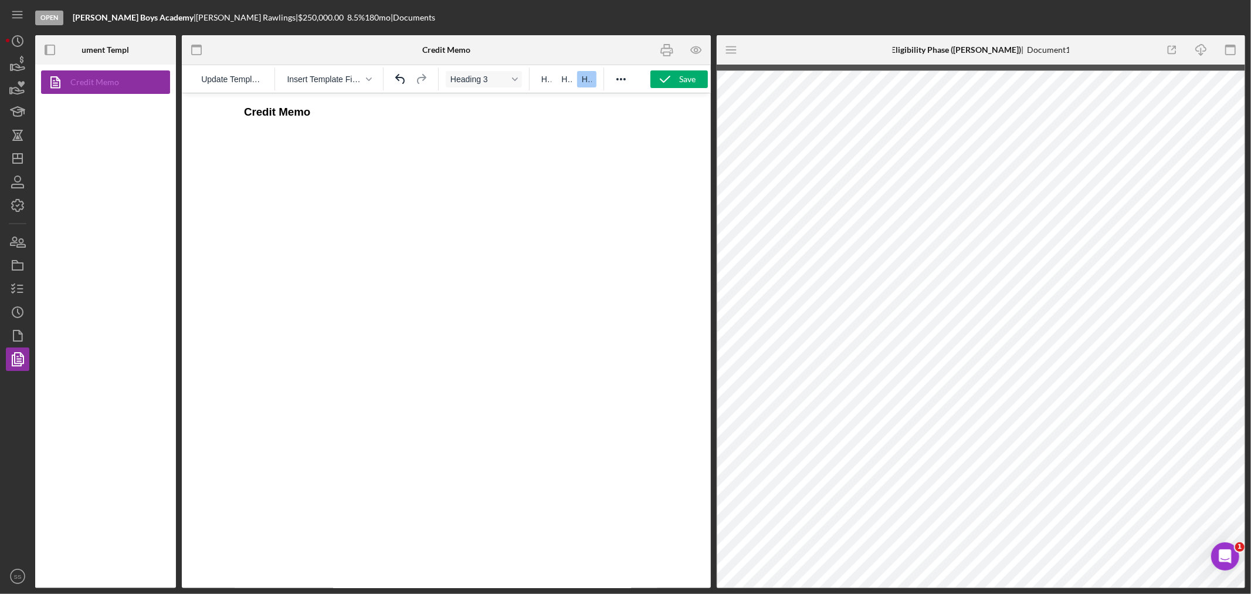
click at [77, 81] on link "Credit Memo" at bounding box center [102, 81] width 123 height 23
click at [691, 51] on icon "button" at bounding box center [696, 50] width 10 height 6
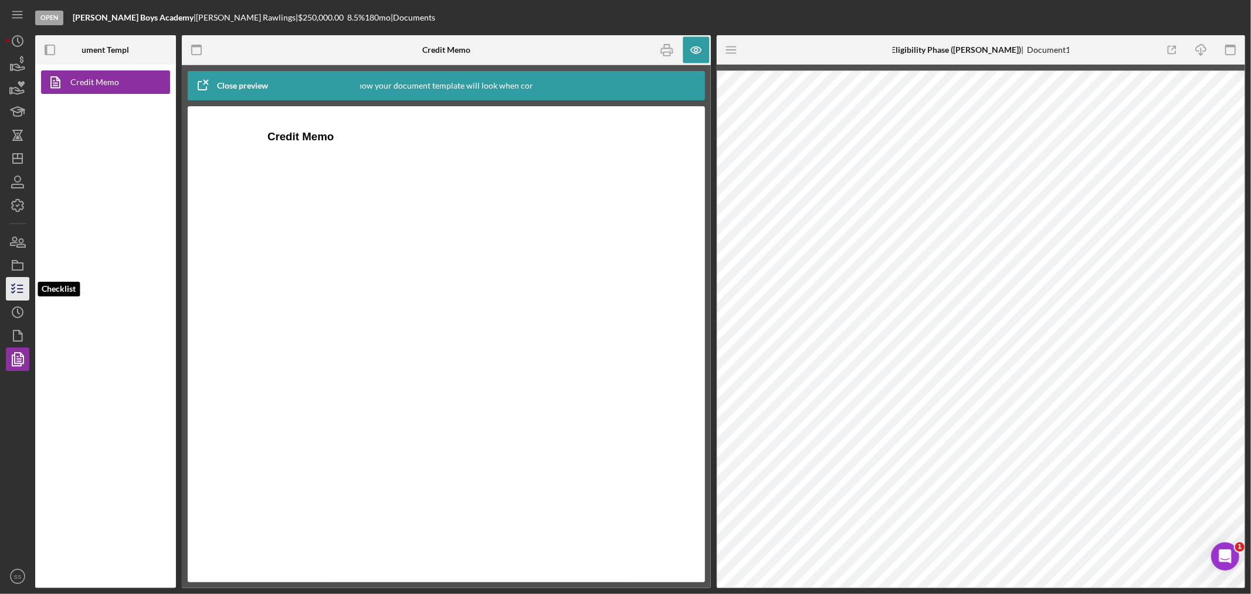
click at [22, 279] on icon "button" at bounding box center [17, 288] width 29 height 29
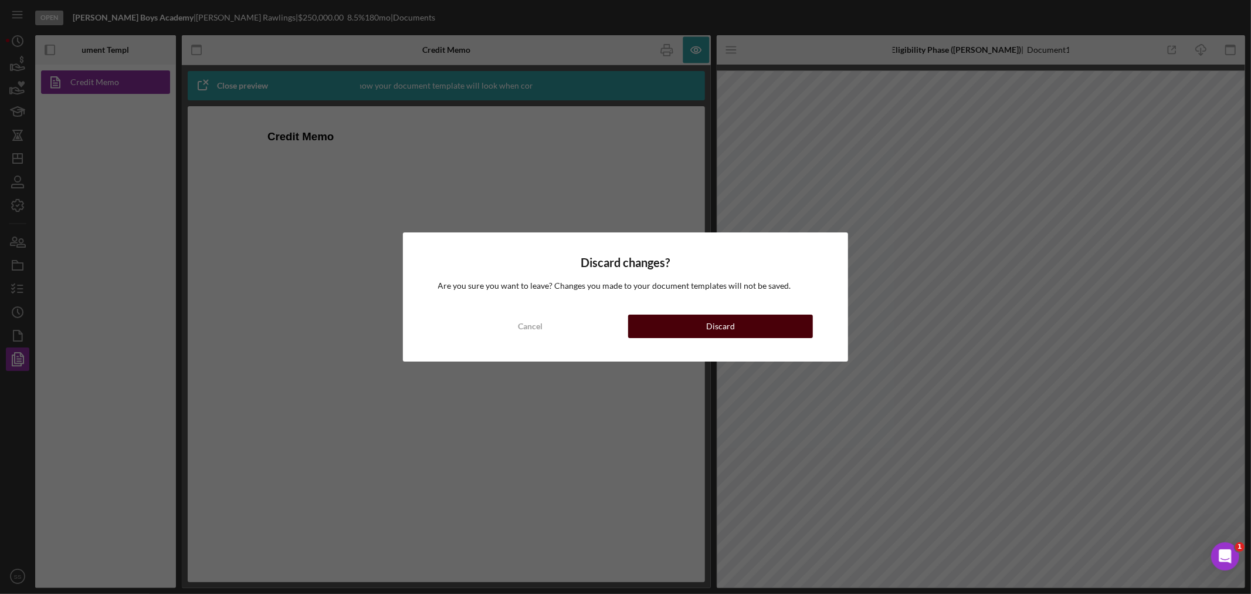
click at [676, 324] on button "Discard" at bounding box center [720, 325] width 185 height 23
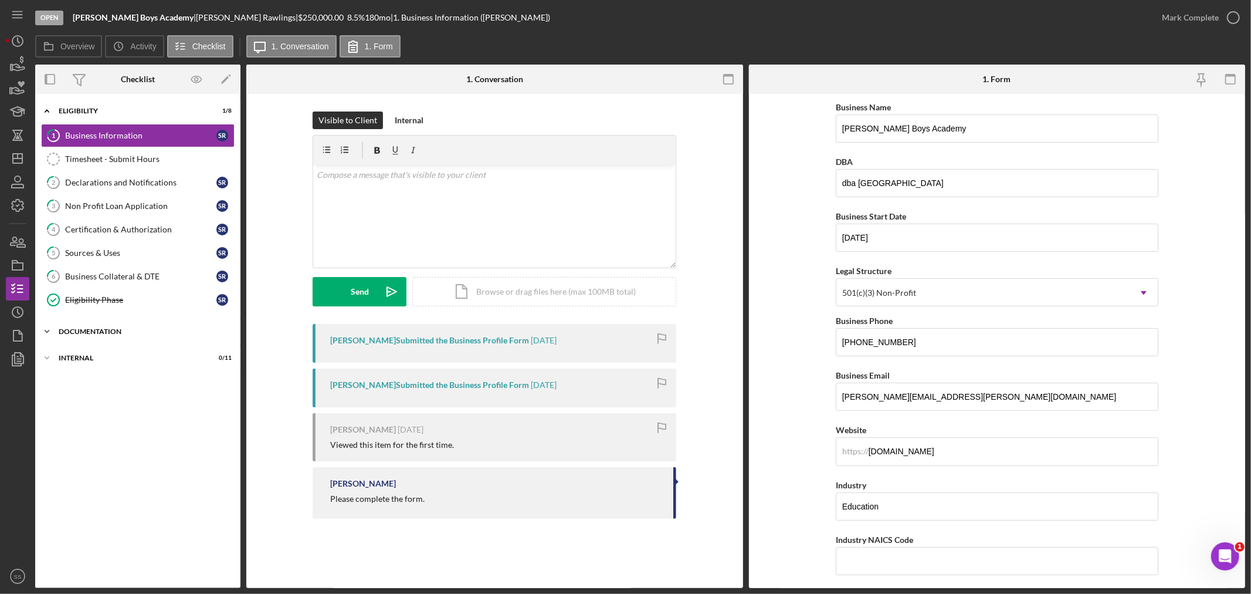
click at [60, 333] on div "Documentation" at bounding box center [142, 331] width 167 height 7
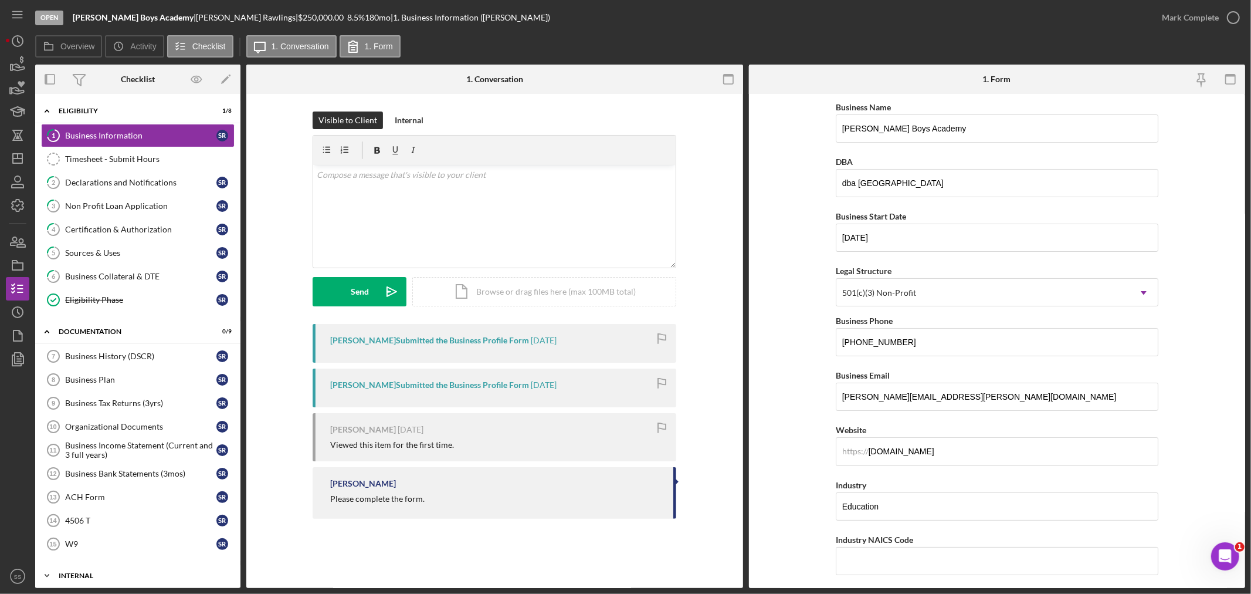
click at [66, 571] on div "Icon/Expander Internal 0 / 11" at bounding box center [137, 575] width 205 height 23
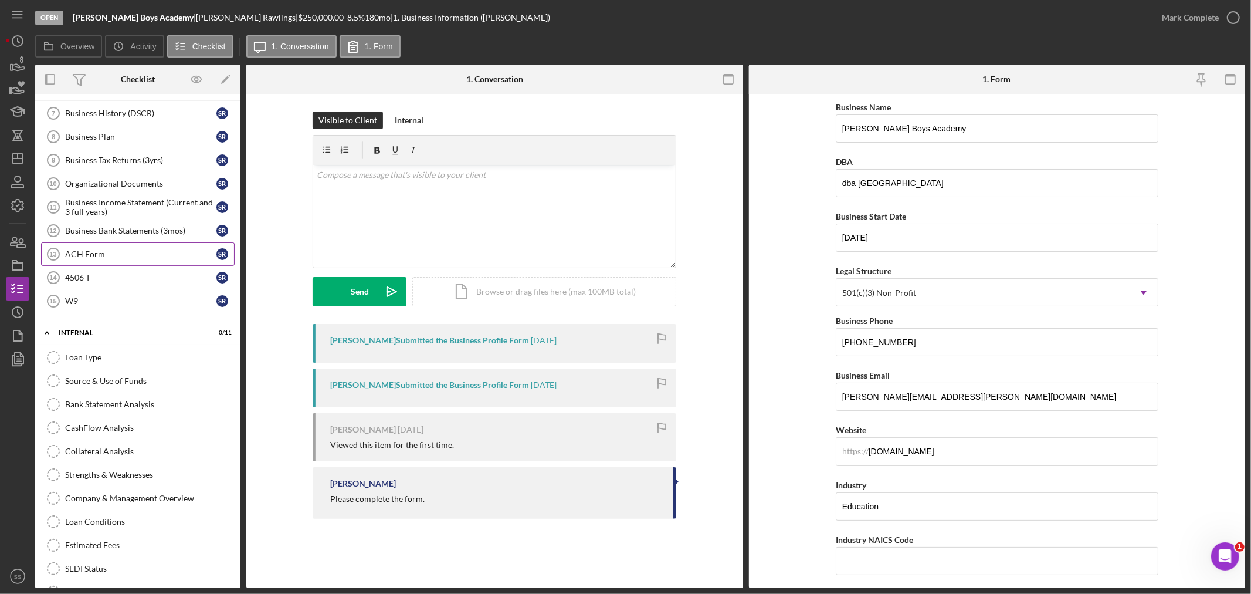
scroll to position [273, 0]
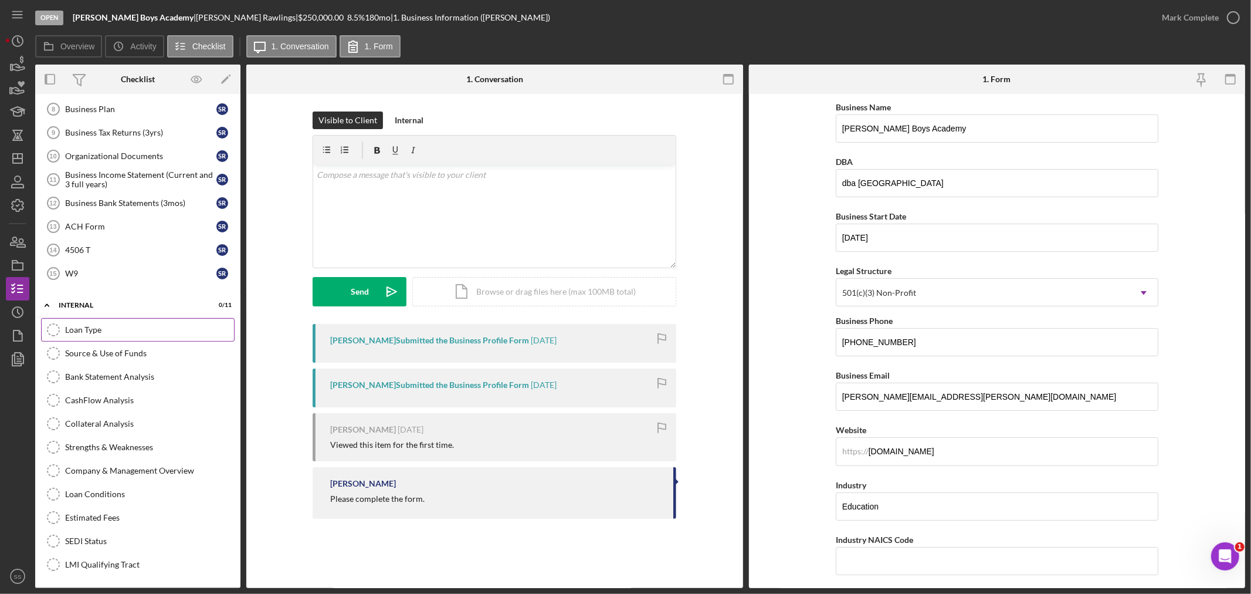
click at [96, 326] on div "Loan Type" at bounding box center [149, 329] width 169 height 9
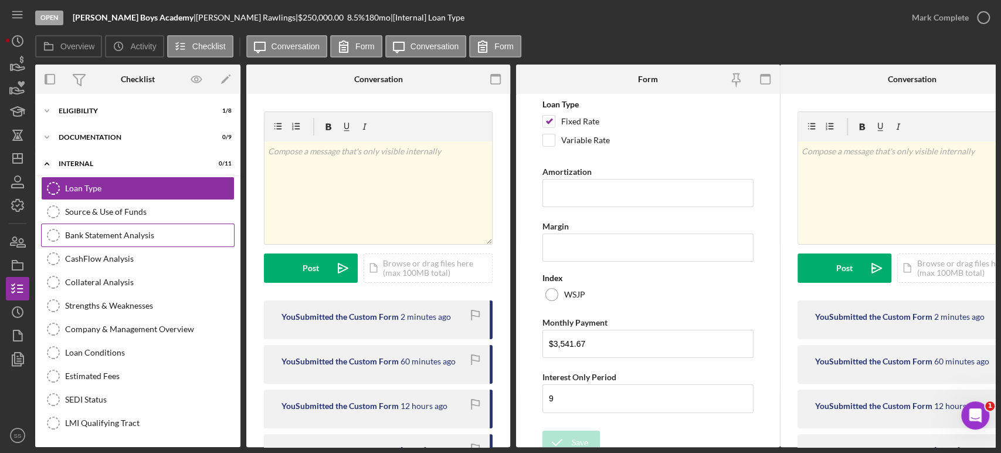
click at [131, 238] on div "Bank Statement Analysis" at bounding box center [149, 234] width 169 height 9
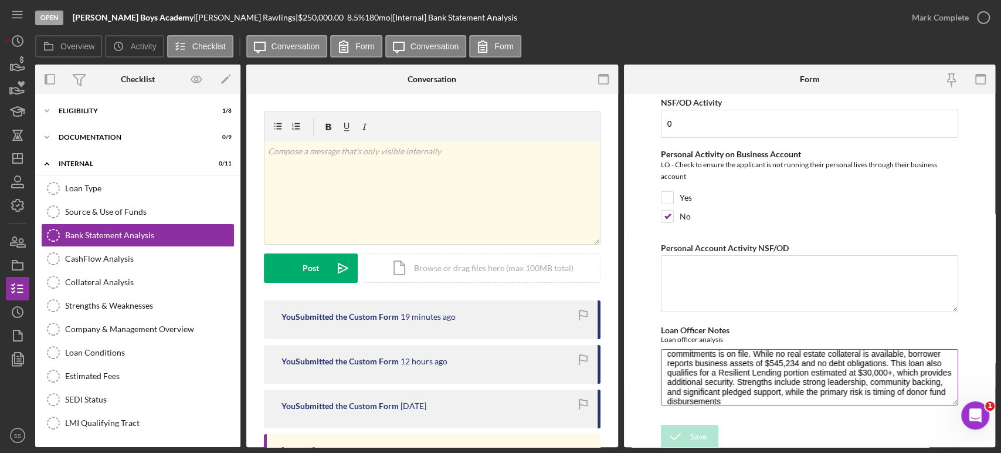
scroll to position [47, 0]
drag, startPoint x: 666, startPoint y: 364, endPoint x: 918, endPoint y: 405, distance: 255.4
click at [918, 405] on div "NSF/OD Activity 0 Personal Activity on Business Account LO - Check to ensure th…" at bounding box center [809, 256] width 297 height 324
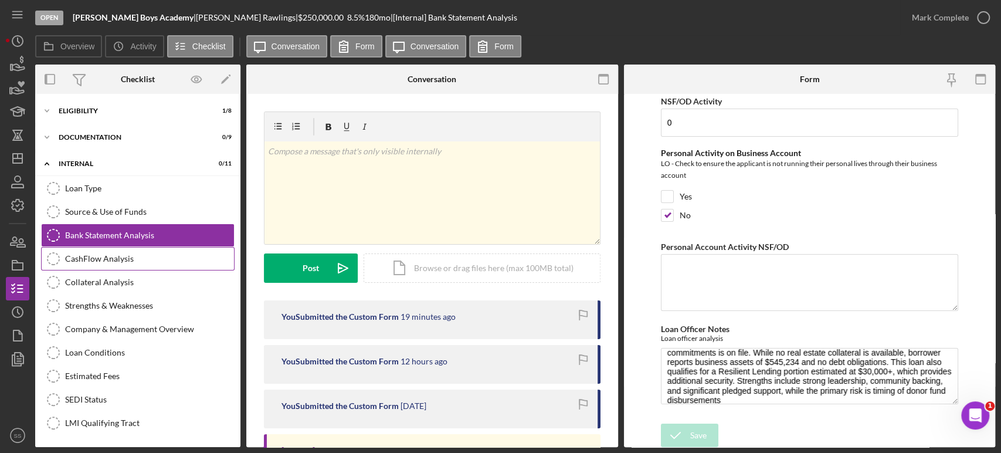
click at [138, 263] on link "CashFlow Analysis CashFlow Analysis" at bounding box center [138, 258] width 194 height 23
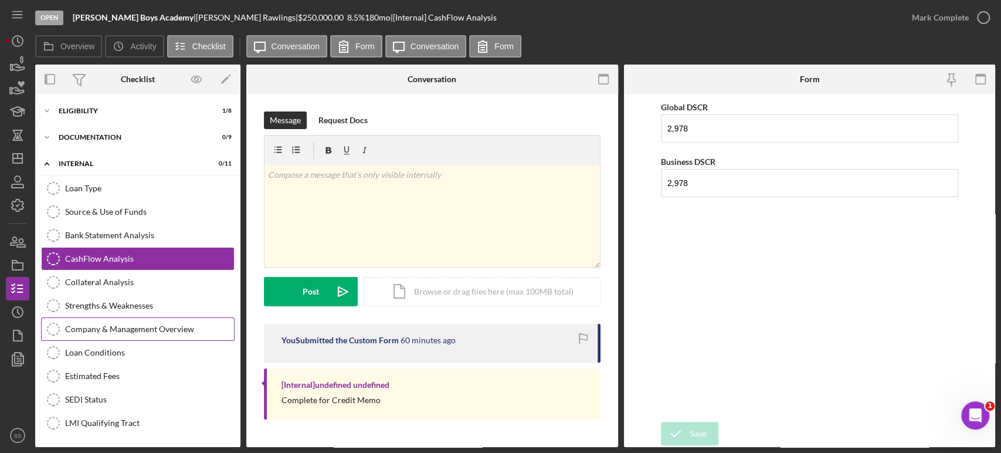
click at [125, 315] on link "Strengths & Weaknesses Strengths & Weaknesses" at bounding box center [138, 305] width 194 height 23
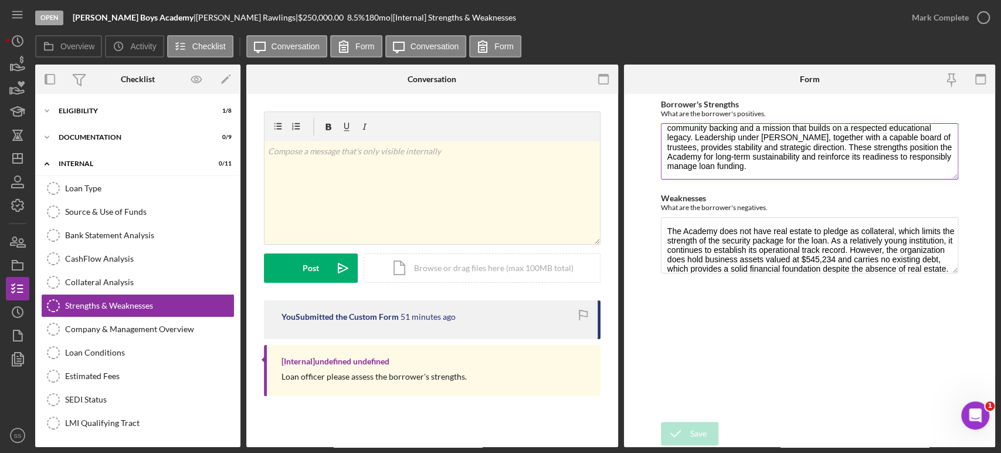
scroll to position [38, 0]
drag, startPoint x: 667, startPoint y: 137, endPoint x: 822, endPoint y: 172, distance: 159.5
click at [822, 172] on textarea "The [PERSON_NAME] Boys Academy has demonstrated strong financial support, raisi…" at bounding box center [809, 151] width 297 height 56
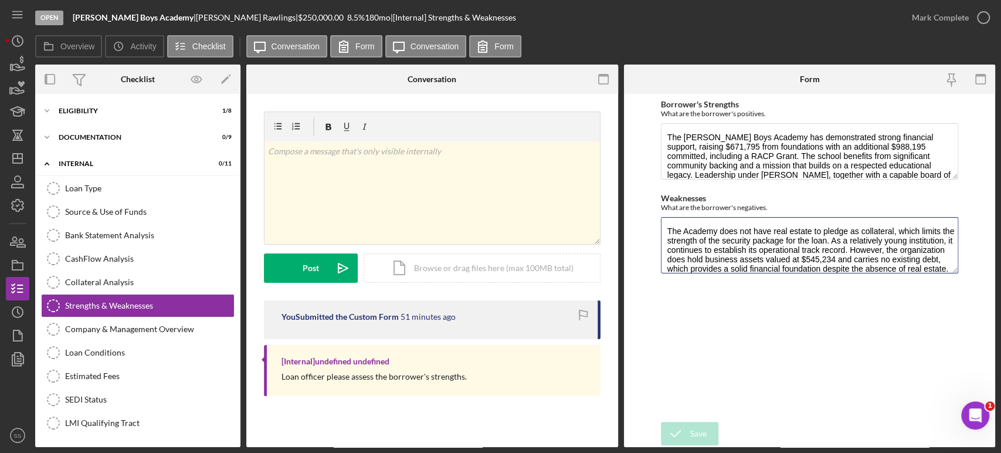
scroll to position [19, 0]
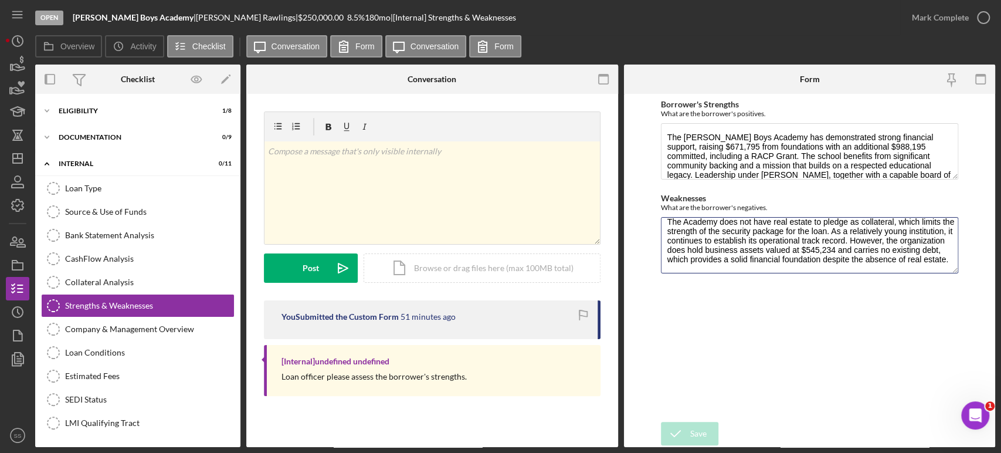
drag, startPoint x: 667, startPoint y: 229, endPoint x: 897, endPoint y: 294, distance: 238.5
click at [896, 293] on div "Borrower's Strengths What are the borrower's positives. The Tom Johnson Boys Ac…" at bounding box center [809, 258] width 297 height 316
click at [160, 326] on div "Company & Management Overview" at bounding box center [149, 328] width 169 height 9
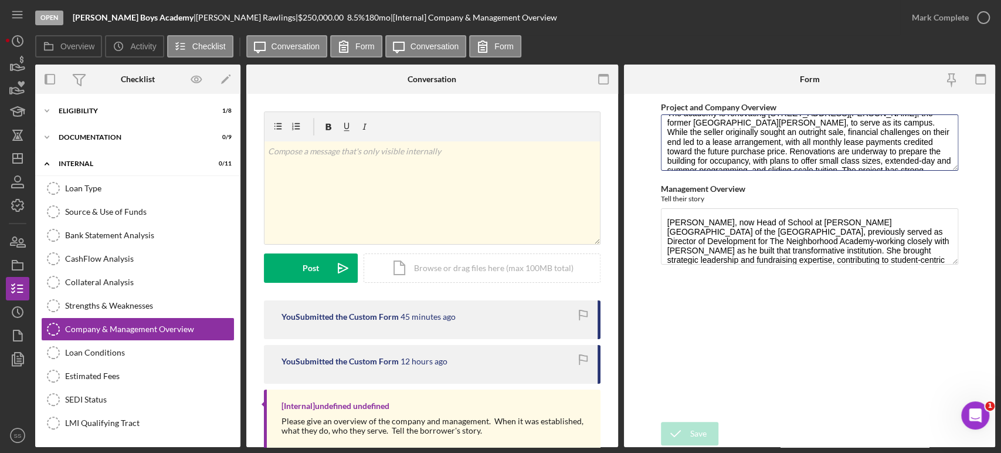
scroll to position [94, 0]
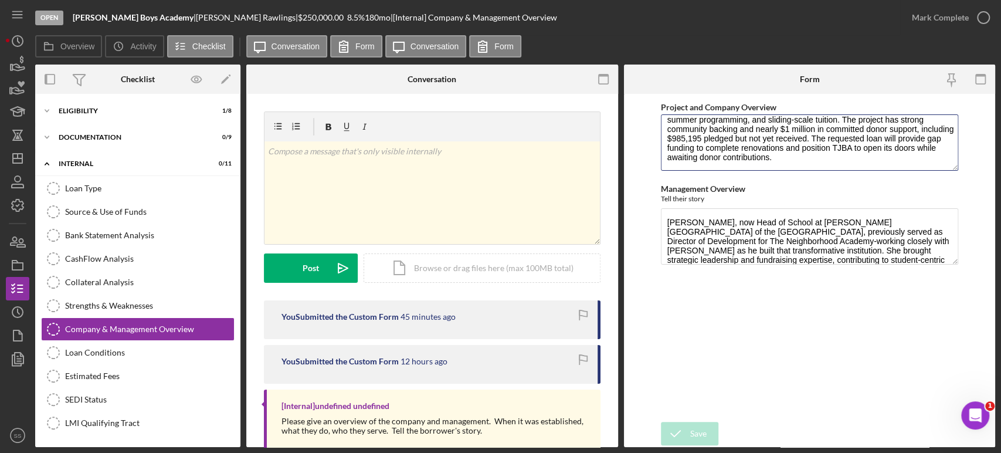
drag, startPoint x: 666, startPoint y: 126, endPoint x: 948, endPoint y: 179, distance: 287.1
click at [948, 179] on div "Project and Company Overview The Tom Johnson Boys’ Academy of the Mon Valley (T…" at bounding box center [809, 258] width 297 height 316
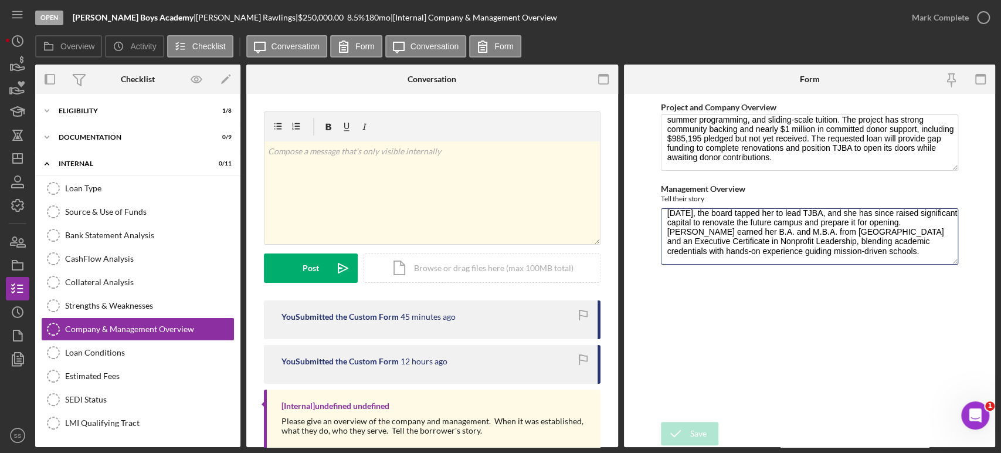
drag, startPoint x: 663, startPoint y: 218, endPoint x: 923, endPoint y: 318, distance: 279.1
click at [926, 312] on div "Project and Company Overview The Tom Johnson Boys’ Academy of the Mon Valley (T…" at bounding box center [809, 258] width 297 height 316
click at [78, 354] on div "Loan Conditions" at bounding box center [149, 352] width 169 height 9
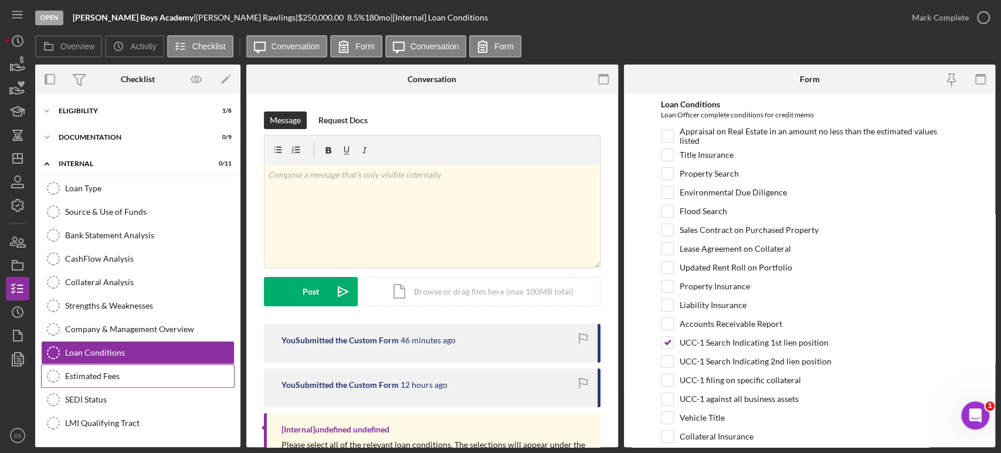
click at [99, 366] on link "Estimated Fees Estimated Fees" at bounding box center [138, 375] width 194 height 23
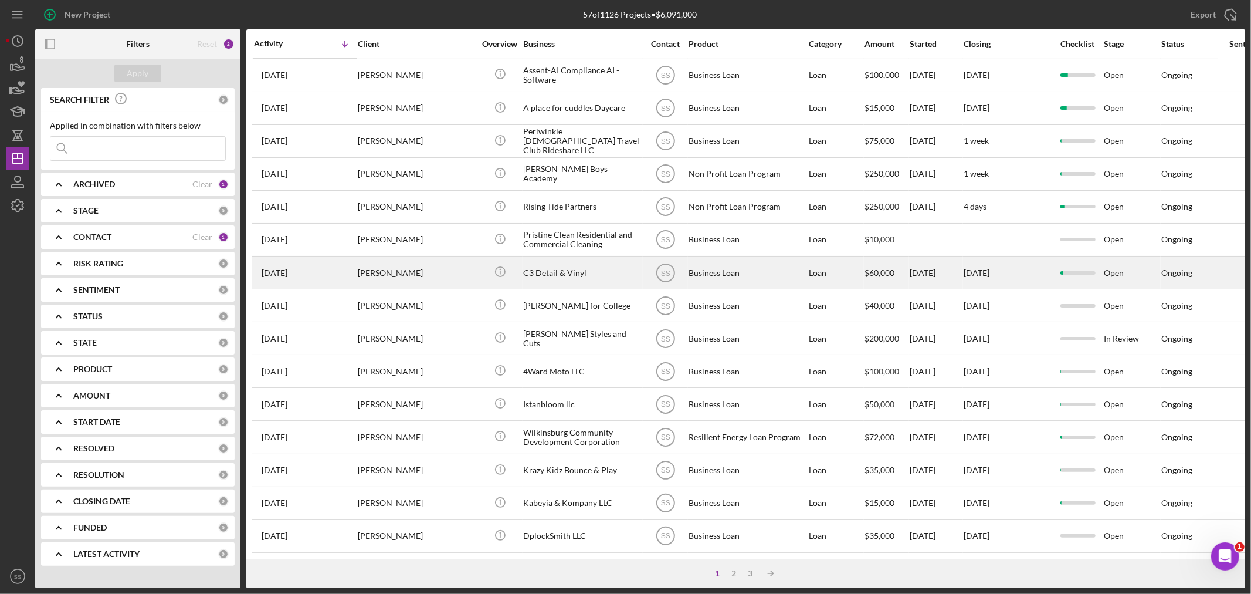
scroll to position [351, 0]
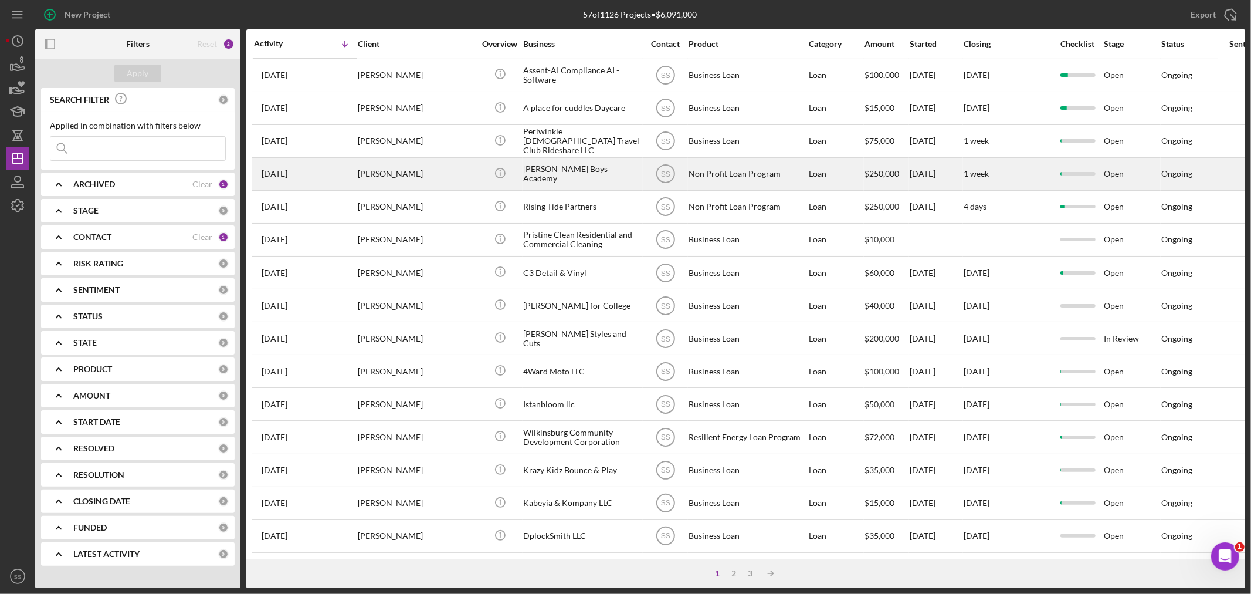
click at [429, 161] on div "[PERSON_NAME]" at bounding box center [416, 173] width 117 height 31
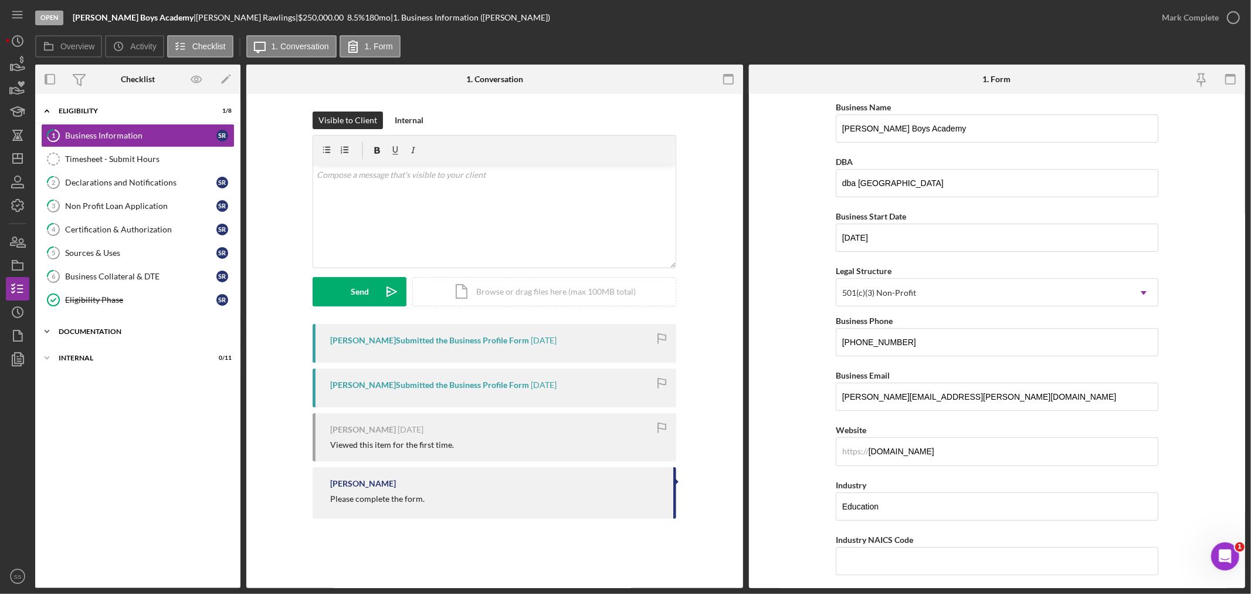
click at [86, 331] on div "Documentation" at bounding box center [142, 331] width 167 height 7
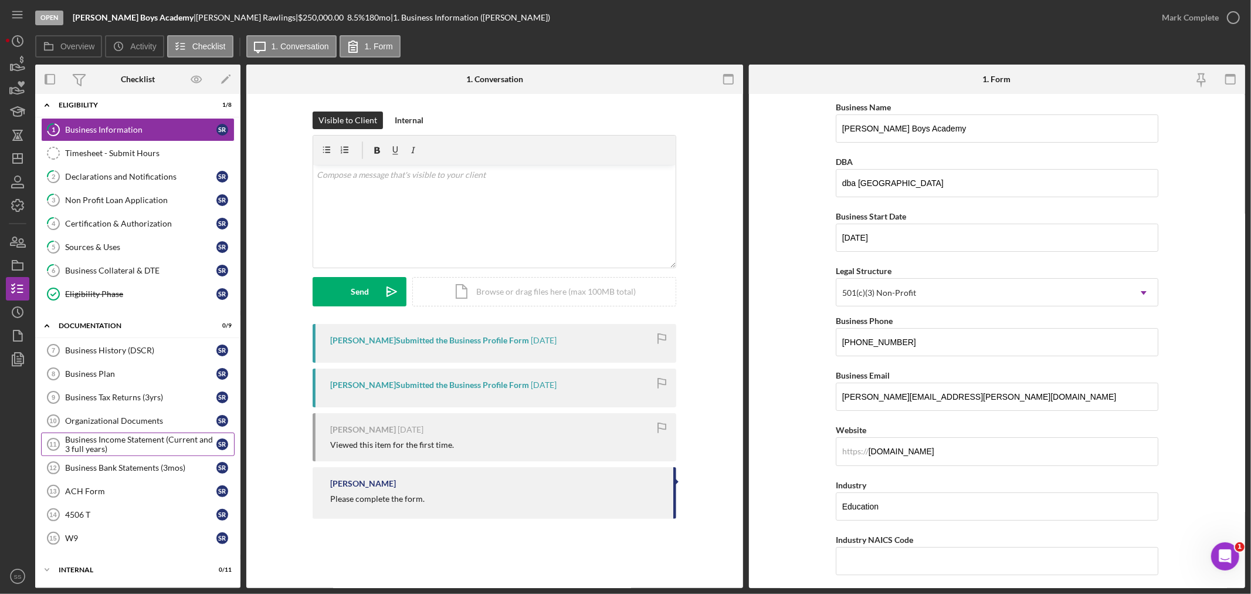
scroll to position [8, 0]
click at [80, 270] on div "Business Collateral & DTE" at bounding box center [140, 270] width 151 height 9
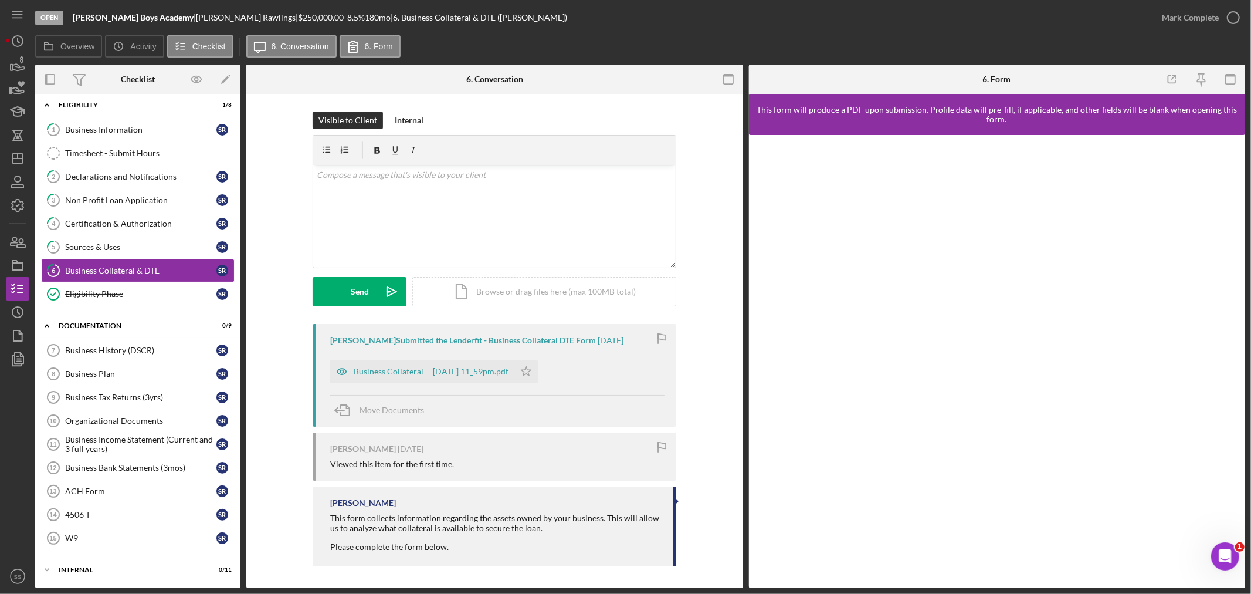
scroll to position [8, 0]
click at [473, 364] on div "Business Collateral -- [DATE] 11_59pm.pdf" at bounding box center [422, 371] width 184 height 23
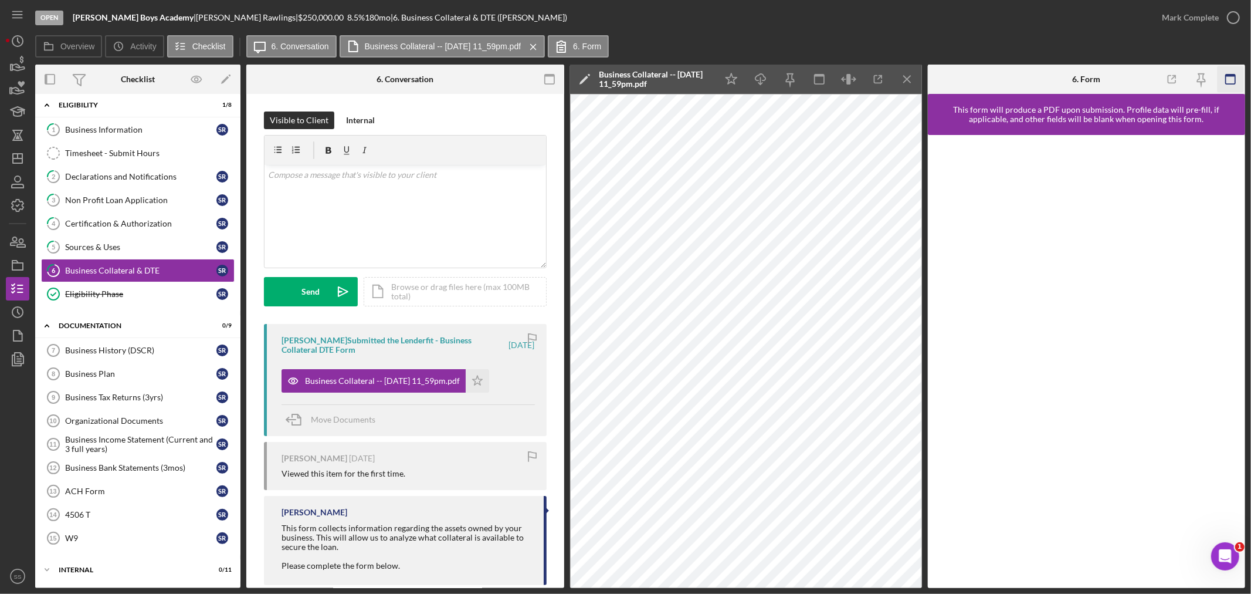
click at [1229, 76] on rect "button" at bounding box center [1230, 75] width 9 height 2
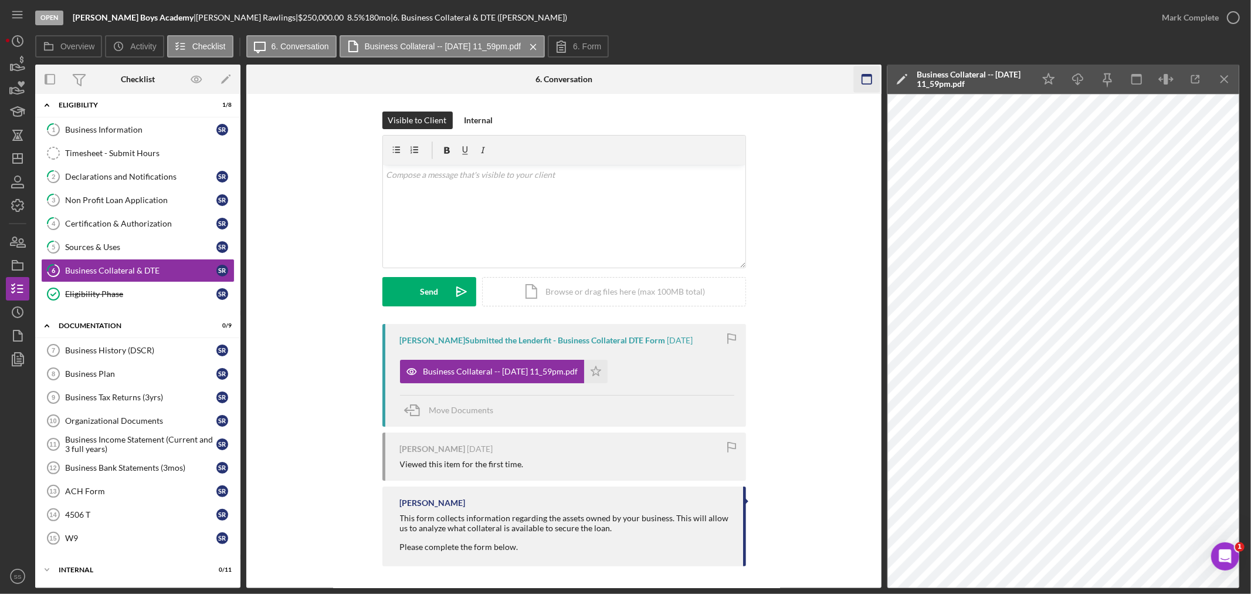
click at [863, 75] on rect "button" at bounding box center [866, 75] width 9 height 2
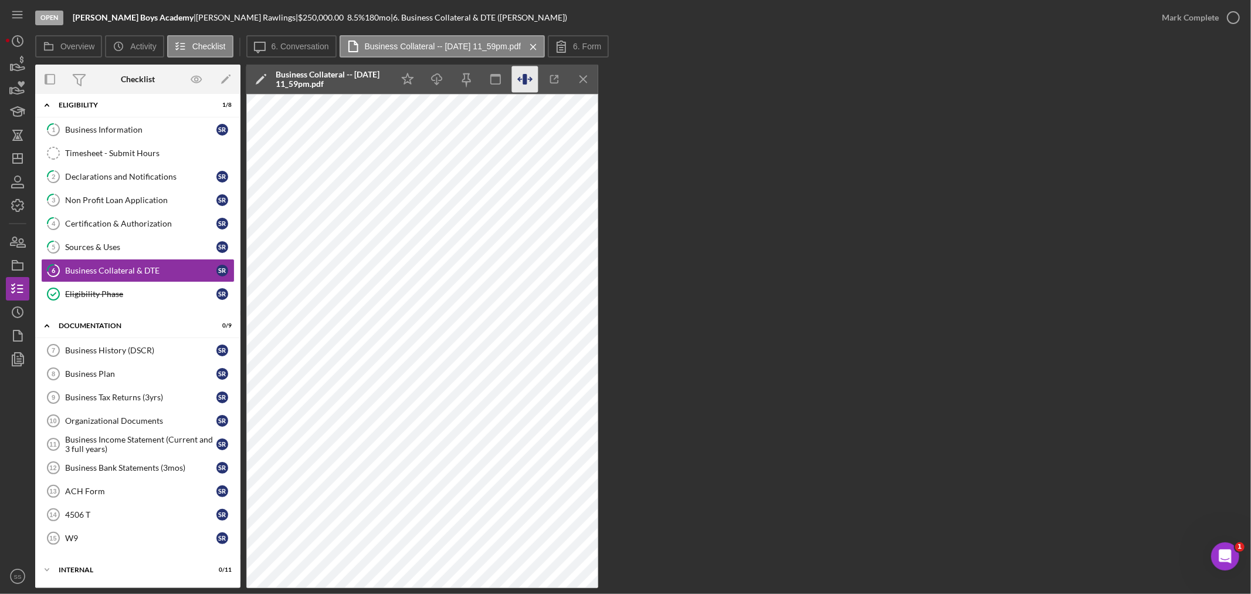
click at [526, 78] on icon "button" at bounding box center [525, 79] width 4 height 11
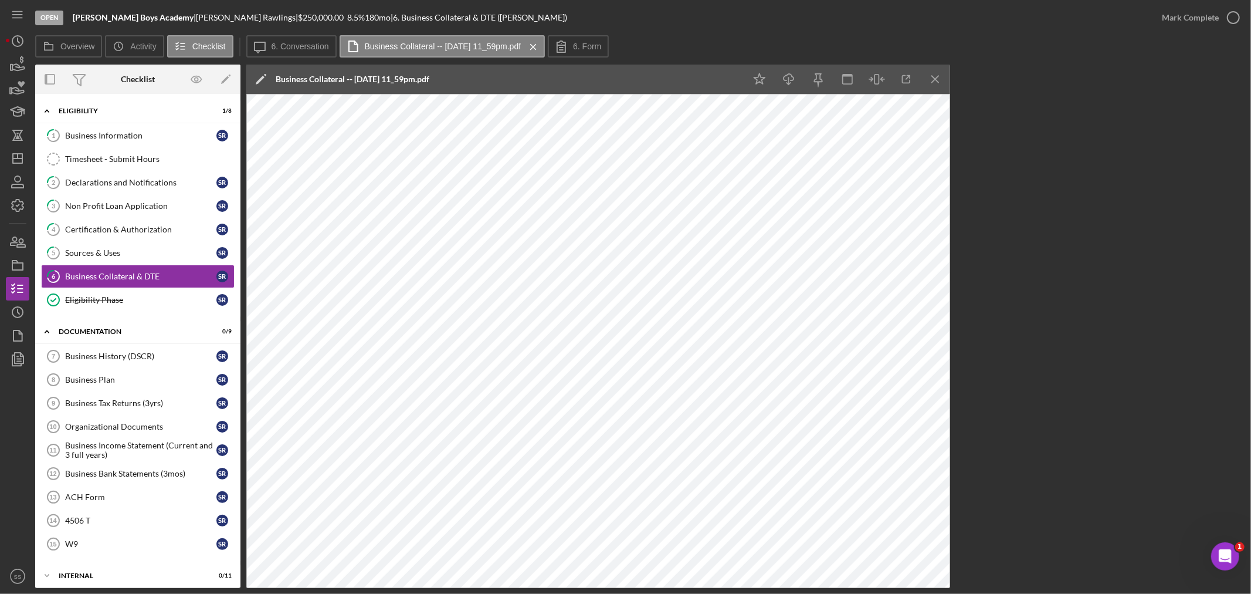
scroll to position [8, 0]
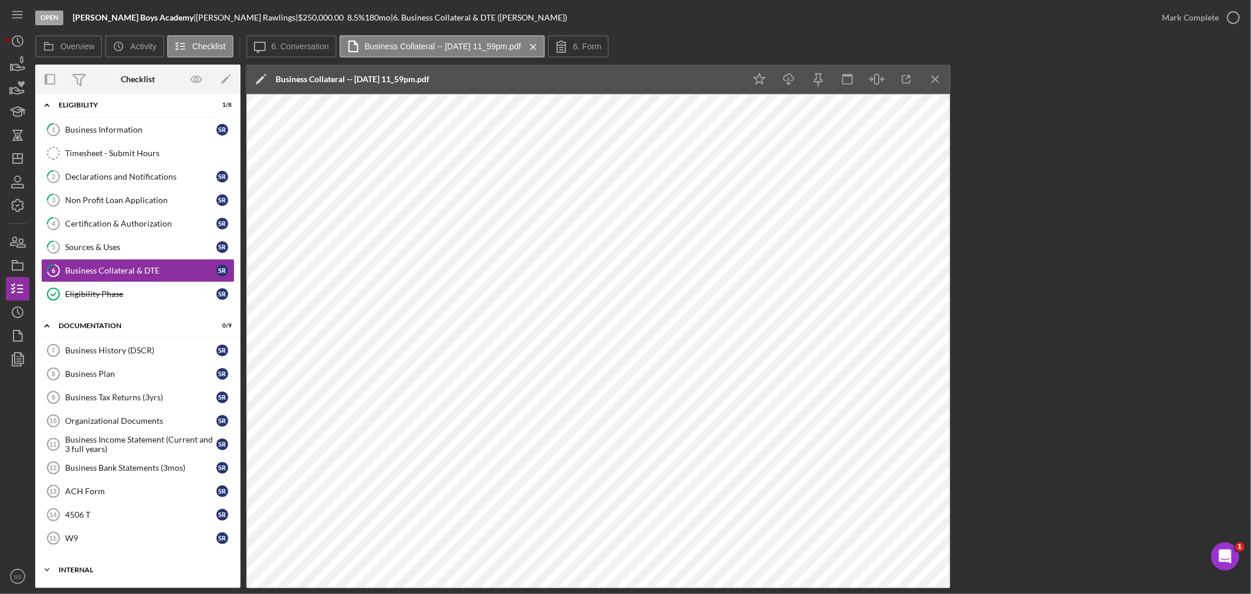
click at [86, 575] on div "Icon/Expander Internal 0 / 11" at bounding box center [137, 569] width 205 height 23
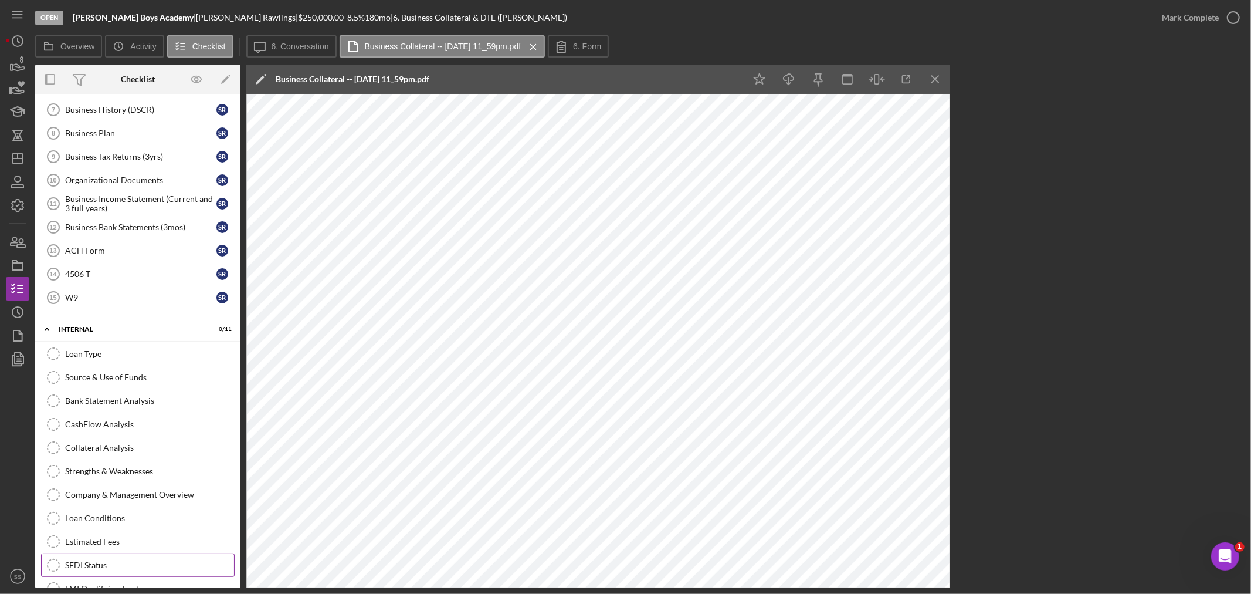
scroll to position [273, 0]
click at [106, 558] on link "LMI Qualifying Tract LMI Qualifying Tract" at bounding box center [138, 563] width 194 height 23
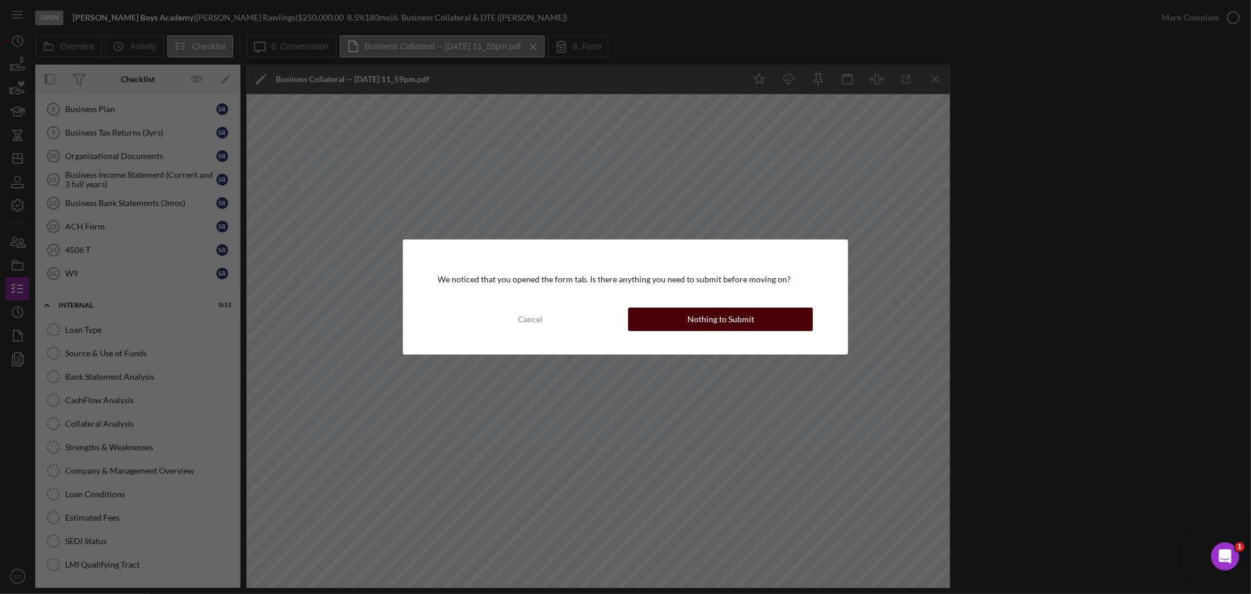
click at [706, 323] on div "Nothing to Submit" at bounding box center [720, 318] width 67 height 23
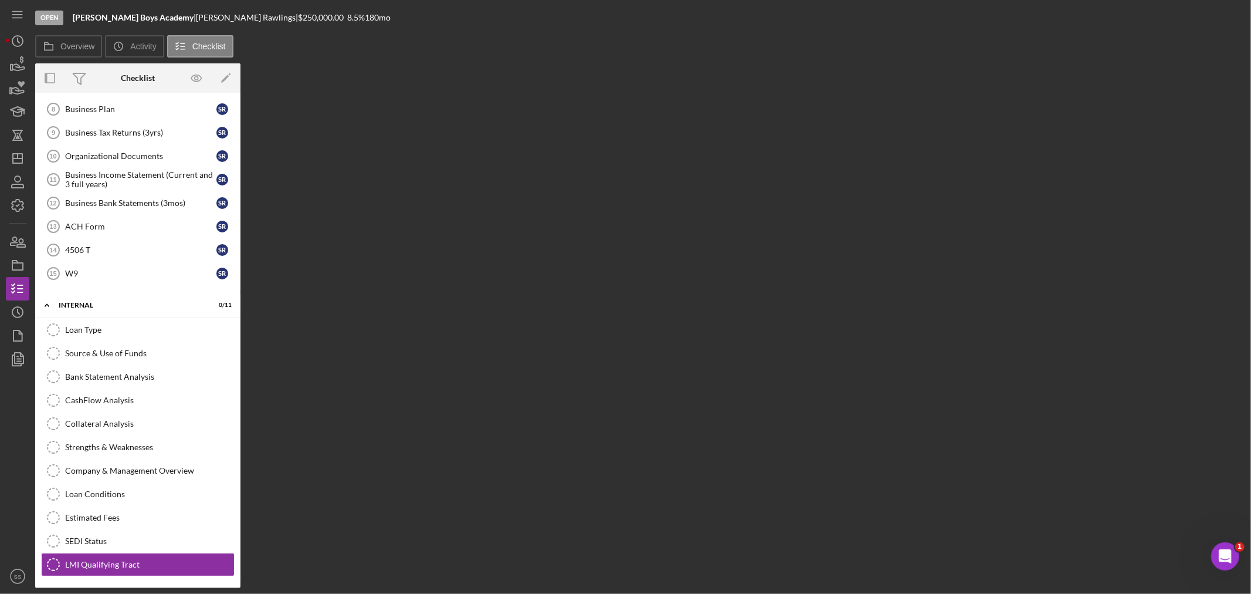
scroll to position [273, 0]
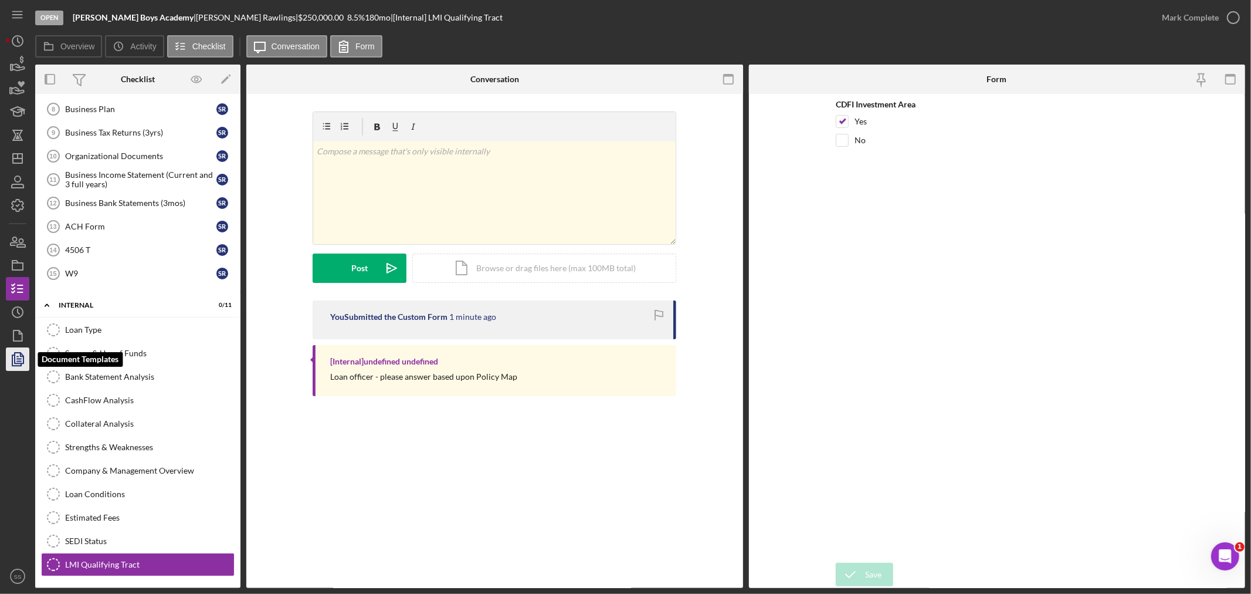
click at [7, 352] on icon "button" at bounding box center [17, 358] width 29 height 29
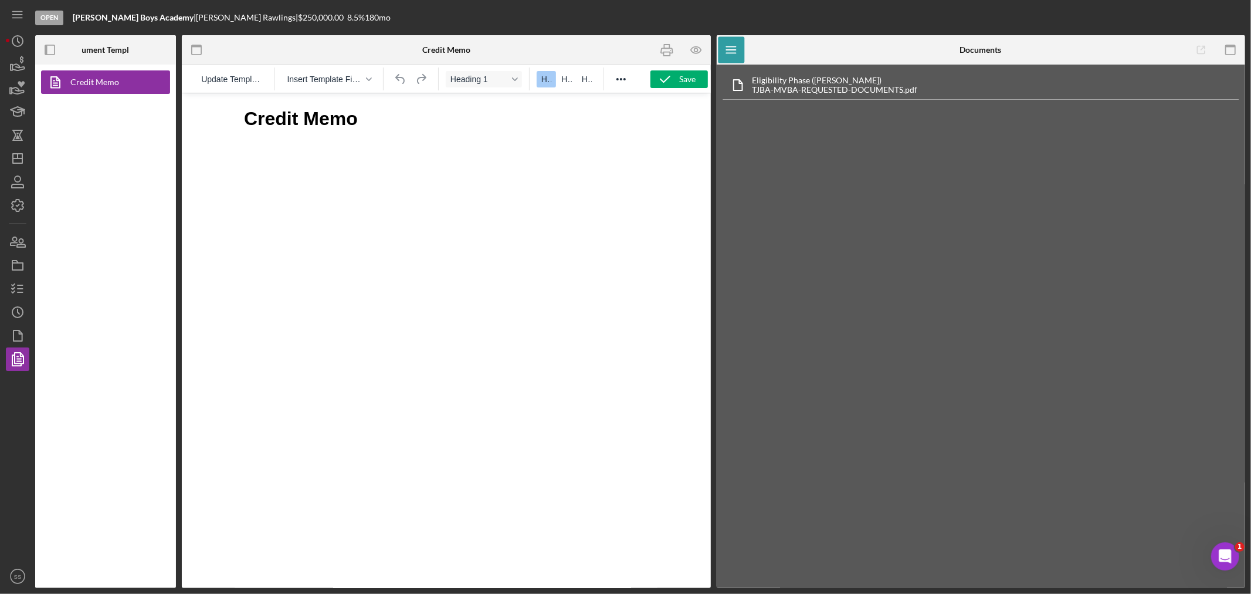
click at [103, 49] on b "Document Templates" at bounding box center [105, 49] width 77 height 9
click at [7, 162] on icon "Icon/Dashboard" at bounding box center [17, 158] width 29 height 29
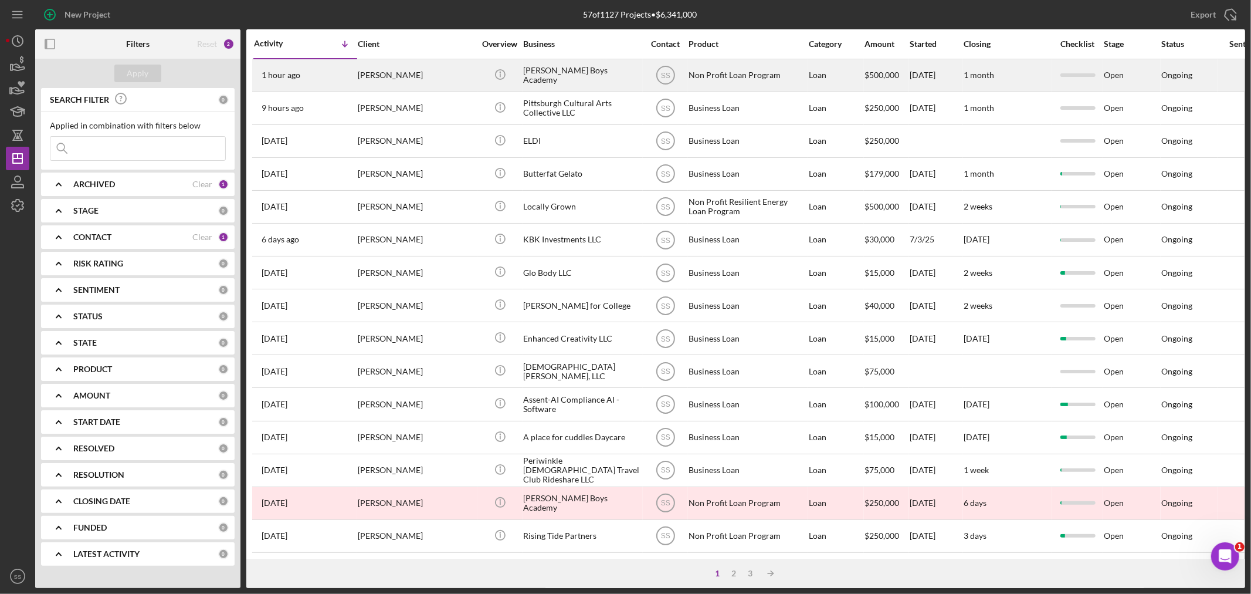
click at [465, 75] on div "[PERSON_NAME]" at bounding box center [416, 75] width 117 height 31
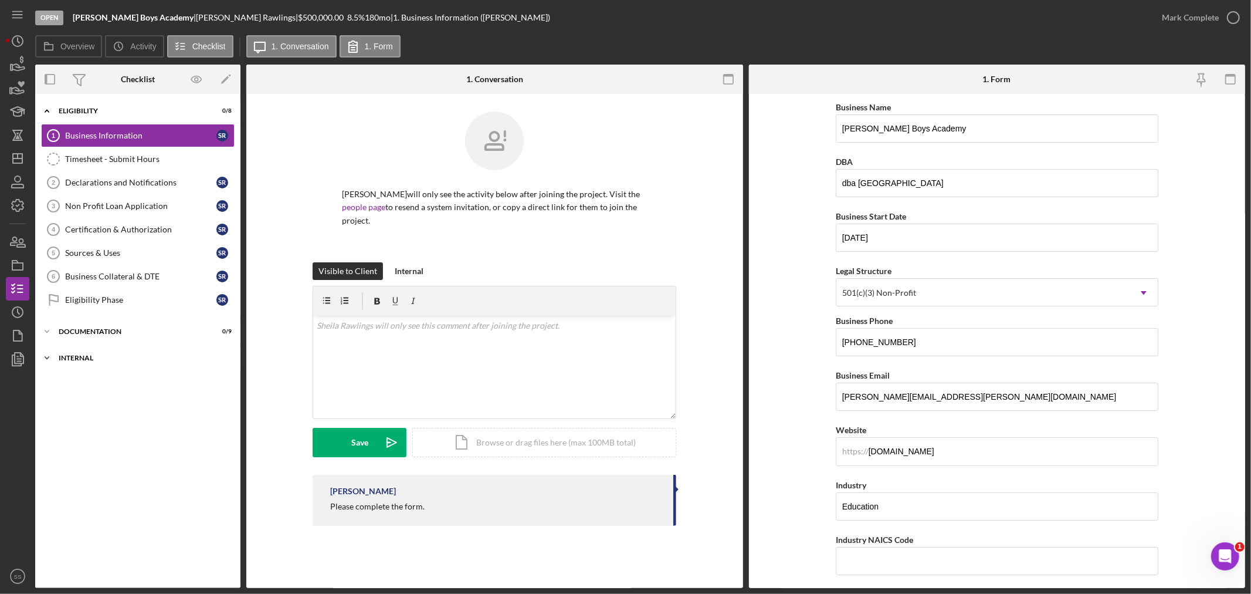
click at [61, 360] on div "Internal" at bounding box center [142, 357] width 167 height 7
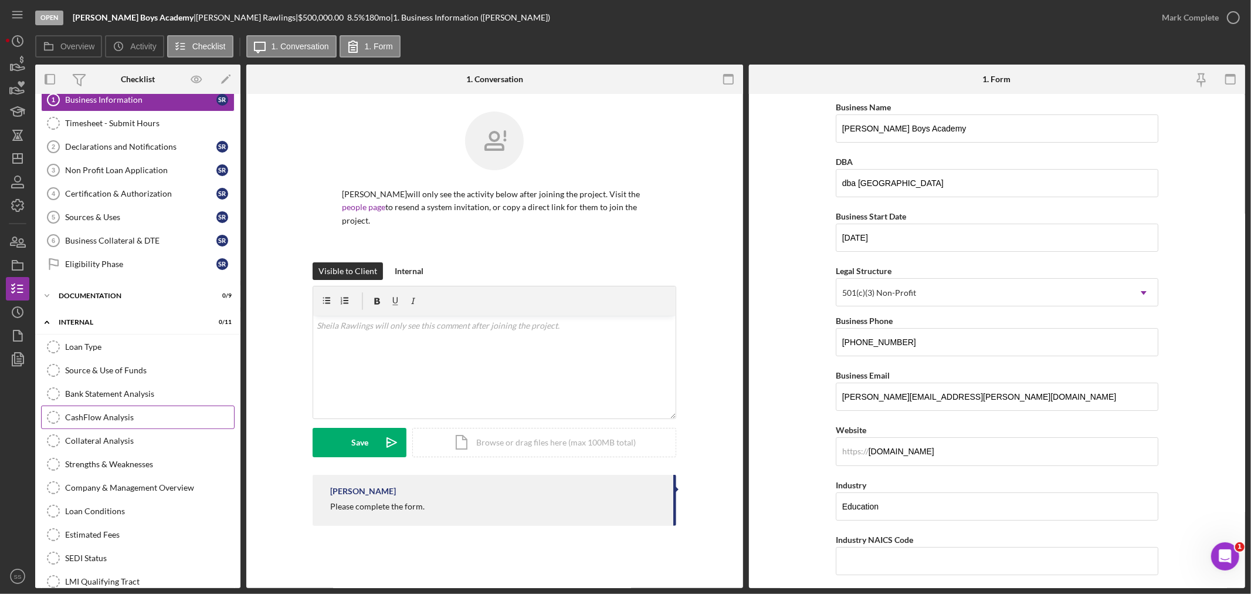
scroll to position [55, 0]
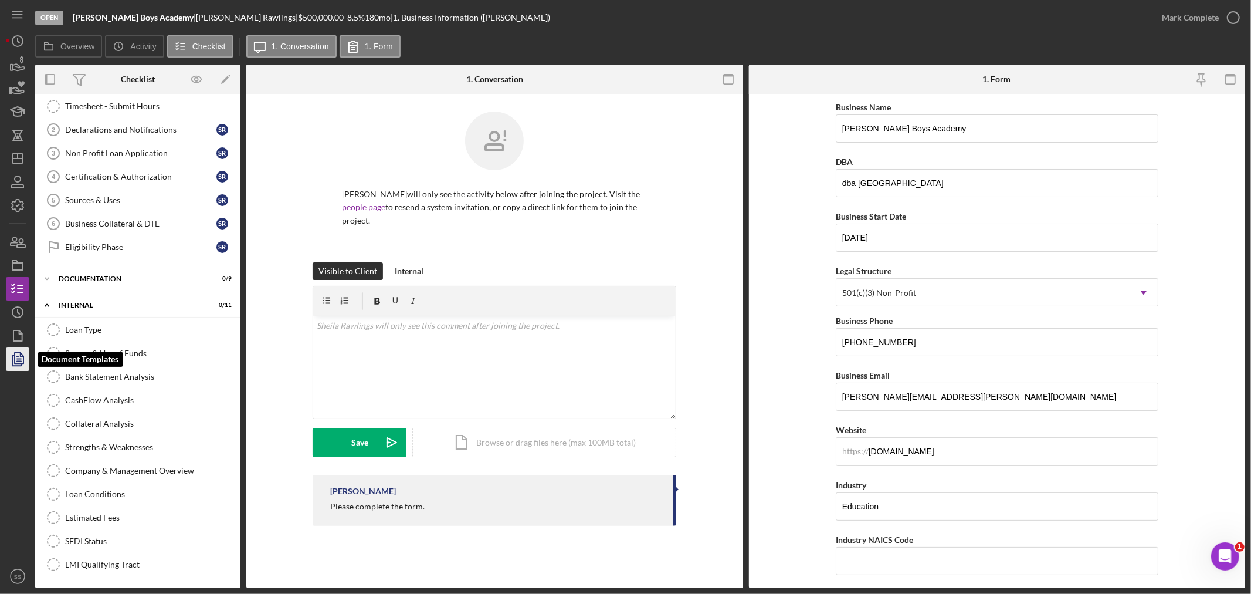
click at [23, 351] on icon "button" at bounding box center [17, 358] width 29 height 29
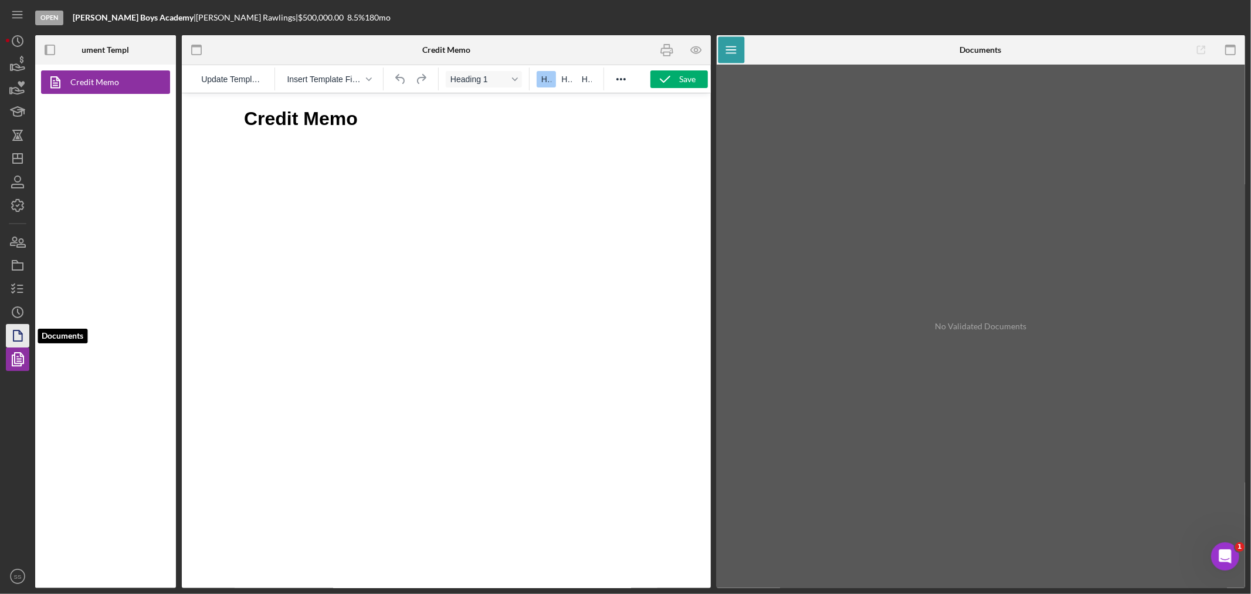
click at [16, 335] on icon "button" at bounding box center [17, 335] width 29 height 29
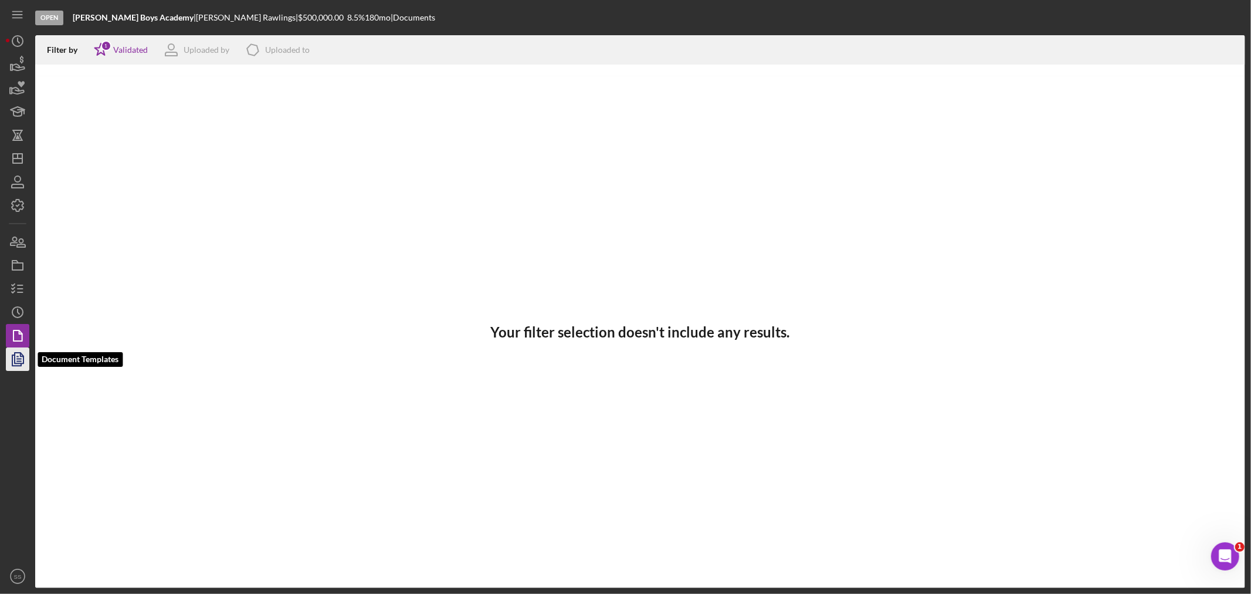
click at [21, 368] on icon "button" at bounding box center [17, 358] width 29 height 29
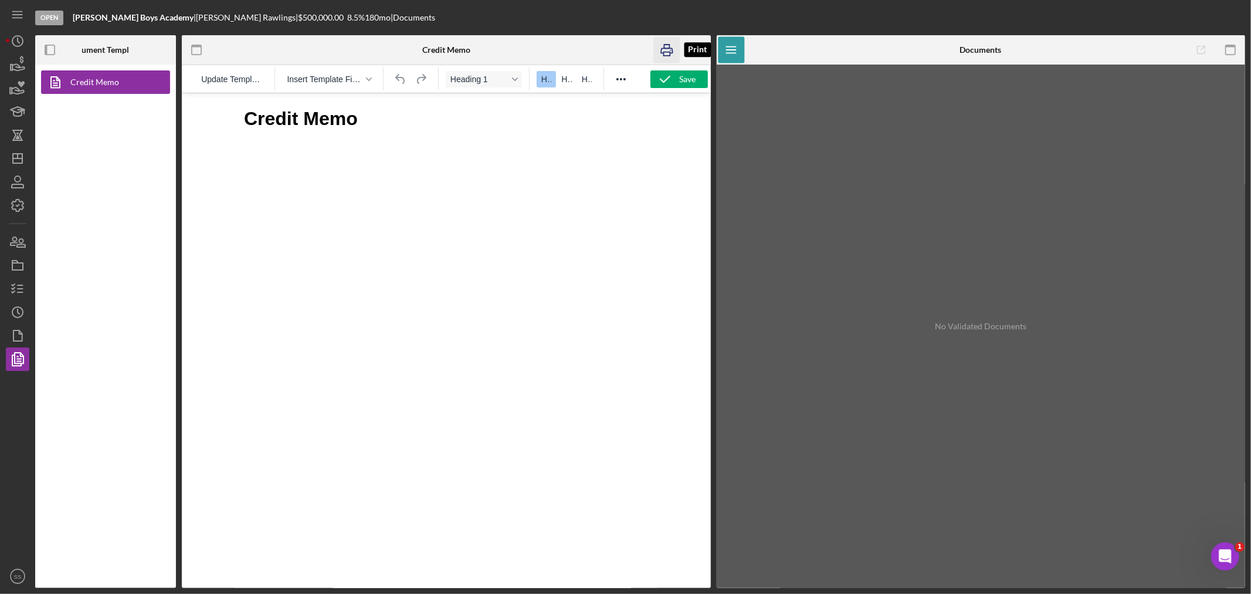
click at [669, 43] on icon "button" at bounding box center [666, 50] width 26 height 26
click at [20, 296] on icon "button" at bounding box center [17, 288] width 29 height 29
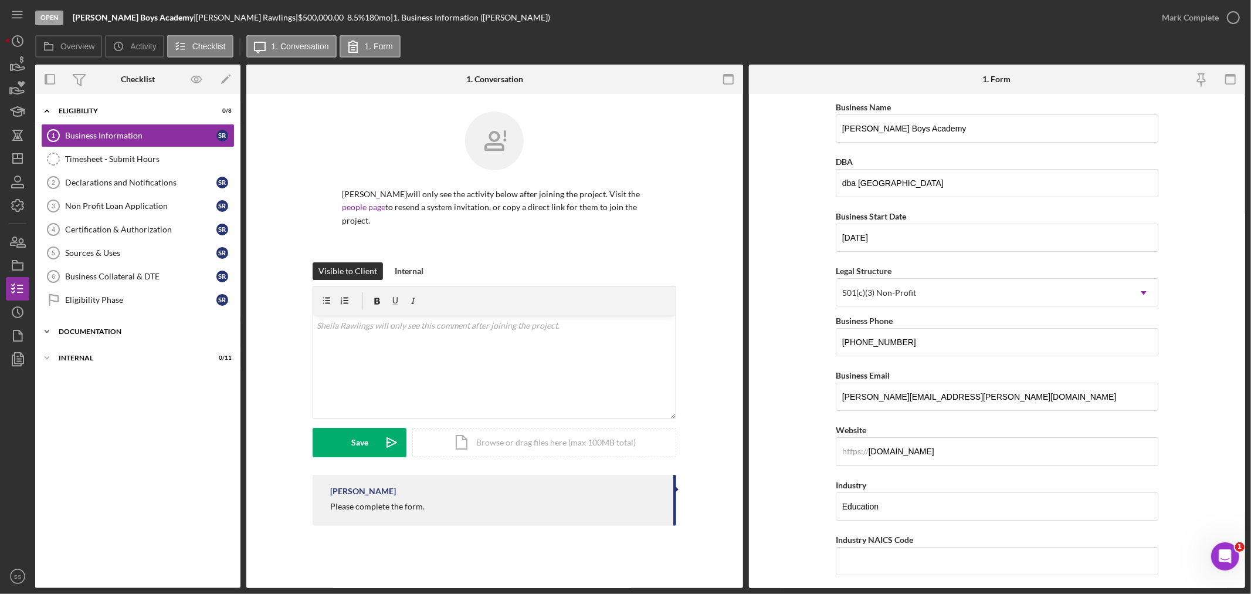
click at [74, 327] on div "Icon/Expander Documentation 0 / 9" at bounding box center [137, 331] width 205 height 23
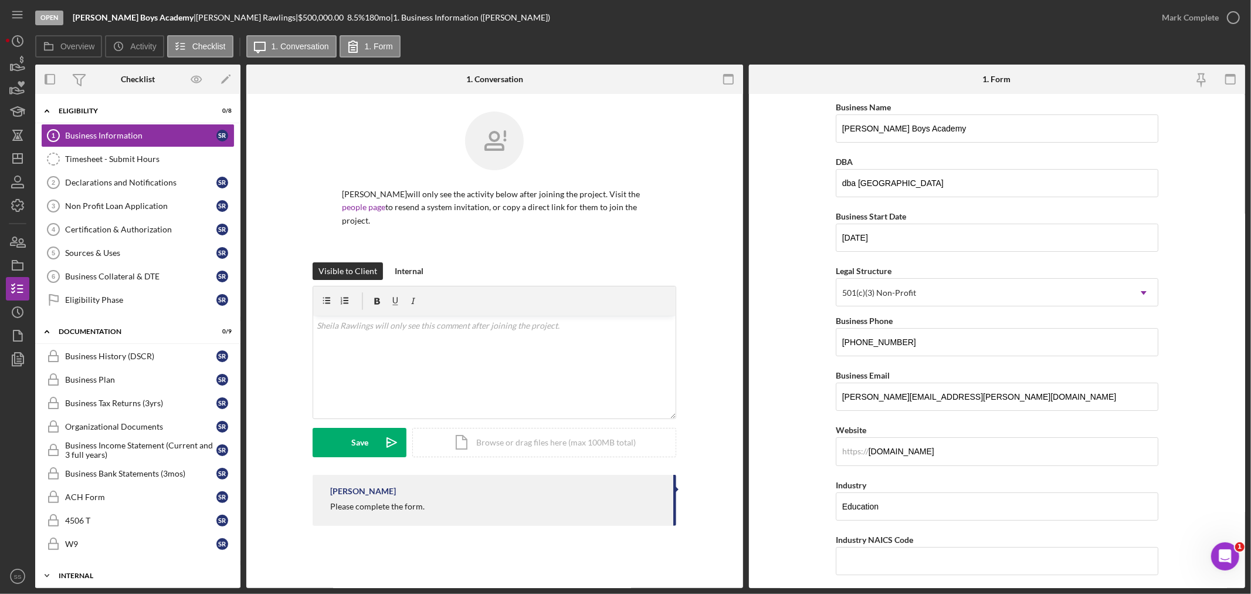
click at [68, 572] on div "Internal" at bounding box center [142, 575] width 167 height 7
click at [86, 593] on div "Loan Type" at bounding box center [149, 599] width 169 height 9
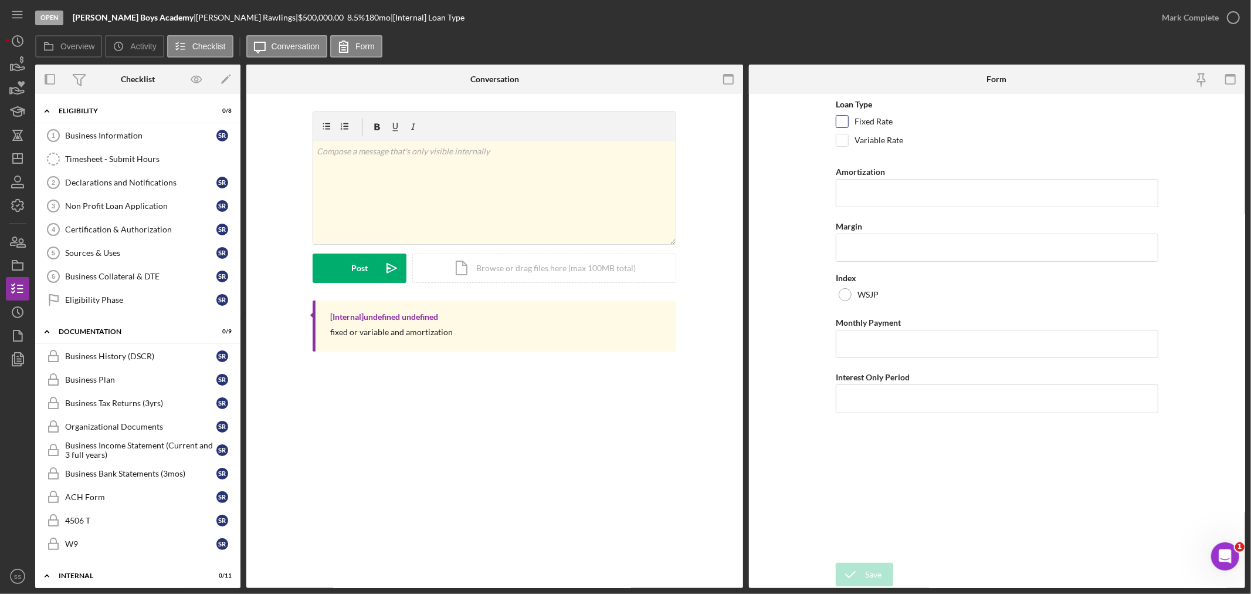
click at [848, 117] on input "Fixed Rate" at bounding box center [842, 122] width 12 height 12
checkbox input "true"
click at [850, 341] on input "Monthly Payment" at bounding box center [997, 344] width 323 height 28
type input "$3,541.67"
click at [862, 406] on input "Interest Only Period" at bounding box center [997, 398] width 323 height 28
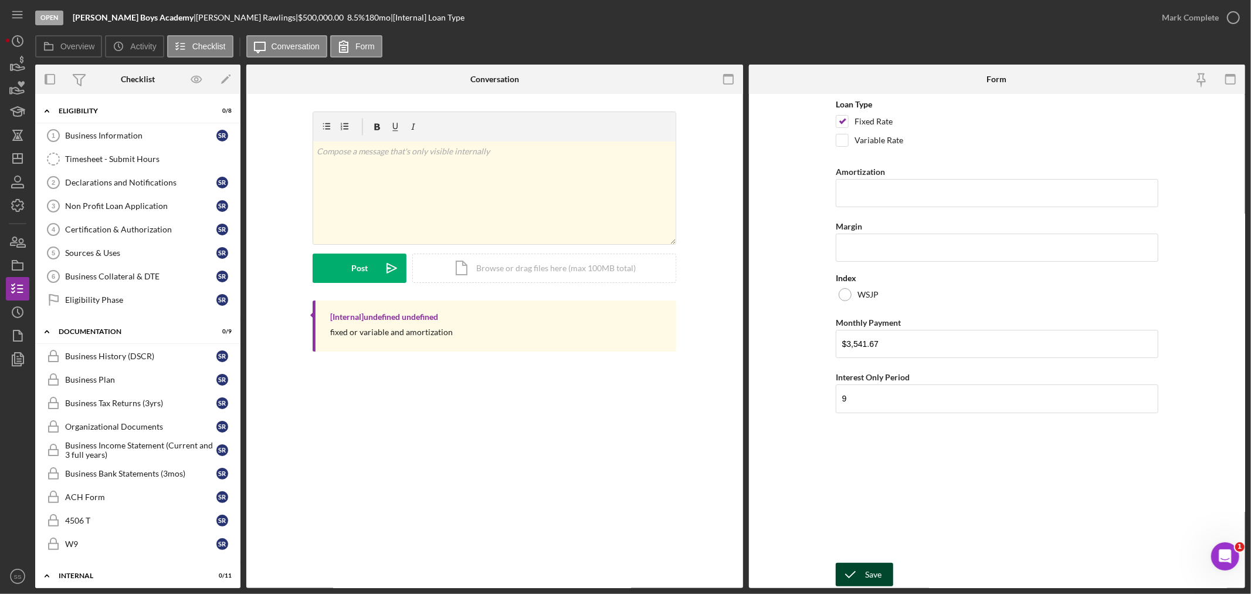
click at [858, 564] on icon "submit" at bounding box center [850, 574] width 29 height 29
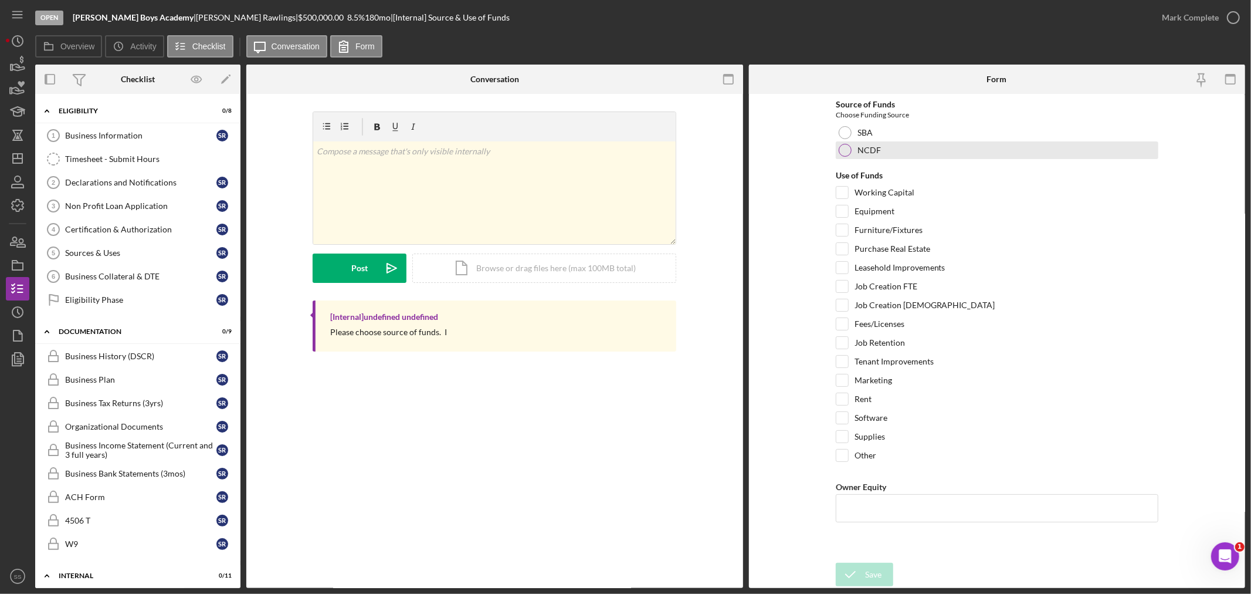
click at [842, 147] on div at bounding box center [845, 150] width 13 height 13
click at [840, 276] on div "Leasehold Improvements" at bounding box center [997, 270] width 323 height 19
drag, startPoint x: 845, startPoint y: 267, endPoint x: 849, endPoint y: 279, distance: 12.1
click at [845, 269] on input "Leasehold Improvements" at bounding box center [842, 268] width 12 height 12
checkbox input "true"
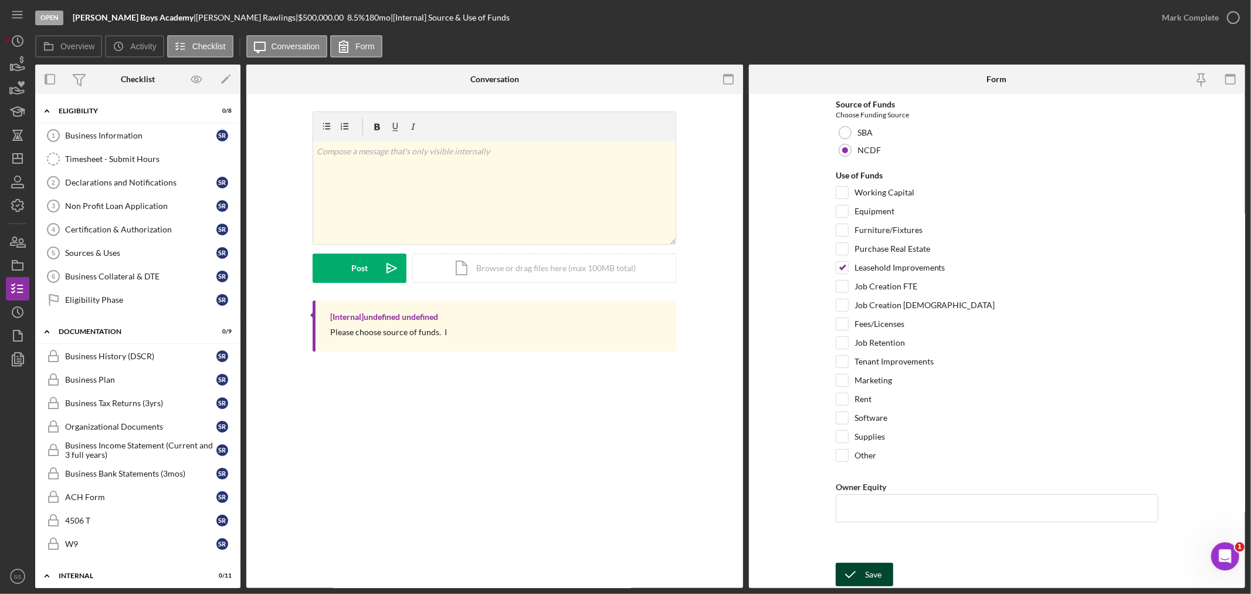
click at [865, 574] on div "Save" at bounding box center [873, 573] width 16 height 23
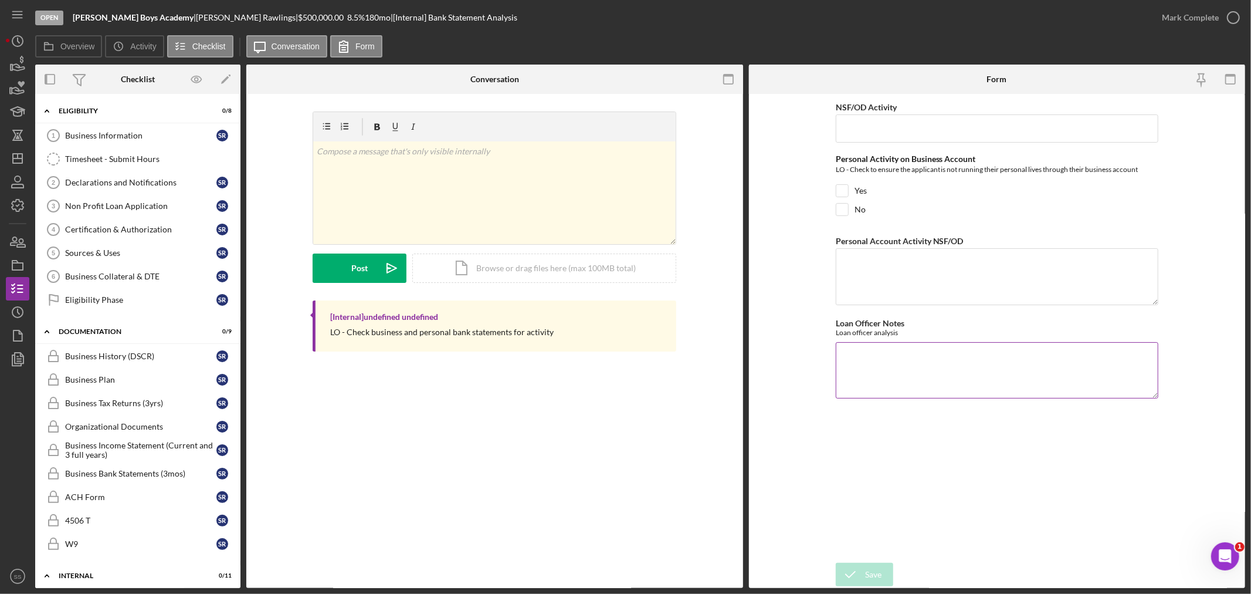
click at [856, 369] on textarea "Loan Officer Notes" at bounding box center [997, 370] width 323 height 56
paste textarea "Loan request is for gap funding to complete renovations at [STREET_ADDRESS][PER…"
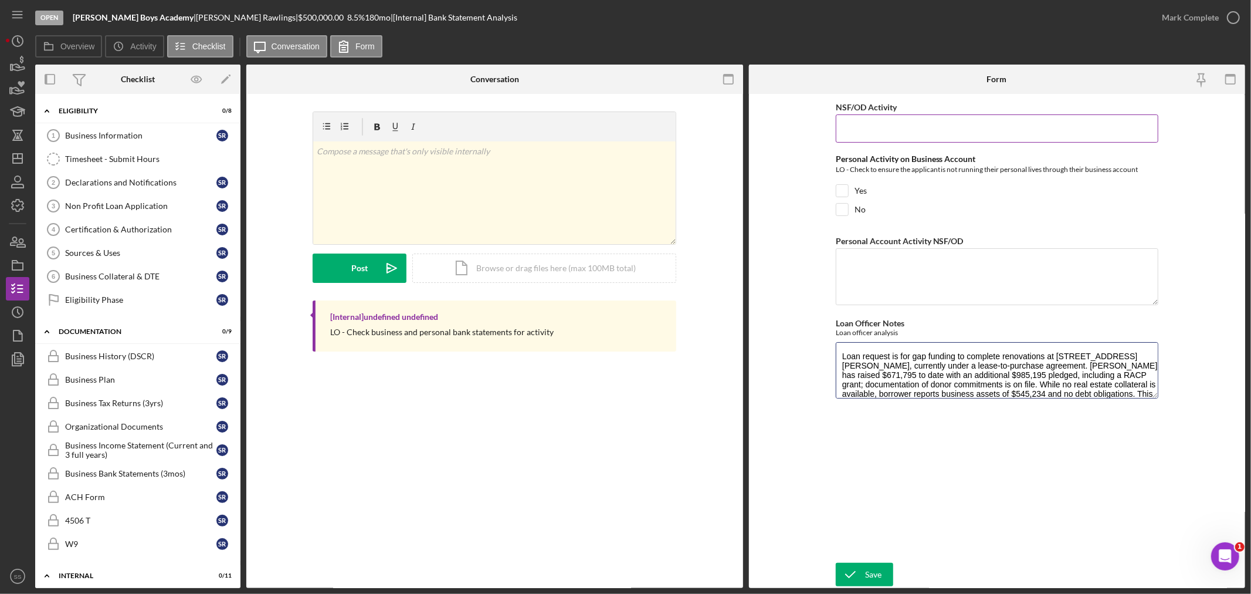
type textarea "Loan request is for gap funding to complete renovations at [STREET_ADDRESS][PER…"
click at [862, 133] on input "NSF/OD Activity" at bounding box center [997, 128] width 323 height 28
type input "0"
click at [855, 575] on icon "submit" at bounding box center [850, 574] width 29 height 29
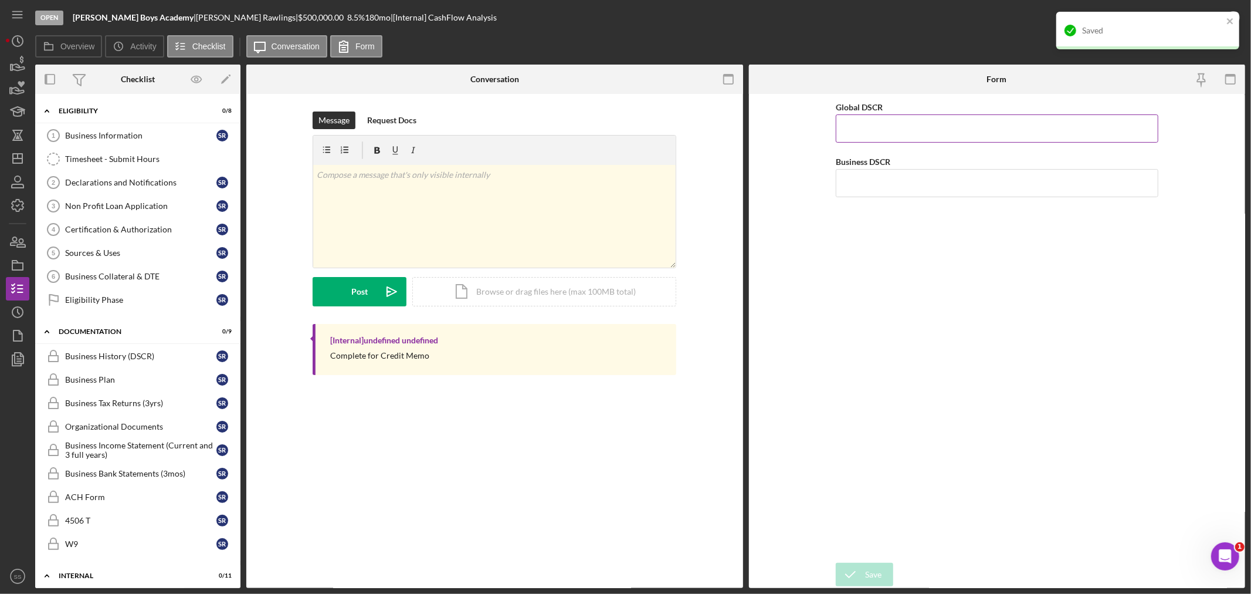
click at [880, 133] on input "Global DSCR" at bounding box center [997, 128] width 323 height 28
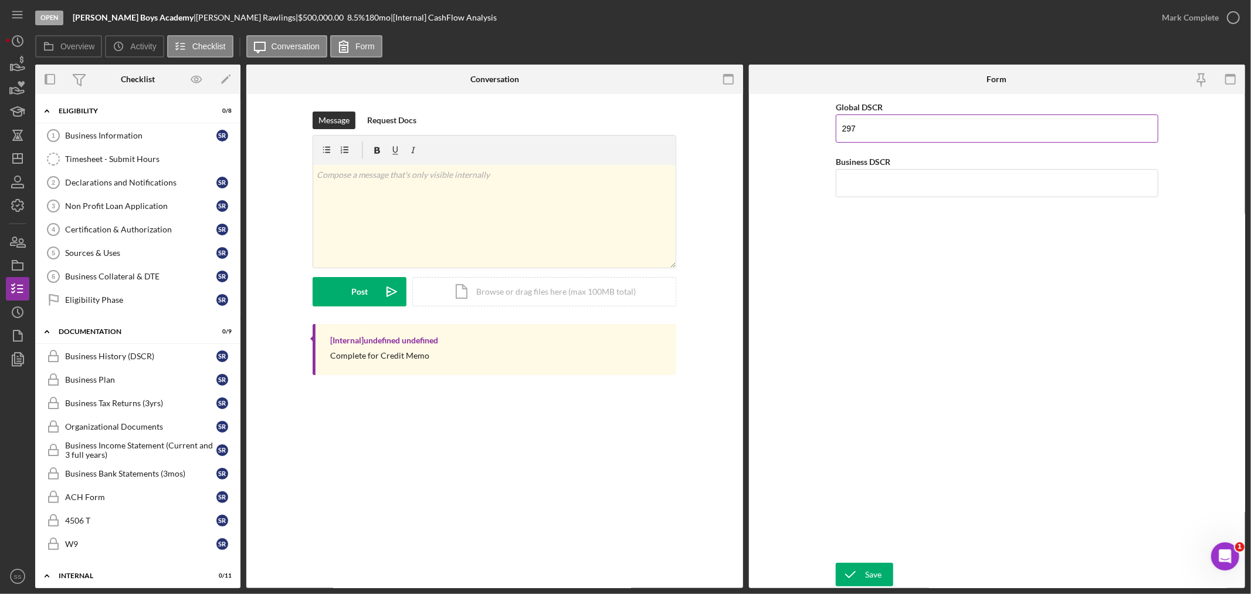
type input "2,978"
click at [884, 189] on input "Business DSCR" at bounding box center [997, 183] width 323 height 28
click at [849, 569] on icon "submit" at bounding box center [850, 574] width 29 height 29
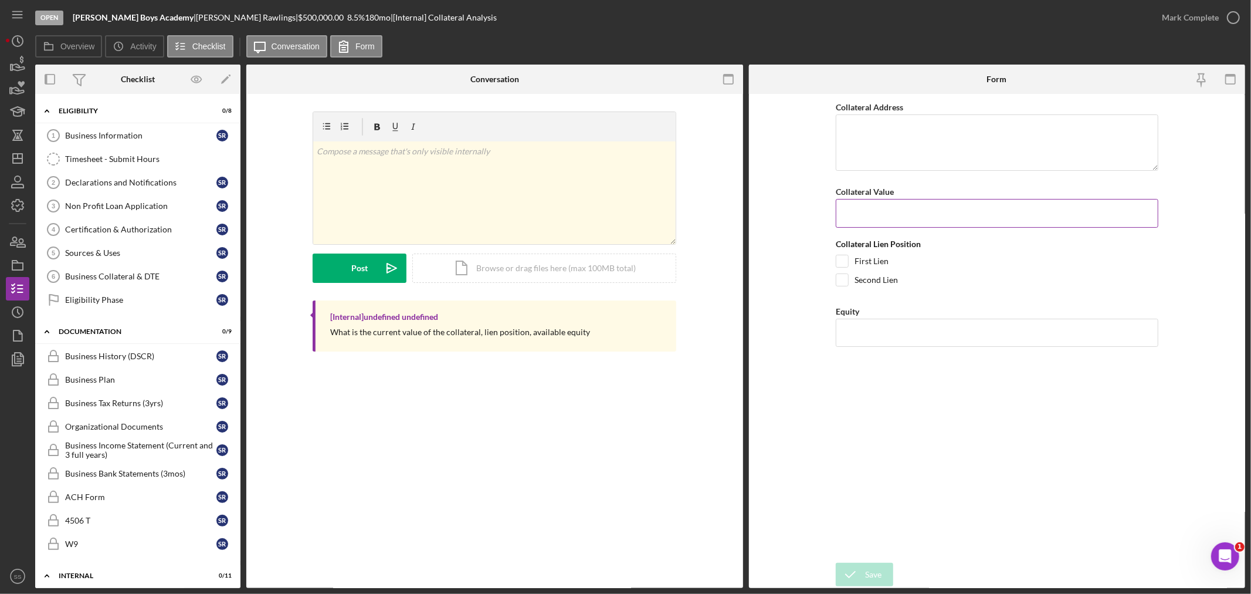
click at [851, 216] on input "Collateral Value" at bounding box center [997, 213] width 323 height 28
type input "$545,000"
click at [874, 575] on div "Save" at bounding box center [873, 573] width 16 height 23
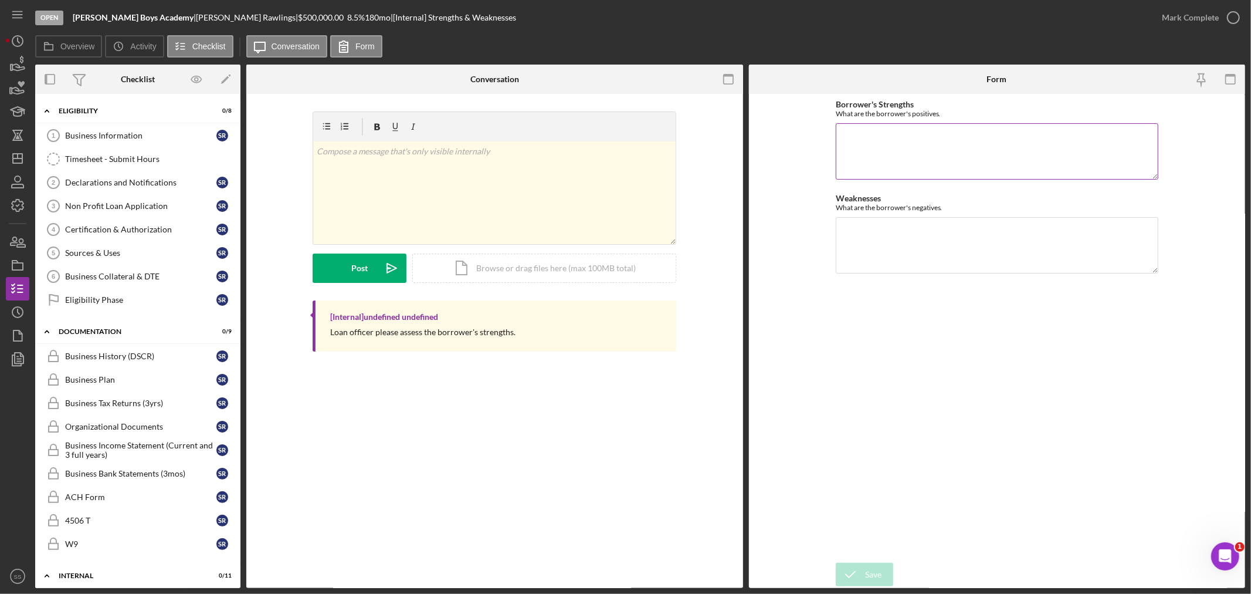
click at [857, 150] on textarea "Borrower's Strengths" at bounding box center [997, 151] width 323 height 56
paste textarea "The [PERSON_NAME] Boys Academy has demonstrated strong financial support, raisi…"
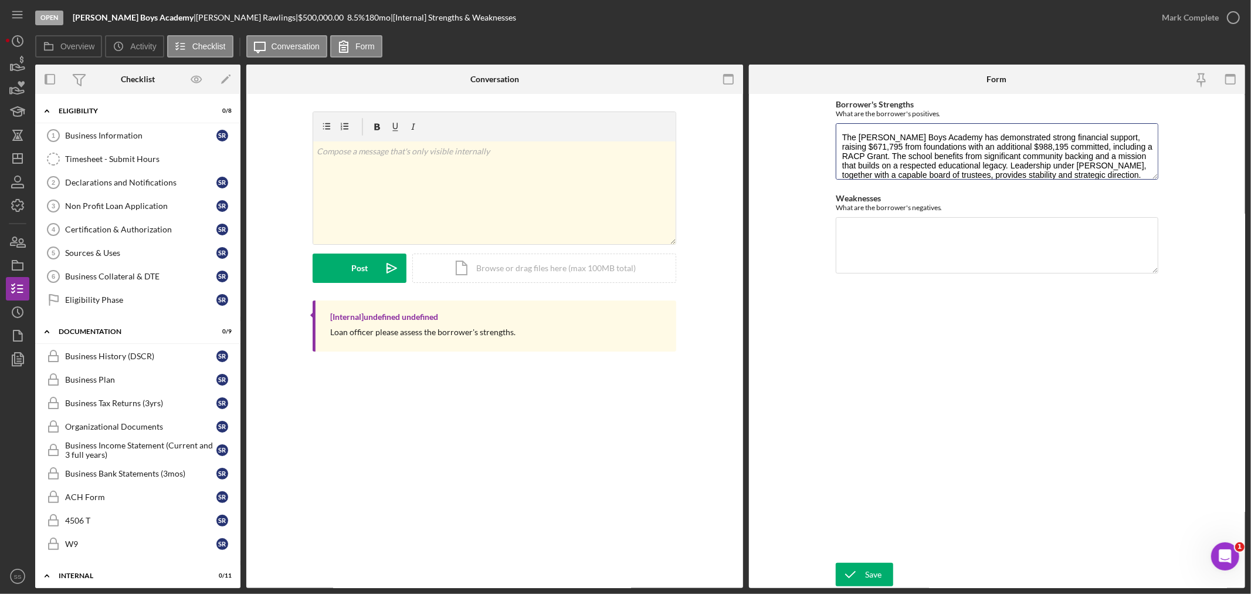
type textarea "The [PERSON_NAME] Boys Academy has demonstrated strong financial support, raisi…"
click at [860, 230] on textarea "Weaknesses" at bounding box center [997, 245] width 323 height 56
paste textarea "The Academy does not have real estate to pledge as collateral, which limits the…"
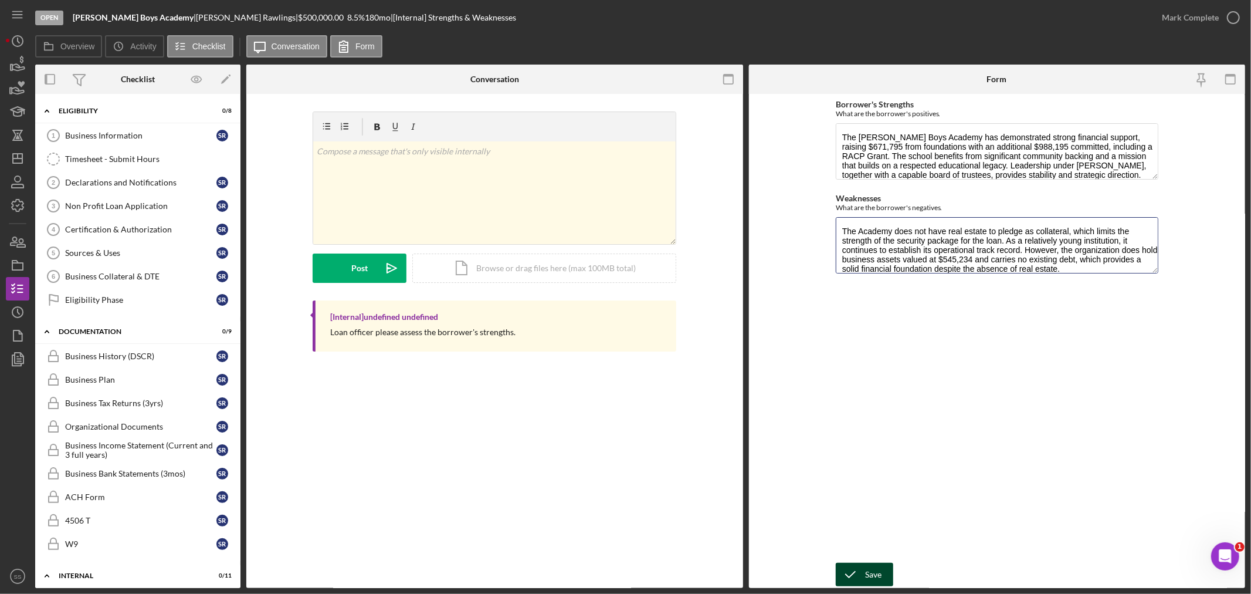
type textarea "The Academy does not have real estate to pledge as collateral, which limits the…"
click at [863, 577] on icon "submit" at bounding box center [850, 574] width 29 height 29
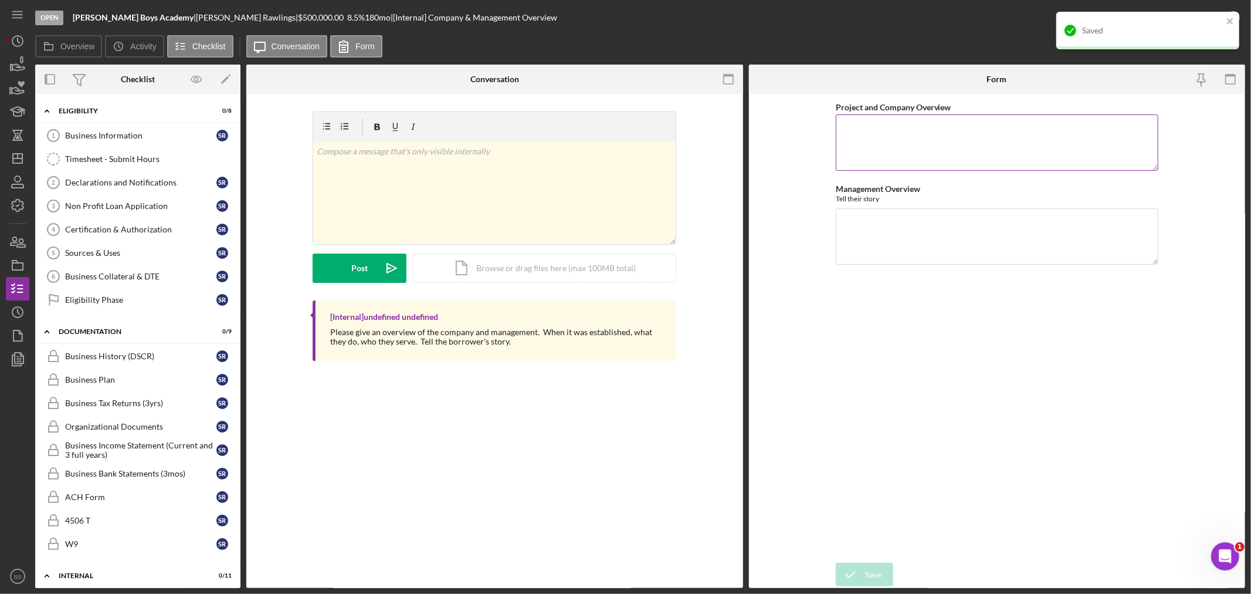
click at [858, 121] on textarea "Project and Company Overview" at bounding box center [997, 142] width 323 height 56
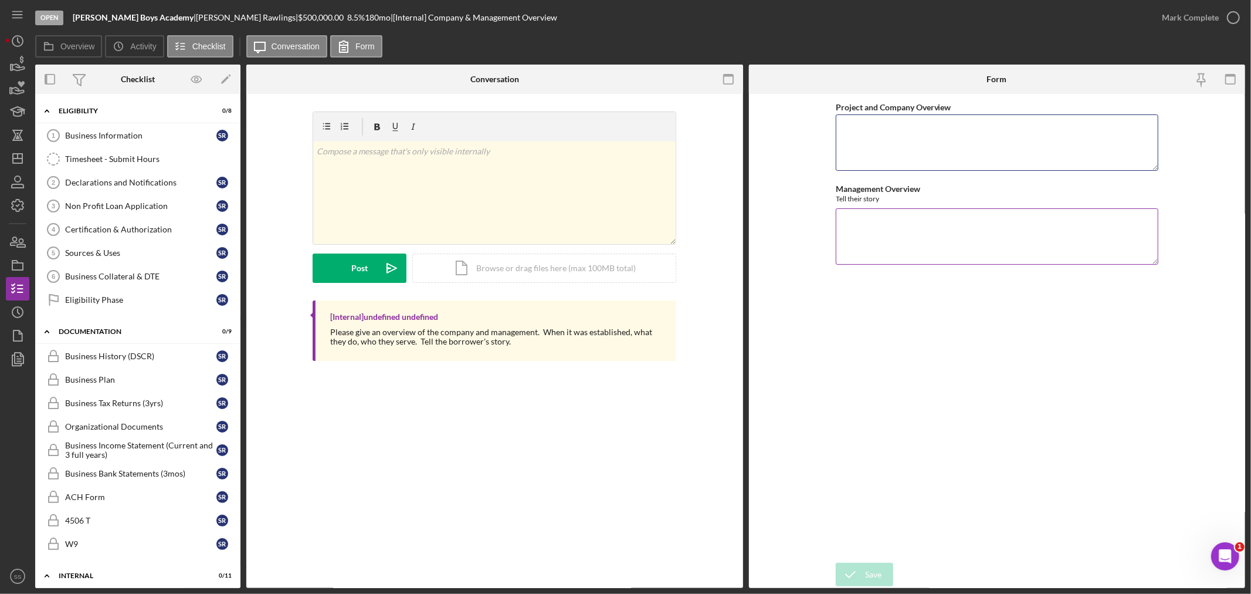
paste textarea "The [PERSON_NAME] Boys’ Academy of the Mon Valley (TJBA) was established in [DA…"
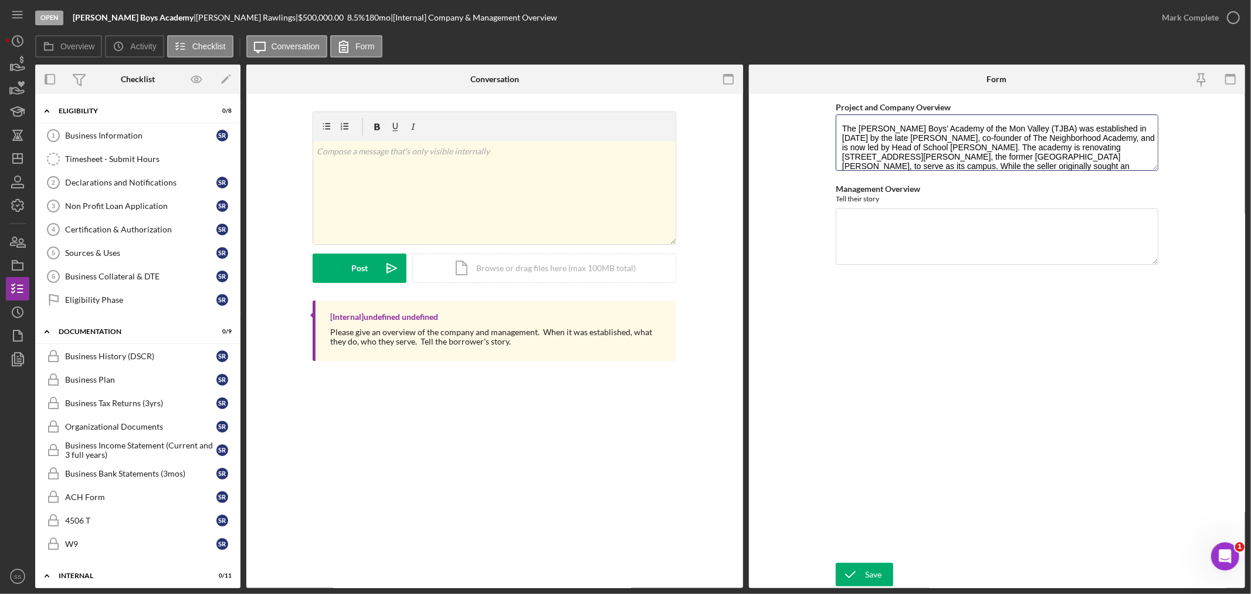
type textarea "The [PERSON_NAME] Boys’ Academy of the Mon Valley (TJBA) was established in [DA…"
click at [854, 209] on textarea "Management Overview" at bounding box center [997, 236] width 323 height 56
paste textarea "[PERSON_NAME], now Head of School at [PERSON_NAME][GEOGRAPHIC_DATA] of the [GEO…"
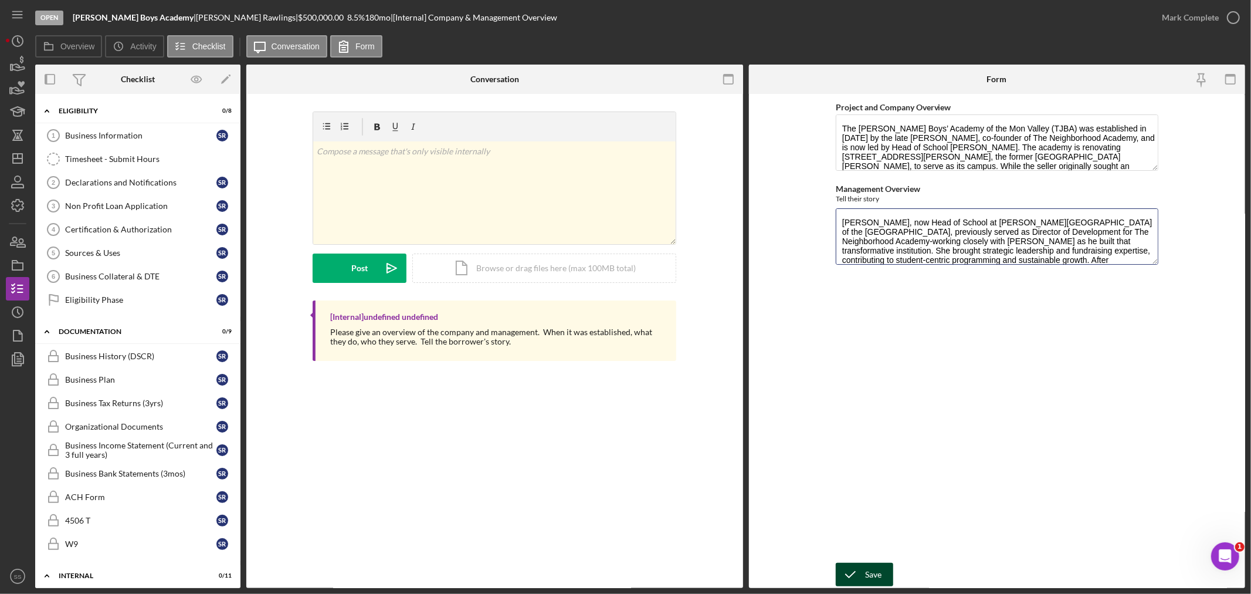
type textarea "[PERSON_NAME], now Head of School at [PERSON_NAME][GEOGRAPHIC_DATA] of the [GEO…"
click at [865, 571] on div "Save" at bounding box center [873, 573] width 16 height 23
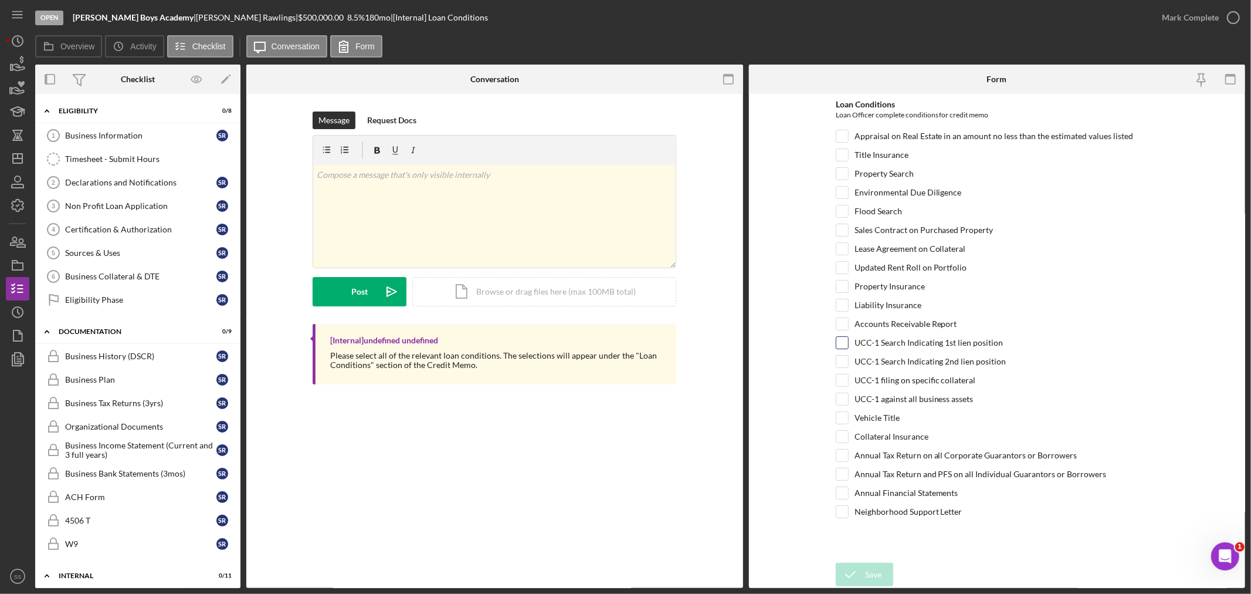
click at [843, 346] on input "UCC-1 Search Indicating 1st lien position" at bounding box center [842, 343] width 12 height 12
checkbox input "true"
click at [842, 495] on input "Annual Financial Statements" at bounding box center [842, 493] width 12 height 12
checkbox input "true"
click at [843, 438] on input "Collateral Insurance" at bounding box center [842, 436] width 12 height 12
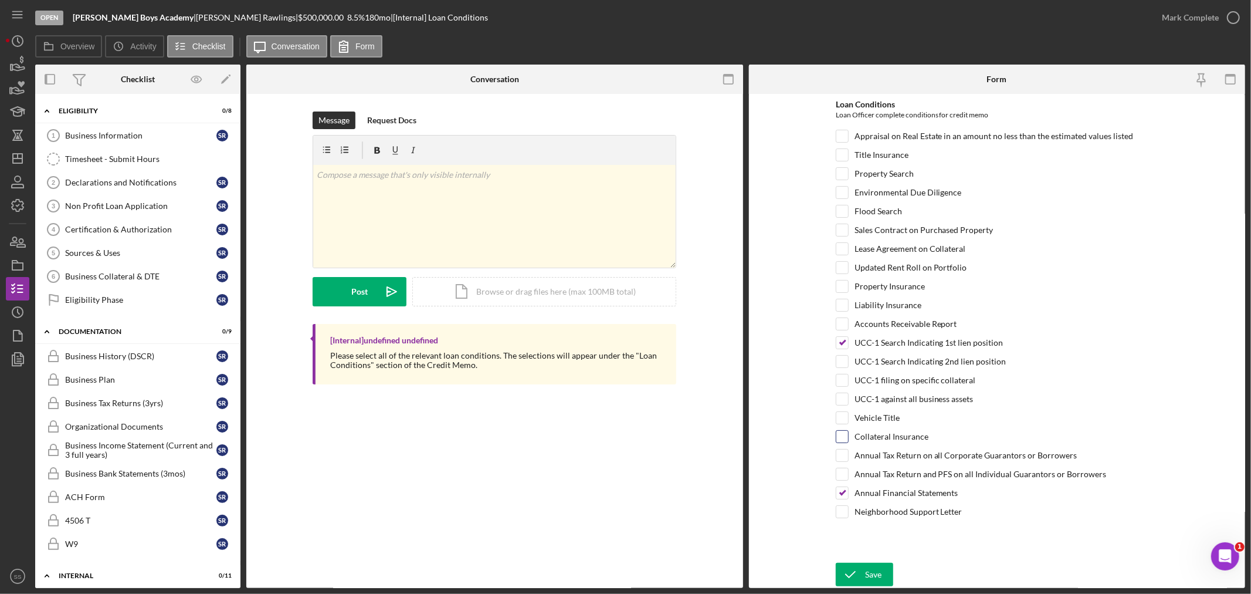
checkbox input "true"
click at [876, 571] on div "Save" at bounding box center [873, 573] width 16 height 23
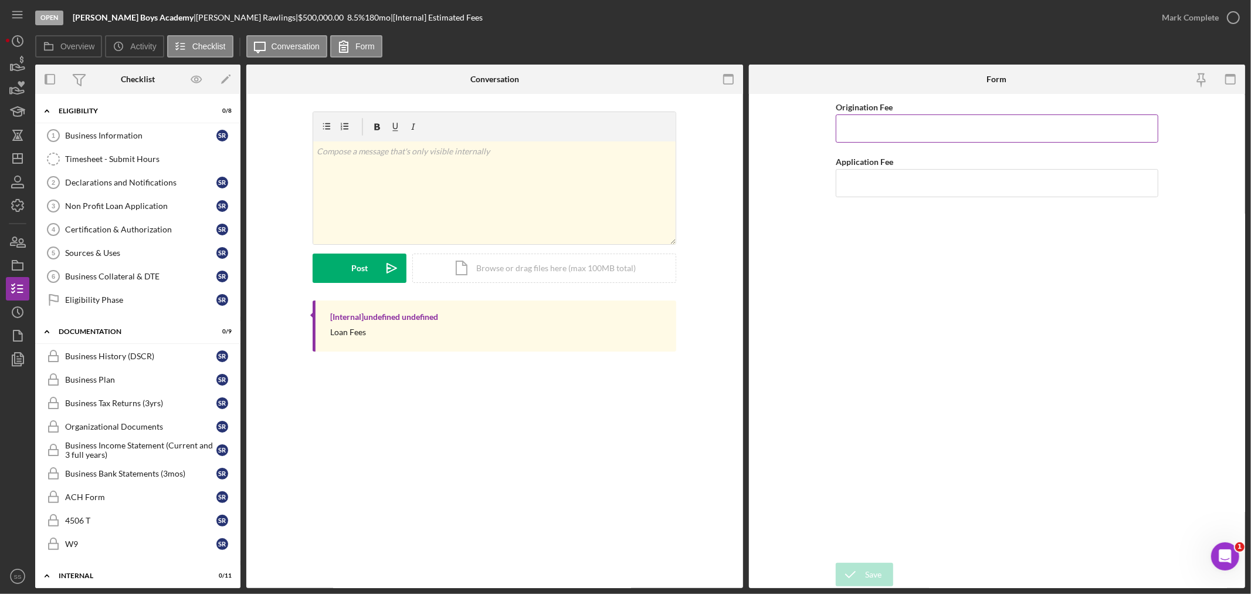
click at [875, 118] on input "Origination Fee" at bounding box center [997, 128] width 323 height 28
click at [870, 117] on input "Origination Fee" at bounding box center [997, 128] width 323 height 28
type input "$2,500"
click at [860, 188] on input "Application Fee" at bounding box center [997, 183] width 323 height 28
type input "$200"
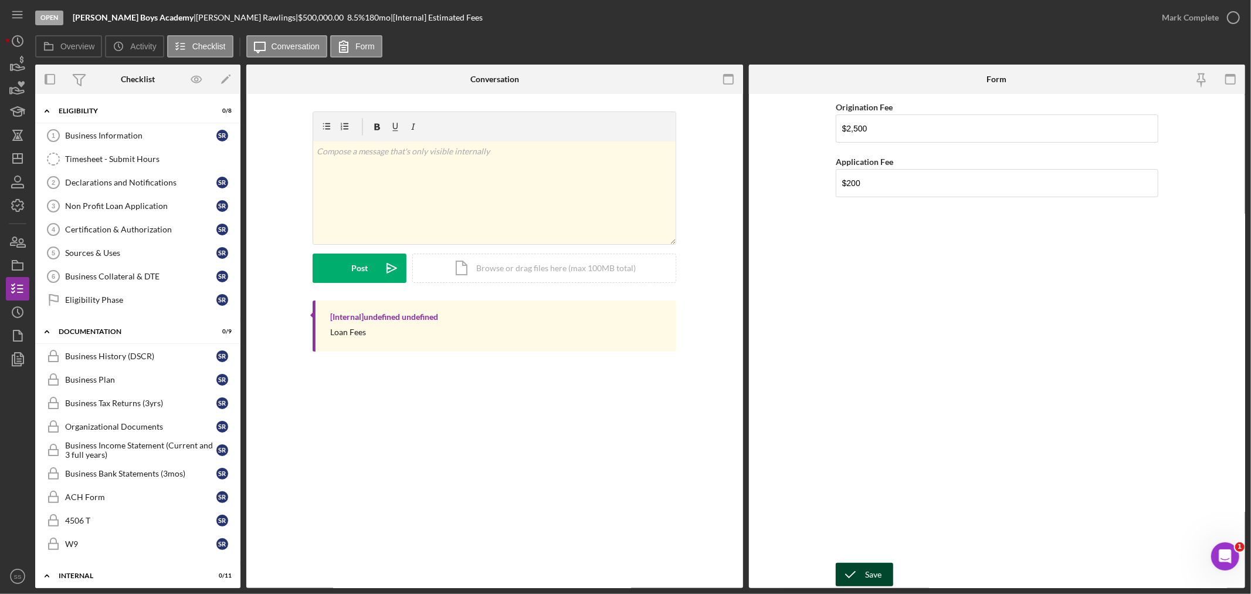
click at [865, 573] on div "Save" at bounding box center [873, 573] width 16 height 23
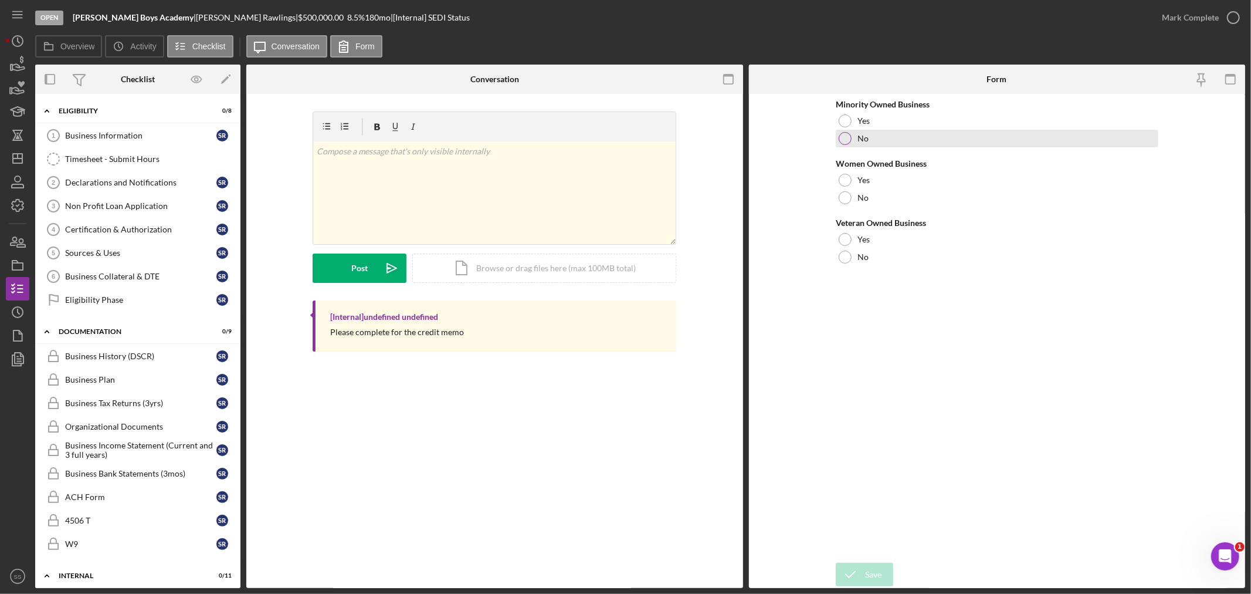
click at [849, 137] on div at bounding box center [845, 138] width 13 height 13
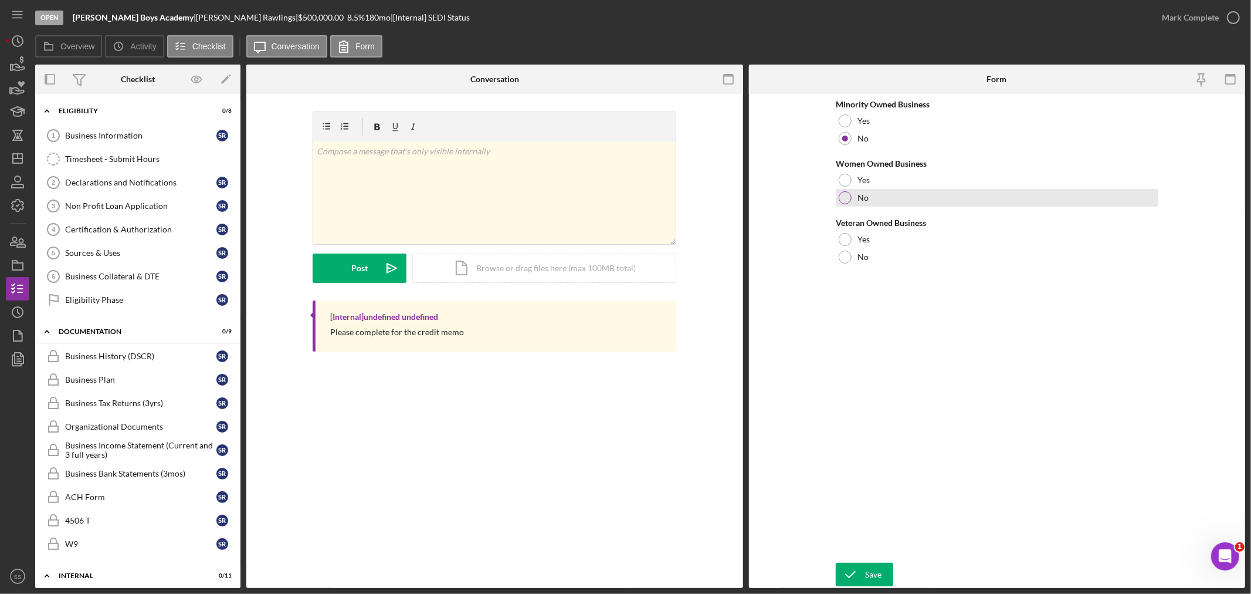
click at [843, 201] on div at bounding box center [845, 197] width 13 height 13
drag, startPoint x: 842, startPoint y: 255, endPoint x: 849, endPoint y: 272, distance: 19.0
click at [842, 256] on div at bounding box center [845, 256] width 13 height 13
click at [850, 577] on icon "submit" at bounding box center [850, 574] width 29 height 29
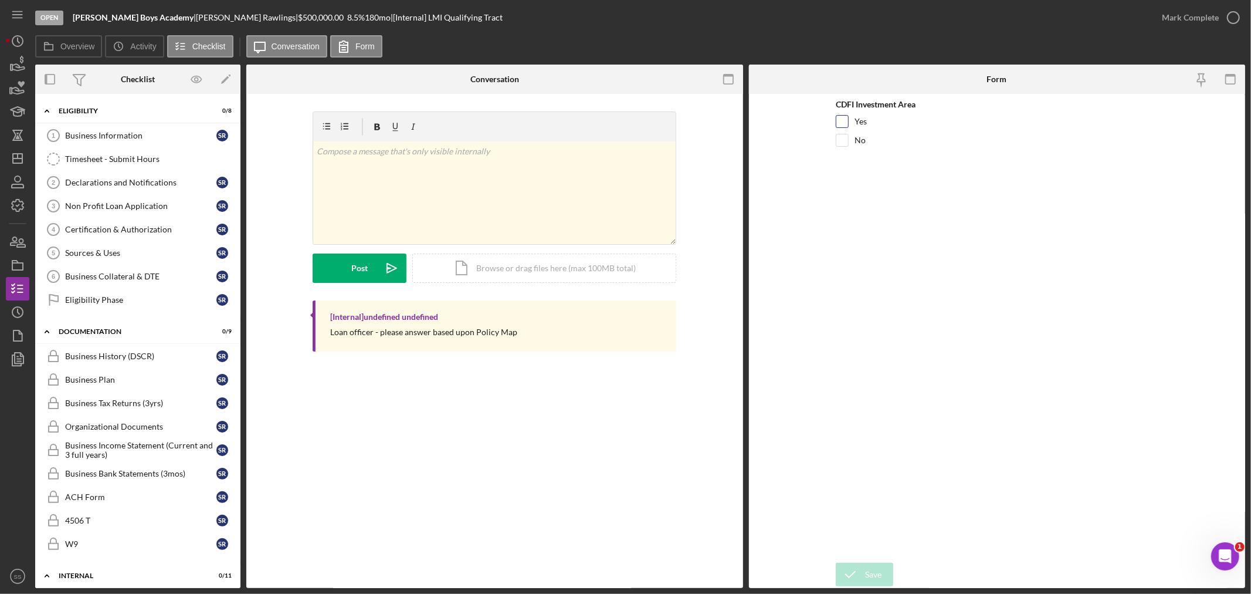
click at [843, 121] on input "Yes" at bounding box center [842, 122] width 12 height 12
checkbox input "true"
click at [862, 571] on icon "submit" at bounding box center [850, 574] width 29 height 29
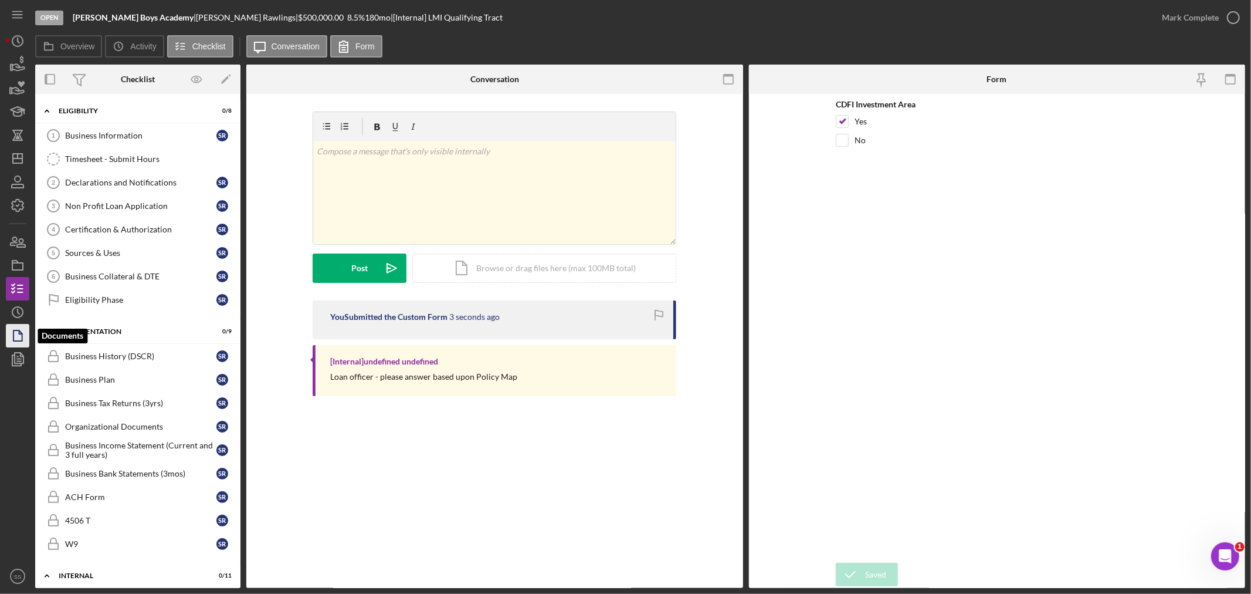
click at [16, 335] on icon "button" at bounding box center [17, 335] width 29 height 29
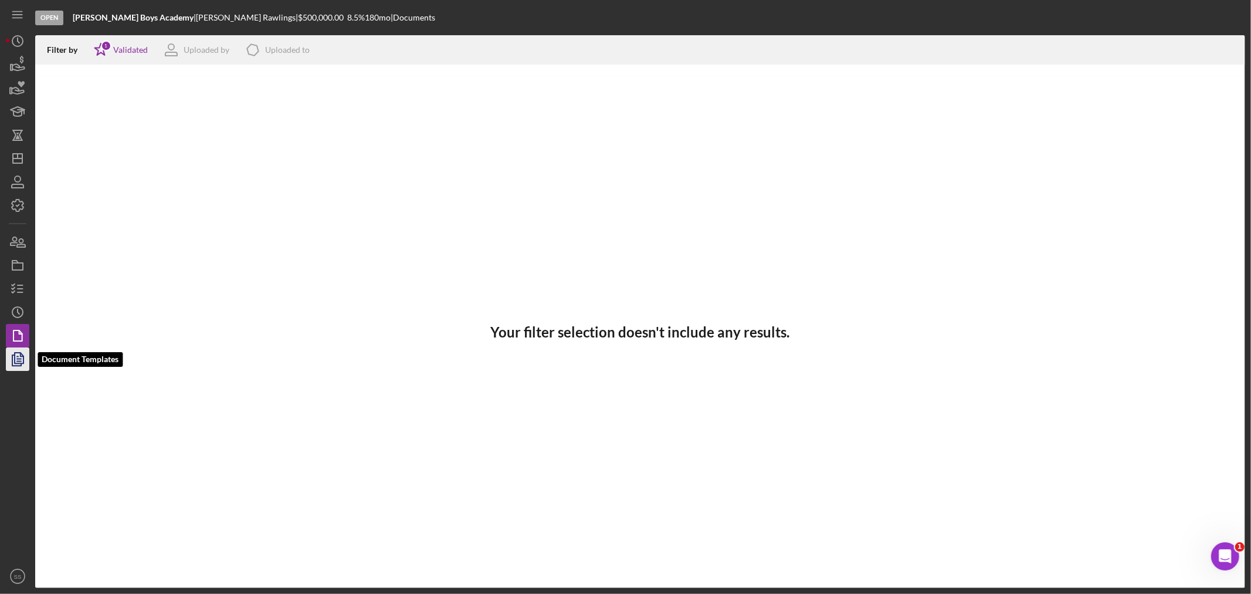
click at [13, 356] on icon "button" at bounding box center [17, 358] width 29 height 29
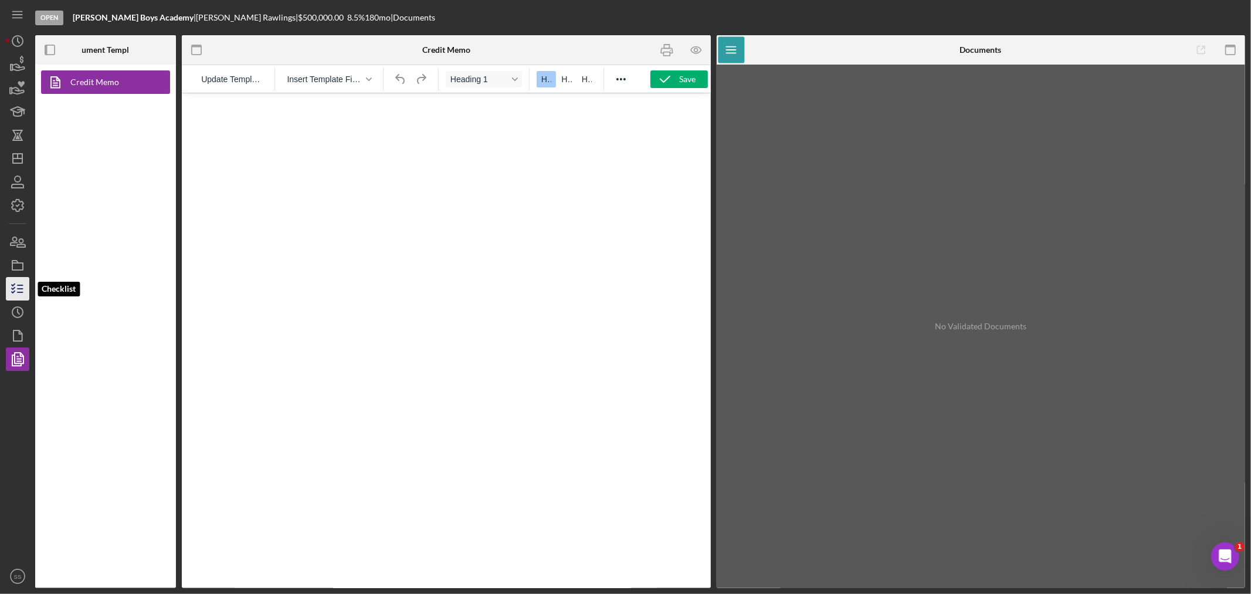
click at [19, 292] on line "button" at bounding box center [20, 292] width 5 height 0
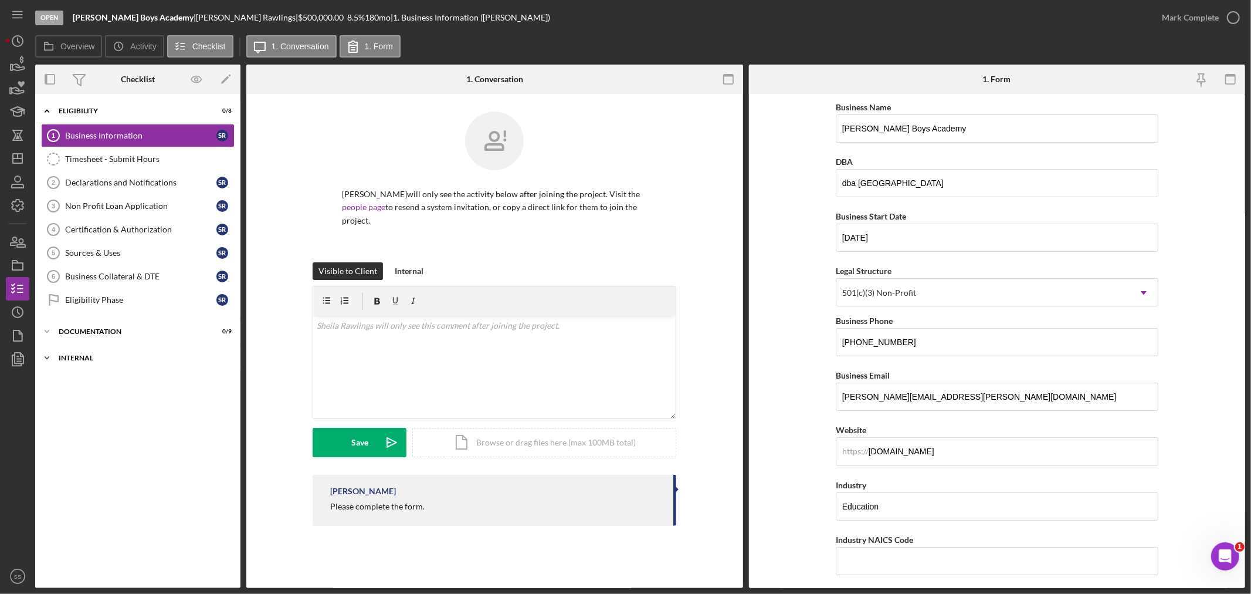
click at [80, 357] on div "Internal" at bounding box center [142, 357] width 167 height 7
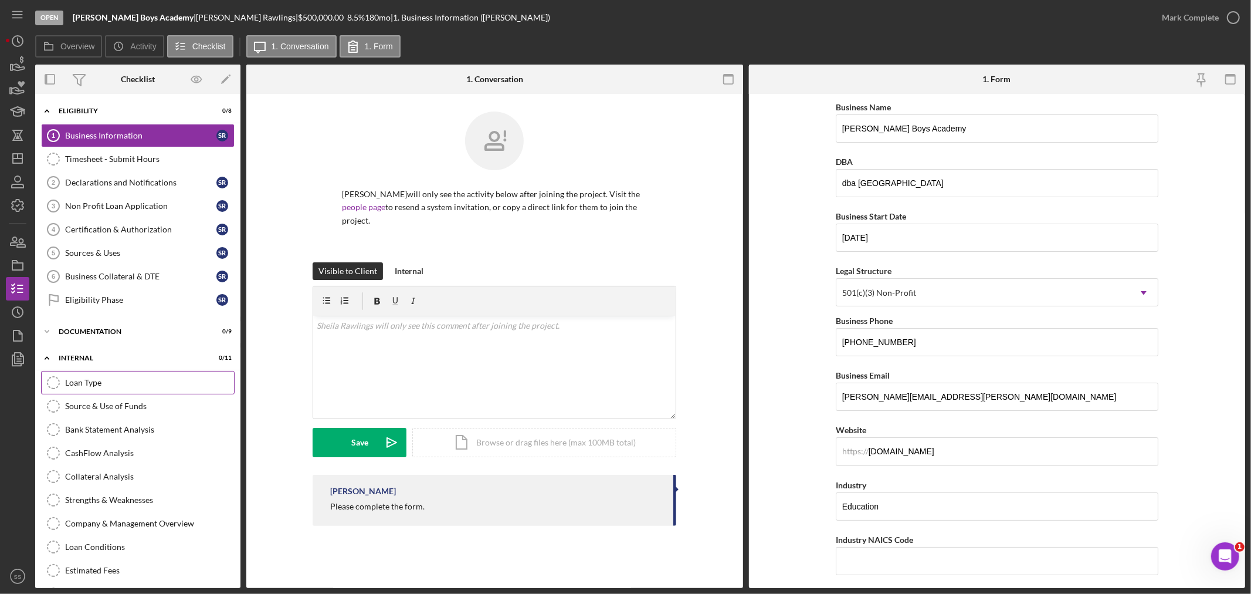
click at [86, 378] on div "Loan Type" at bounding box center [149, 382] width 169 height 9
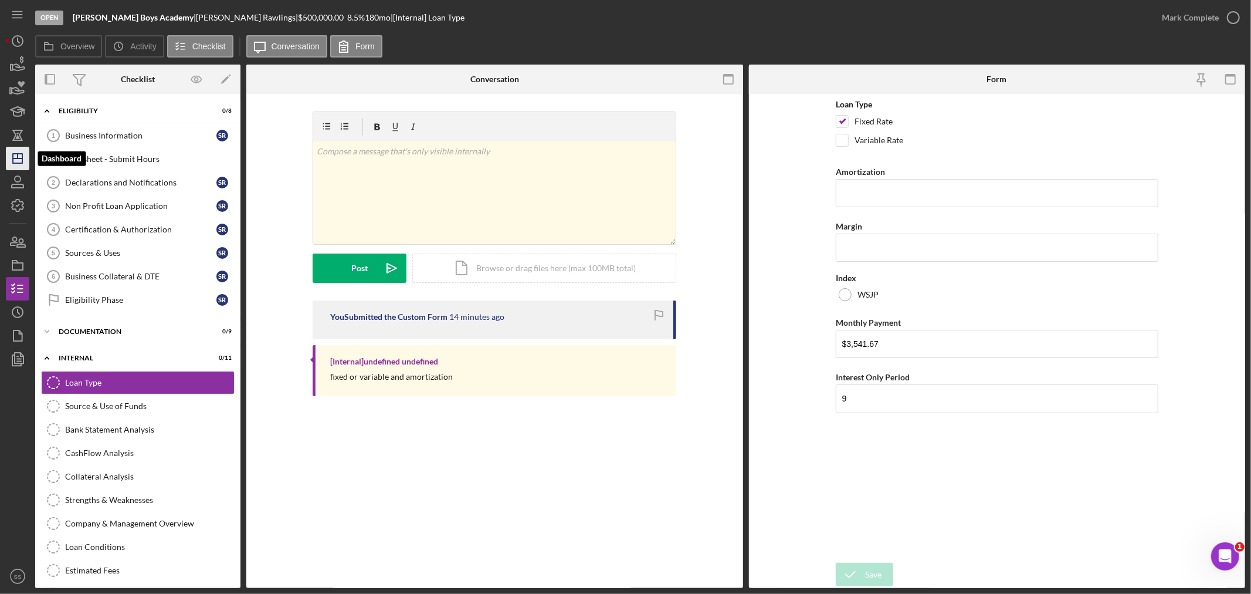
click at [18, 154] on line "button" at bounding box center [18, 156] width 0 height 5
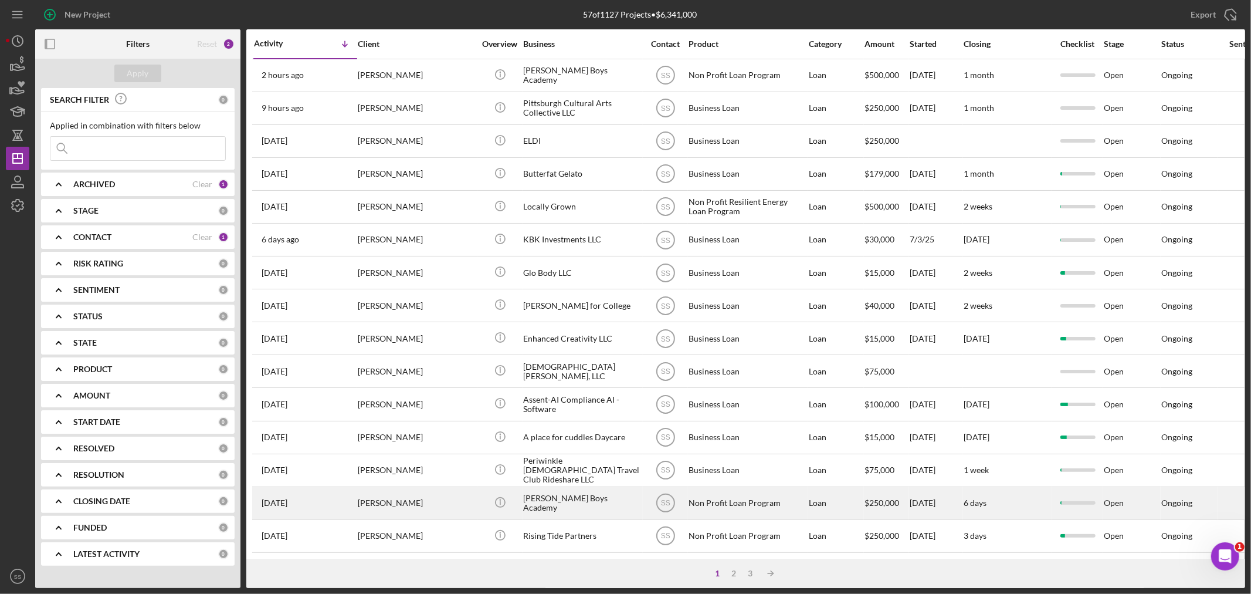
click at [466, 507] on div "[PERSON_NAME]" at bounding box center [416, 502] width 117 height 31
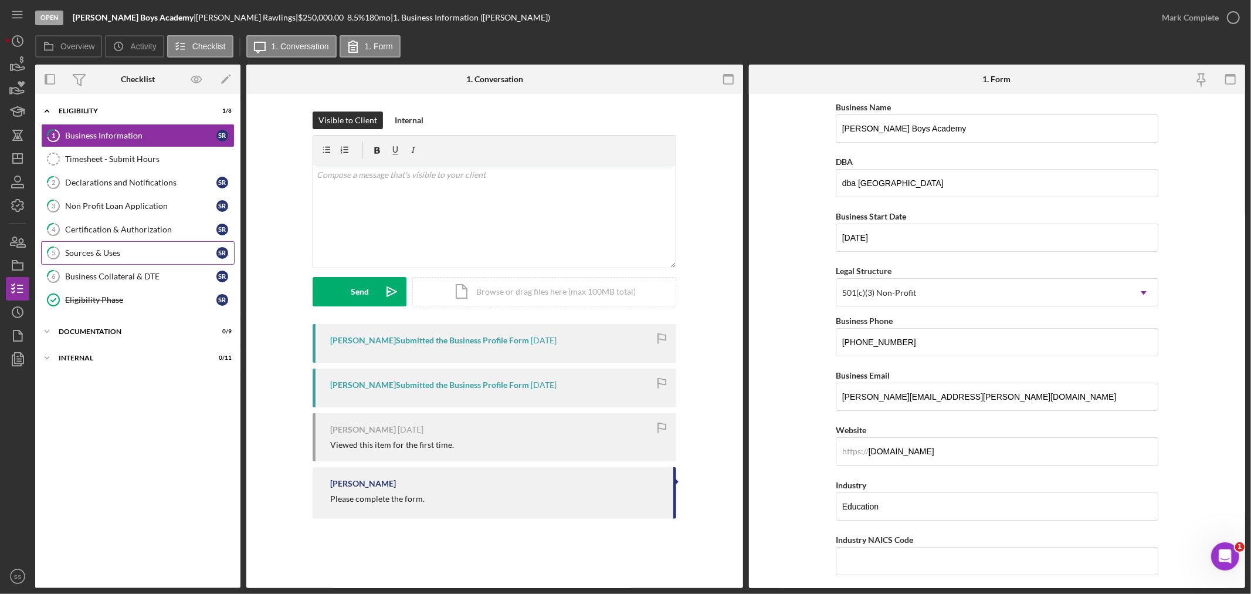
click at [93, 251] on div "Sources & Uses" at bounding box center [140, 252] width 151 height 9
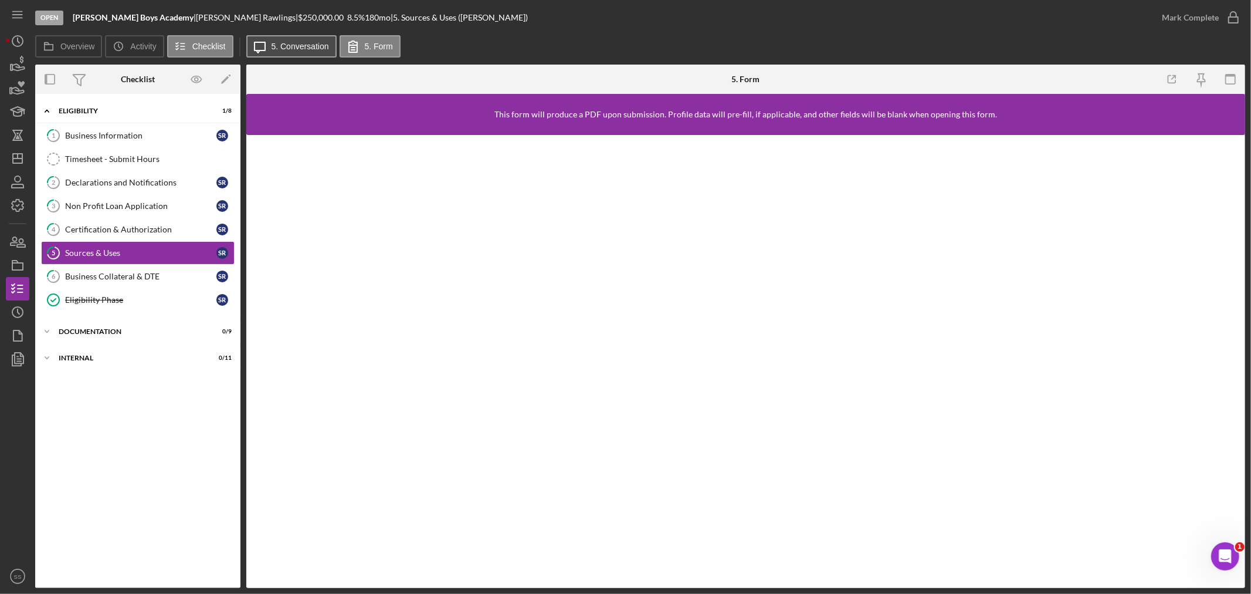
click at [277, 46] on label "5. Conversation" at bounding box center [300, 46] width 57 height 9
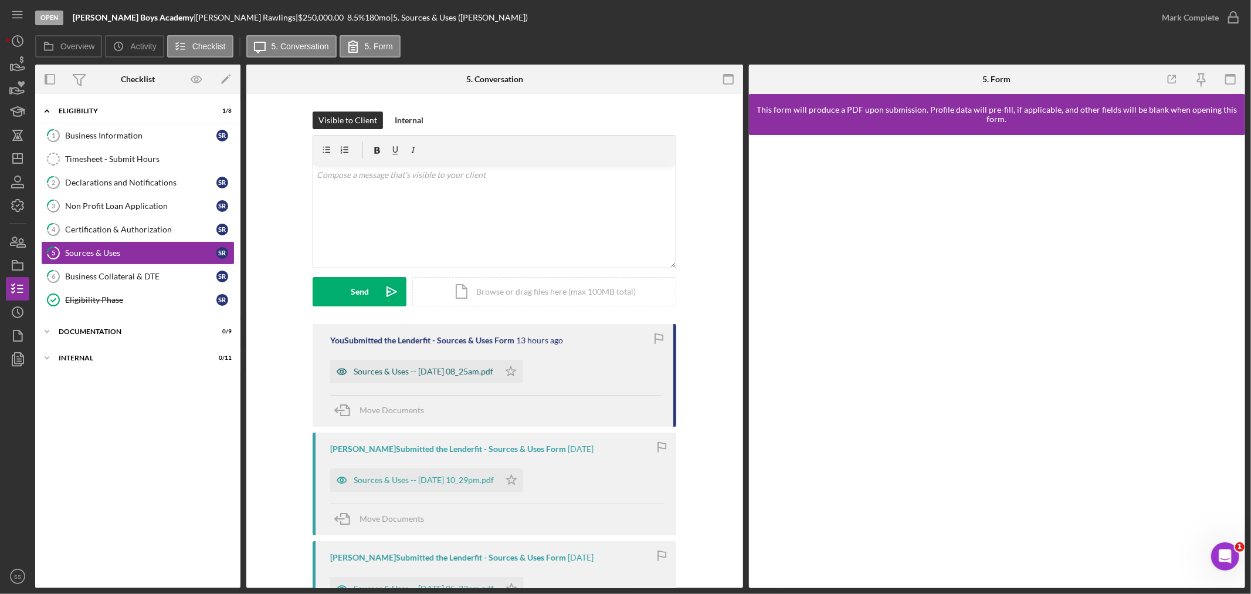
click at [422, 371] on div "Sources & Uses -- [DATE] 08_25am.pdf" at bounding box center [424, 371] width 140 height 9
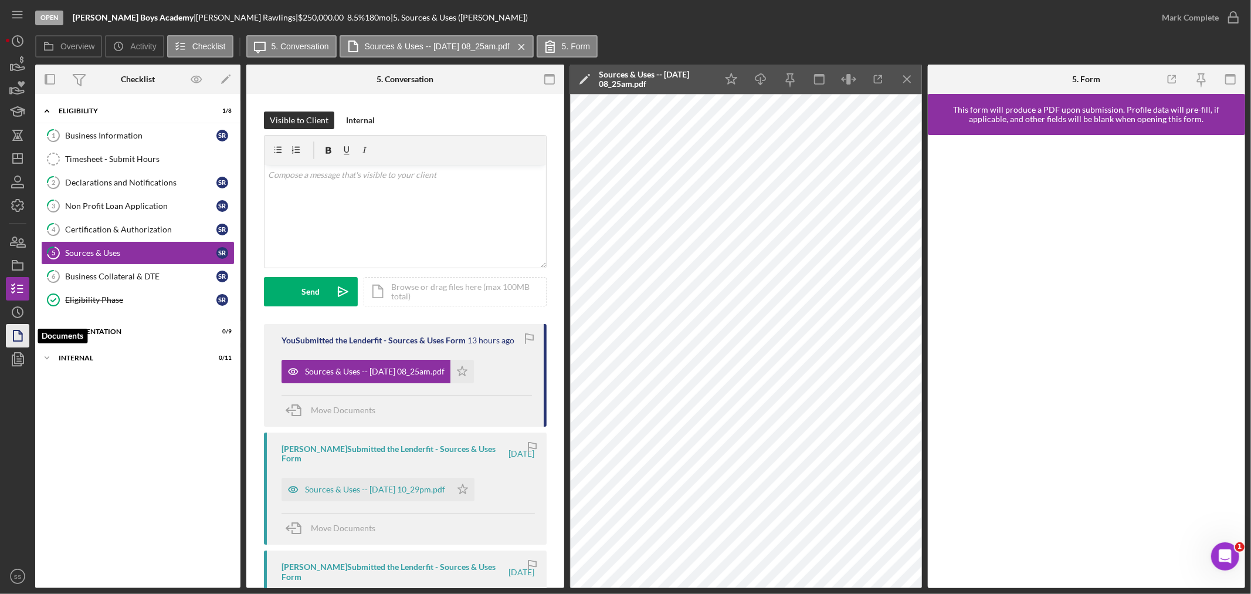
click at [24, 337] on icon "button" at bounding box center [17, 335] width 29 height 29
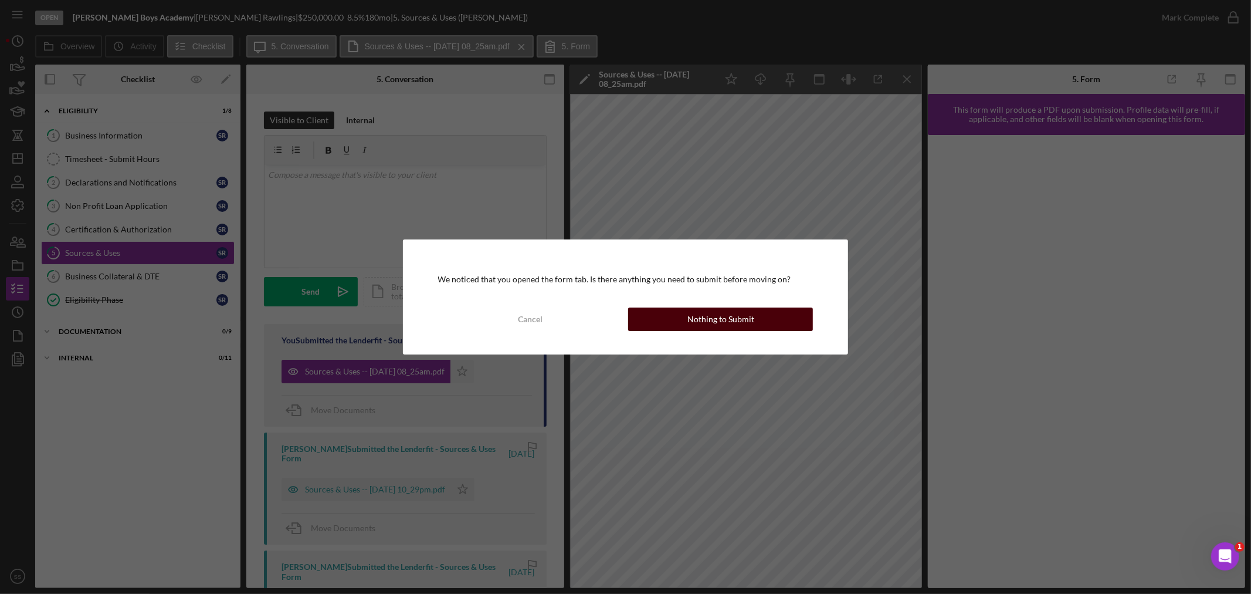
click at [699, 321] on div "Nothing to Submit" at bounding box center [720, 318] width 67 height 23
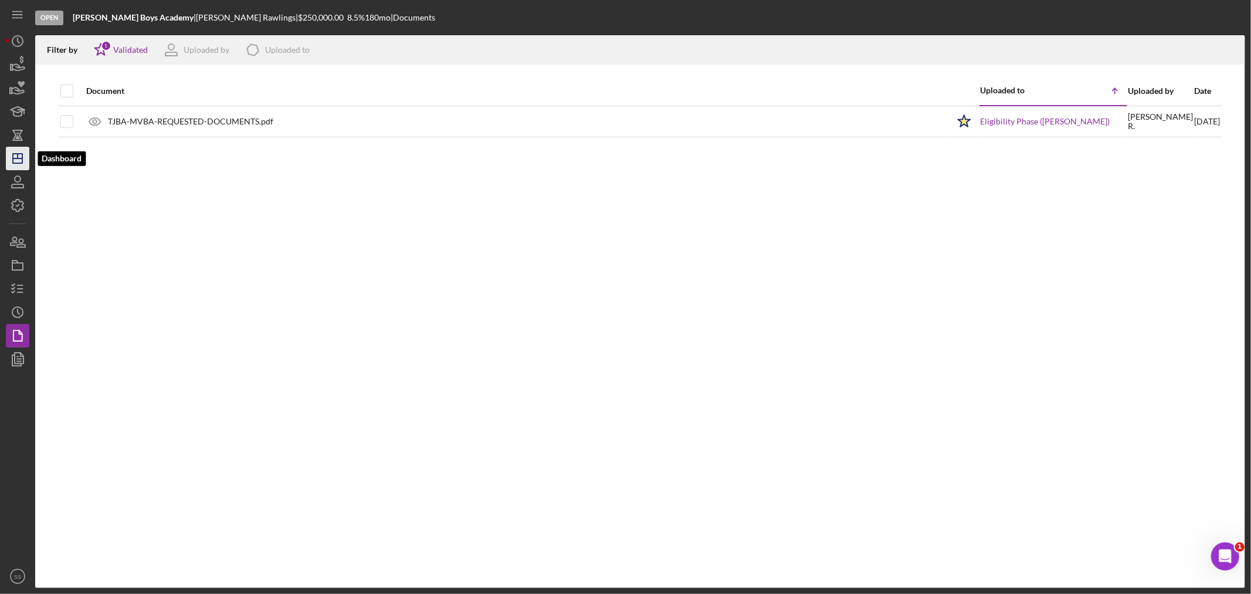
click at [13, 152] on icon "Icon/Dashboard" at bounding box center [17, 158] width 29 height 29
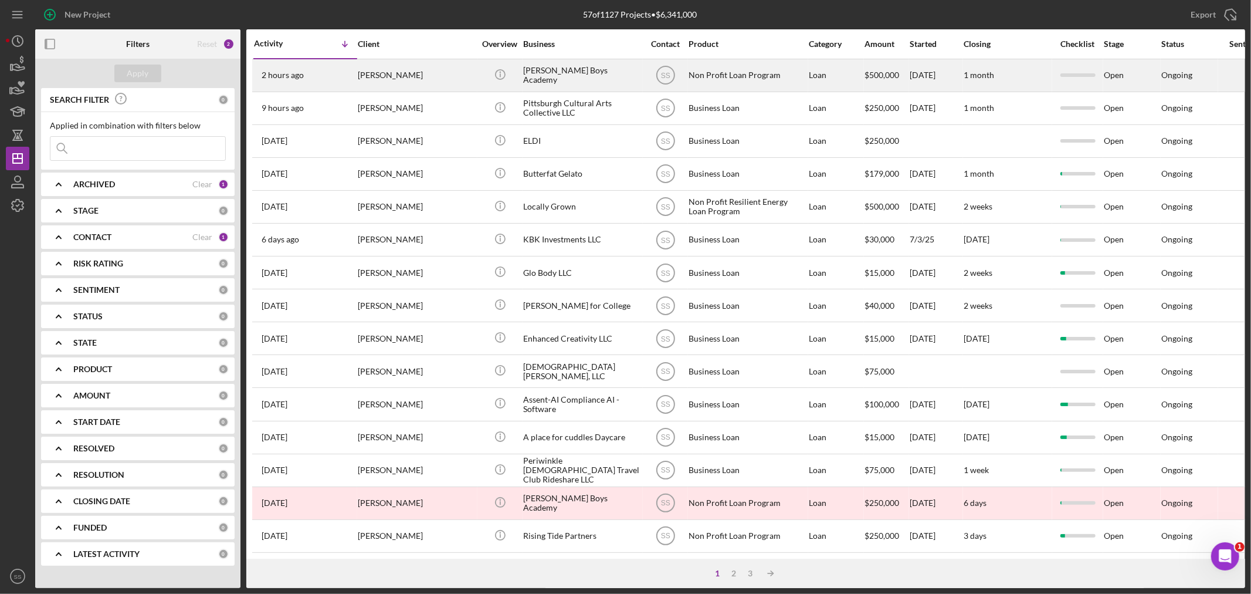
click at [394, 76] on div "[PERSON_NAME]" at bounding box center [416, 75] width 117 height 31
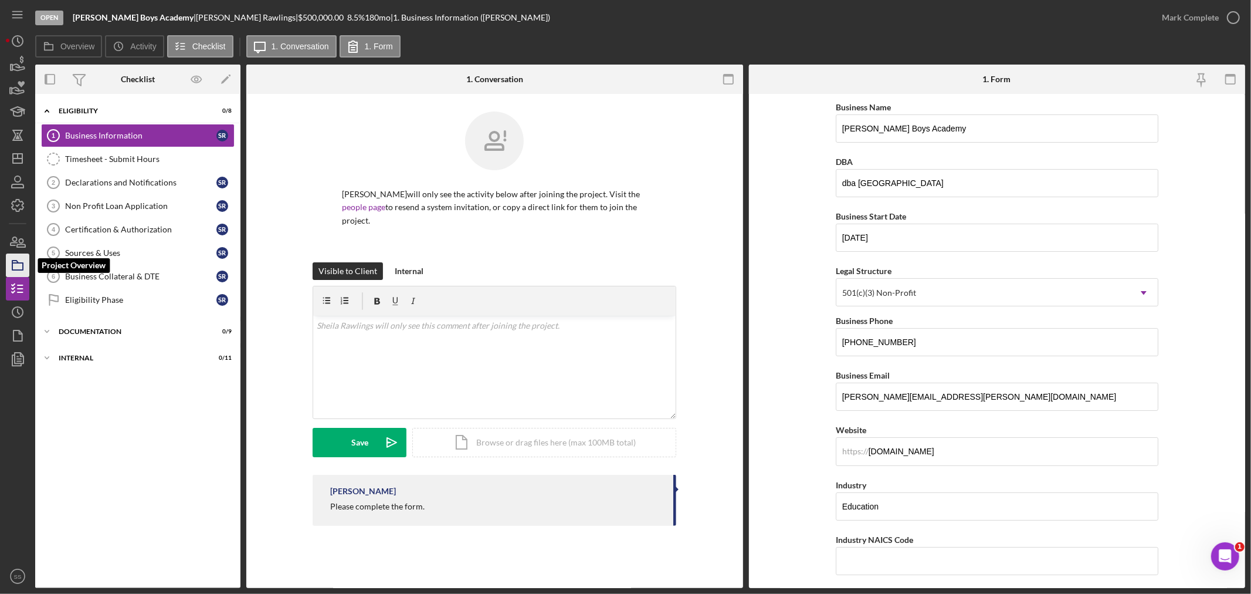
click at [15, 265] on icon "button" at bounding box center [17, 264] width 29 height 29
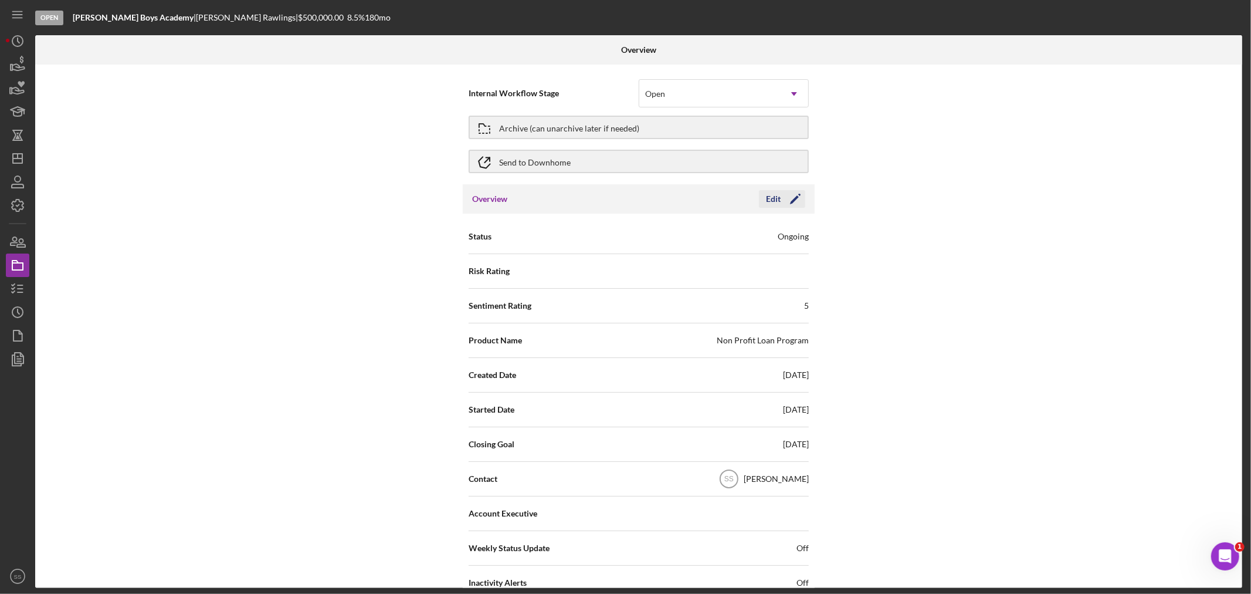
click at [787, 196] on icon "Icon/Edit" at bounding box center [795, 198] width 29 height 29
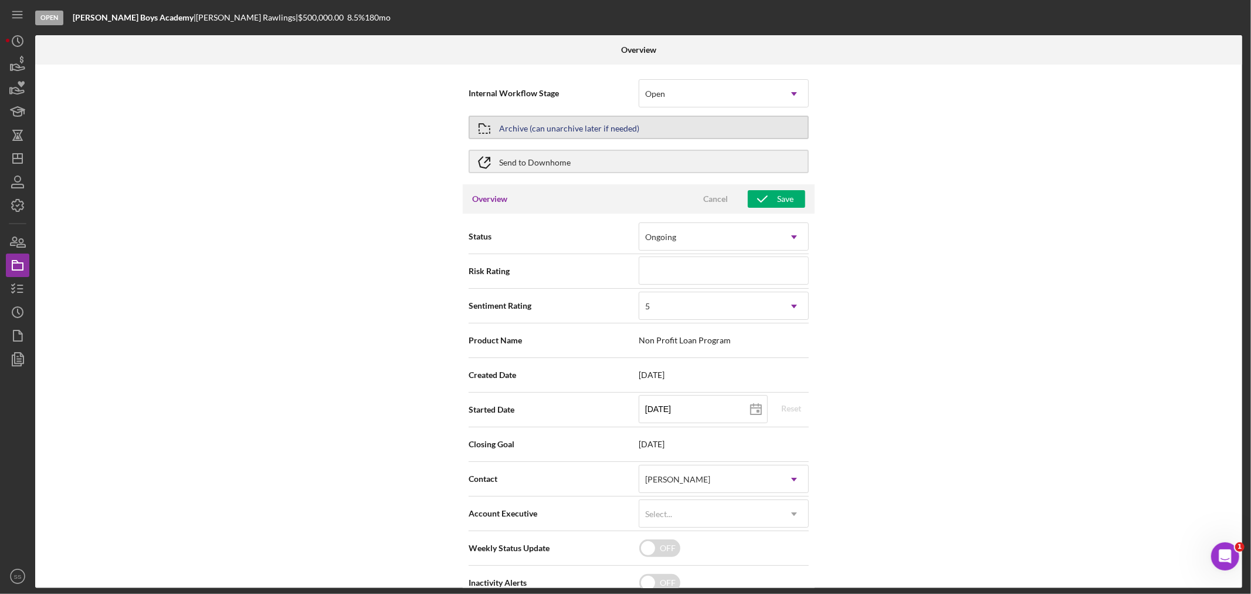
click at [587, 128] on div "Archive (can unarchive later if needed)" at bounding box center [569, 127] width 140 height 21
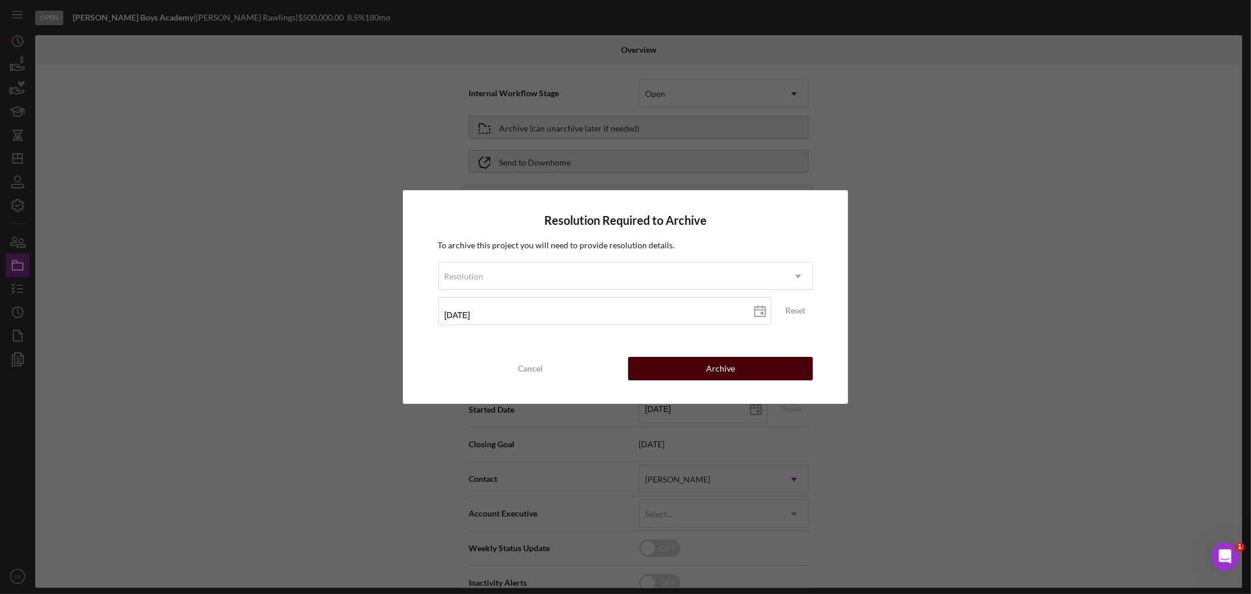
click at [672, 361] on button "Archive" at bounding box center [720, 368] width 185 height 23
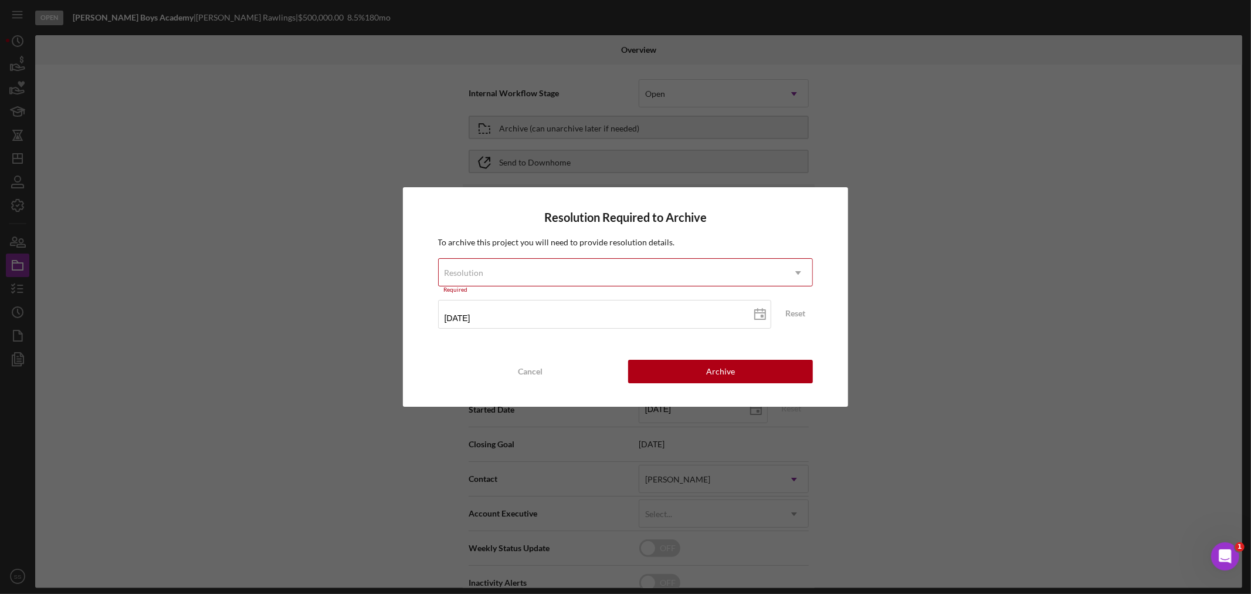
click at [646, 276] on div "Resolution" at bounding box center [612, 272] width 346 height 27
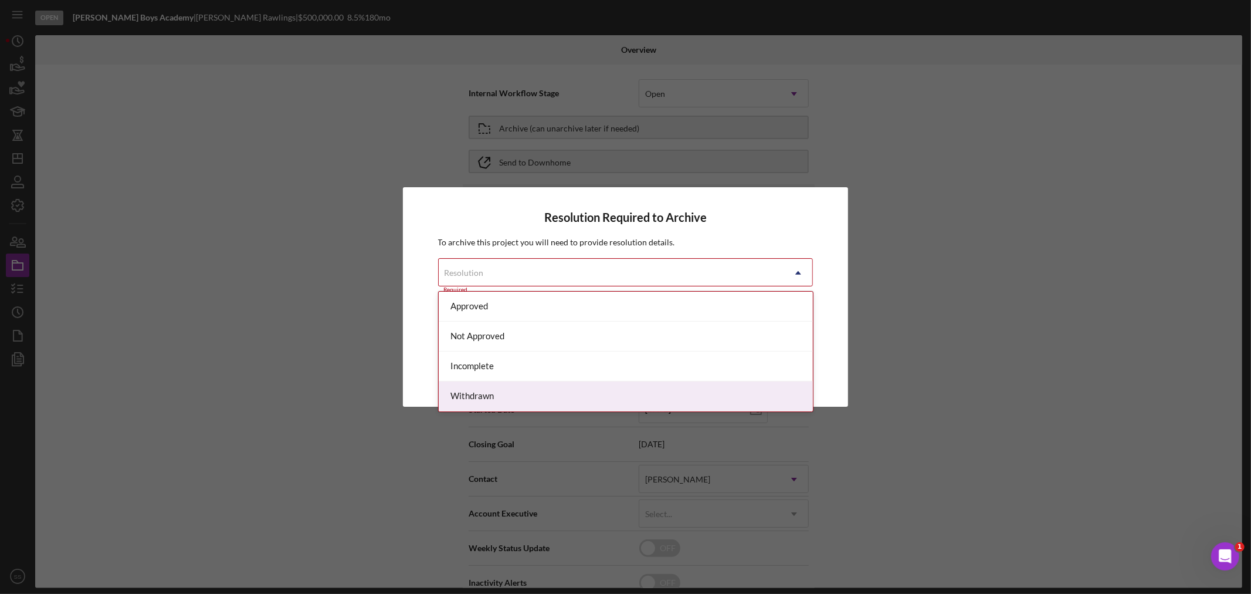
click at [537, 400] on div "Withdrawn" at bounding box center [626, 396] width 374 height 30
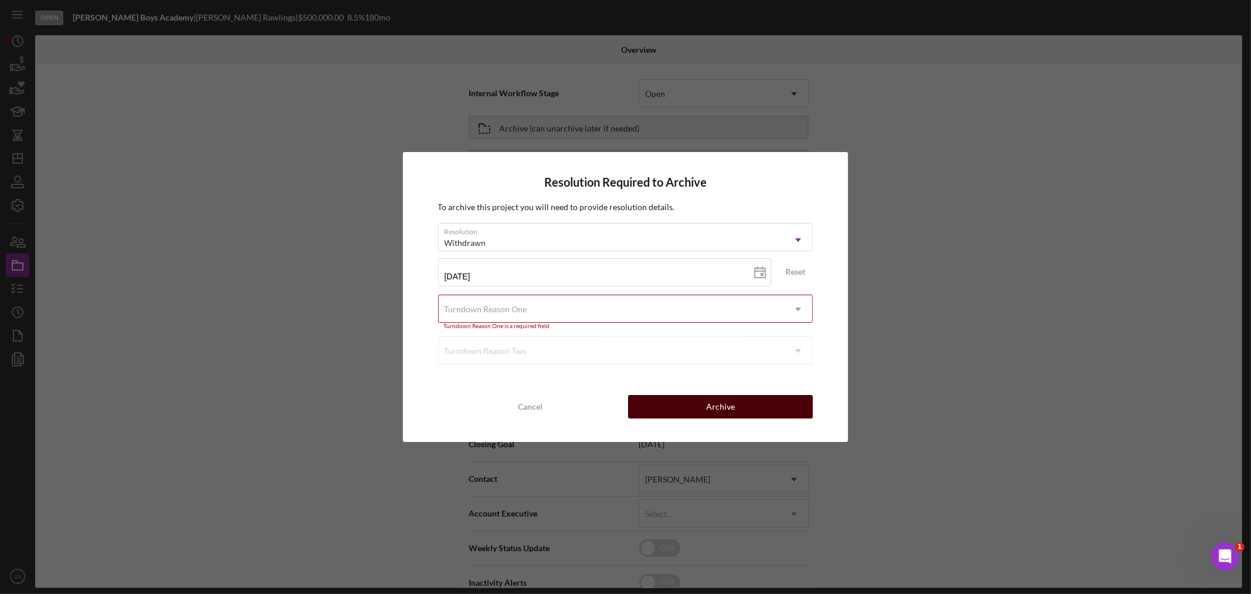
click at [694, 406] on button "Archive" at bounding box center [720, 406] width 185 height 23
click at [573, 239] on div "Withdrawn" at bounding box center [612, 242] width 346 height 27
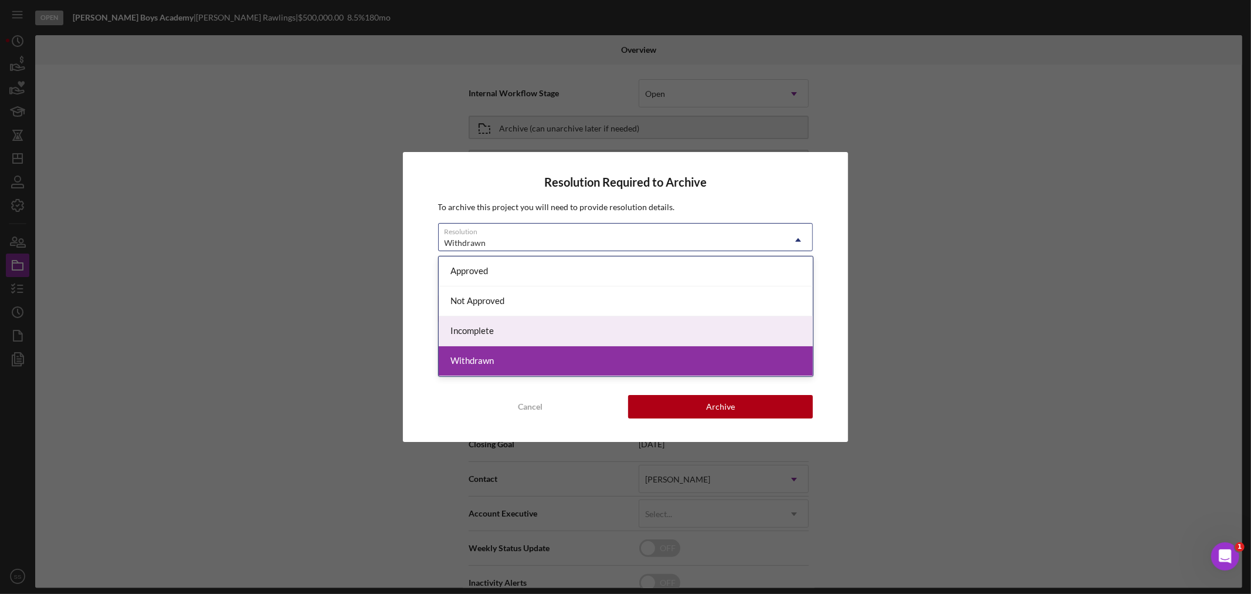
drag, startPoint x: 516, startPoint y: 333, endPoint x: 523, endPoint y: 345, distance: 14.2
click at [516, 334] on div "Incomplete" at bounding box center [626, 331] width 374 height 30
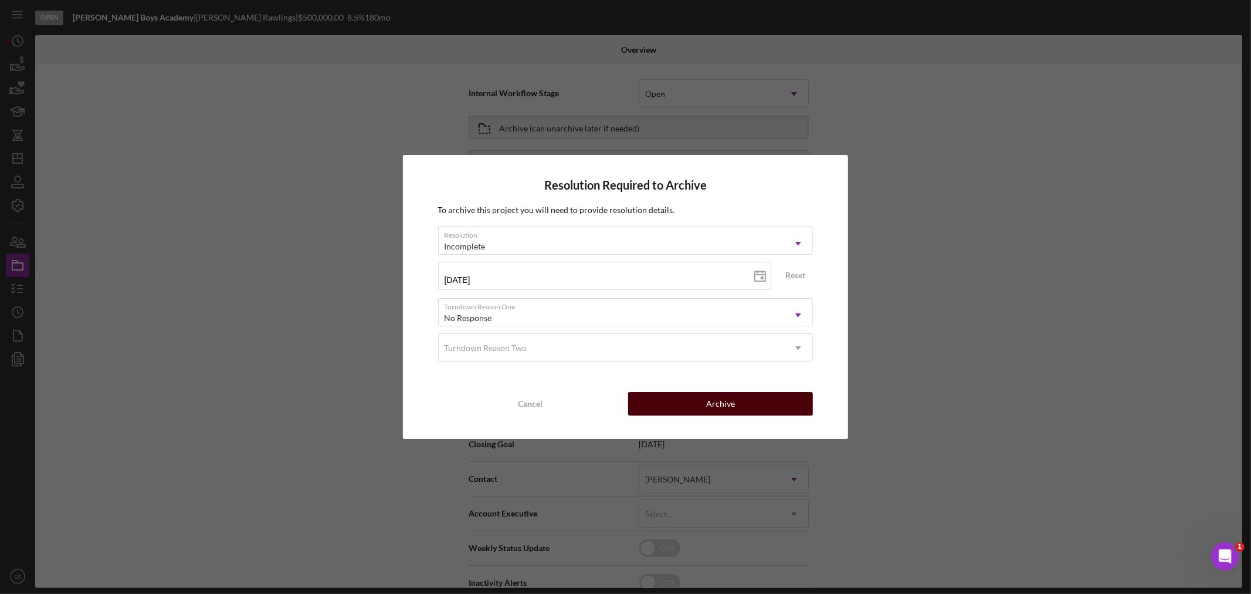
click at [688, 412] on button "Archive" at bounding box center [720, 403] width 185 height 23
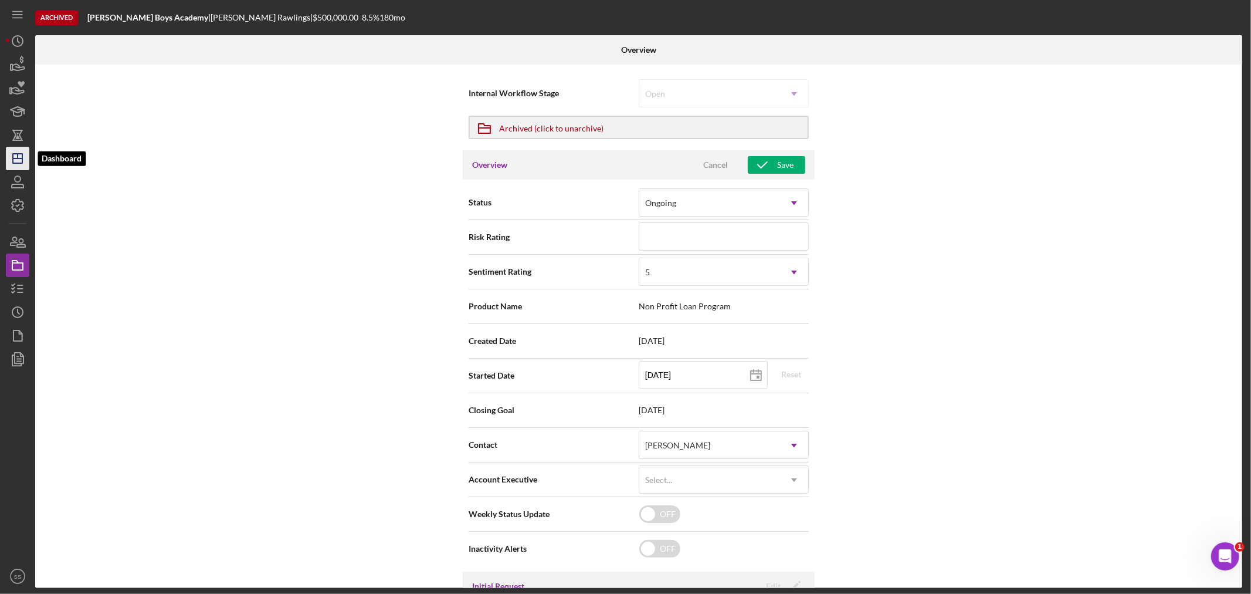
click at [9, 162] on icon "Icon/Dashboard" at bounding box center [17, 158] width 29 height 29
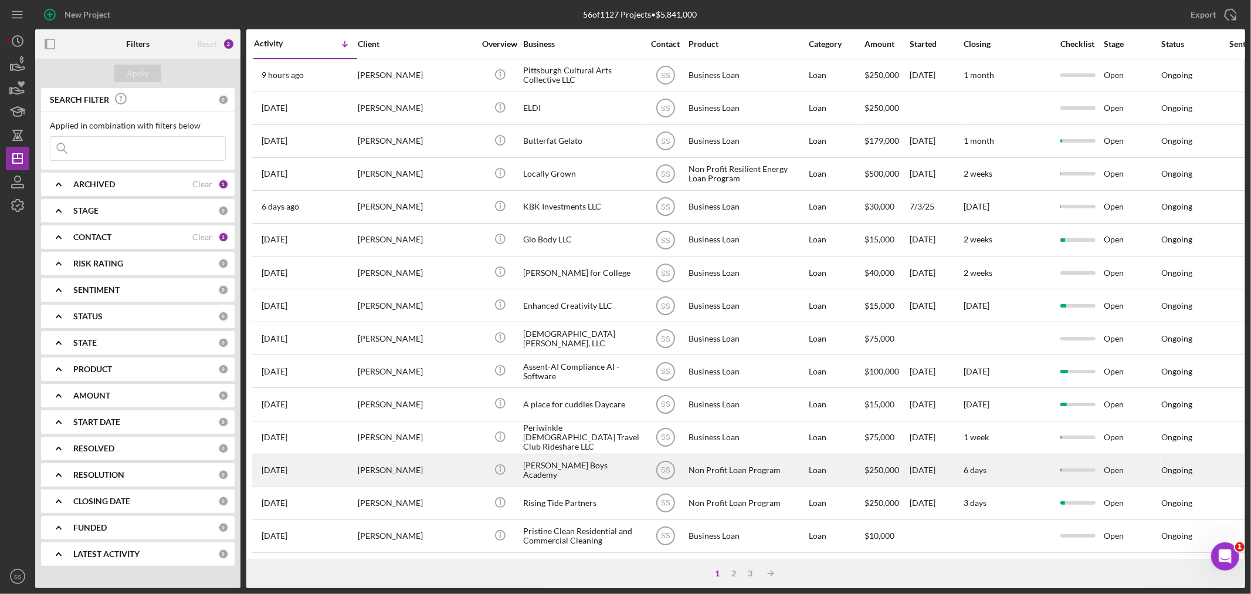
click at [426, 477] on div "[PERSON_NAME]" at bounding box center [416, 470] width 117 height 31
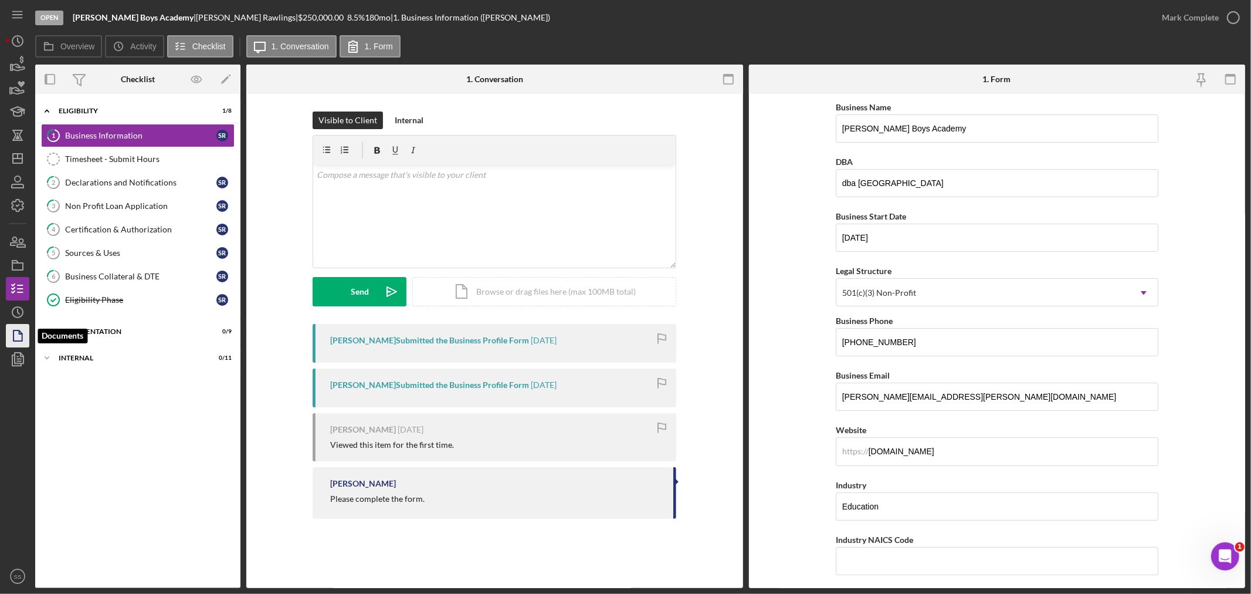
click at [13, 335] on polygon "button" at bounding box center [17, 335] width 9 height 11
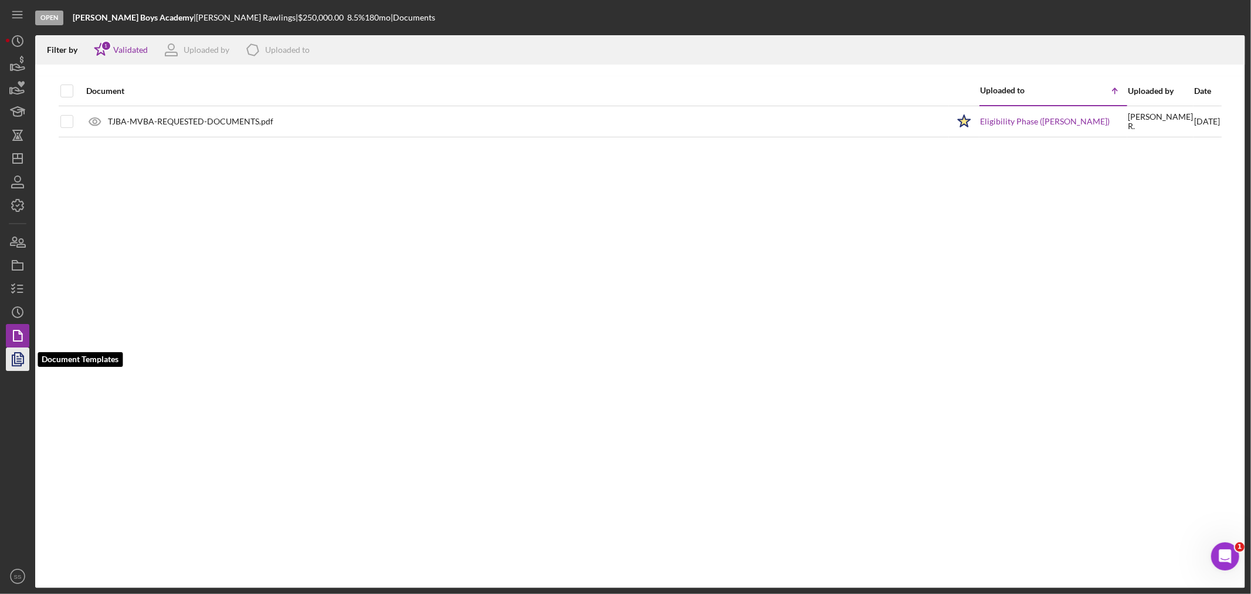
click at [19, 365] on polyline "button" at bounding box center [16, 360] width 9 height 11
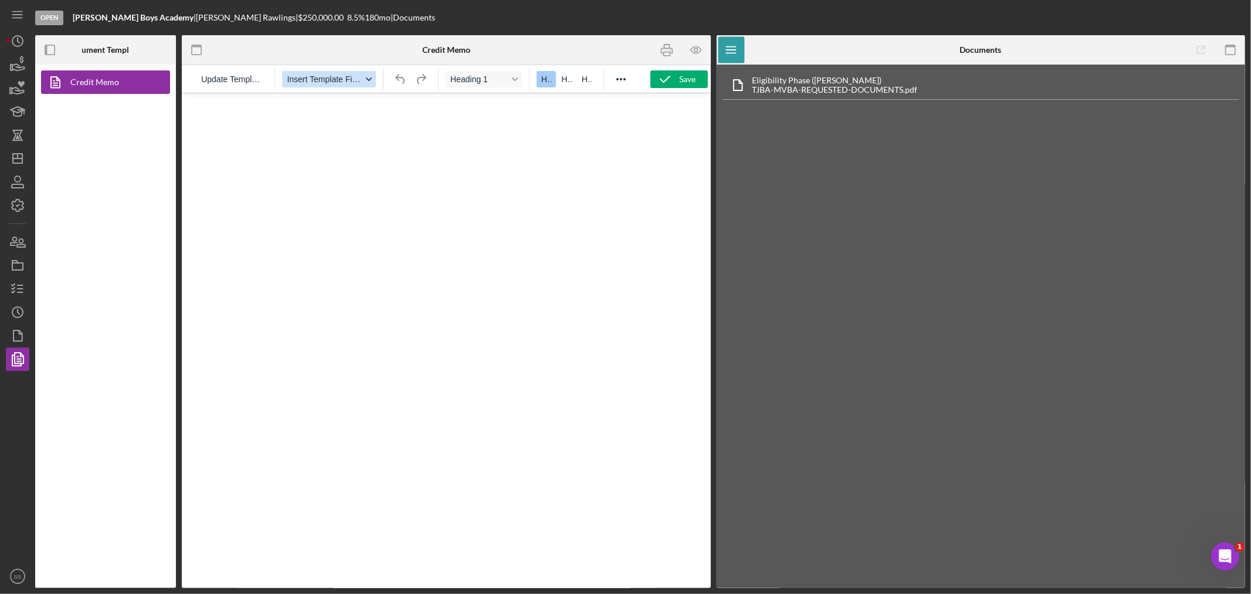
click at [306, 80] on span "Insert Template Field" at bounding box center [324, 78] width 75 height 9
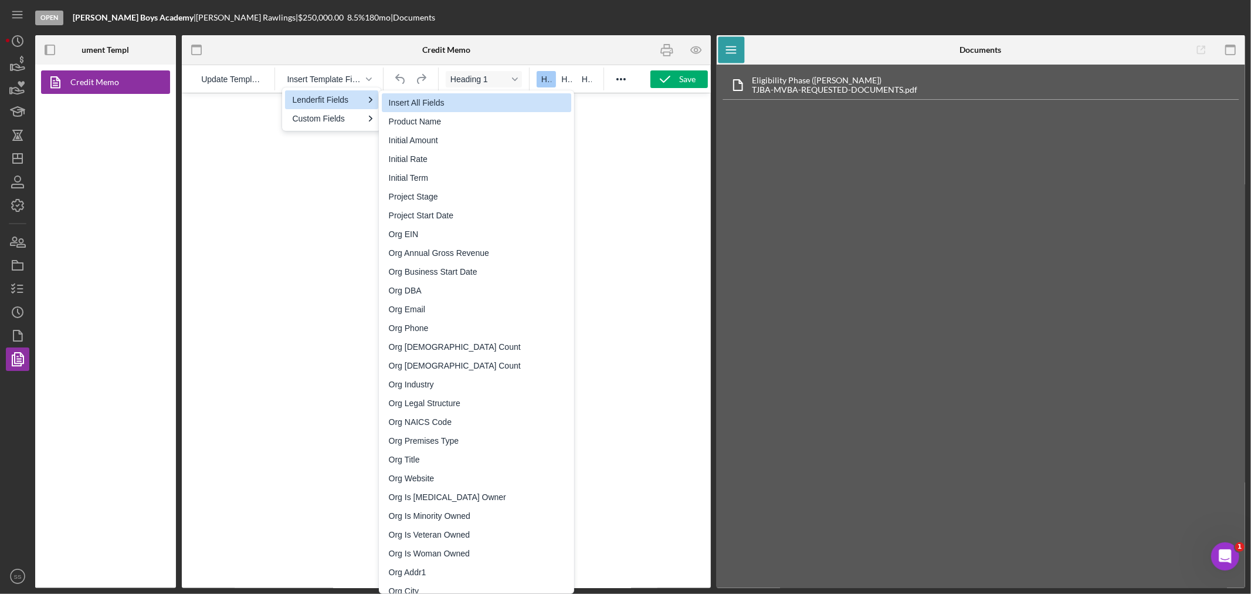
click at [404, 103] on div "Insert All Fields" at bounding box center [478, 103] width 178 height 14
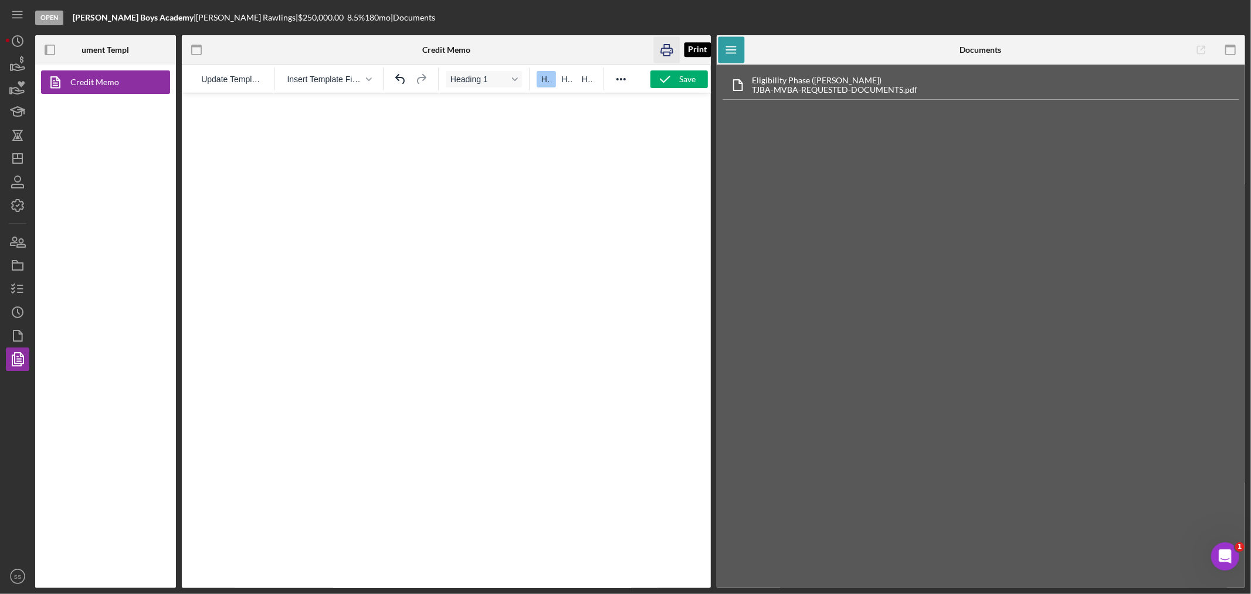
click at [665, 50] on icon "button" at bounding box center [666, 50] width 26 height 26
click at [357, 80] on span "Insert Template Field" at bounding box center [324, 78] width 75 height 9
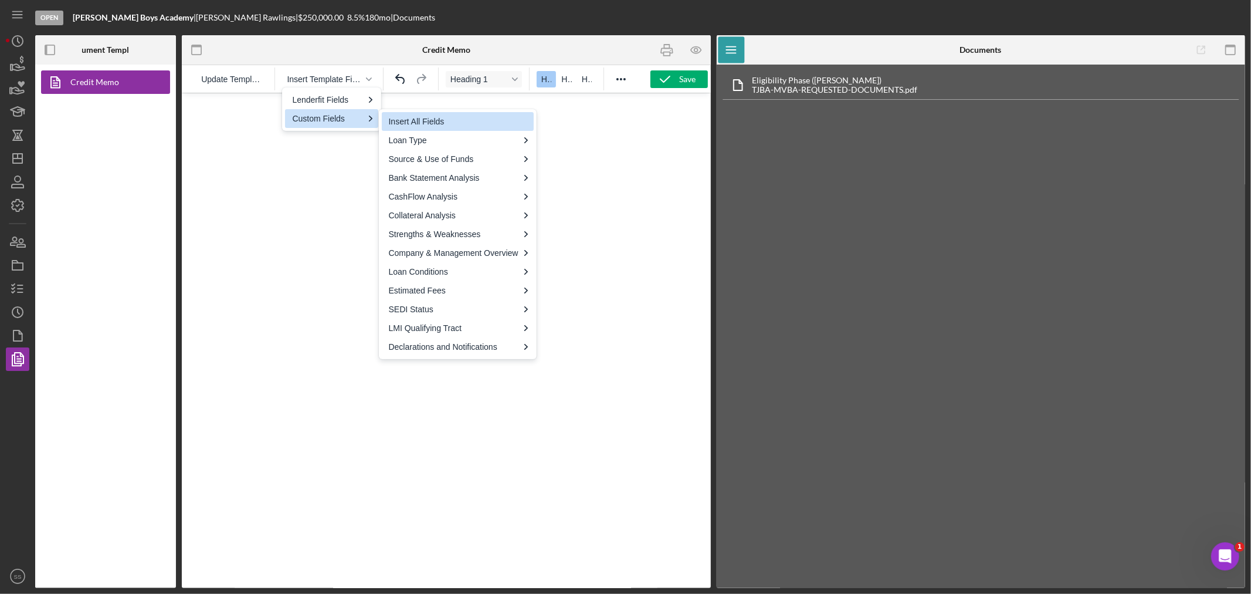
click at [415, 120] on div "Insert All Fields" at bounding box center [459, 121] width 140 height 14
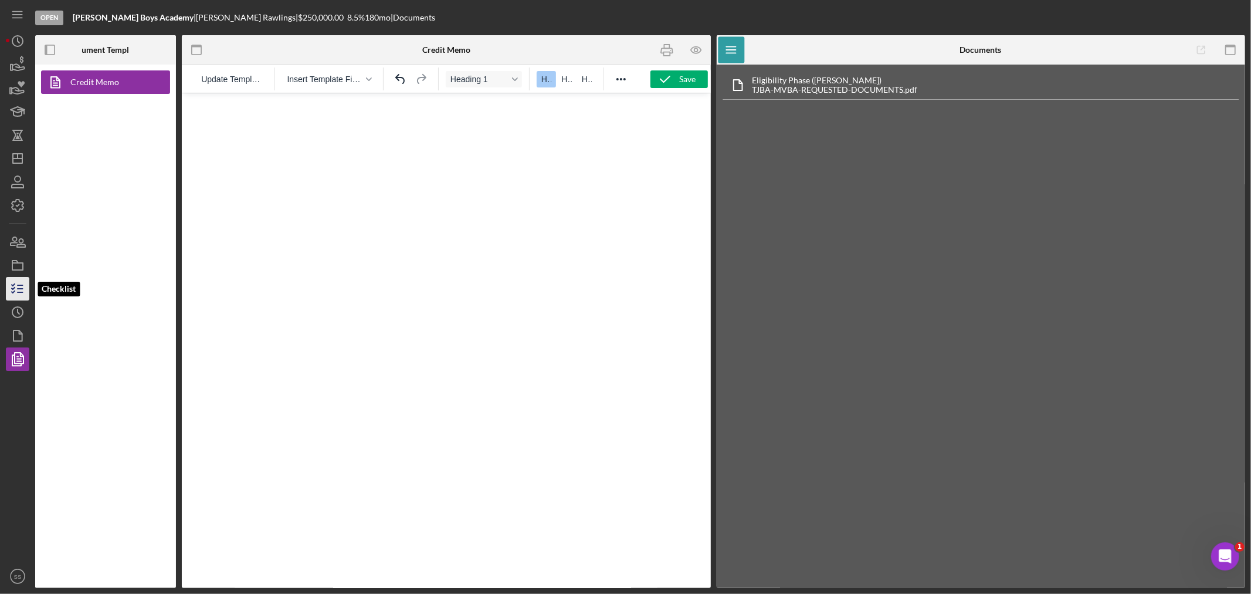
click at [13, 289] on polyline "button" at bounding box center [13, 288] width 3 height 2
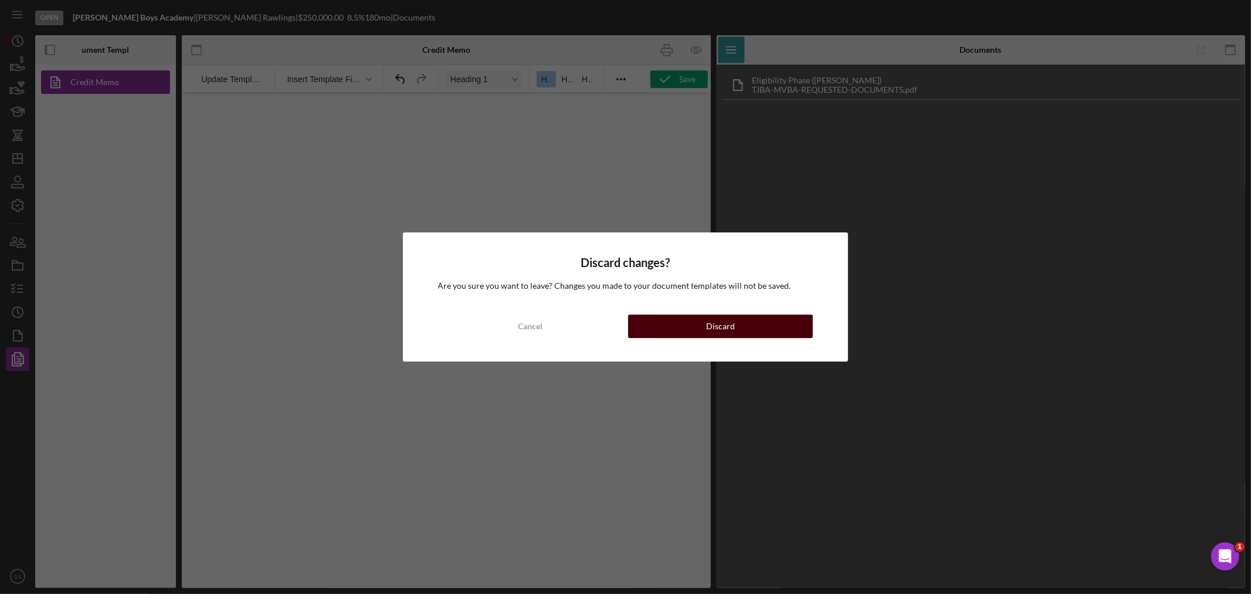
click at [737, 318] on button "Discard" at bounding box center [720, 325] width 185 height 23
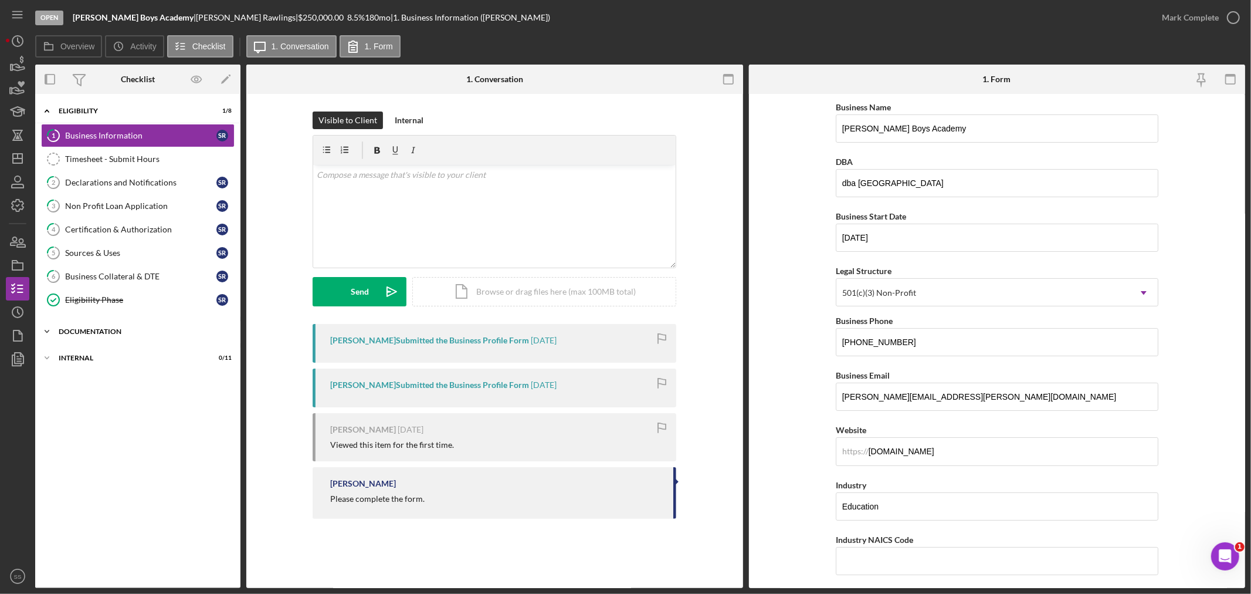
click at [72, 330] on div "Documentation" at bounding box center [142, 331] width 167 height 7
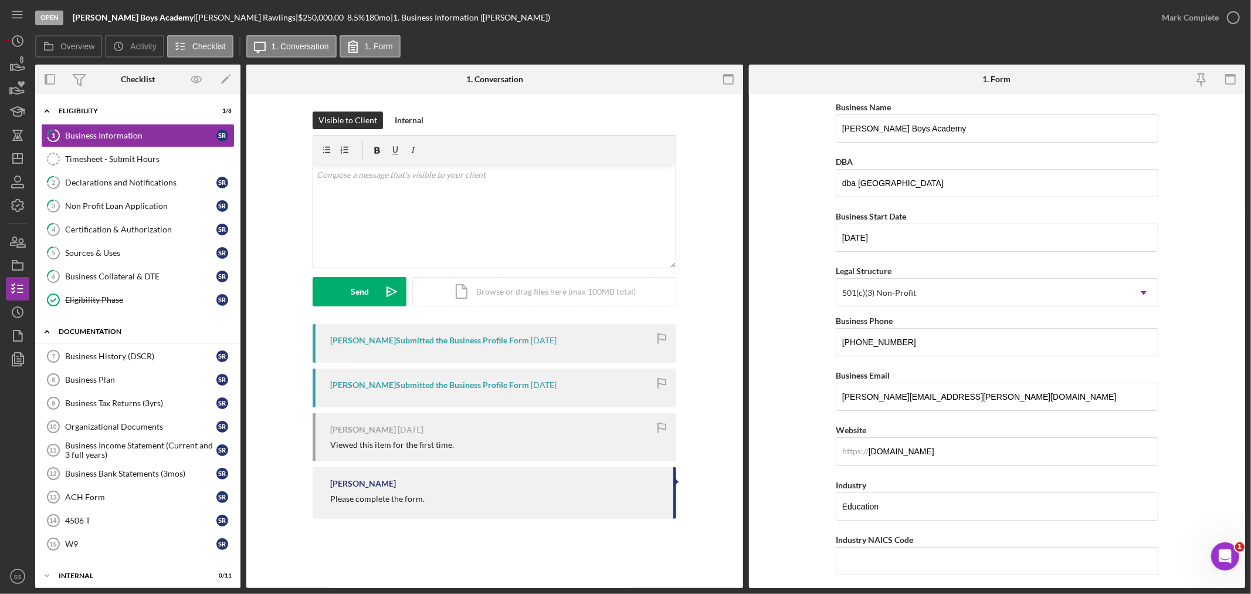
click at [74, 330] on div "Documentation" at bounding box center [142, 331] width 167 height 7
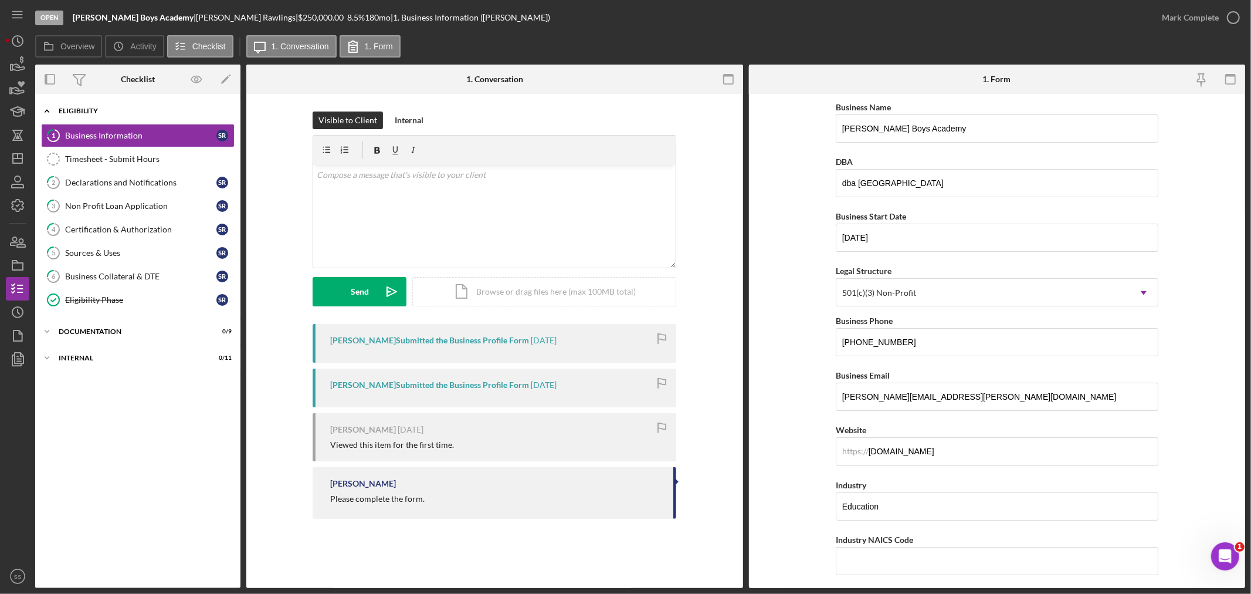
click at [79, 110] on div "Eligibility" at bounding box center [142, 110] width 167 height 7
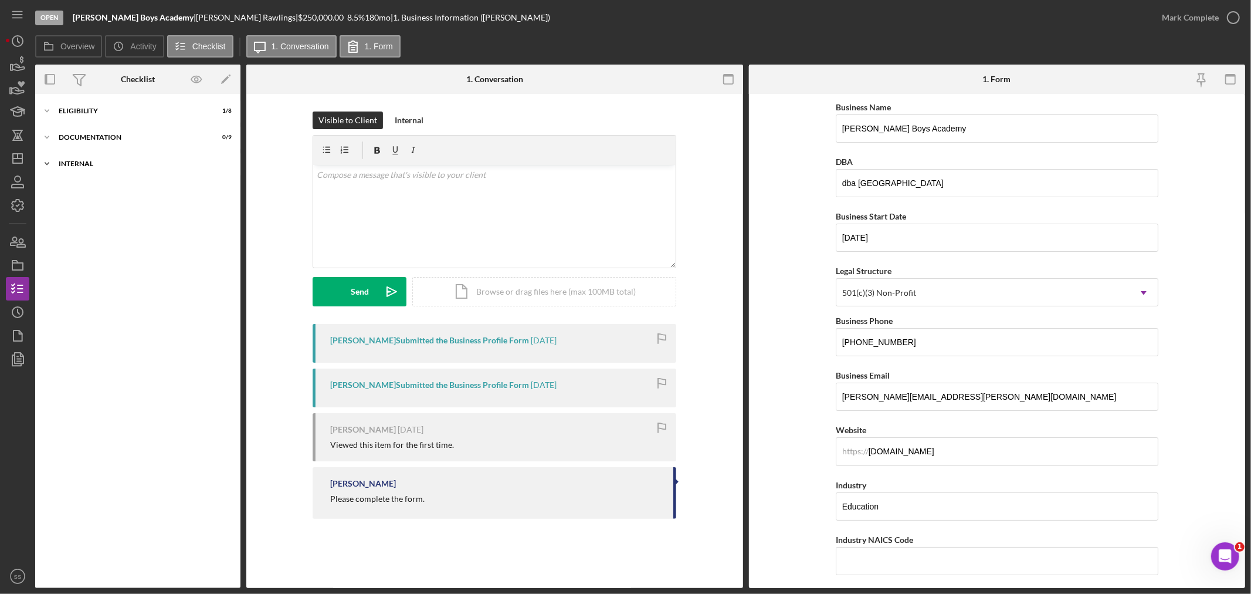
click at [75, 167] on div "Internal" at bounding box center [142, 163] width 167 height 7
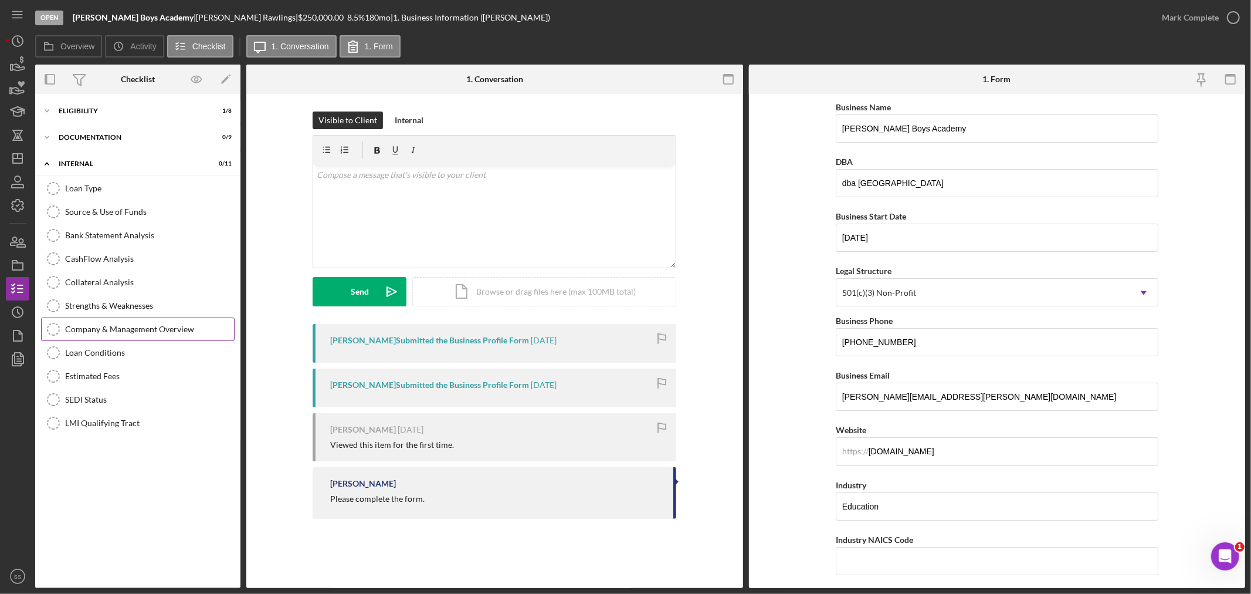
click at [89, 326] on div "Company & Management Overview" at bounding box center [149, 328] width 169 height 9
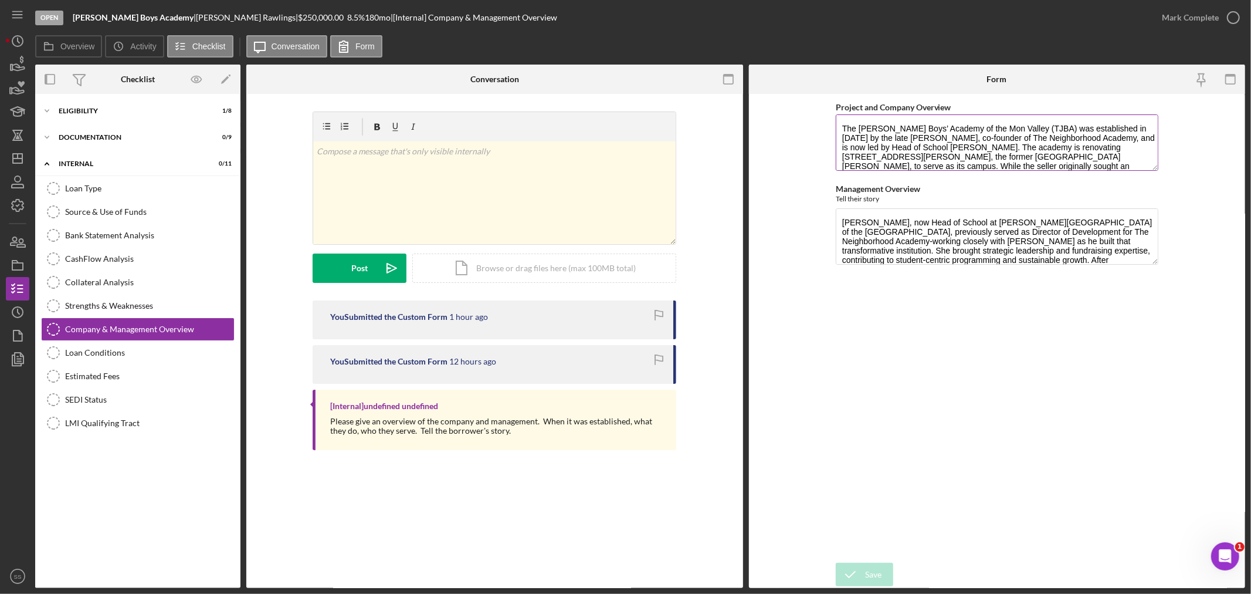
drag, startPoint x: 840, startPoint y: 127, endPoint x: 903, endPoint y: 159, distance: 70.3
click at [903, 159] on textarea "The [PERSON_NAME] Boys’ Academy of the Mon Valley (TJBA) was established in [DA…" at bounding box center [997, 142] width 323 height 56
drag, startPoint x: 841, startPoint y: 221, endPoint x: 1066, endPoint y: 266, distance: 229.7
click at [1066, 266] on div "Management Overview Tell their story [PERSON_NAME], now Head of School at [PERS…" at bounding box center [997, 225] width 323 height 82
click at [121, 347] on link "Loan Conditions Loan Conditions" at bounding box center [138, 352] width 194 height 23
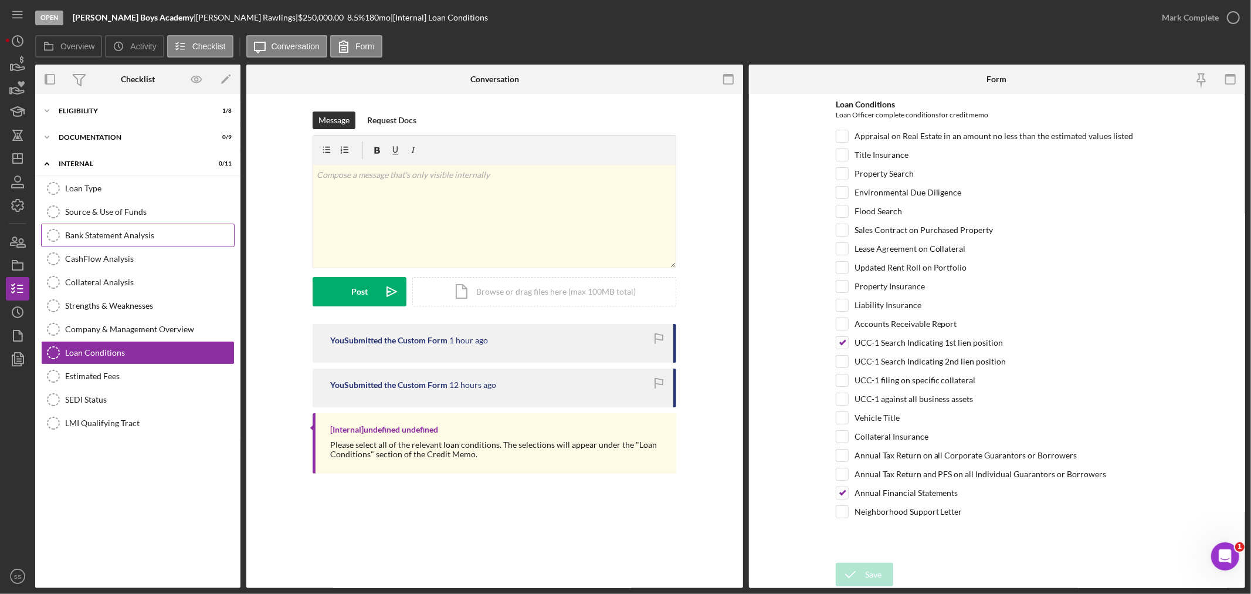
click at [96, 232] on div "Bank Statement Analysis" at bounding box center [149, 234] width 169 height 9
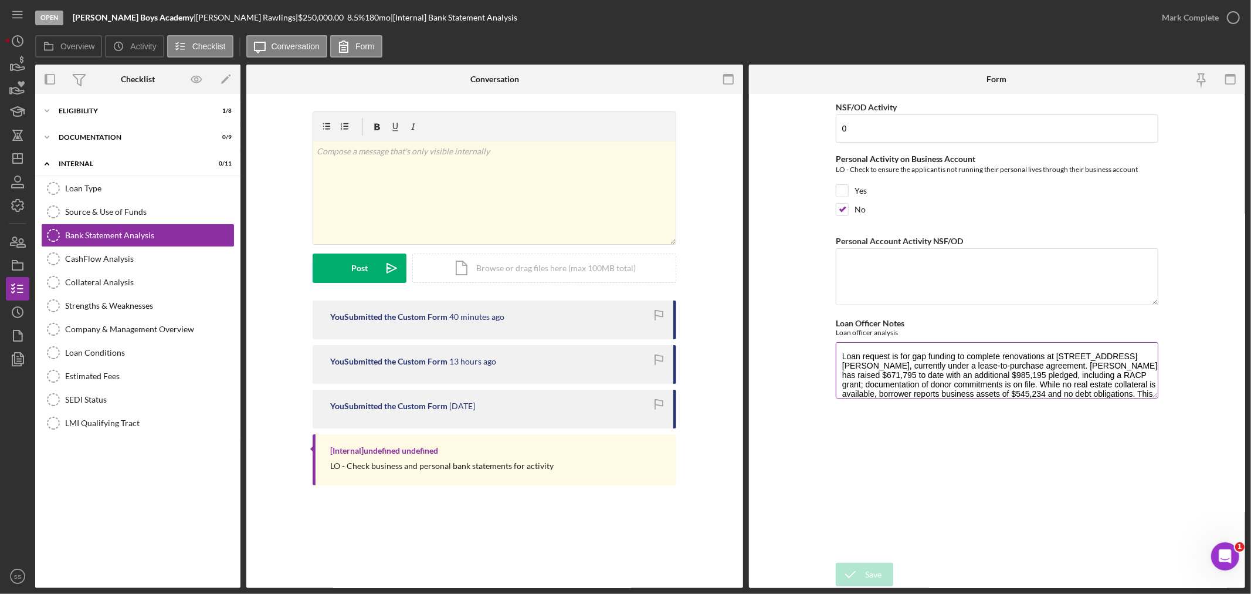
drag, startPoint x: 841, startPoint y: 356, endPoint x: 1016, endPoint y: 383, distance: 176.8
click at [1015, 381] on textarea "Loan request is for gap funding to complete renovations at [STREET_ADDRESS][PER…" at bounding box center [997, 370] width 323 height 56
click at [128, 313] on link "Strengths & Weaknesses Strengths & Weaknesses" at bounding box center [138, 305] width 194 height 23
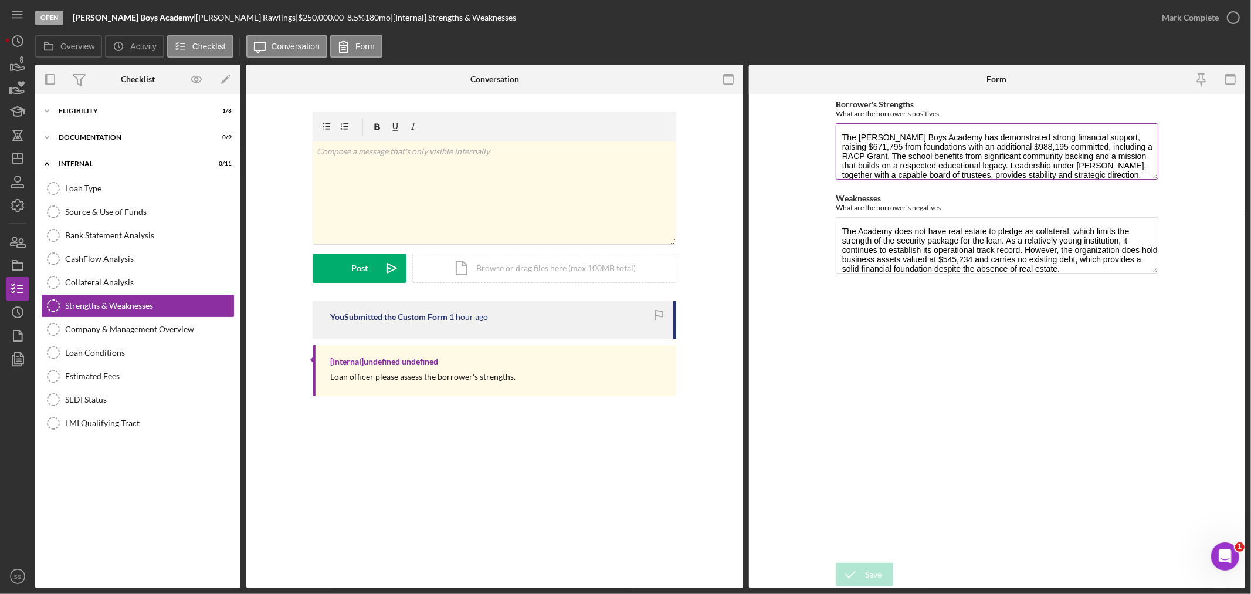
drag, startPoint x: 840, startPoint y: 134, endPoint x: 1039, endPoint y: 178, distance: 203.8
click at [1039, 178] on textarea "The [PERSON_NAME] Boys Academy has demonstrated strong financial support, raisi…" at bounding box center [997, 151] width 323 height 56
drag, startPoint x: 840, startPoint y: 230, endPoint x: 1127, endPoint y: 265, distance: 289.5
click at [1128, 261] on textarea "The Academy does not have real estate to pledge as collateral, which limits the…" at bounding box center [997, 245] width 323 height 56
